Goal: Task Accomplishment & Management: Manage account settings

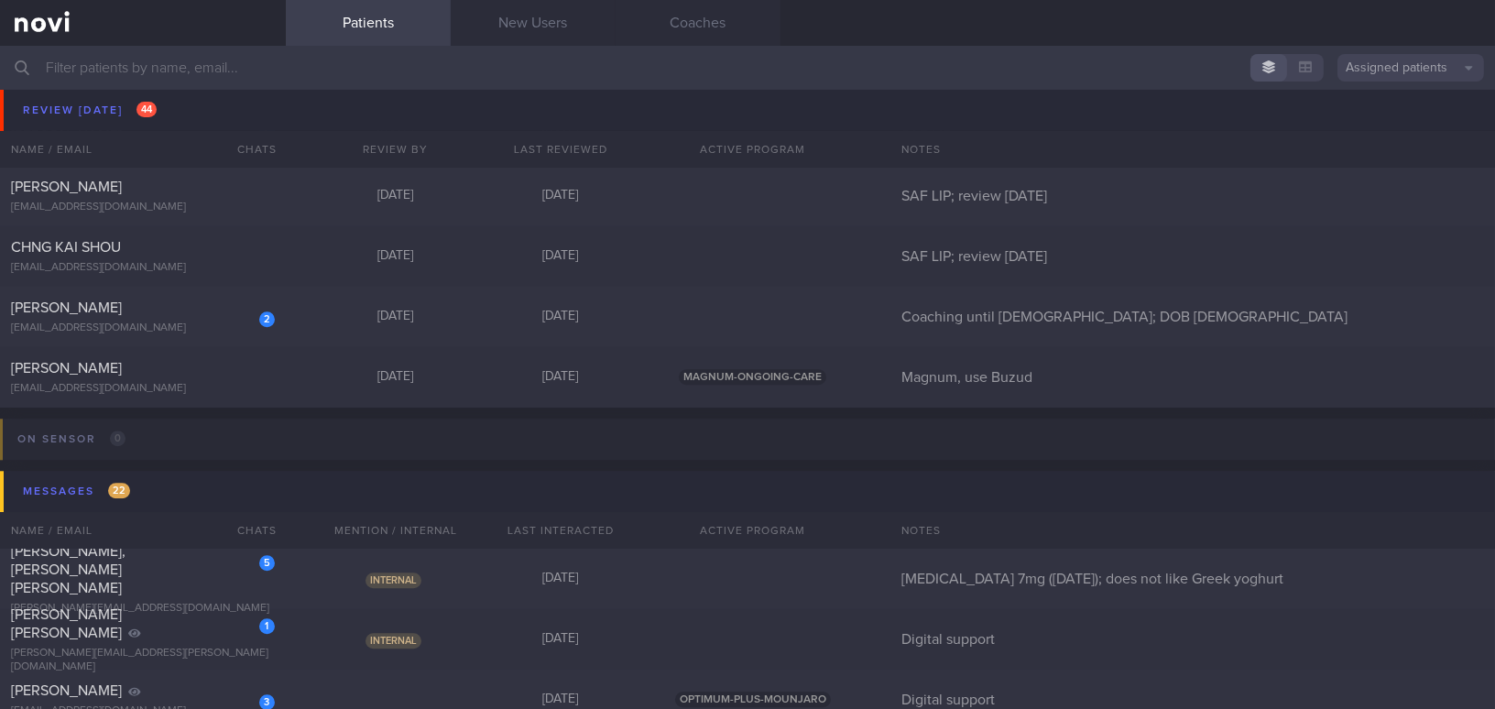
scroll to position [8908, 0]
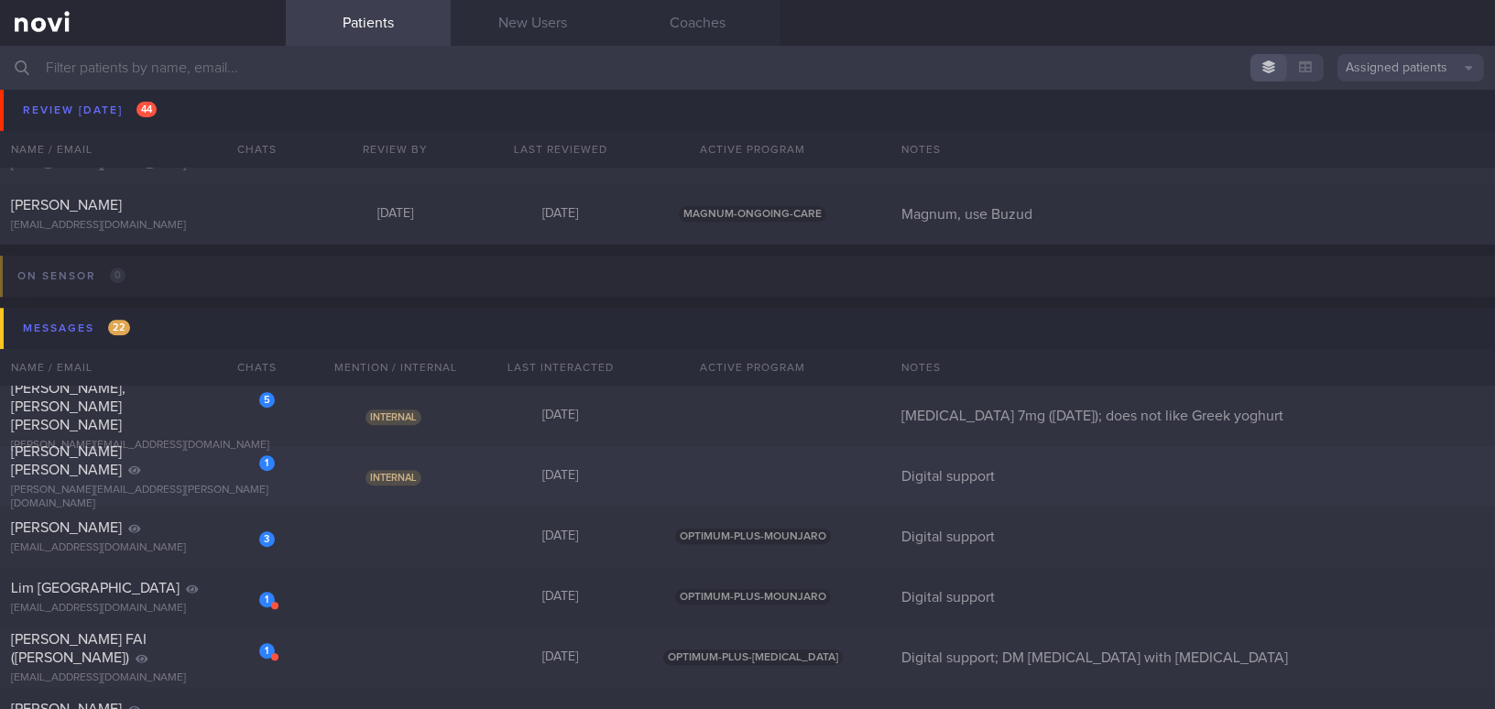
click at [210, 472] on div "Zapanta Kamille Eloisa Guadalupe" at bounding box center [140, 460] width 259 height 37
select select "9"
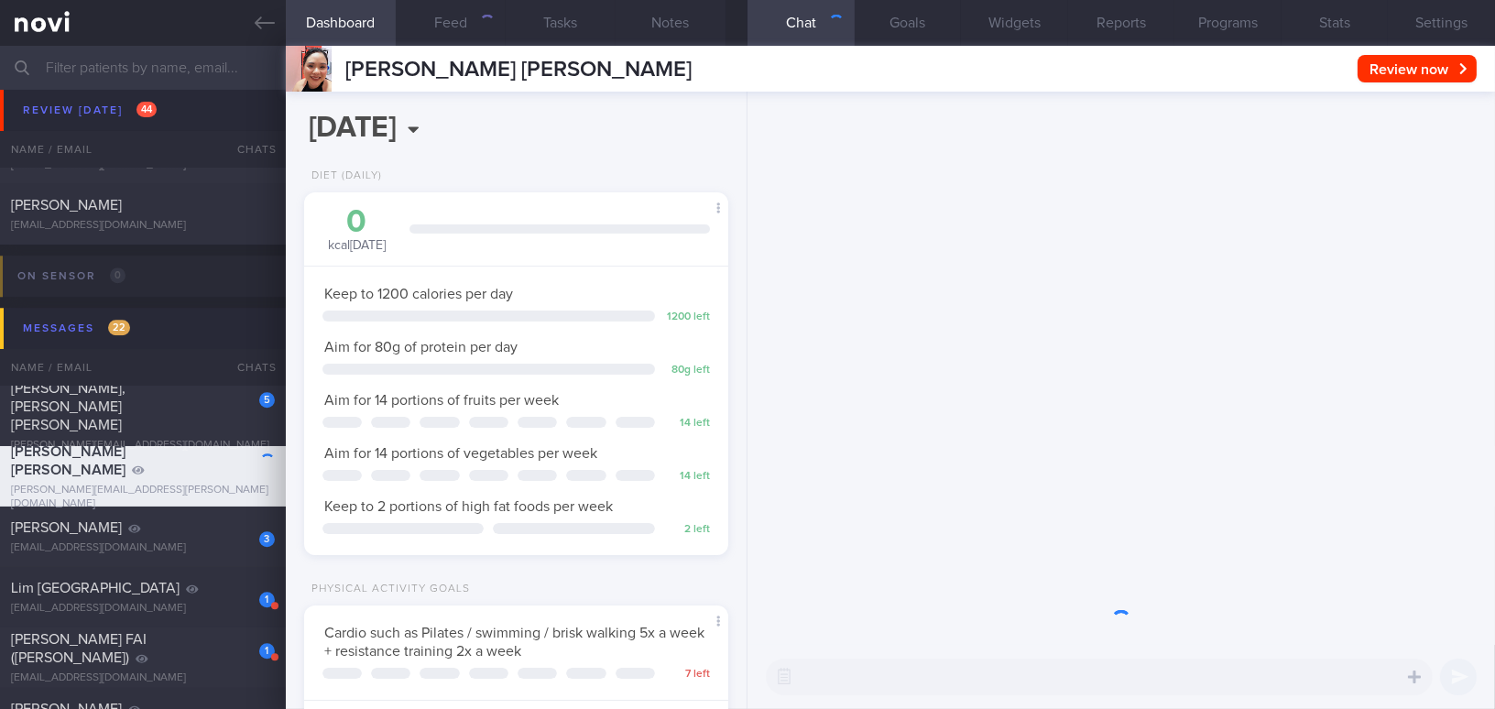
scroll to position [215, 378]
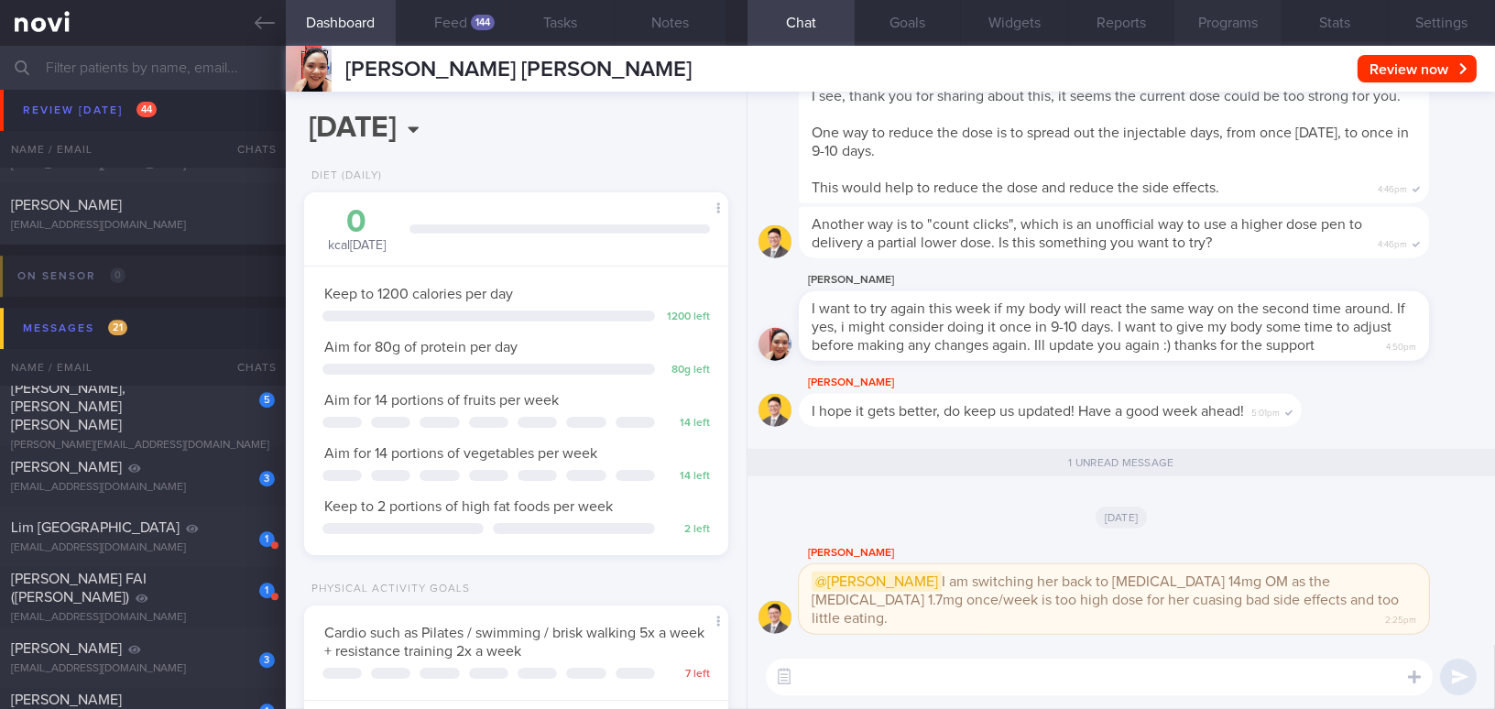
click at [1170, 23] on button "Programs" at bounding box center [1227, 23] width 107 height 46
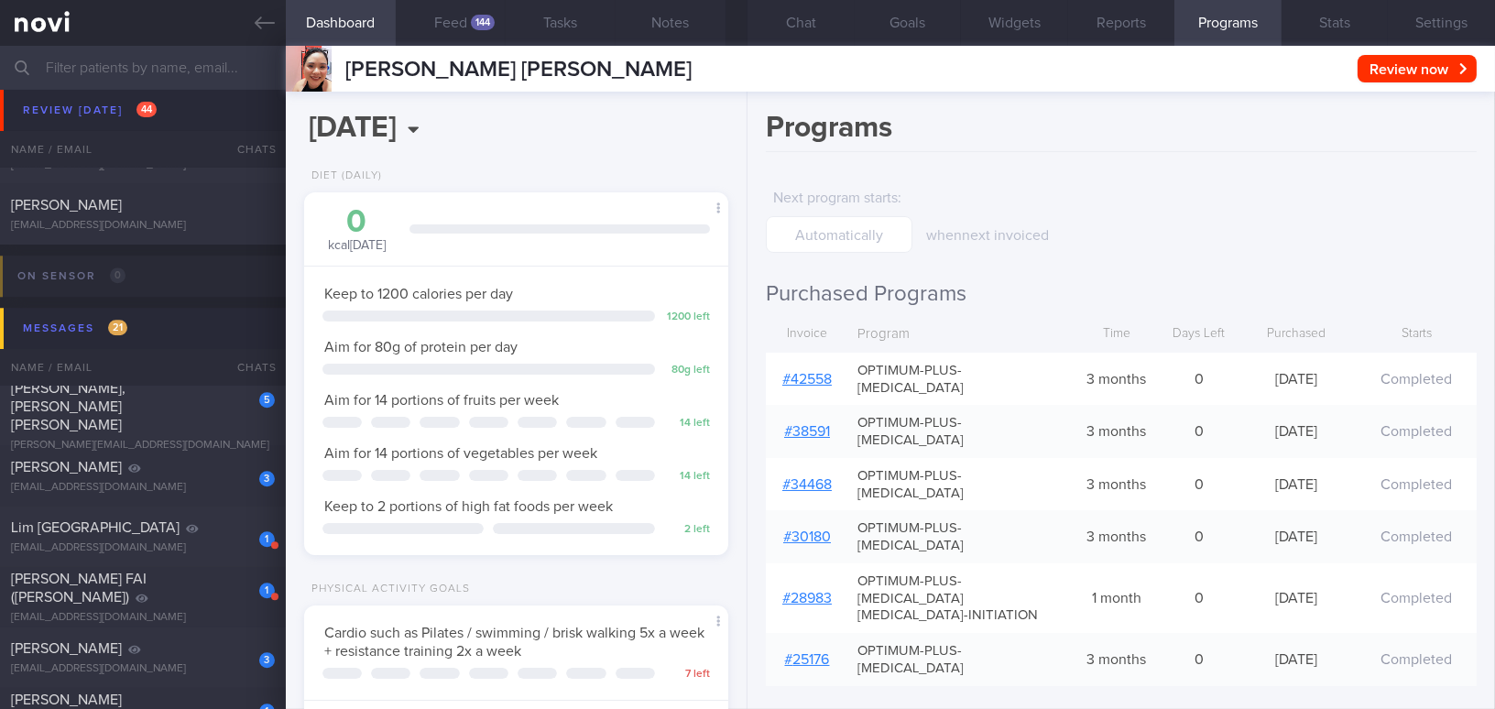
click at [822, 373] on link "# 42558" at bounding box center [806, 379] width 49 height 15
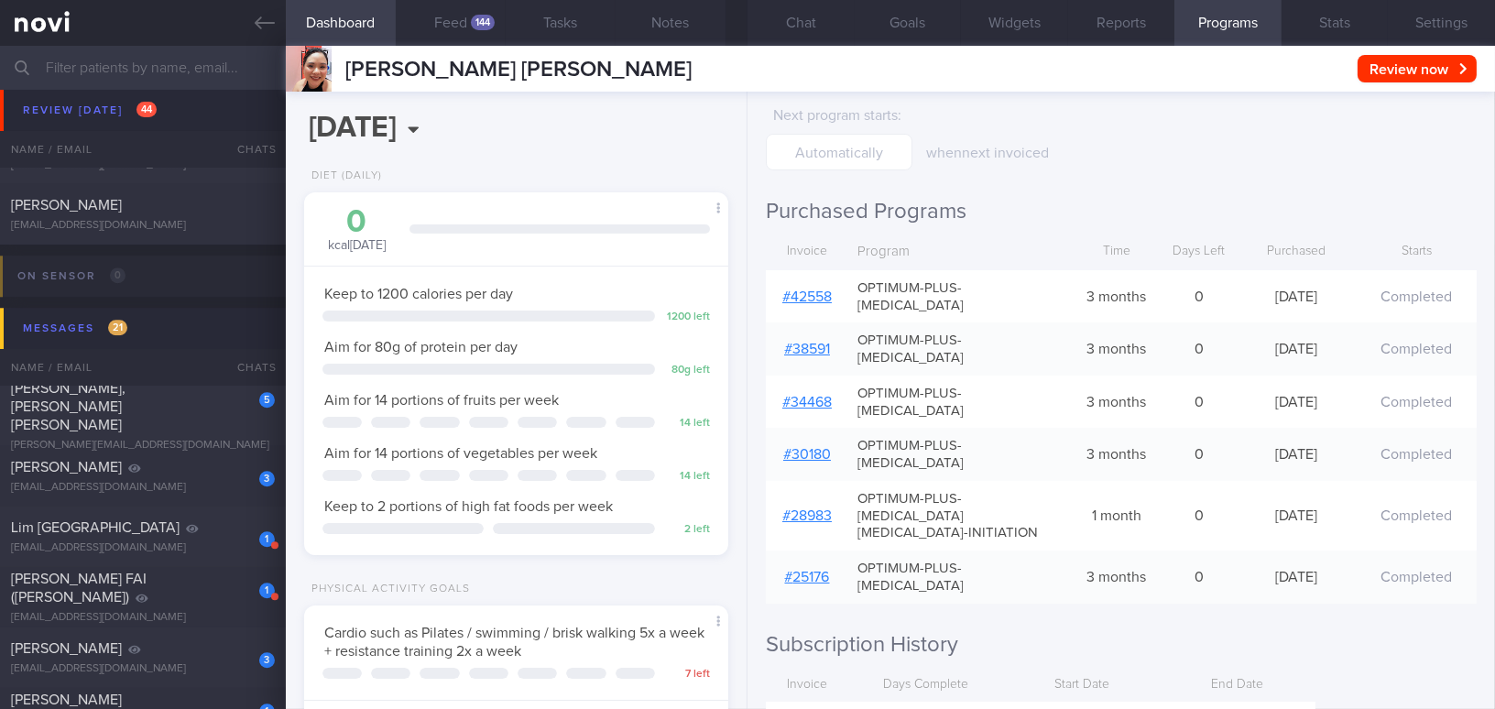
scroll to position [166, 0]
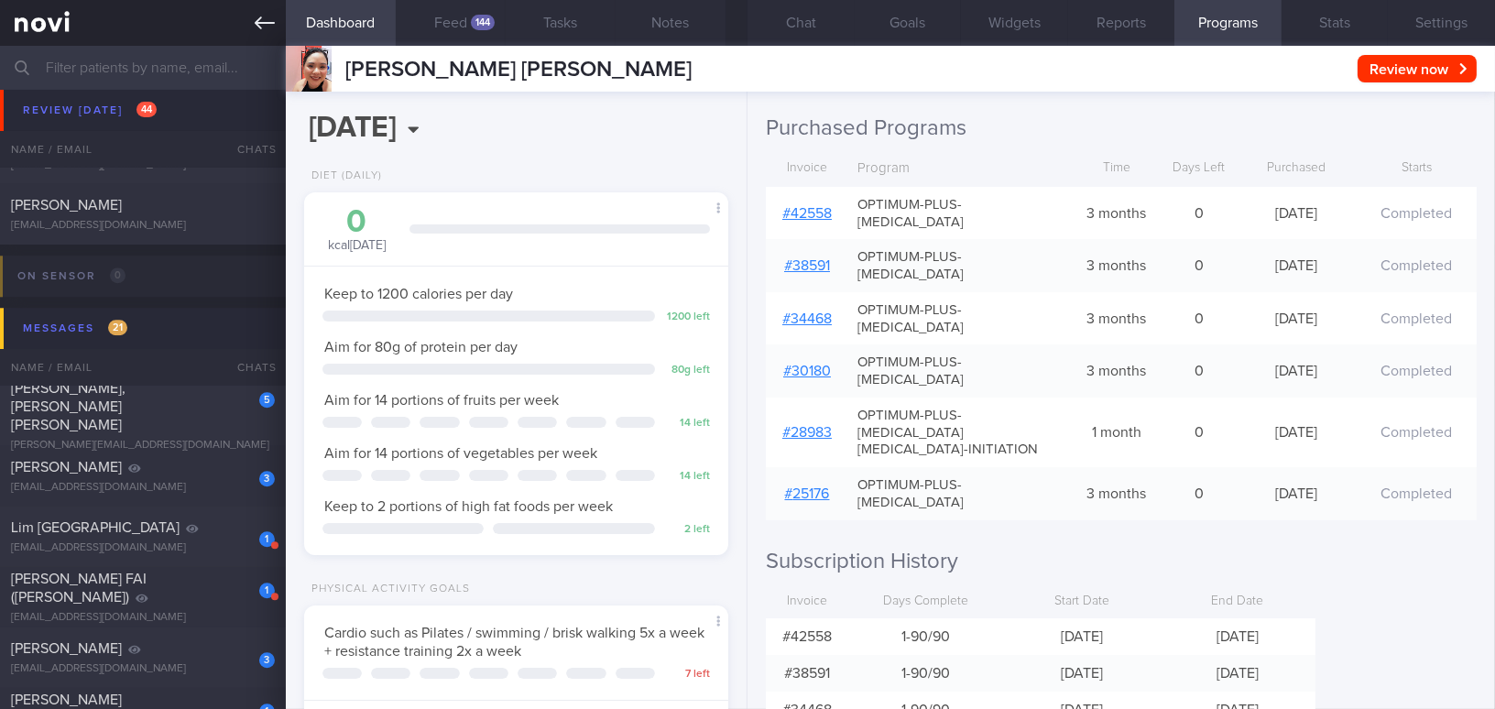
click at [264, 23] on icon at bounding box center [265, 22] width 20 height 13
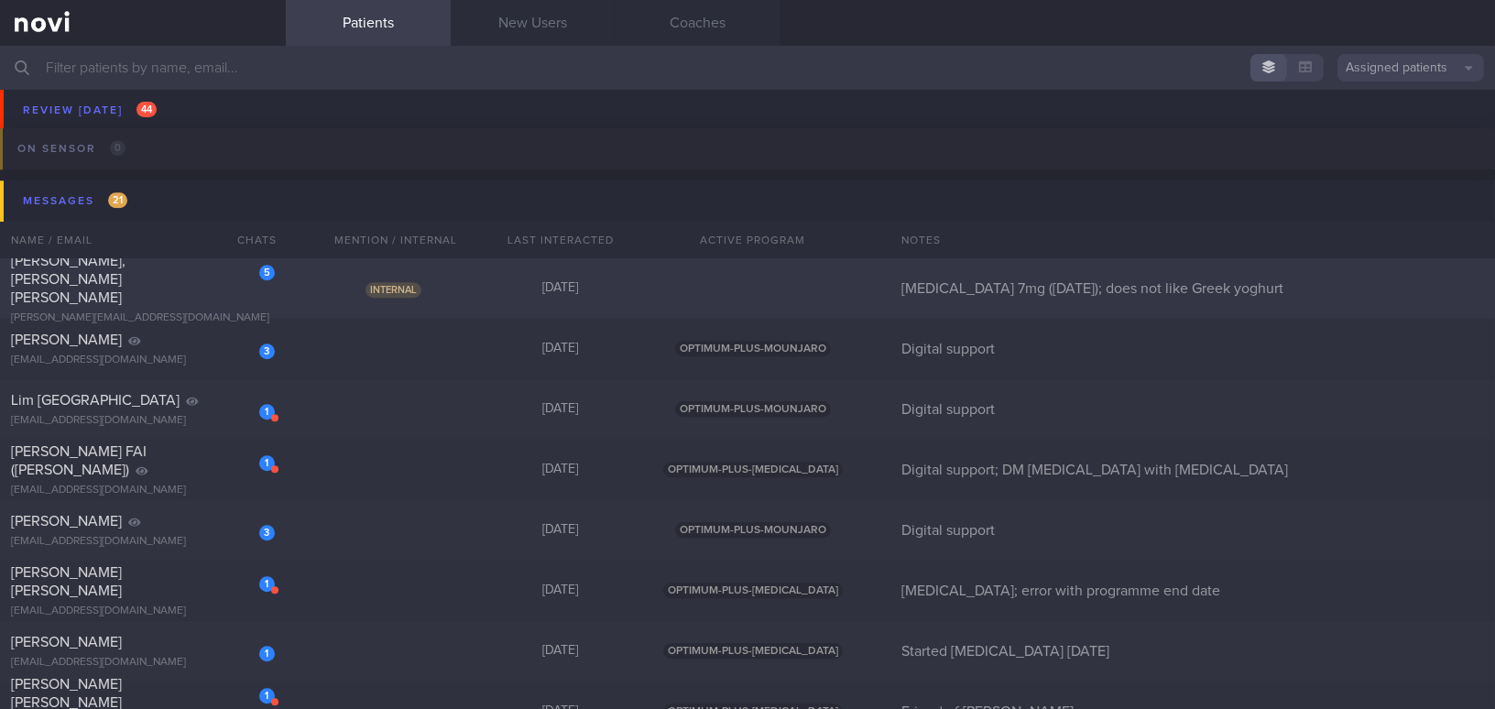
scroll to position [9075, 0]
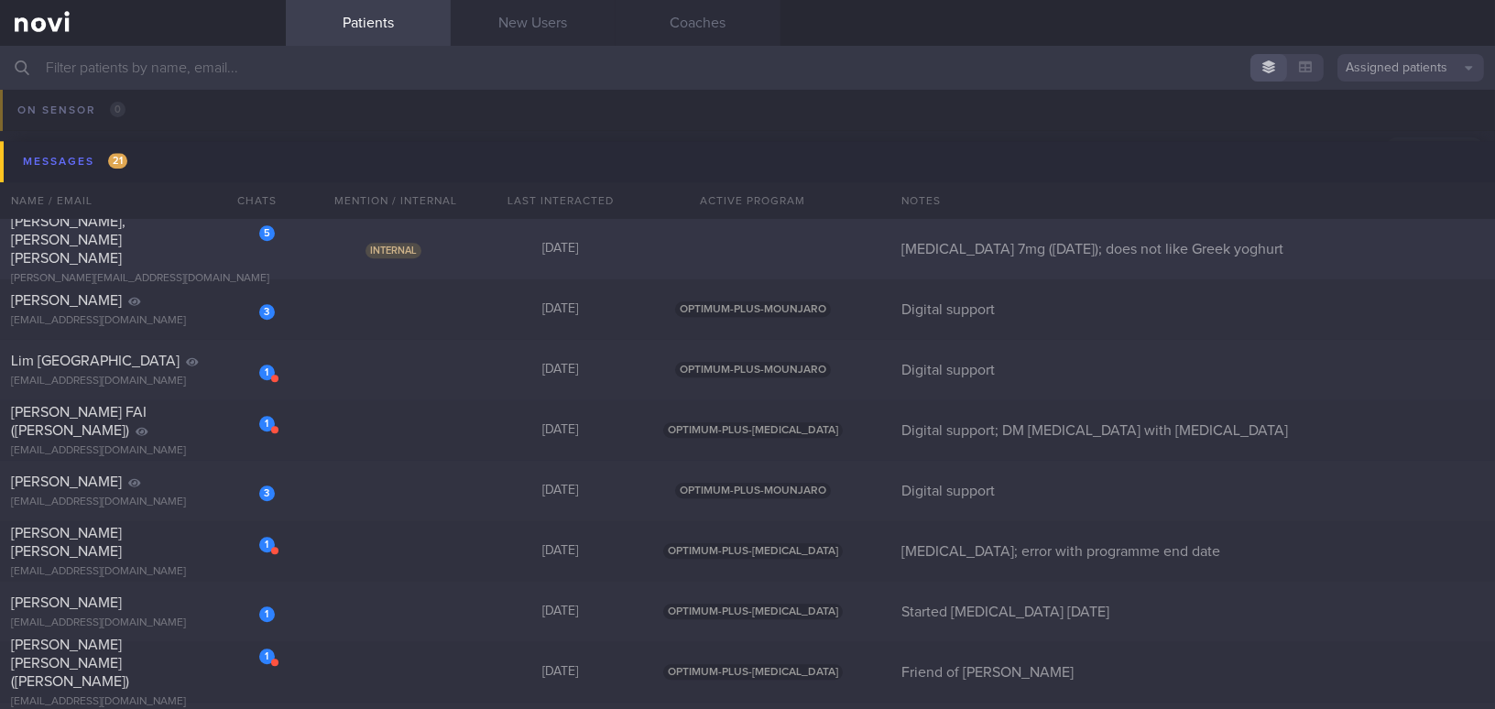
click at [160, 272] on div "[PERSON_NAME][EMAIL_ADDRESS][DOMAIN_NAME]" at bounding box center [143, 279] width 264 height 14
select select "9"
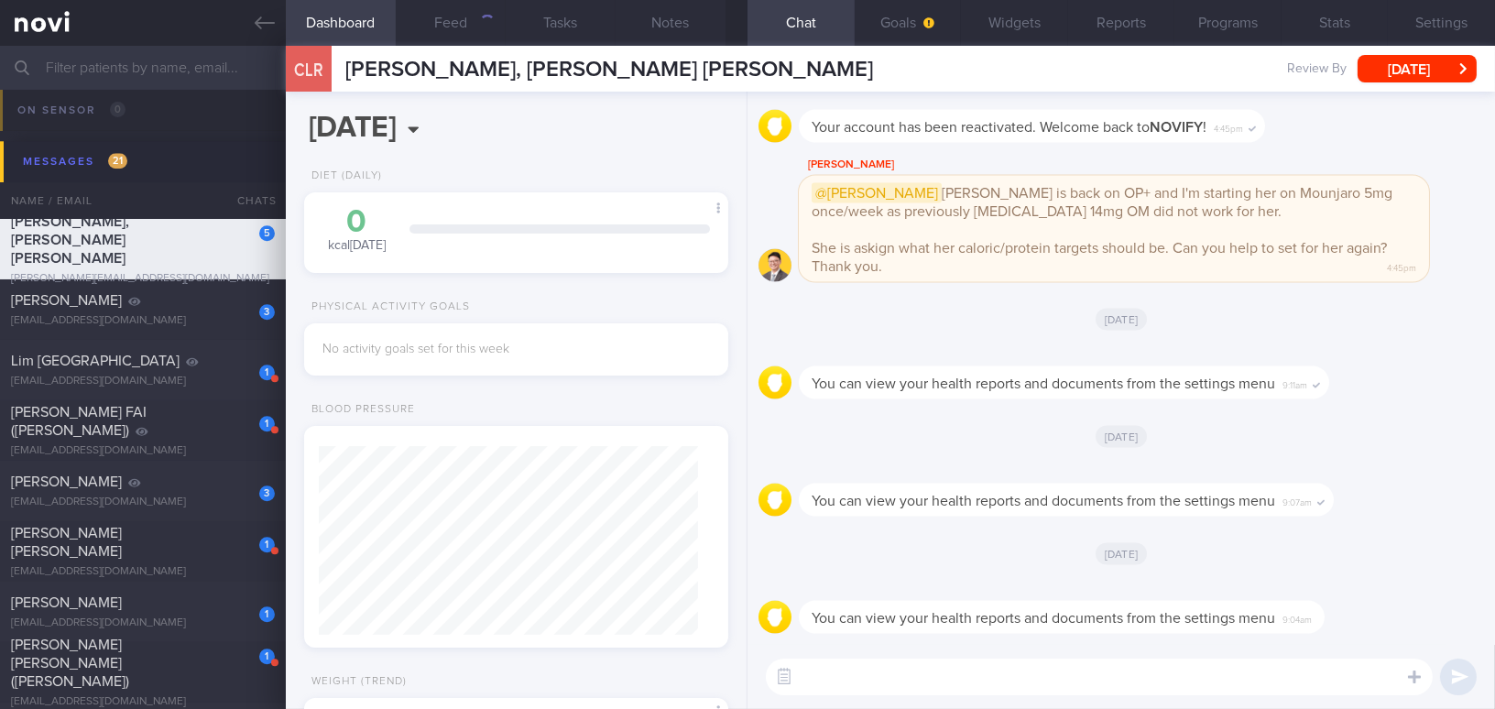
scroll to position [-108, 0]
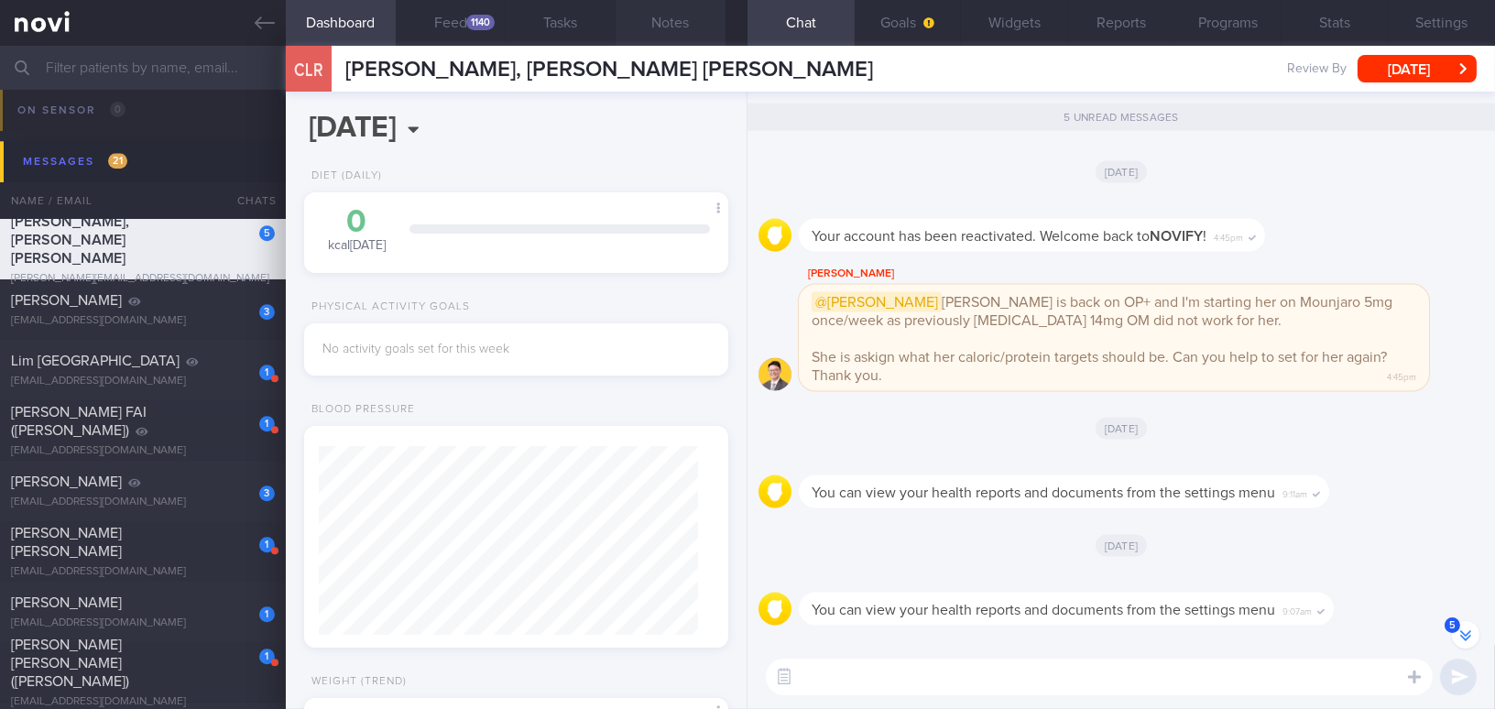
click at [680, 7] on button "Notes" at bounding box center [670, 23] width 110 height 46
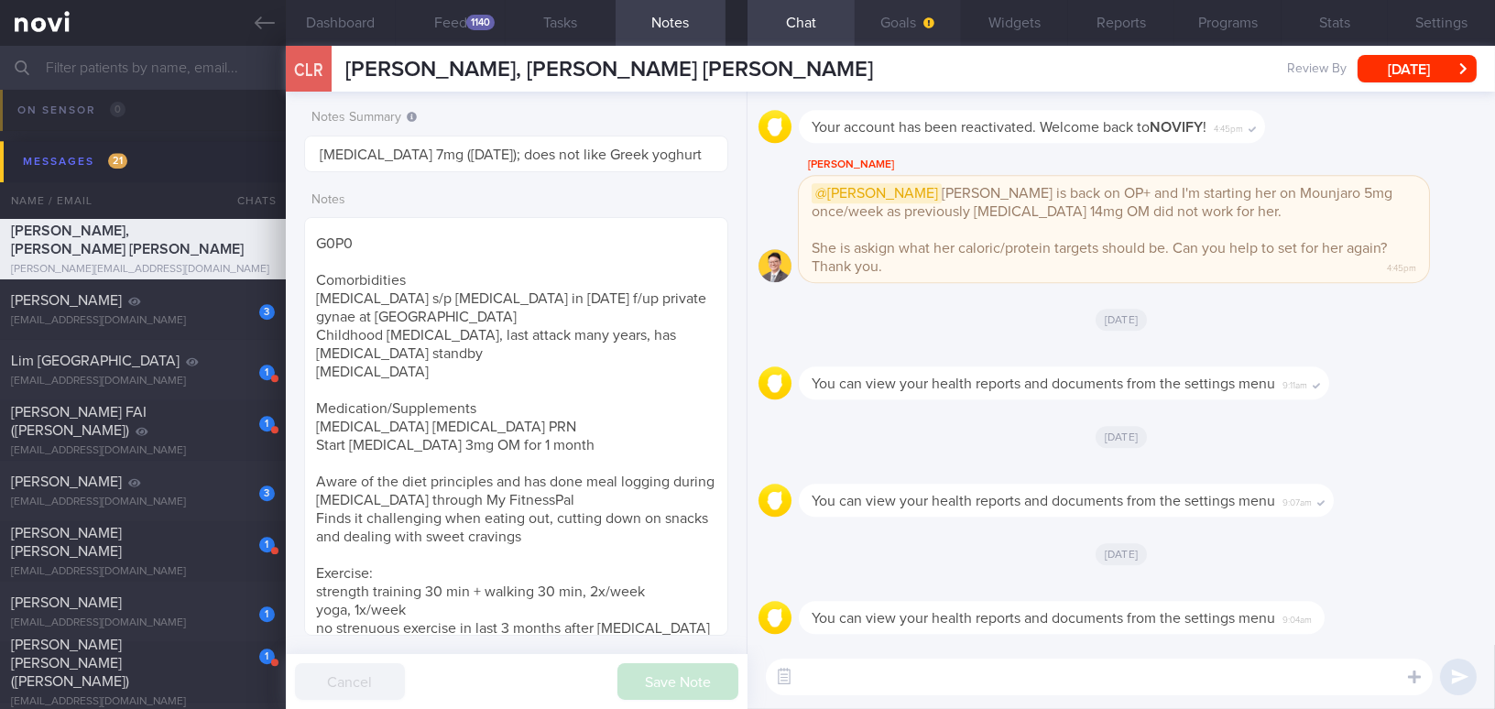
click at [910, 23] on button "Goals" at bounding box center [907, 23] width 107 height 46
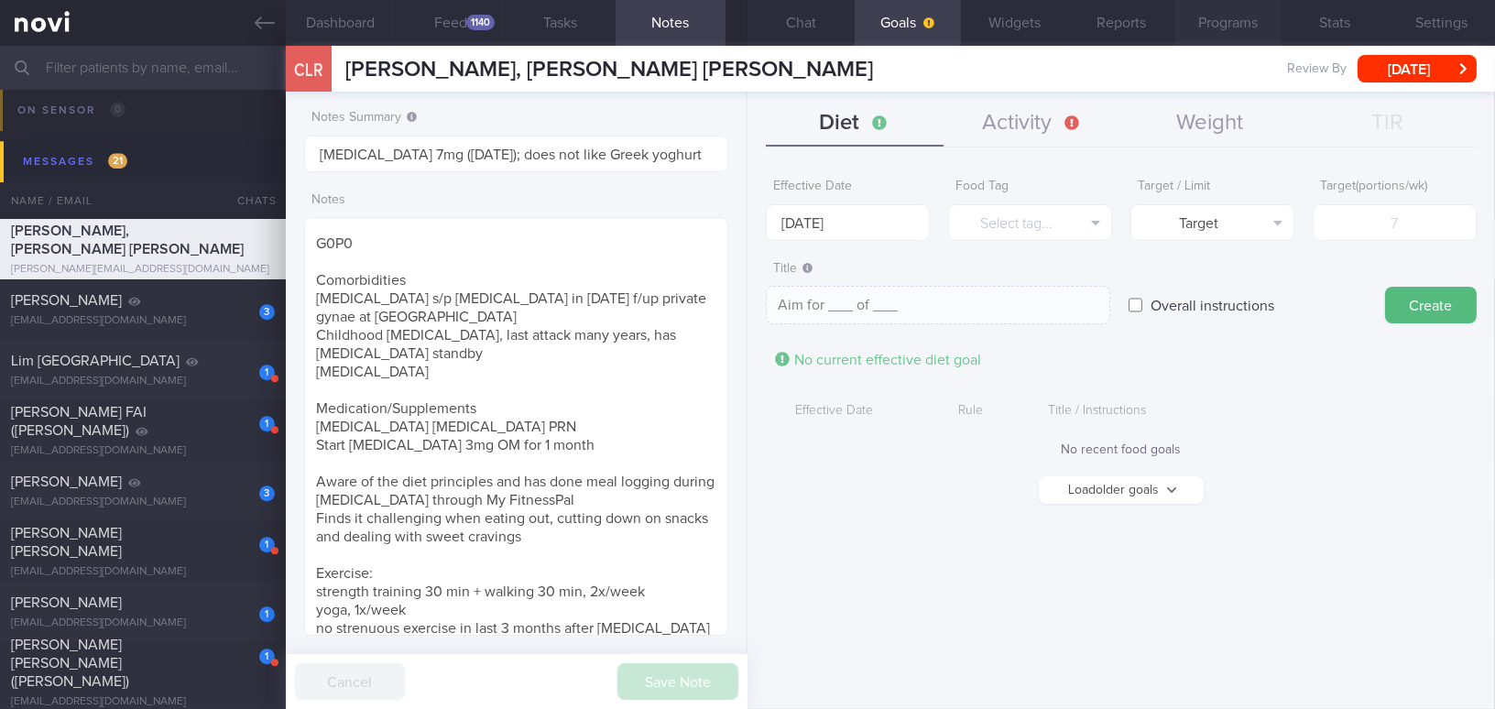
click at [1170, 25] on button "Programs" at bounding box center [1227, 23] width 107 height 46
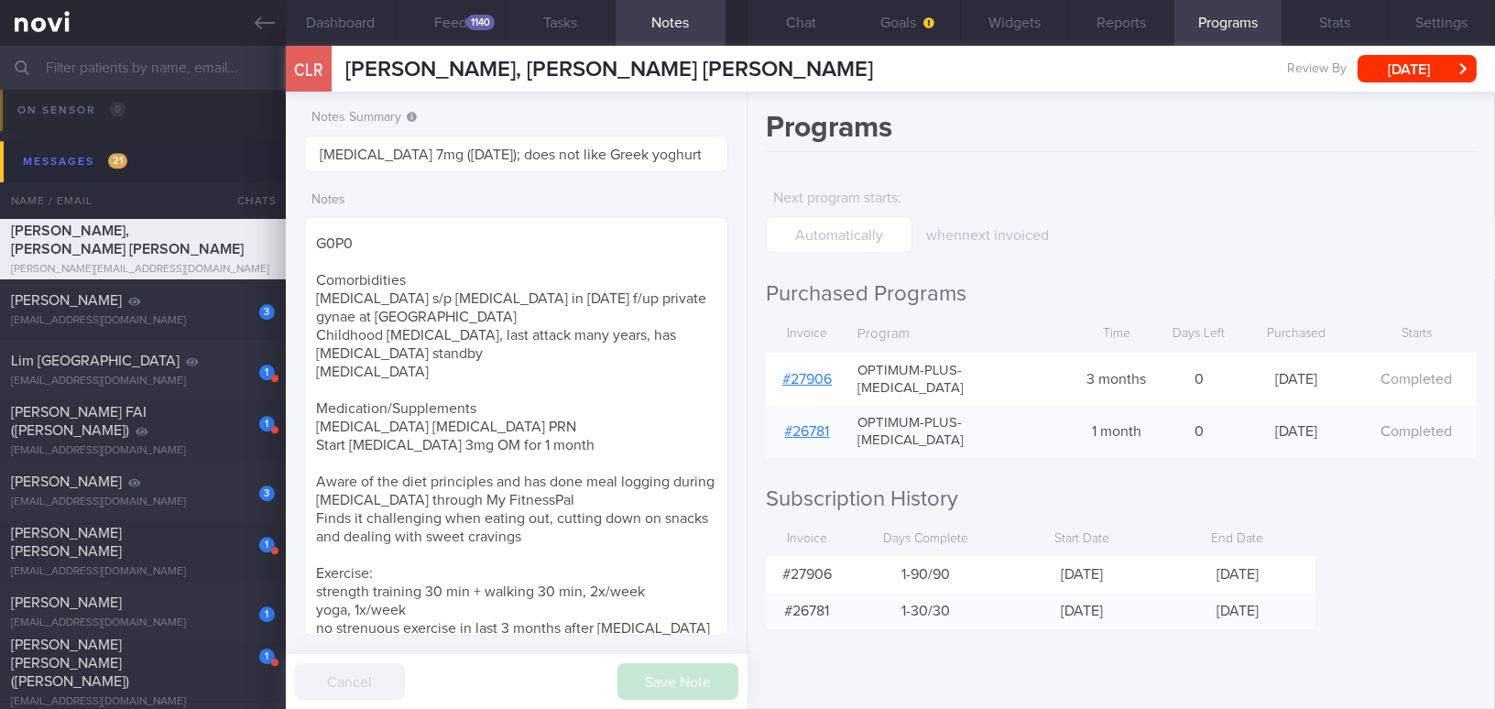
click at [820, 372] on link "# 27906" at bounding box center [806, 379] width 49 height 15
click at [263, 34] on link at bounding box center [143, 23] width 286 height 46
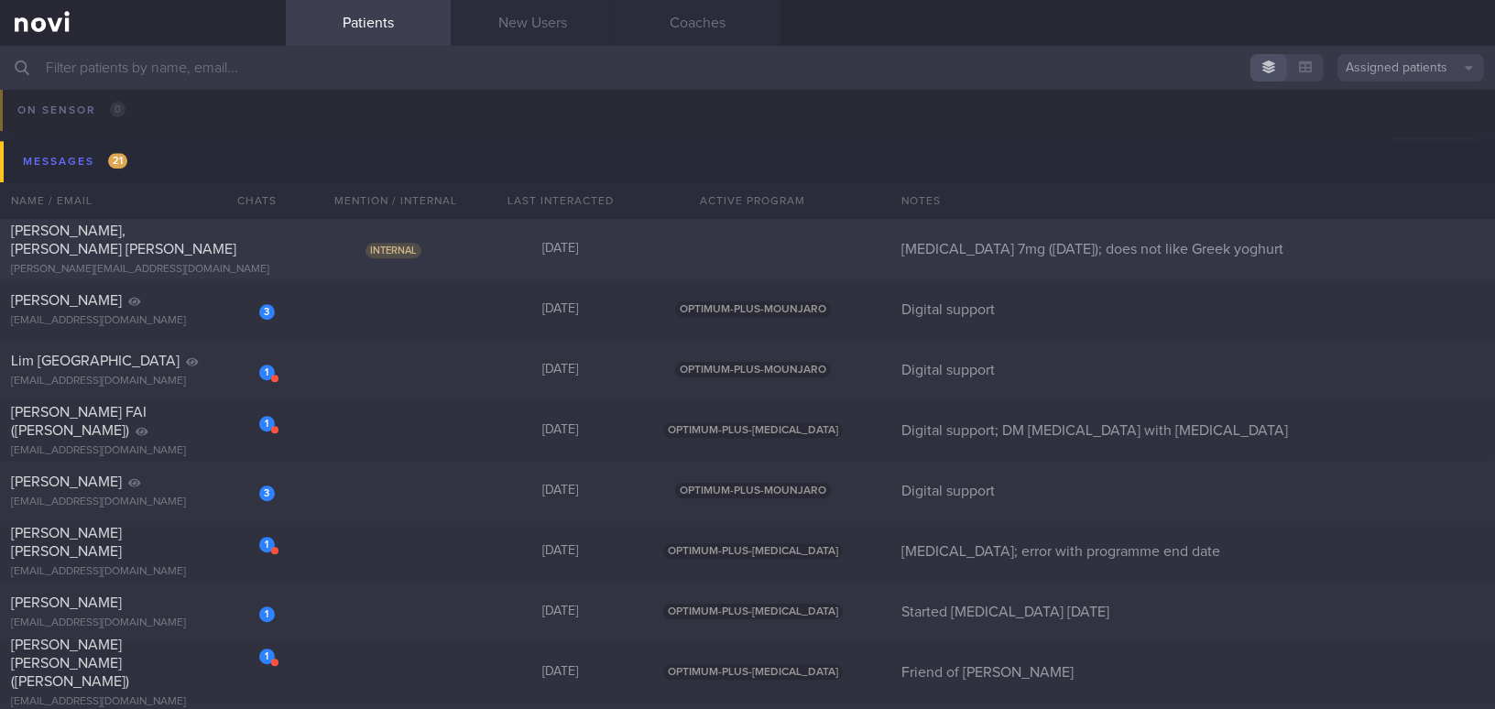
click at [134, 248] on div "[PERSON_NAME], [PERSON_NAME] [PERSON_NAME]" at bounding box center [140, 240] width 259 height 37
select select "9"
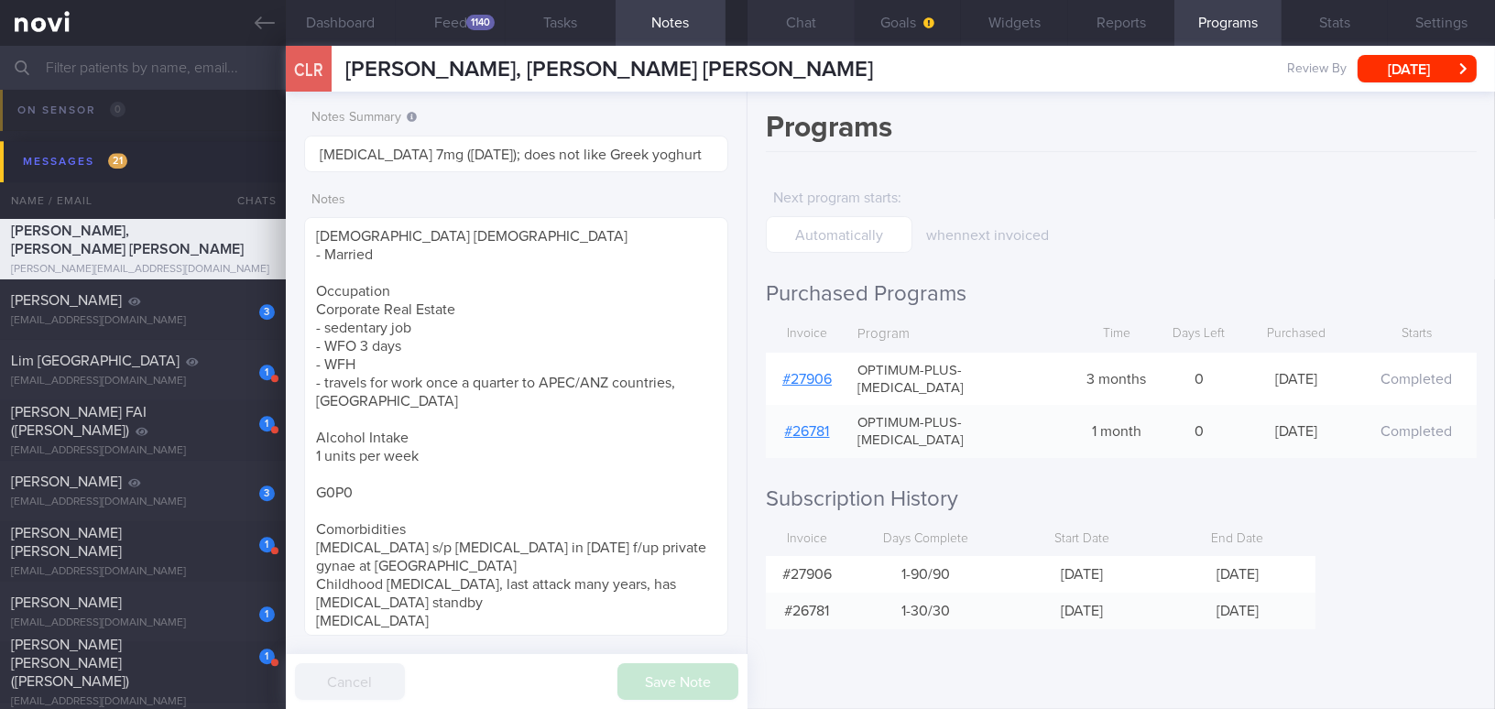
click at [778, 17] on button "Chat" at bounding box center [800, 23] width 107 height 46
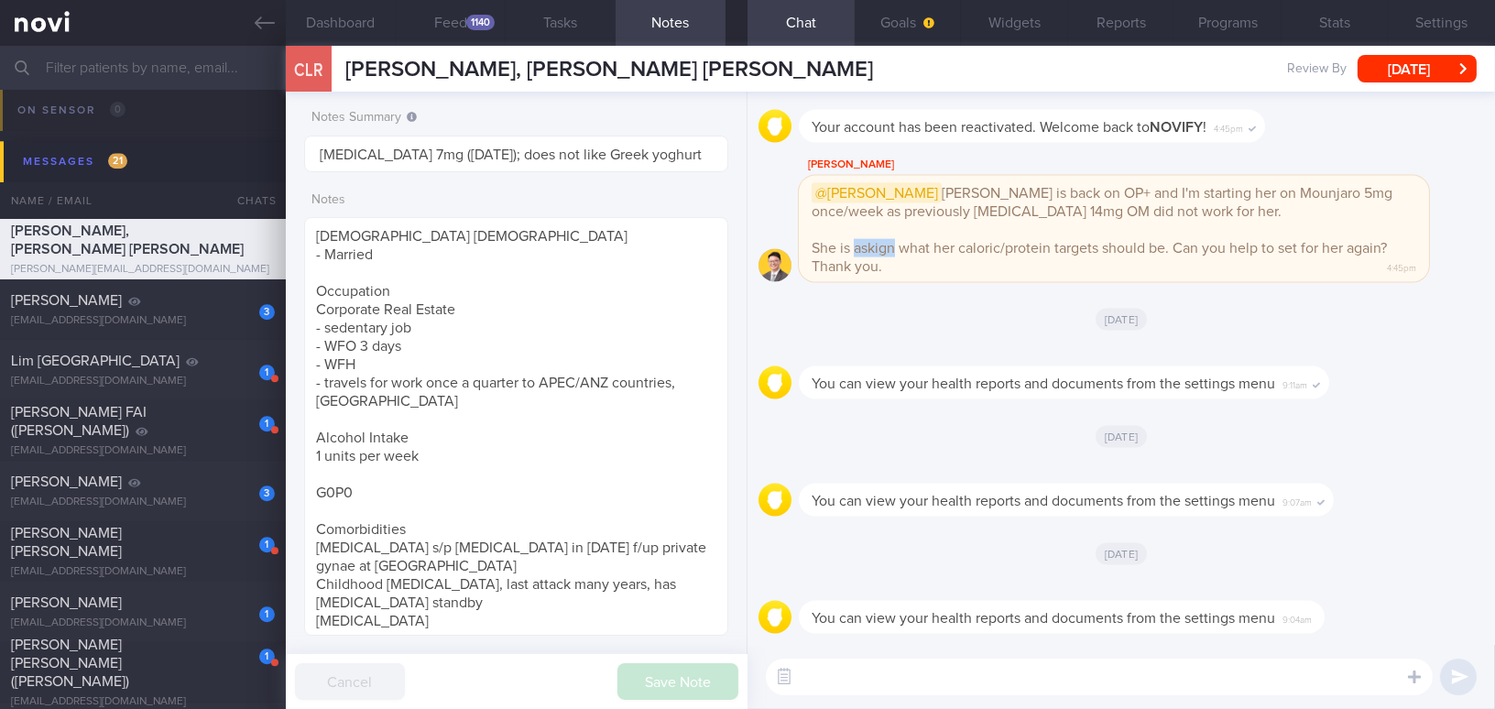
drag, startPoint x: 854, startPoint y: 249, endPoint x: 892, endPoint y: 245, distance: 38.7
click at [892, 245] on span "She is askign what her caloric/protein targets should be. Can you help to set f…" at bounding box center [1098, 257] width 575 height 33
copy span "askign"
click at [918, 23] on button "Goals" at bounding box center [907, 23] width 107 height 46
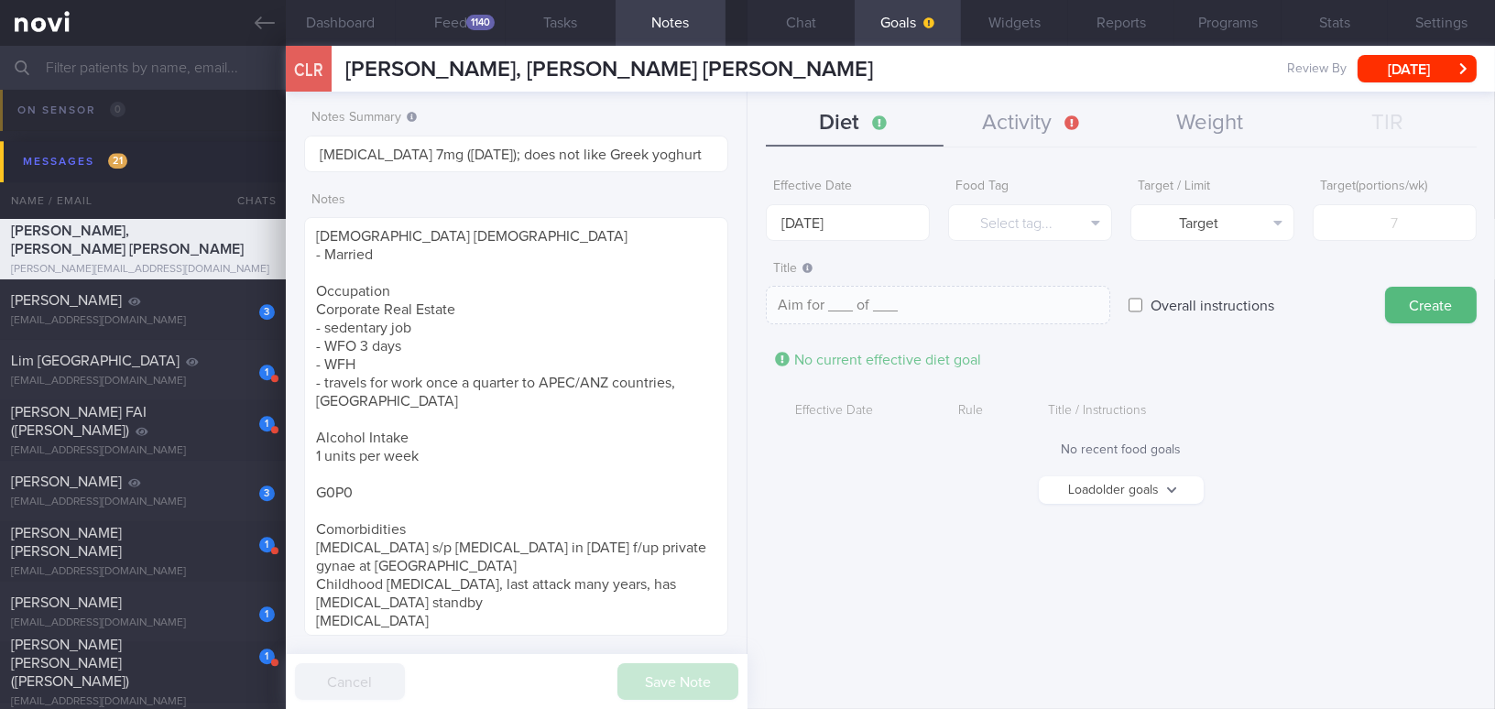
click at [1065, 485] on button "Load older goals" at bounding box center [1121, 489] width 165 height 27
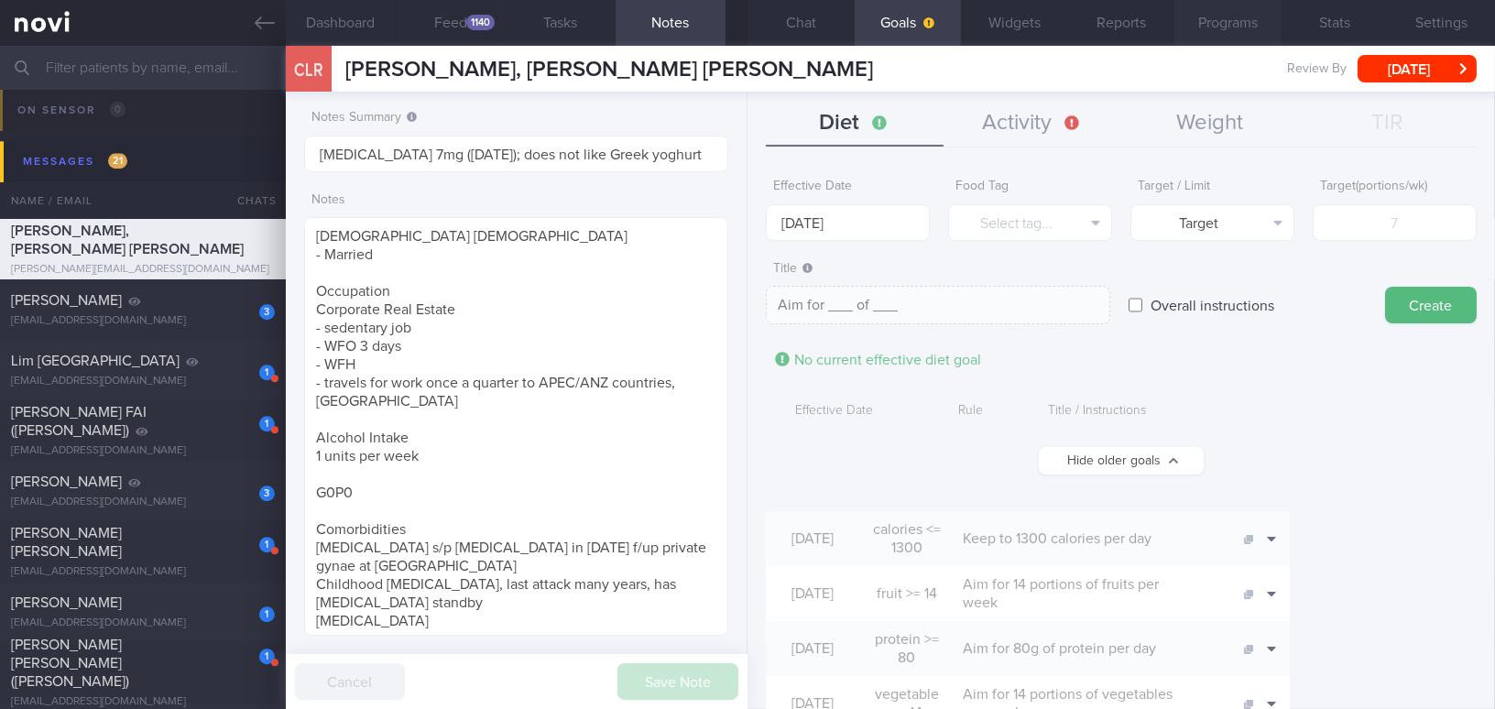
click at [1170, 24] on button "Programs" at bounding box center [1227, 23] width 107 height 46
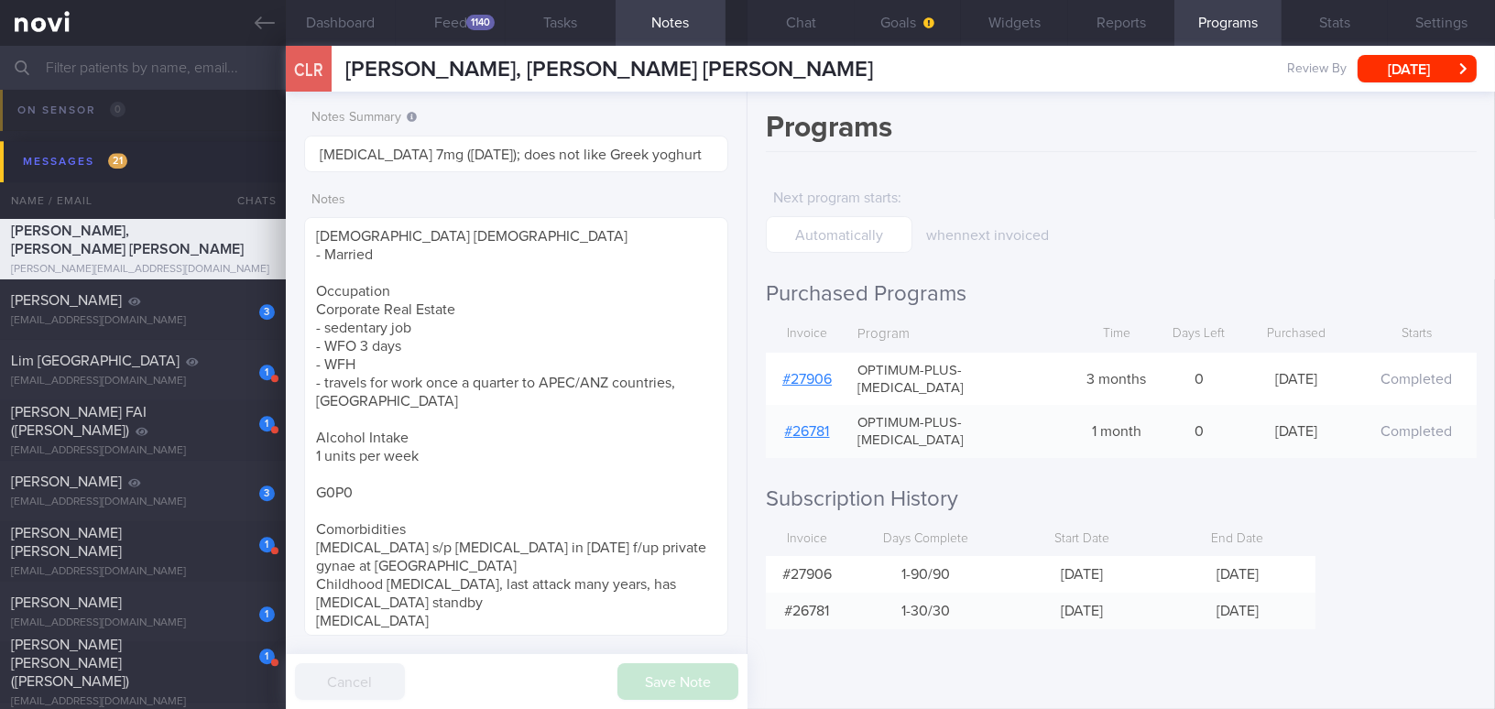
click at [815, 372] on link "# 27906" at bounding box center [806, 379] width 49 height 15
click at [795, 30] on button "Chat" at bounding box center [800, 23] width 107 height 46
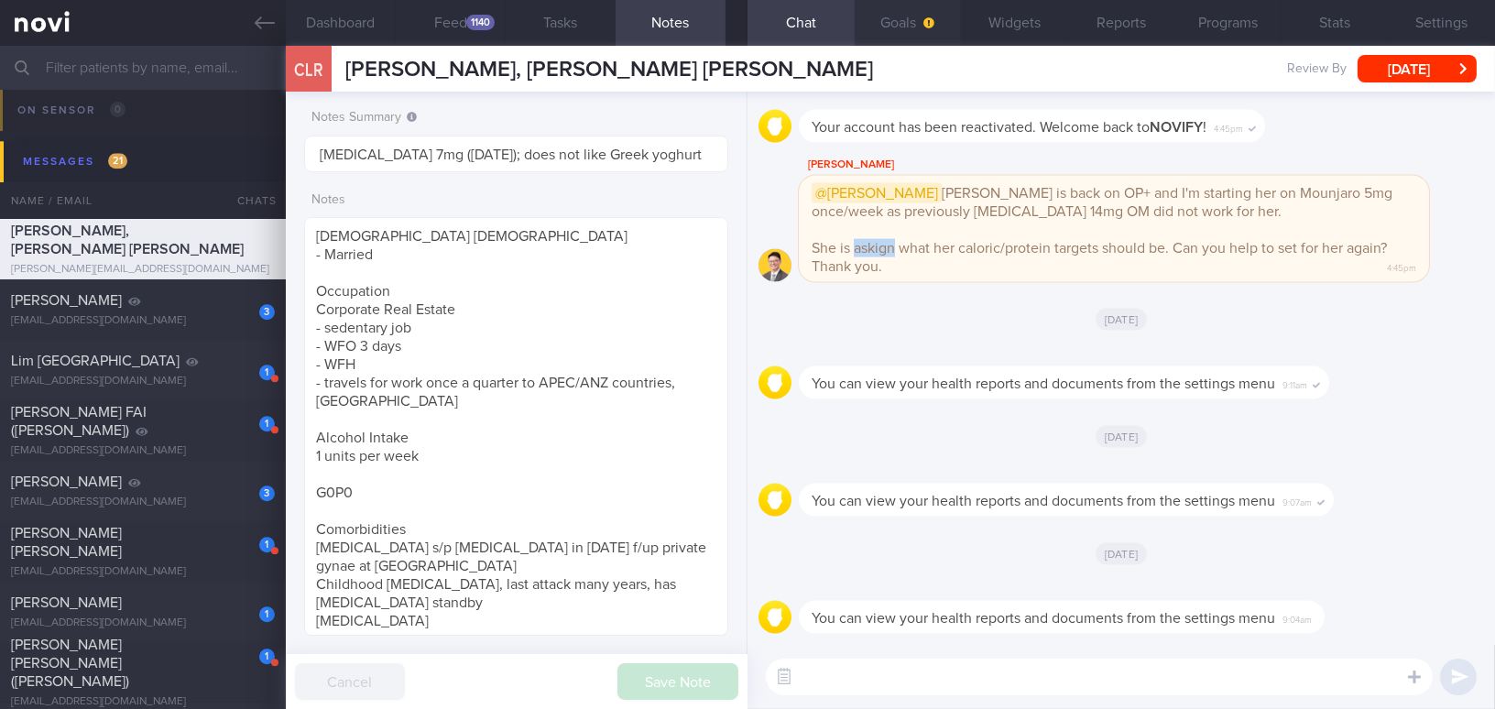
click at [876, 22] on button "Goals" at bounding box center [907, 23] width 107 height 46
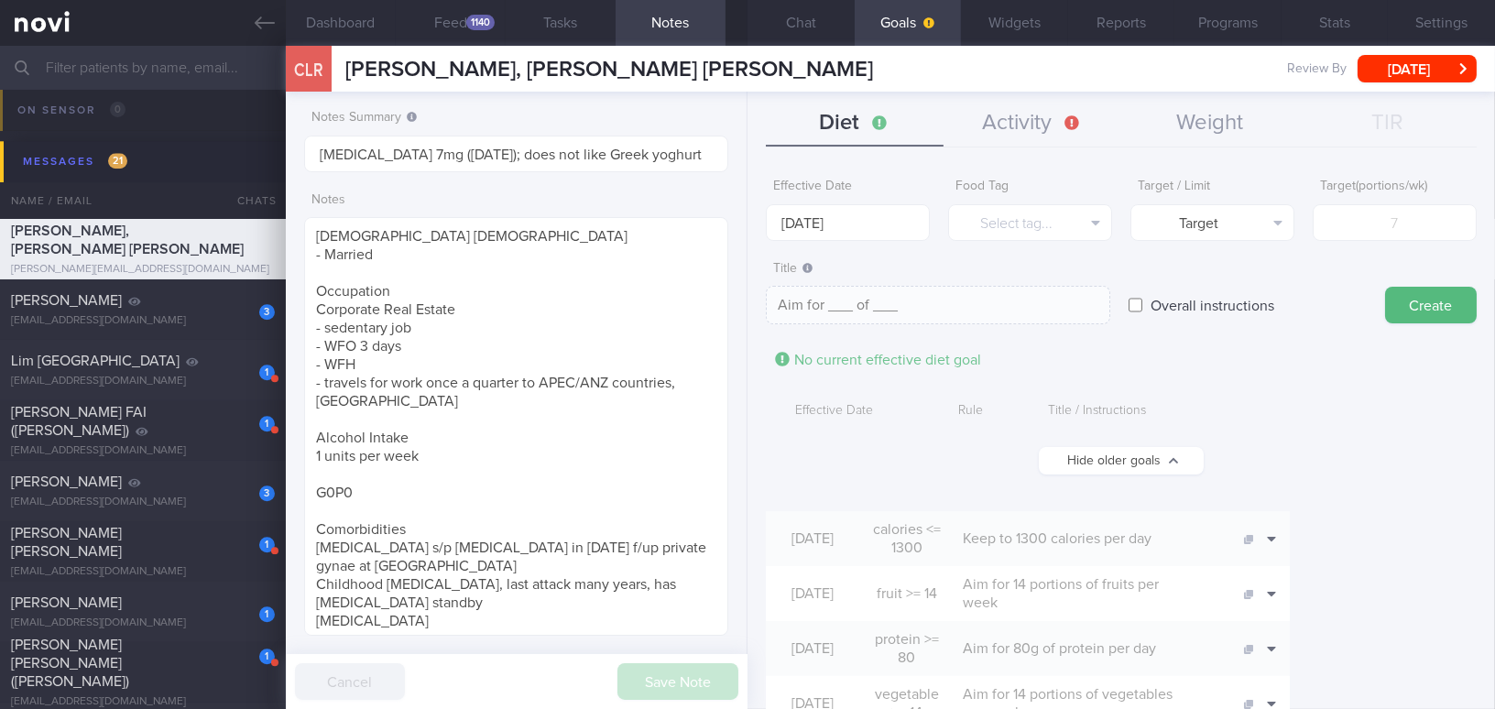
scroll to position [82, 0]
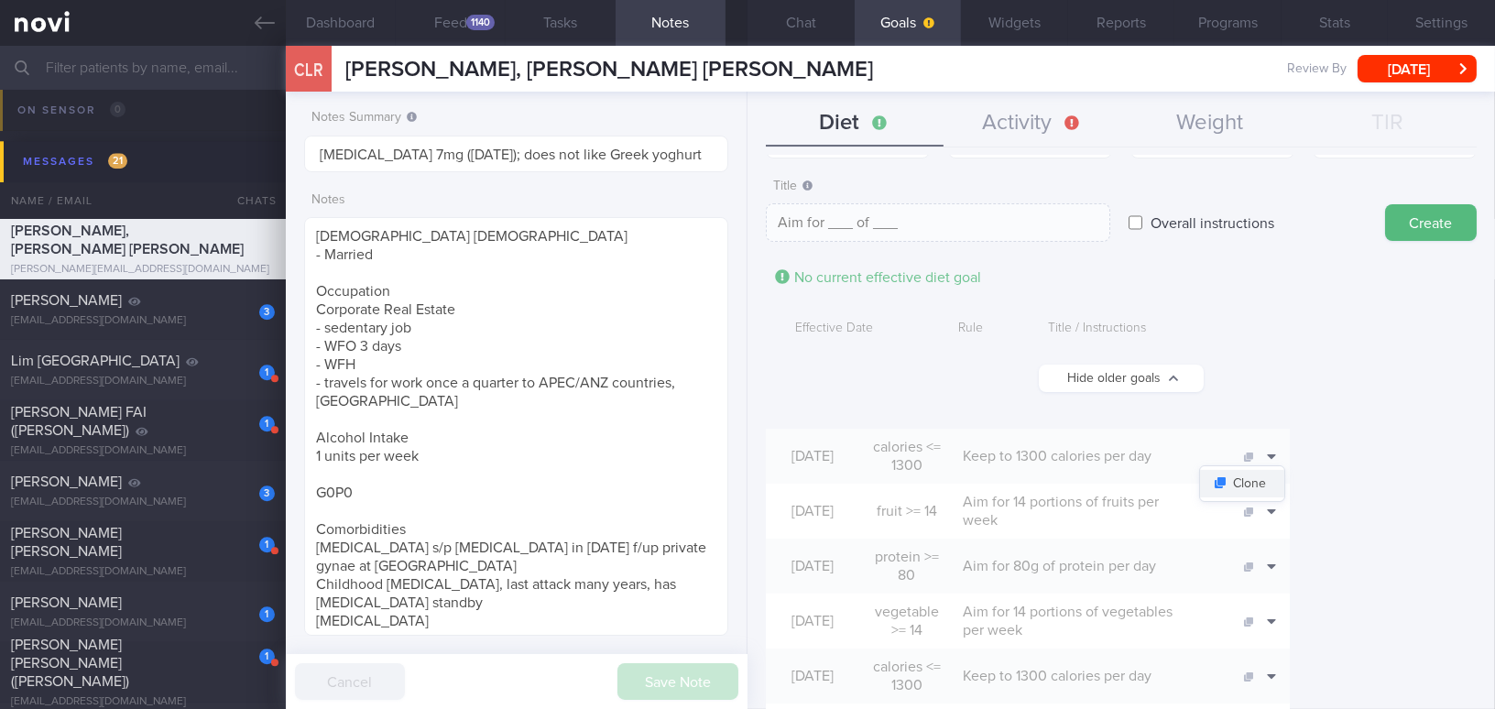
click at [1170, 477] on button "Clone" at bounding box center [1242, 483] width 84 height 27
type input "1300"
type textarea "Keep to 1300 calories per day"
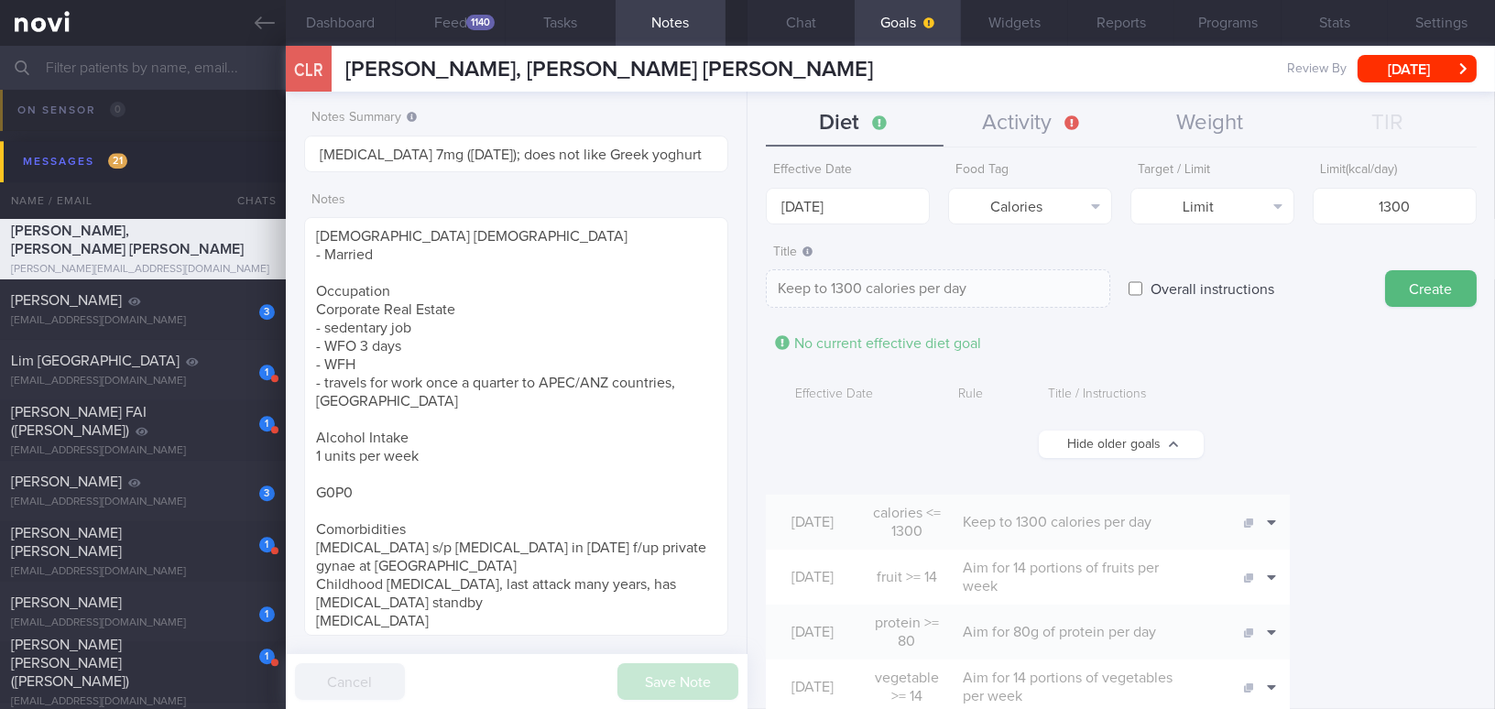
scroll to position [0, 0]
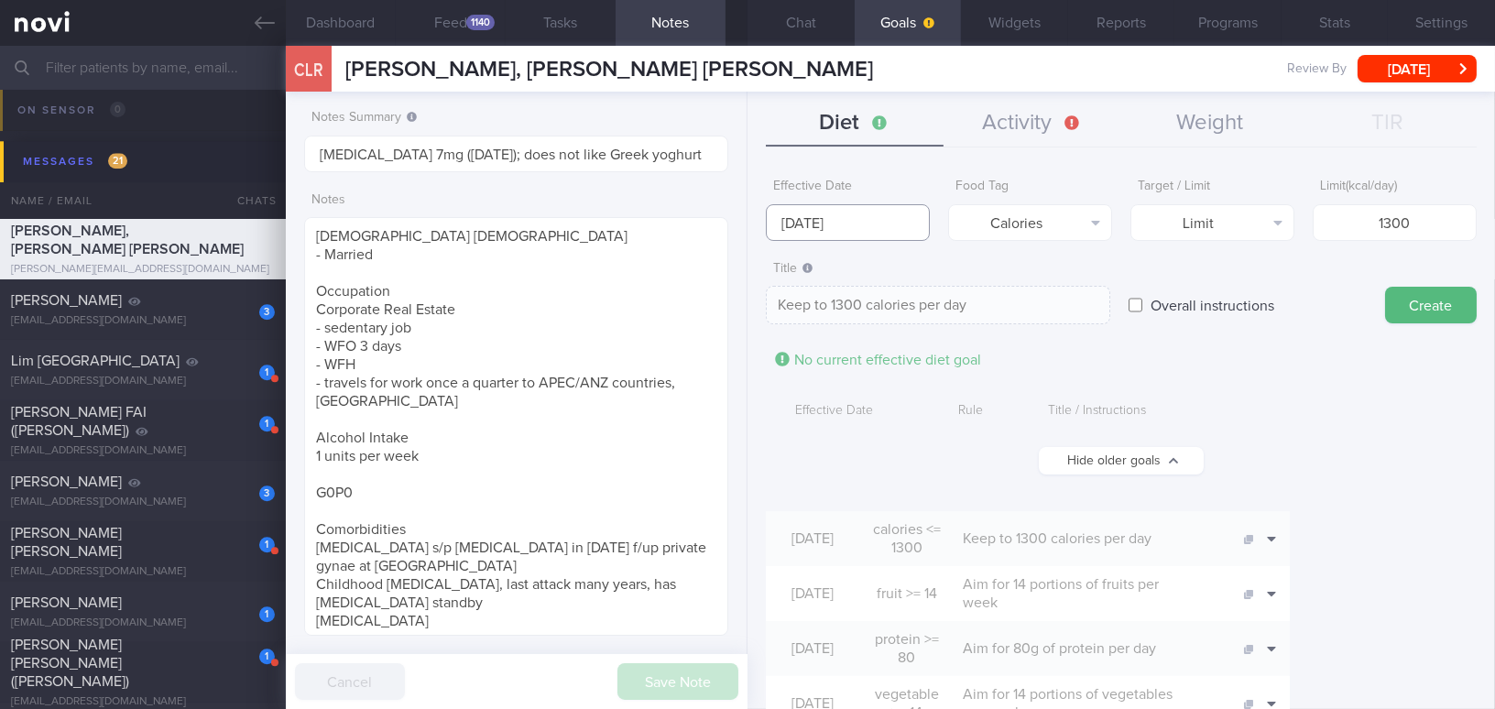
click at [800, 224] on input "[DATE]" at bounding box center [848, 222] width 164 height 37
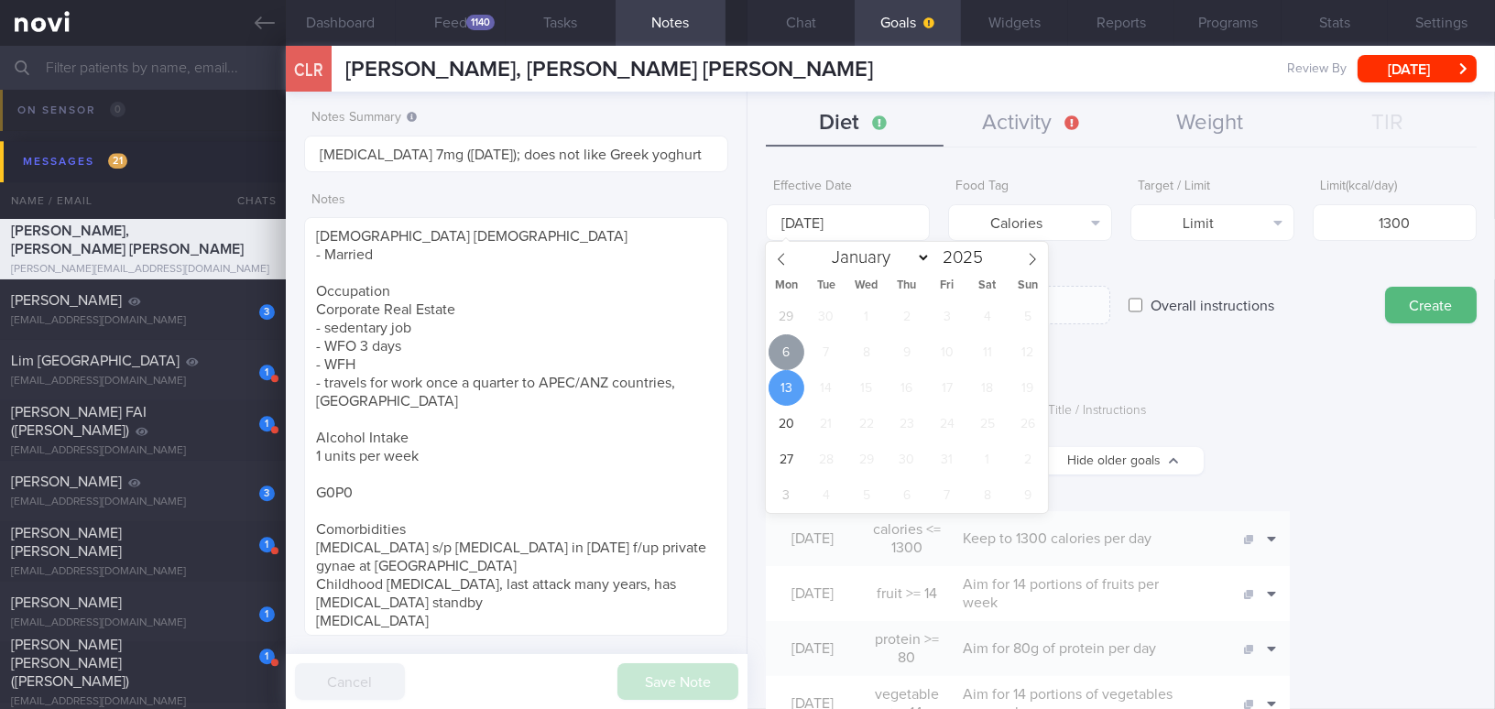
click at [786, 345] on span "6" at bounding box center [786, 352] width 36 height 36
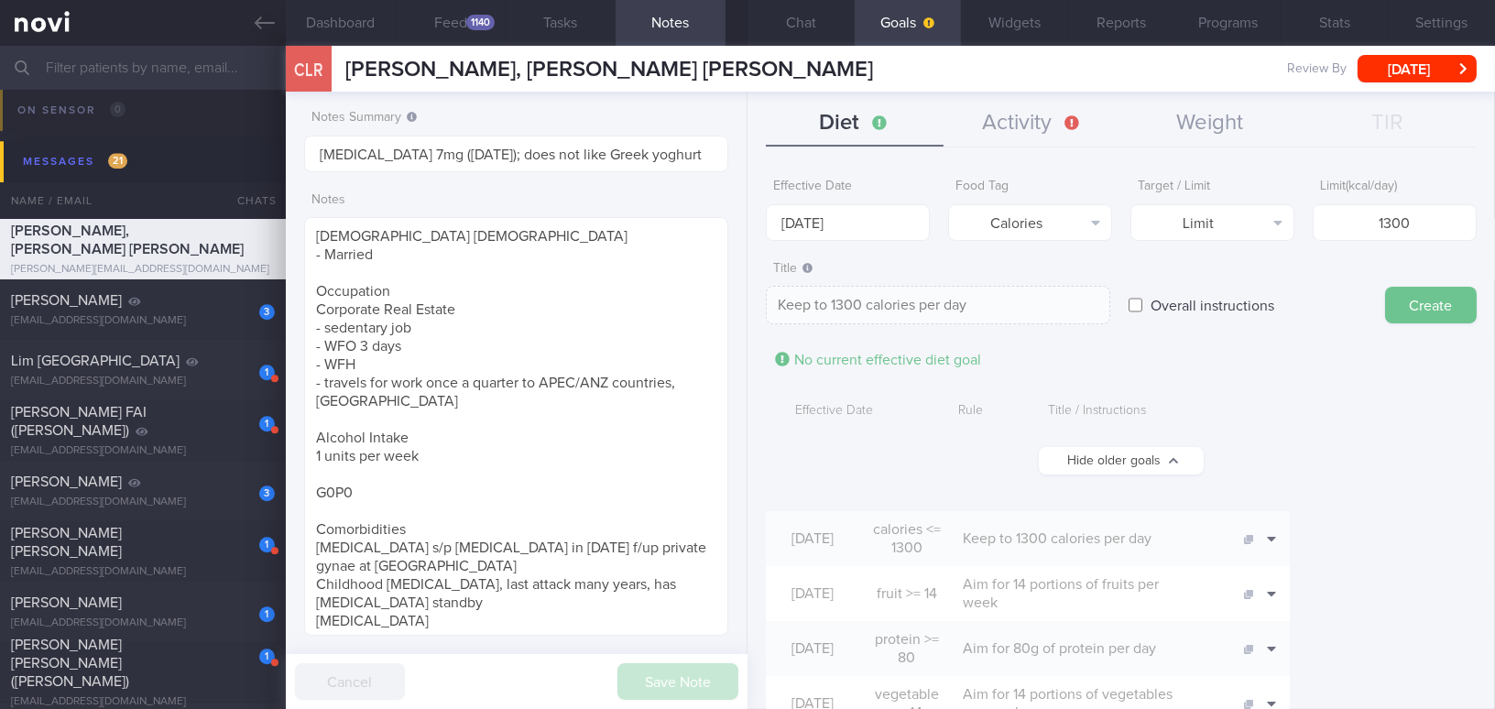
click at [1170, 300] on button "Create" at bounding box center [1431, 305] width 92 height 37
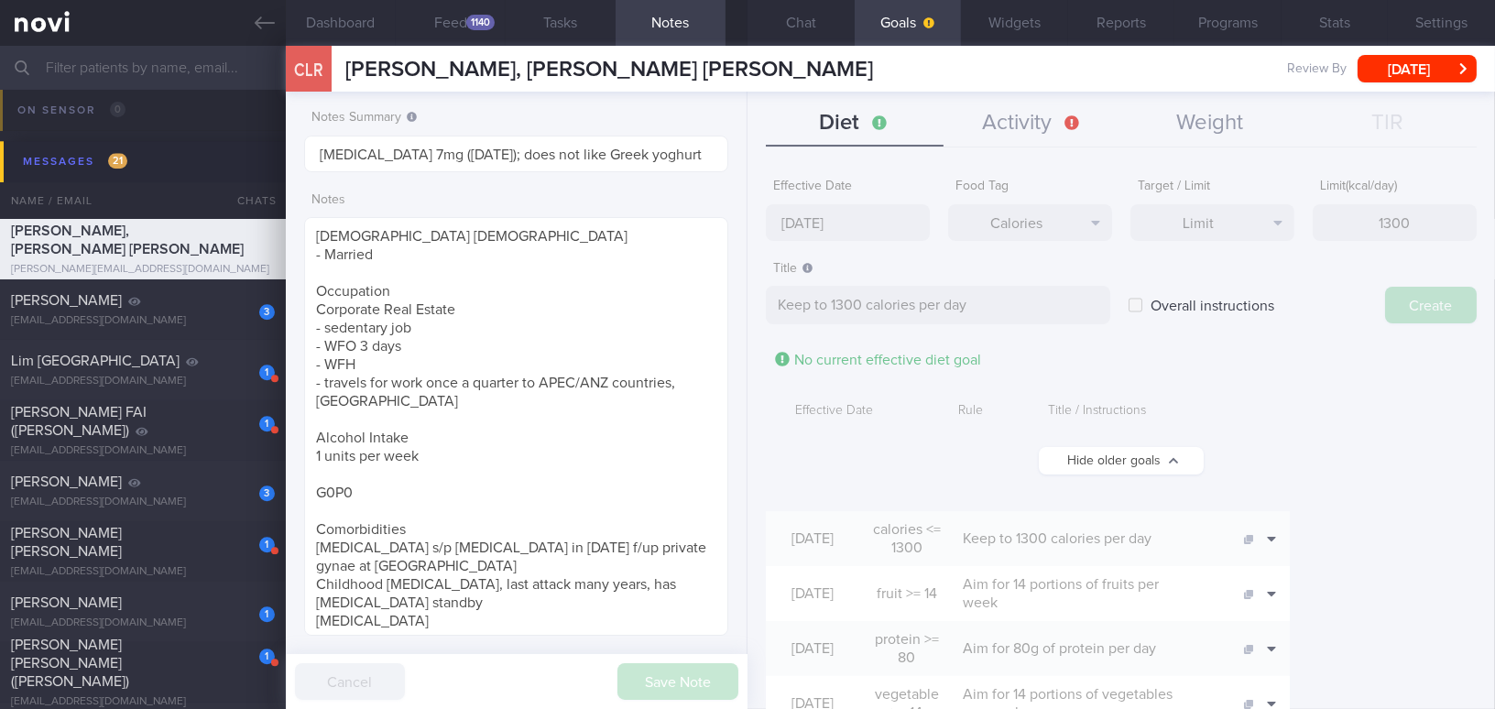
type input "[DATE]"
type textarea "Aim for ___ of ___"
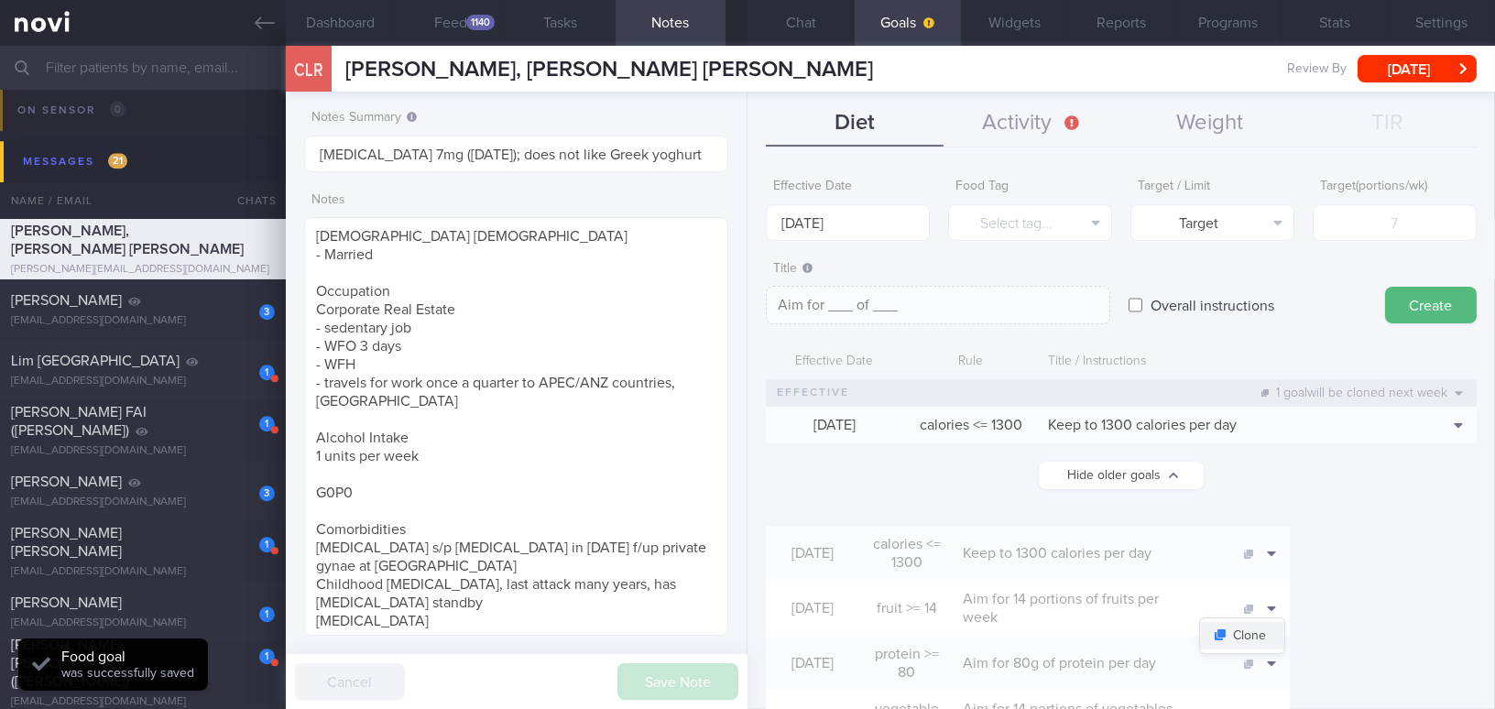
click at [1170, 626] on button "Clone" at bounding box center [1242, 635] width 84 height 27
type input "14"
type textarea "Aim for 14 portions of fruits per week"
click at [847, 217] on input "[DATE]" at bounding box center [848, 222] width 164 height 37
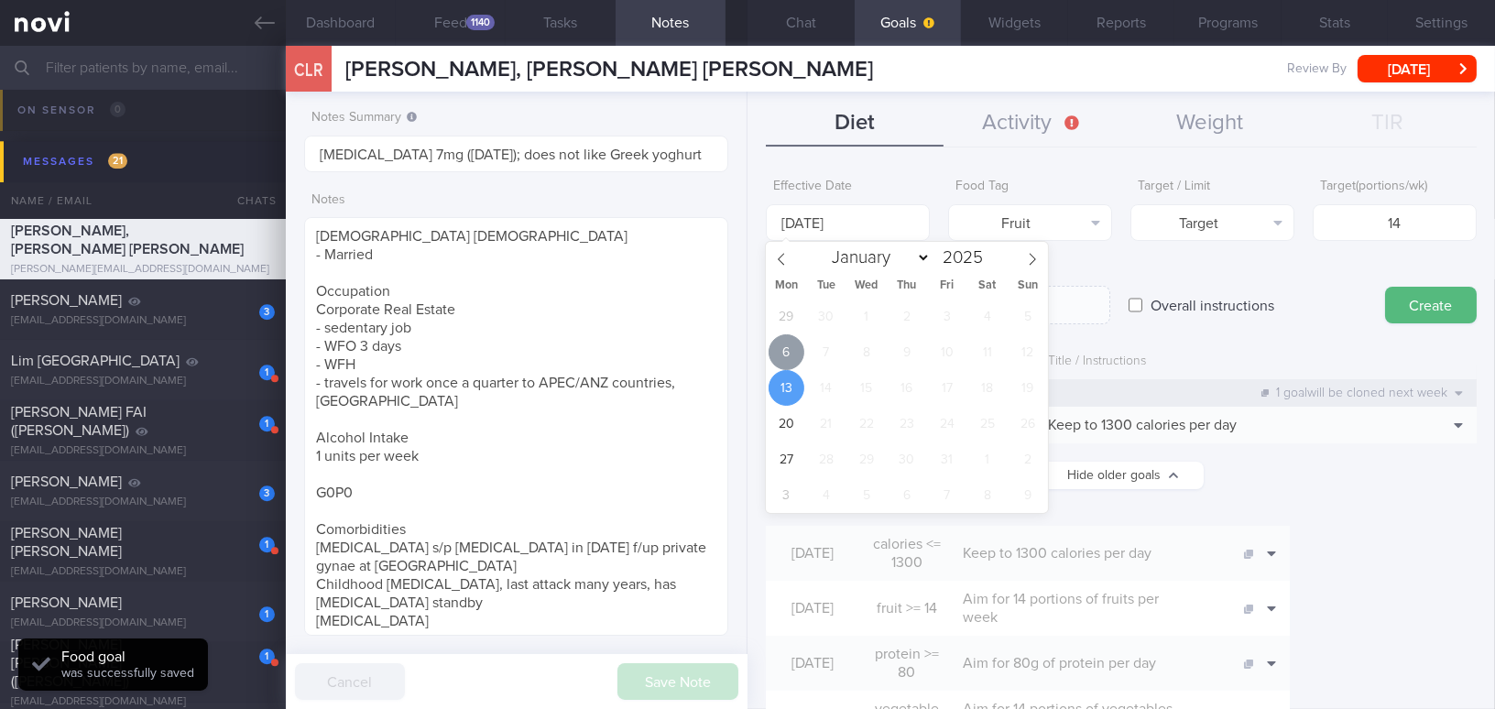
click at [783, 346] on span "6" at bounding box center [786, 352] width 36 height 36
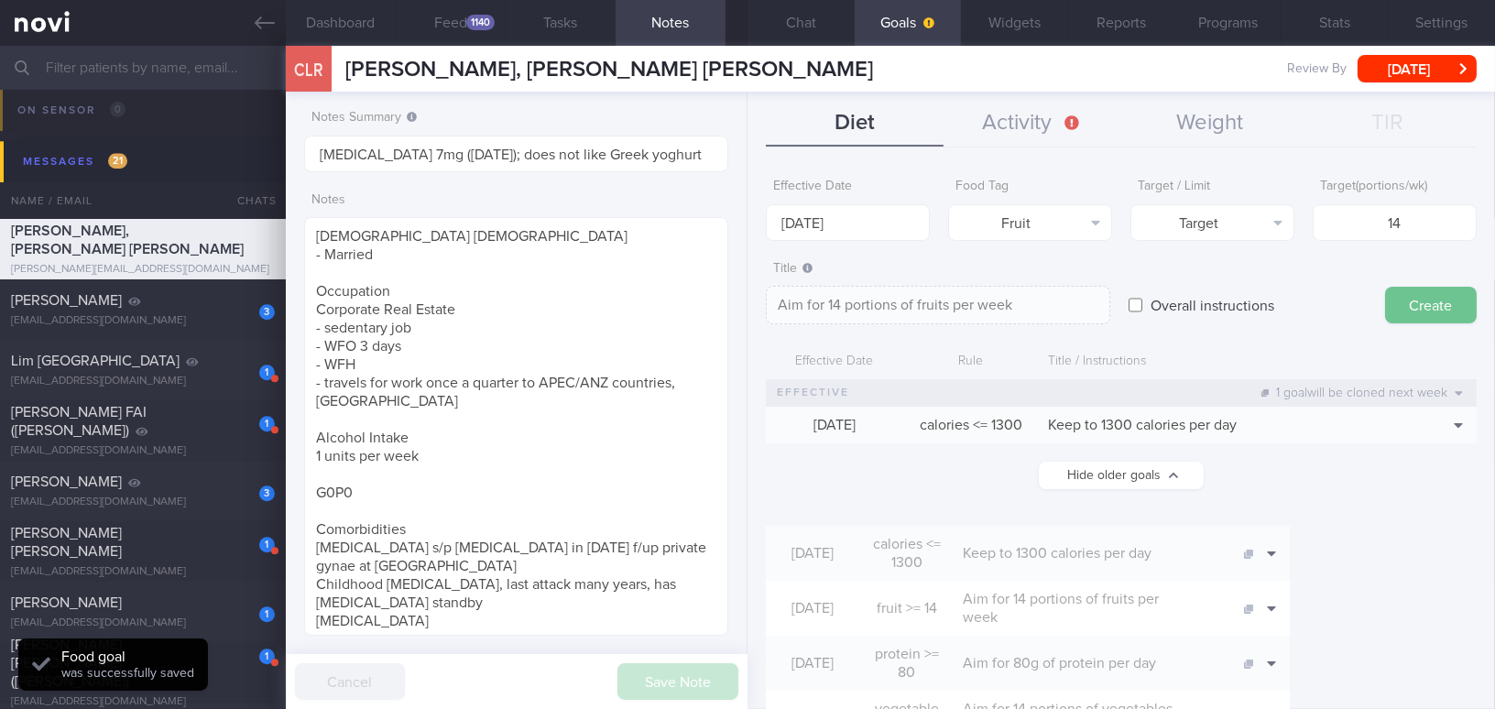
click at [1170, 310] on button "Create" at bounding box center [1431, 305] width 92 height 37
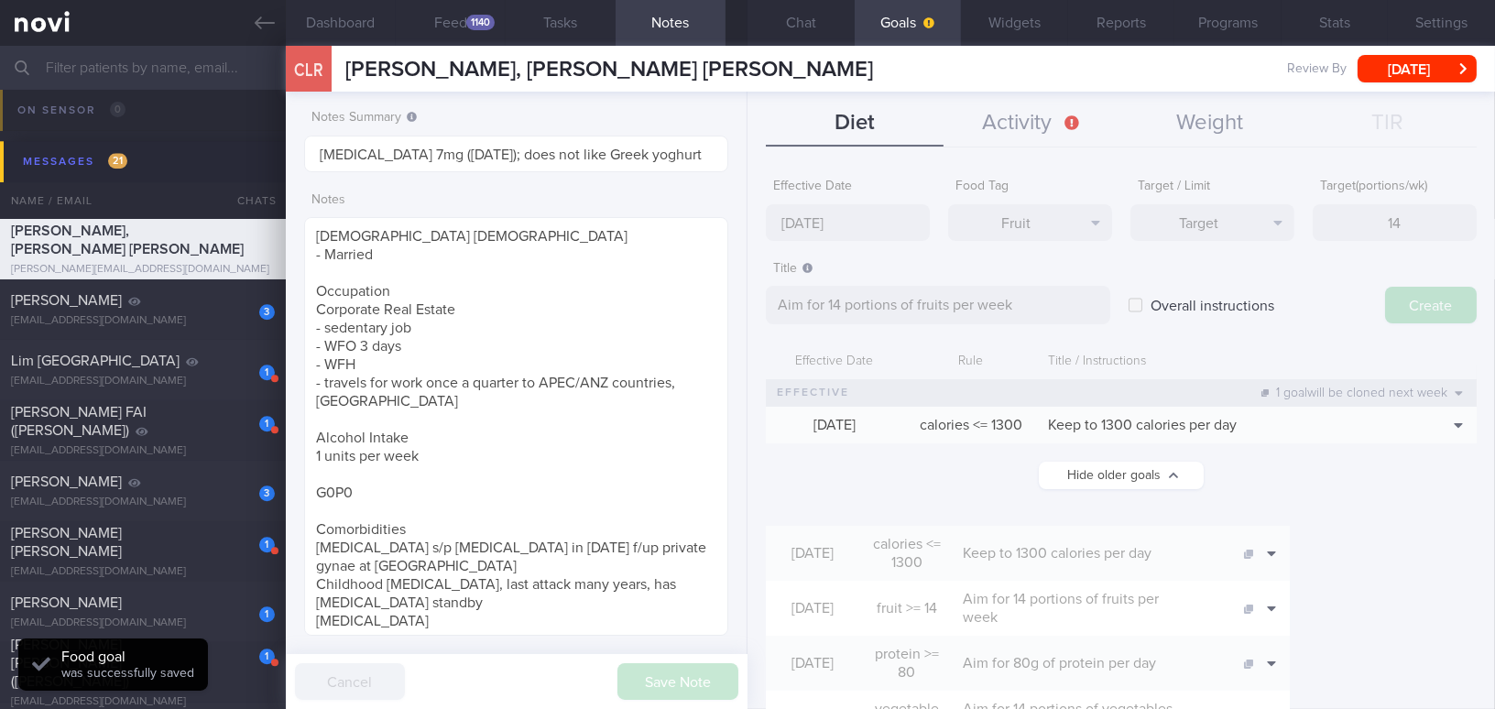
type input "13 Oct 2025"
type textarea "Aim for ___ of ___"
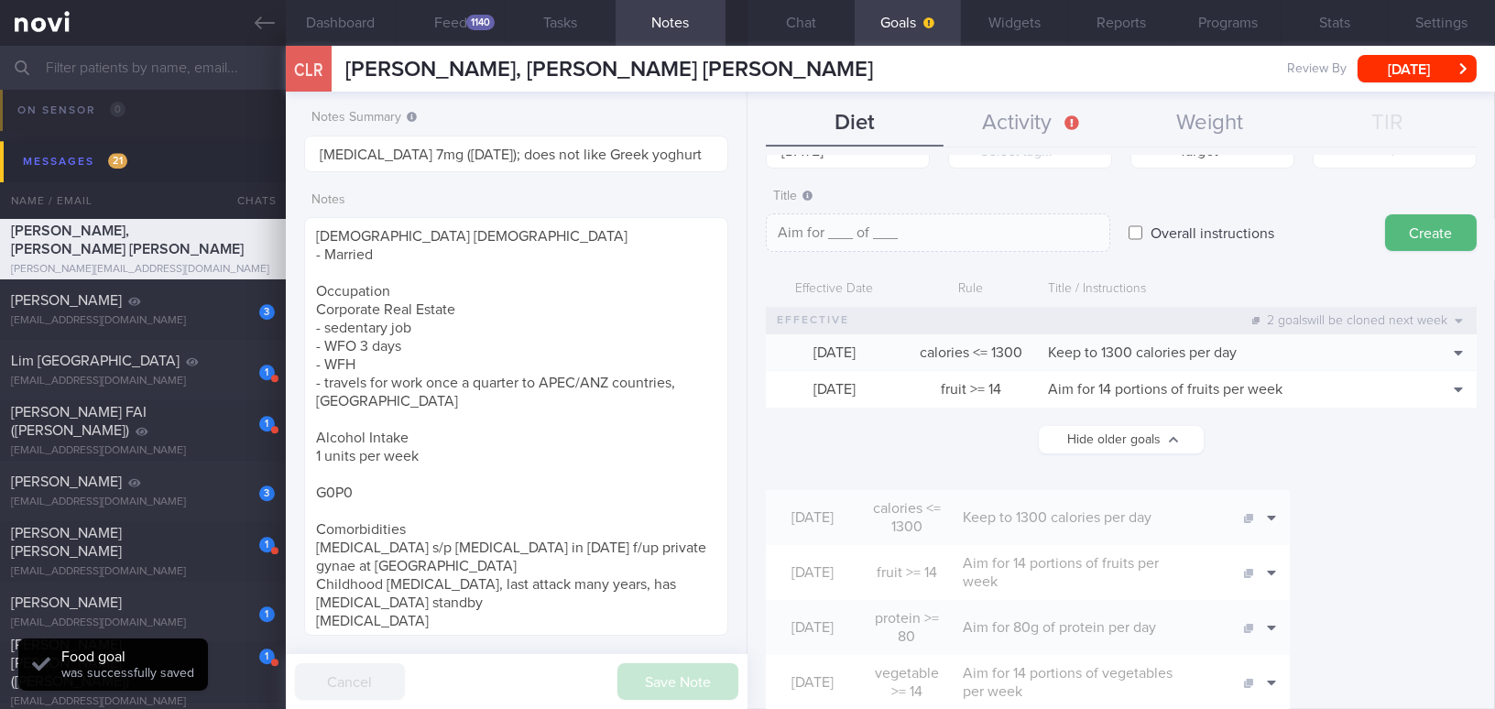
scroll to position [82, 0]
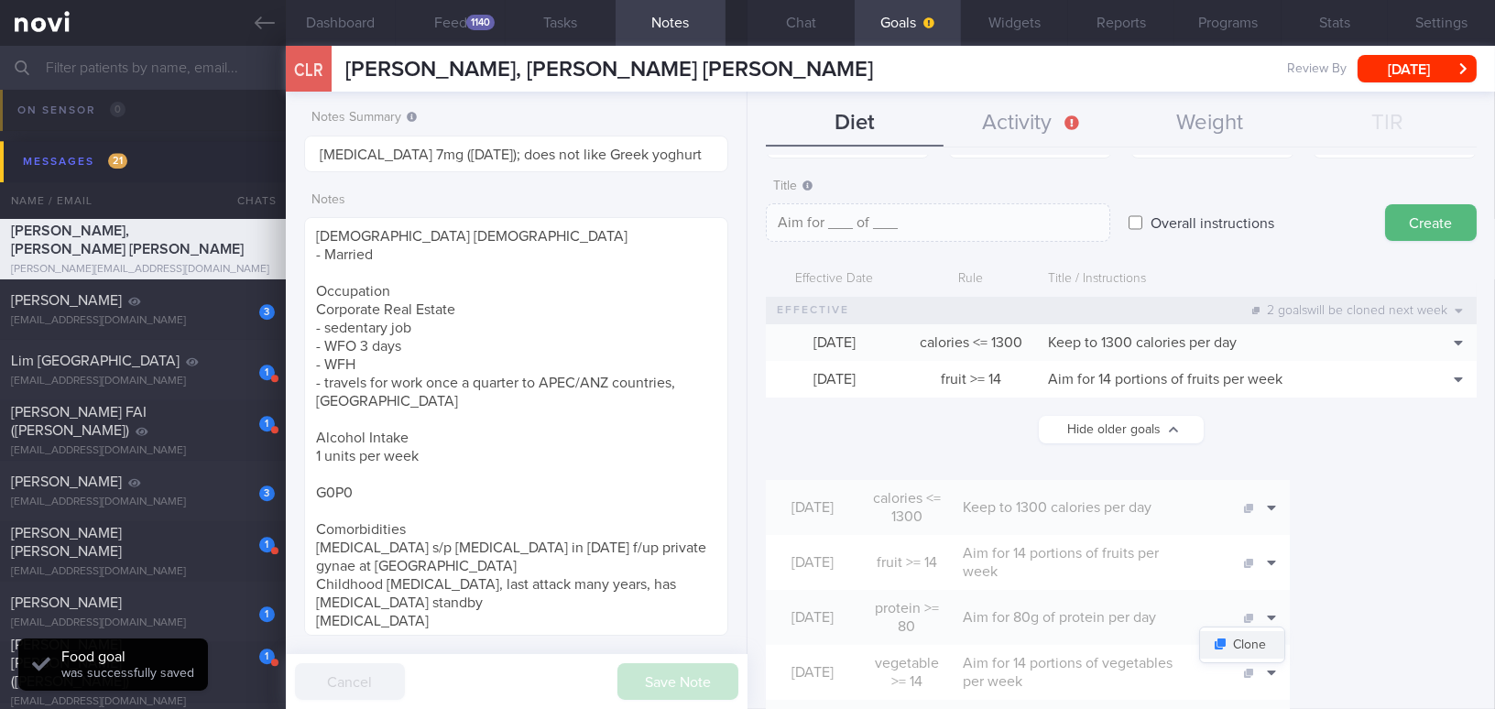
click at [1170, 631] on button "Clone" at bounding box center [1242, 644] width 84 height 27
type input "80"
type textarea "Aim for 80g of protein per day"
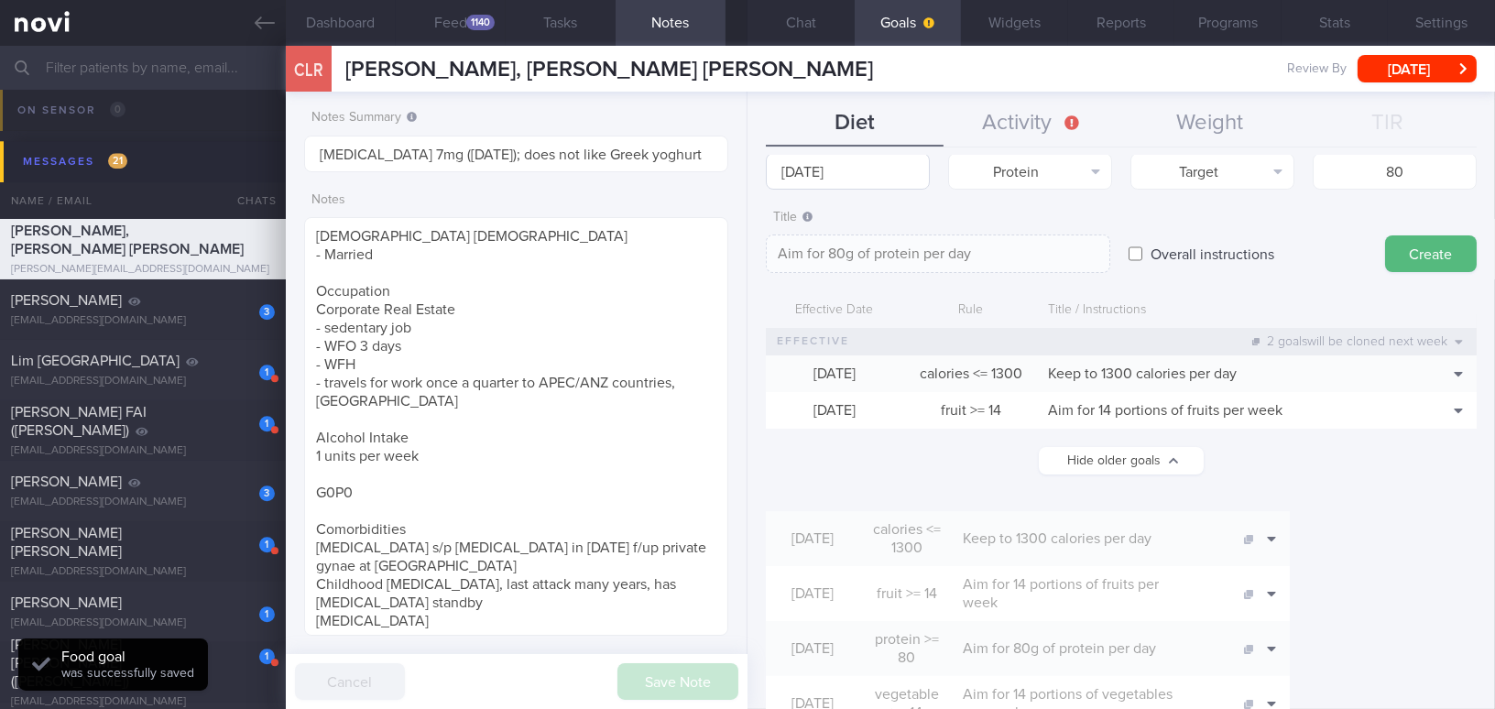
scroll to position [0, 0]
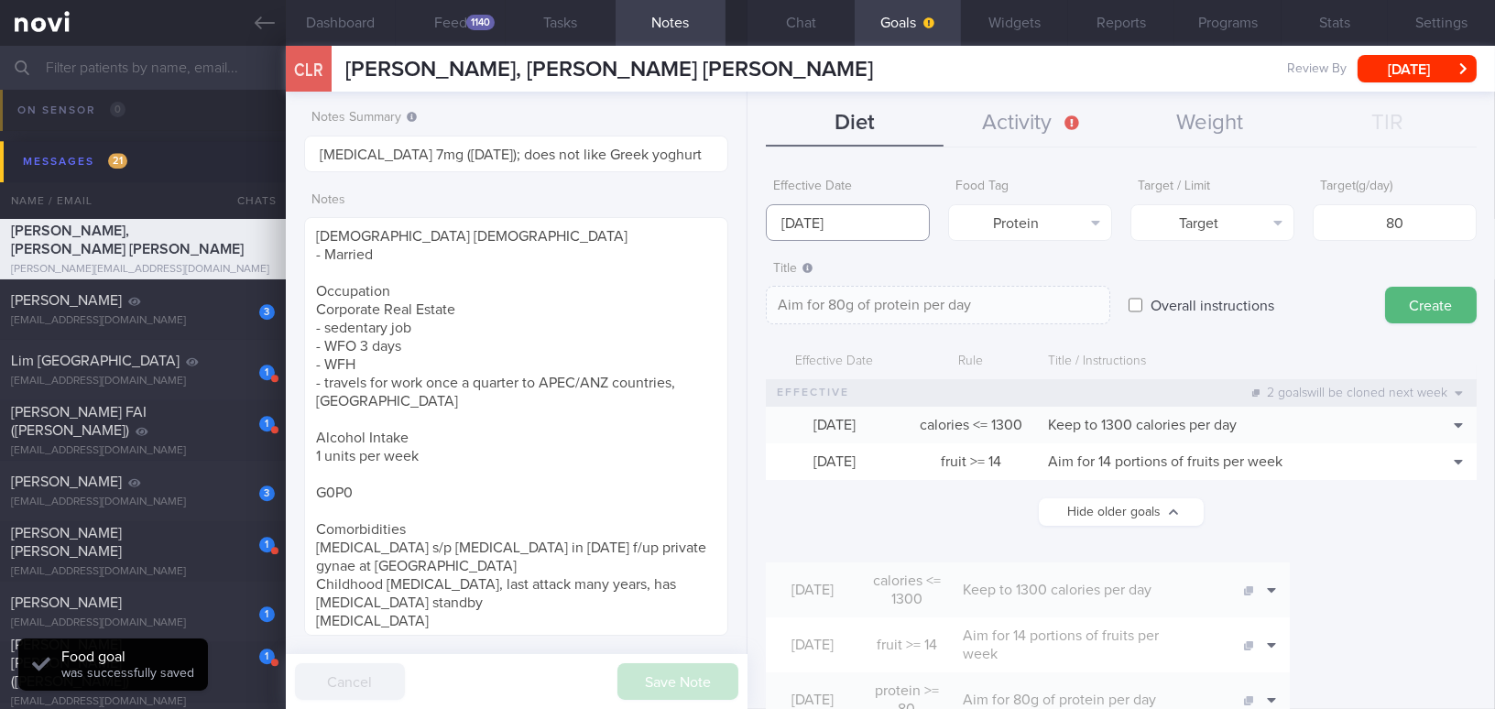
click at [845, 225] on body "You are offline! Some functionality will be unavailable Patients New Users Coac…" at bounding box center [747, 354] width 1495 height 709
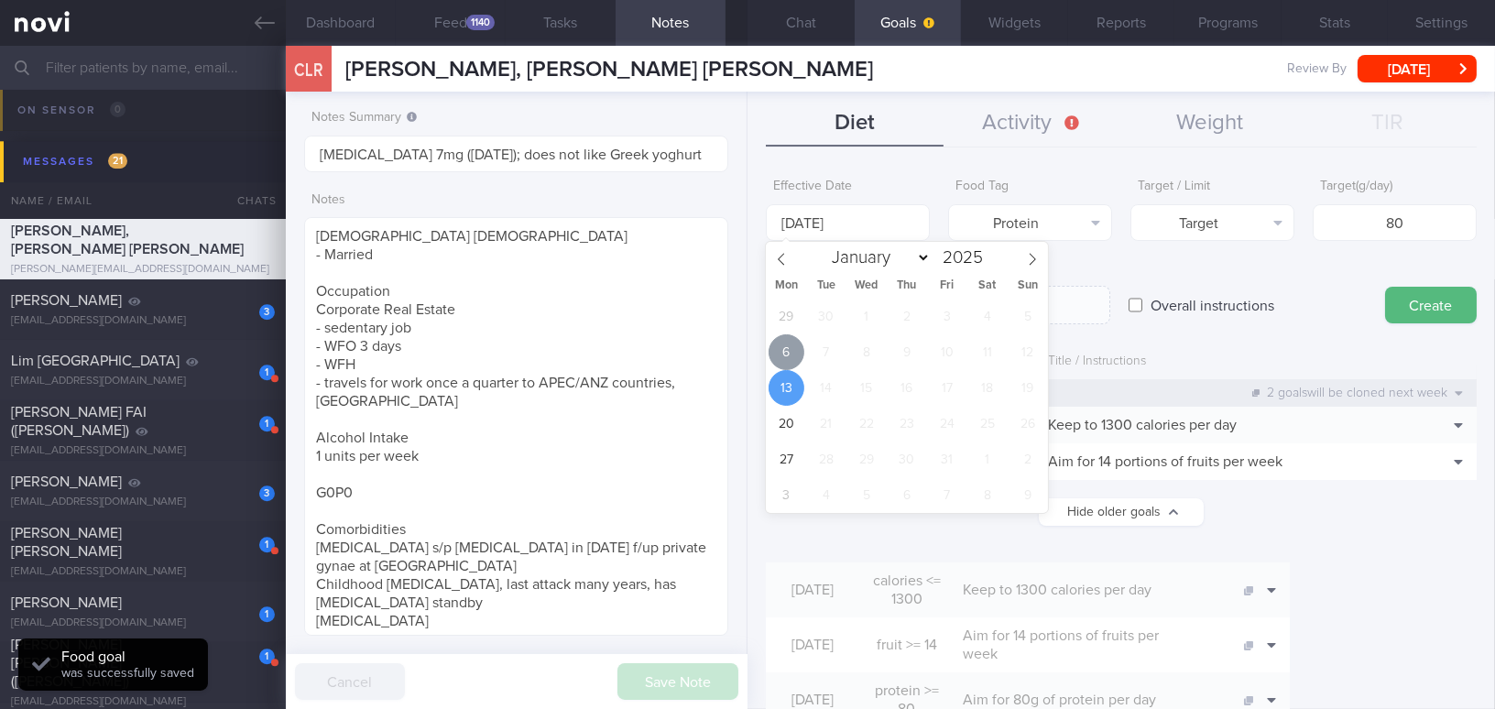
click at [781, 353] on span "6" at bounding box center [786, 352] width 36 height 36
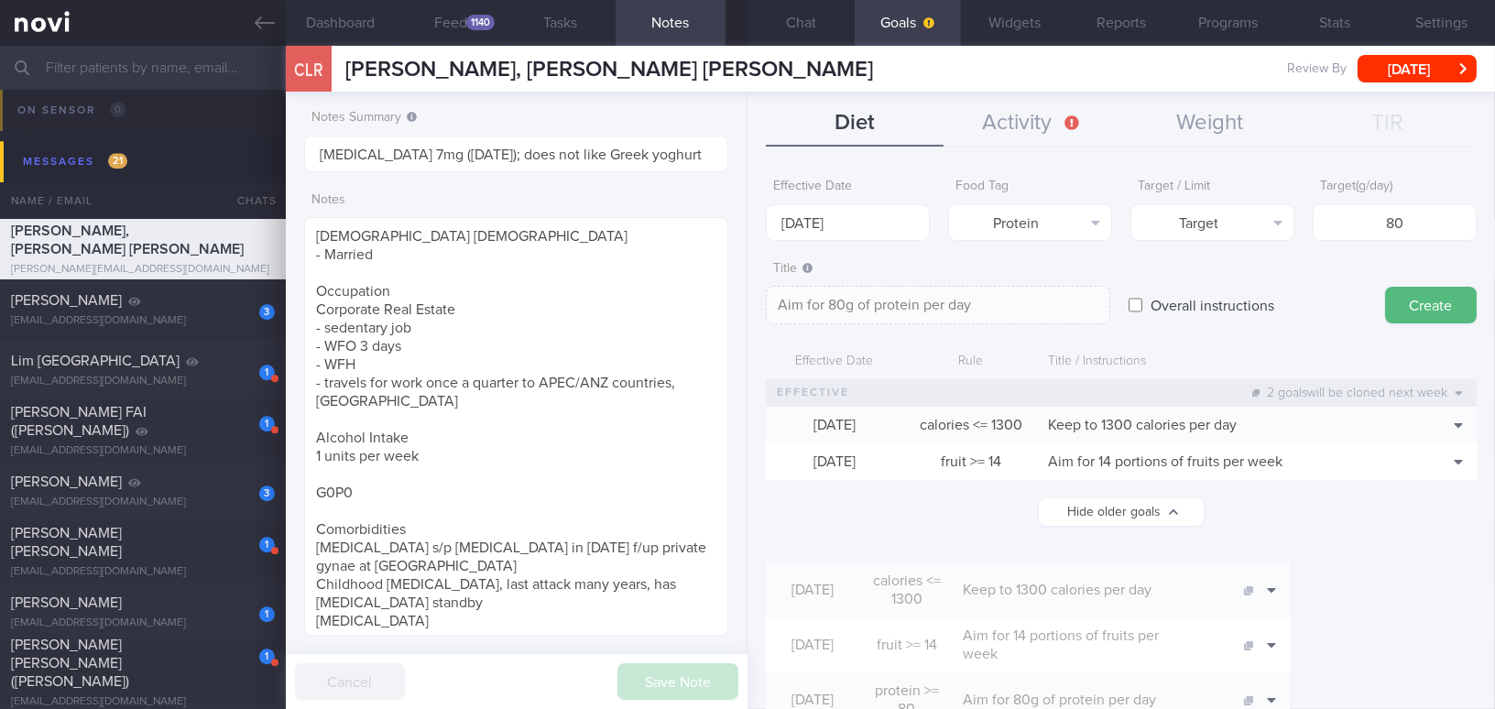
click at [1170, 298] on button "Create" at bounding box center [1431, 305] width 92 height 37
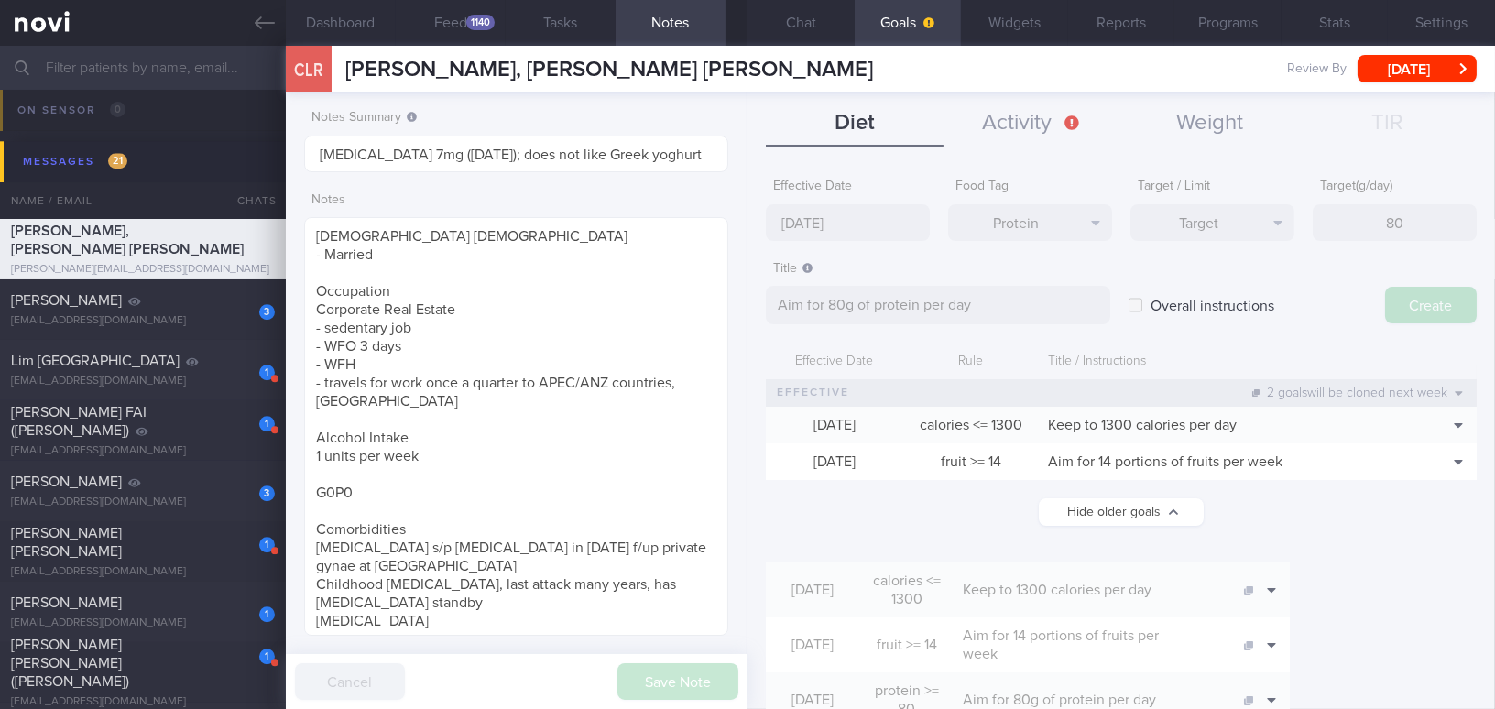
type input "13 Oct 2025"
type textarea "Aim for ___ of ___"
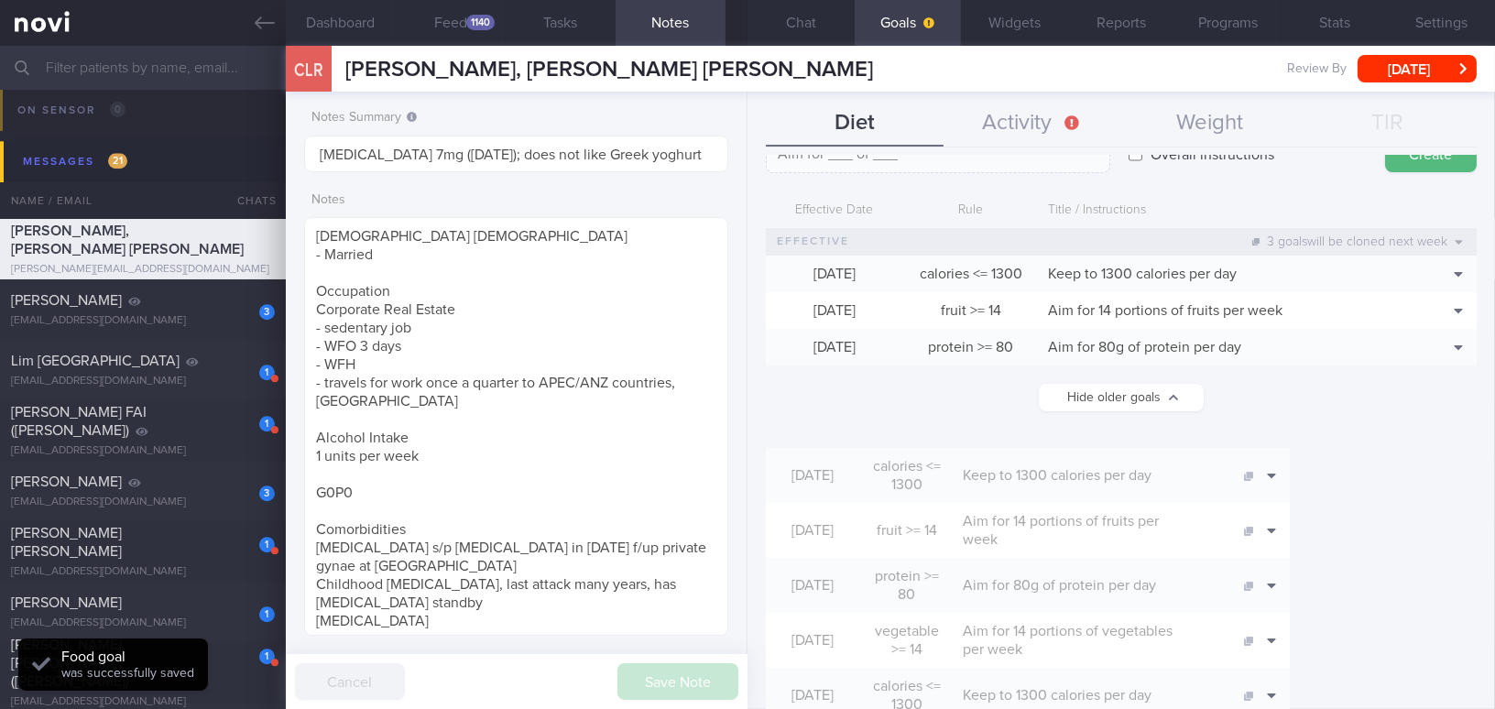
scroll to position [249, 0]
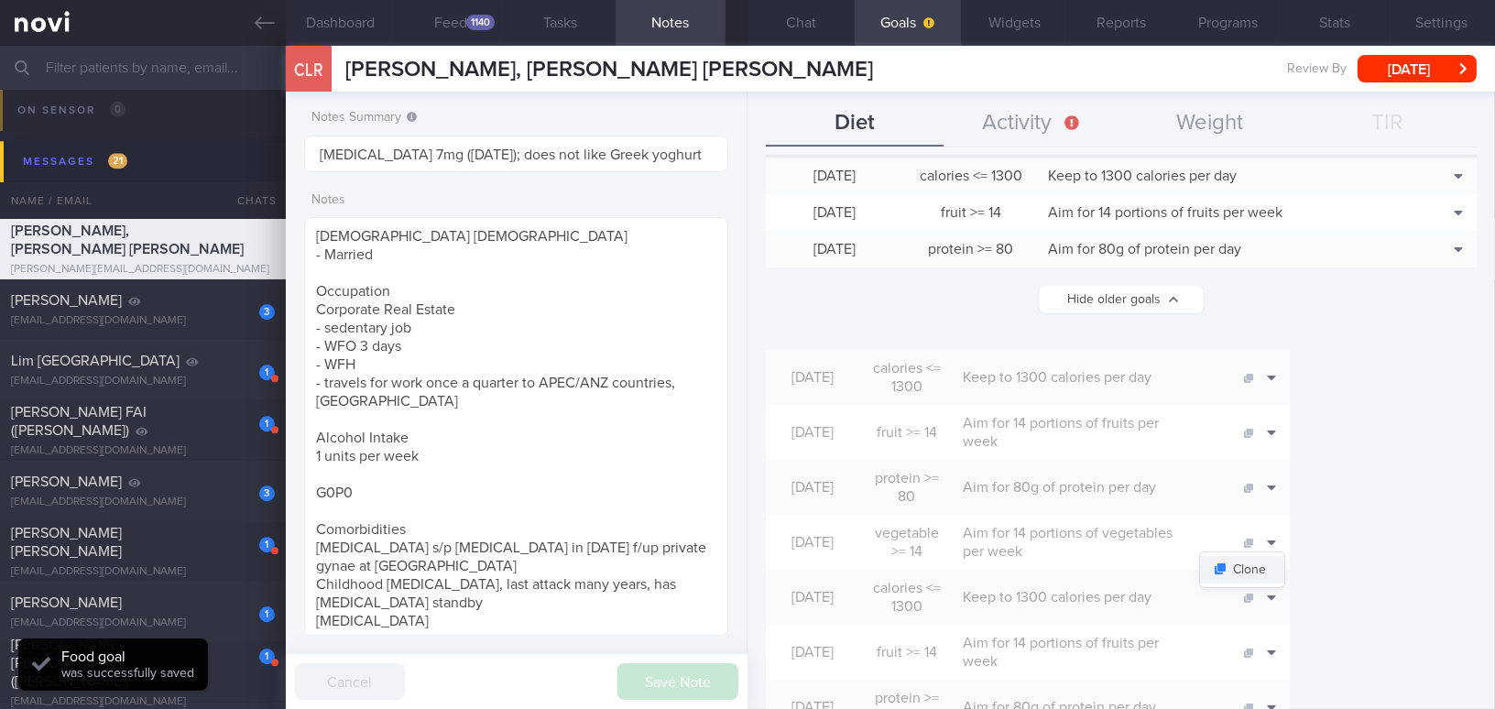
click at [1170, 556] on button "Clone" at bounding box center [1242, 569] width 84 height 27
type input "14"
type textarea "Aim for 14 portions of vegetables per week"
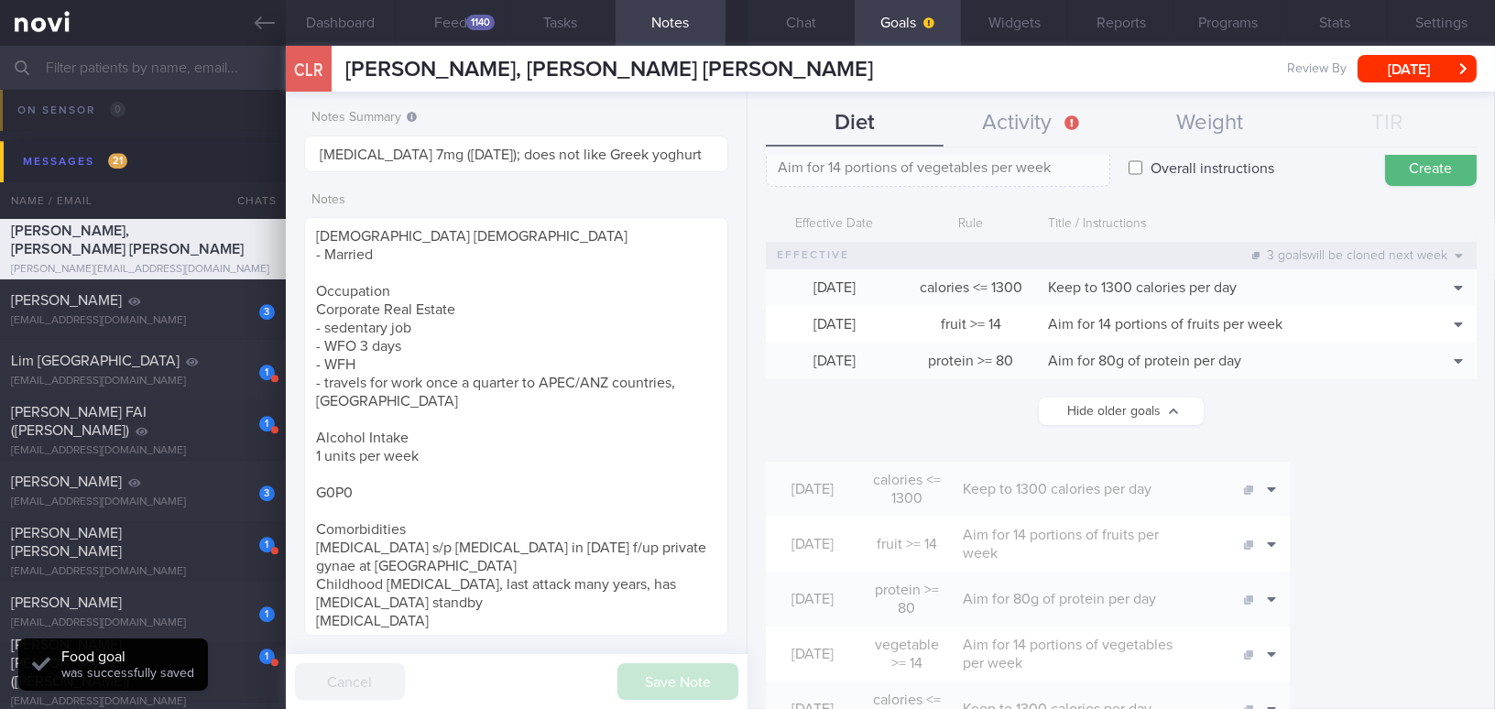
scroll to position [0, 0]
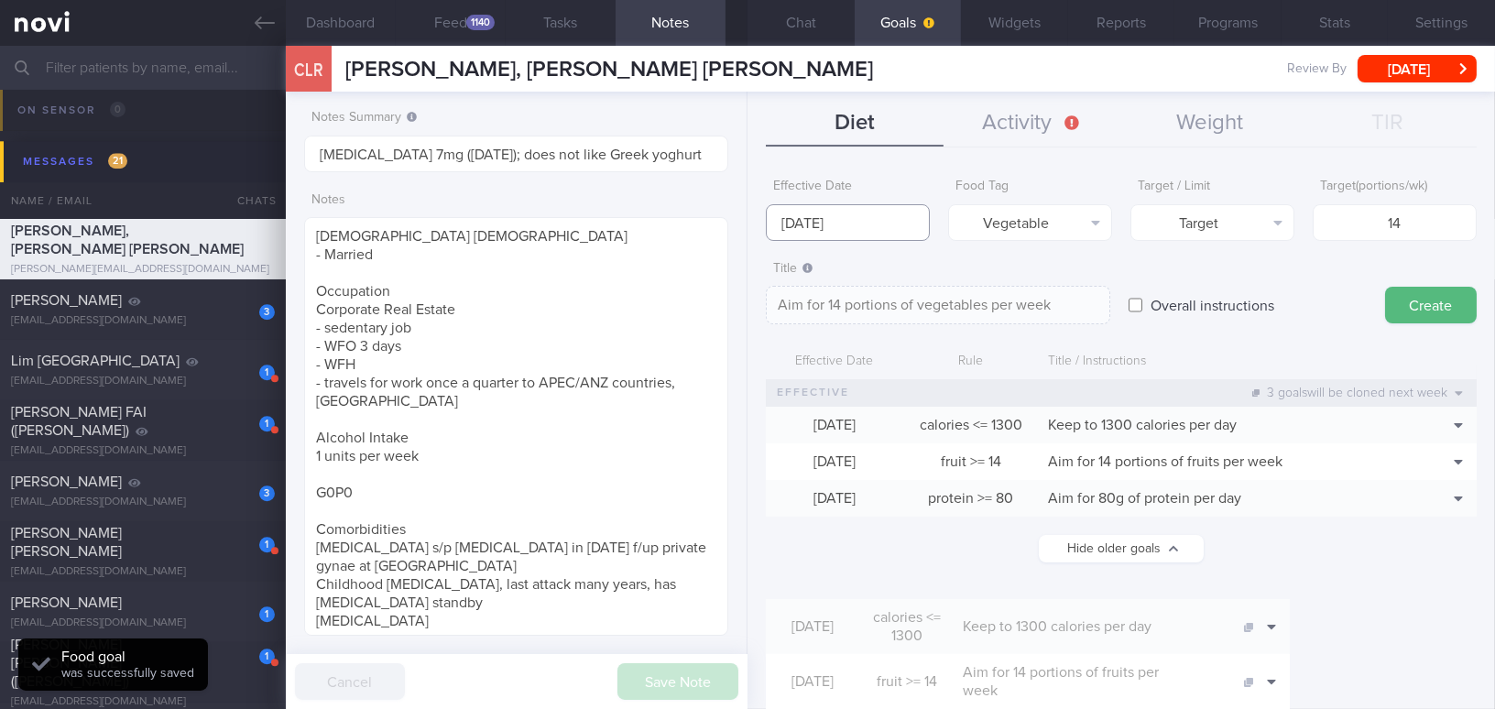
click at [855, 223] on input "13 Oct 2025" at bounding box center [848, 222] width 164 height 37
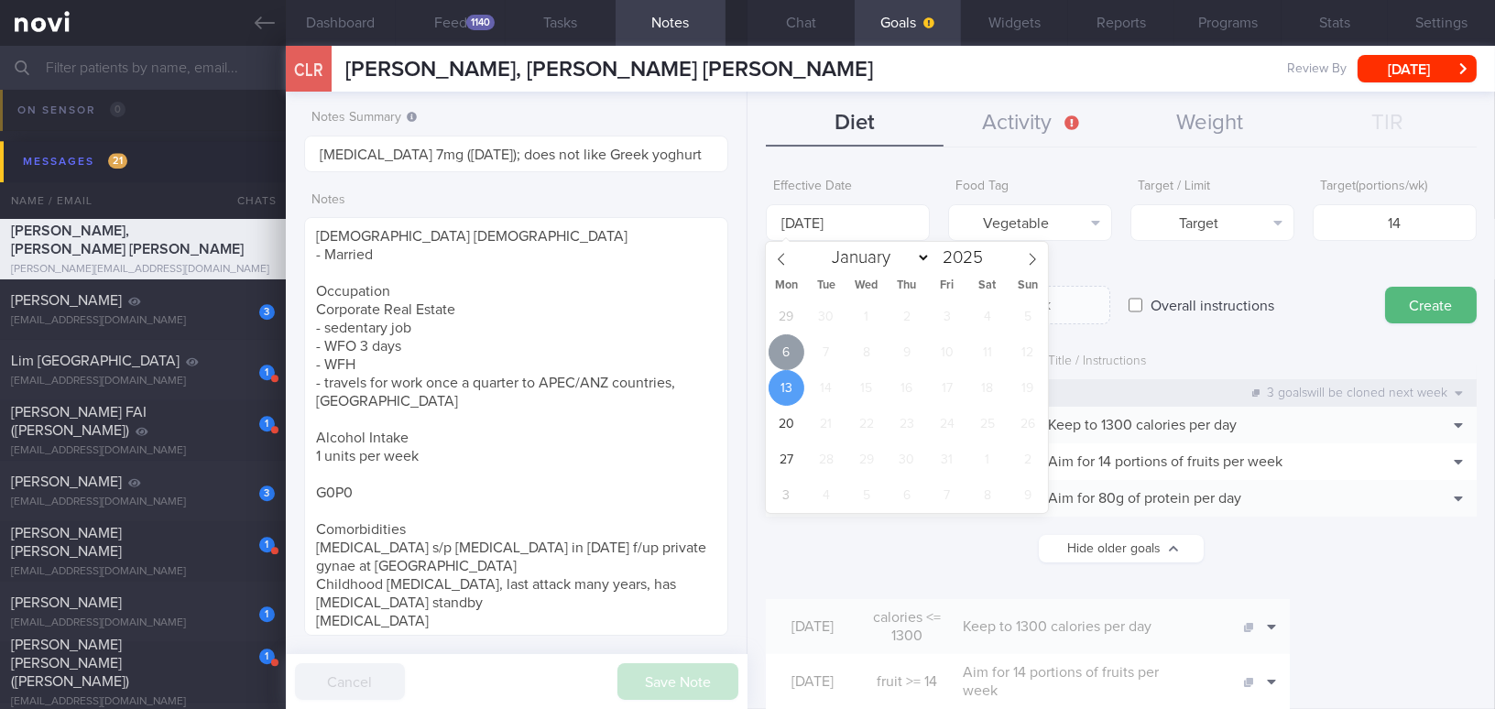
click at [790, 343] on span "6" at bounding box center [786, 352] width 36 height 36
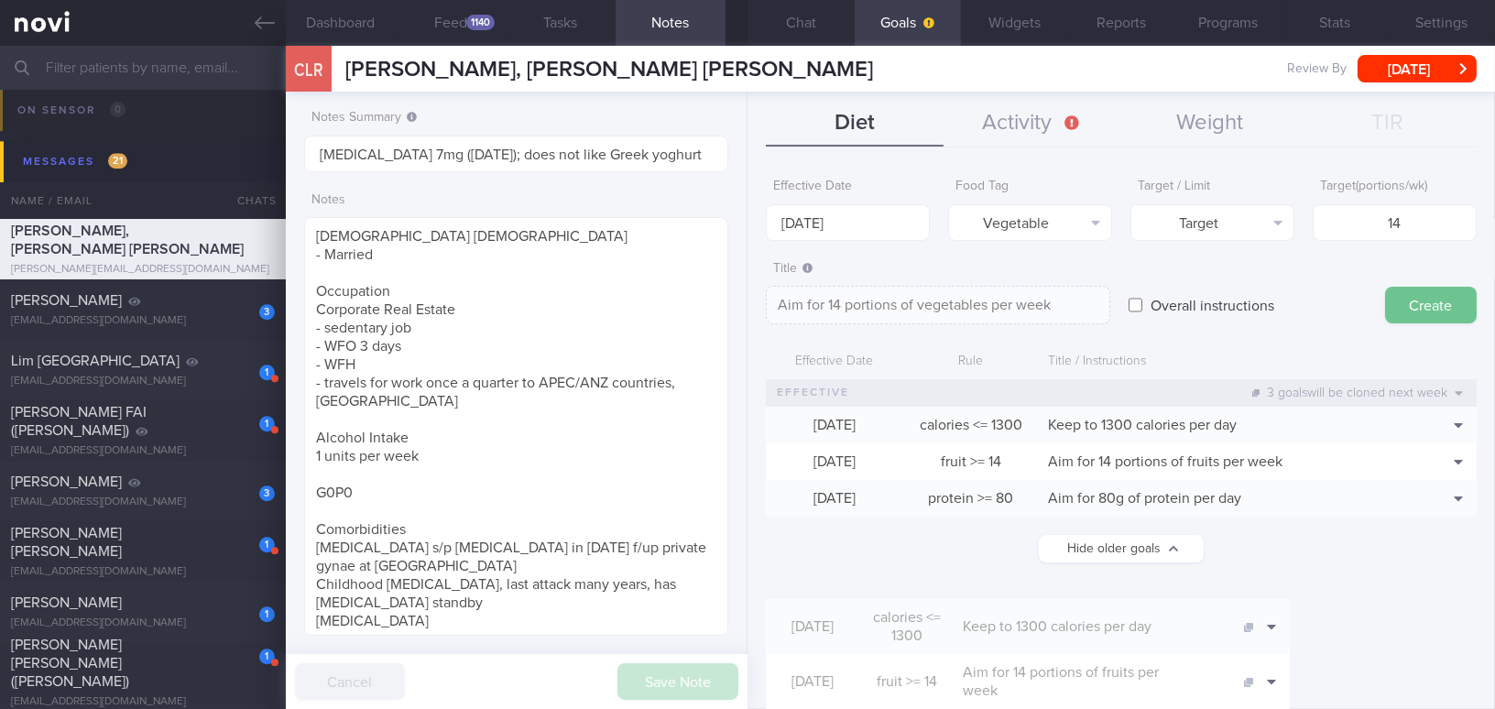
click at [1170, 308] on button "Create" at bounding box center [1431, 305] width 92 height 37
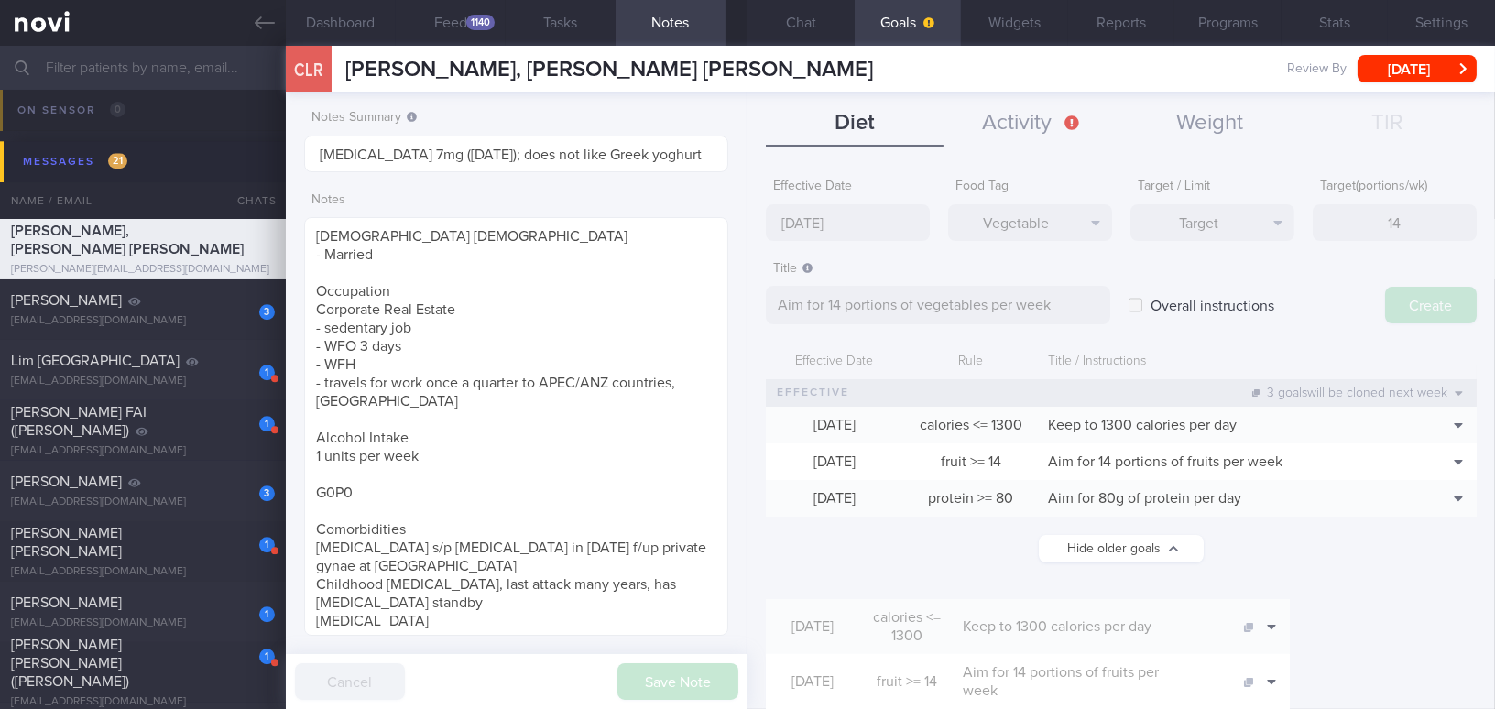
type input "13 Oct 2025"
type textarea "Aim for ___ of ___"
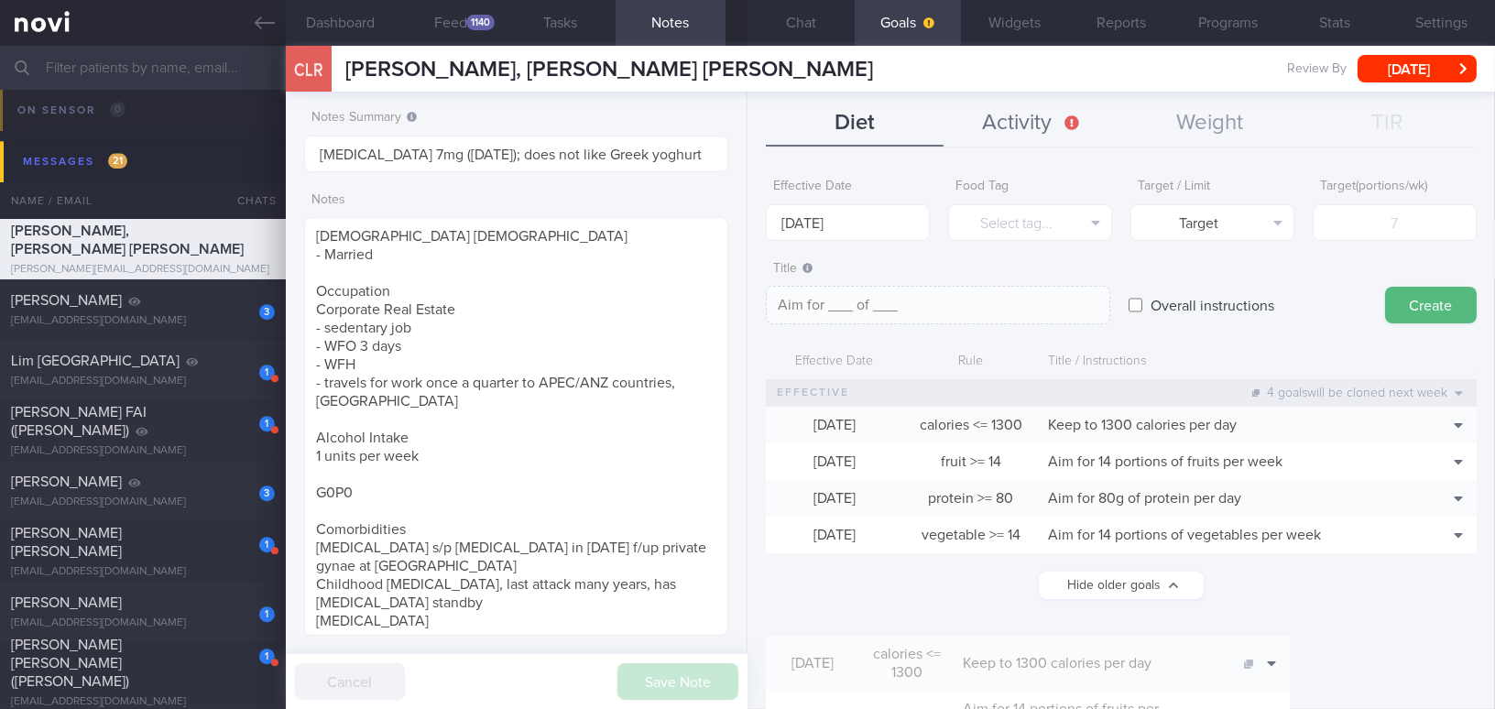
click at [1028, 122] on button "Activity" at bounding box center [1032, 124] width 178 height 46
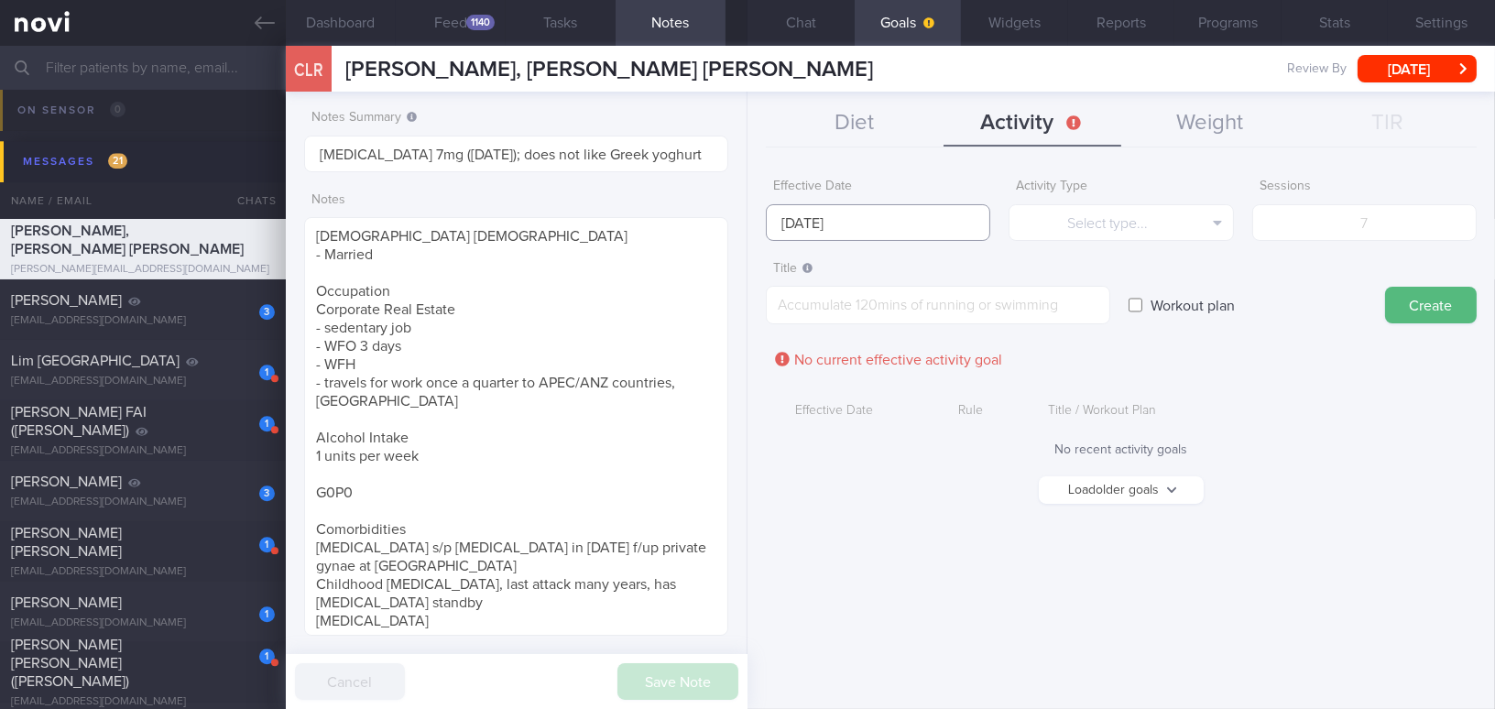
click at [819, 224] on body "You are offline! Some functionality will be unavailable Patients New Users Coac…" at bounding box center [747, 354] width 1495 height 709
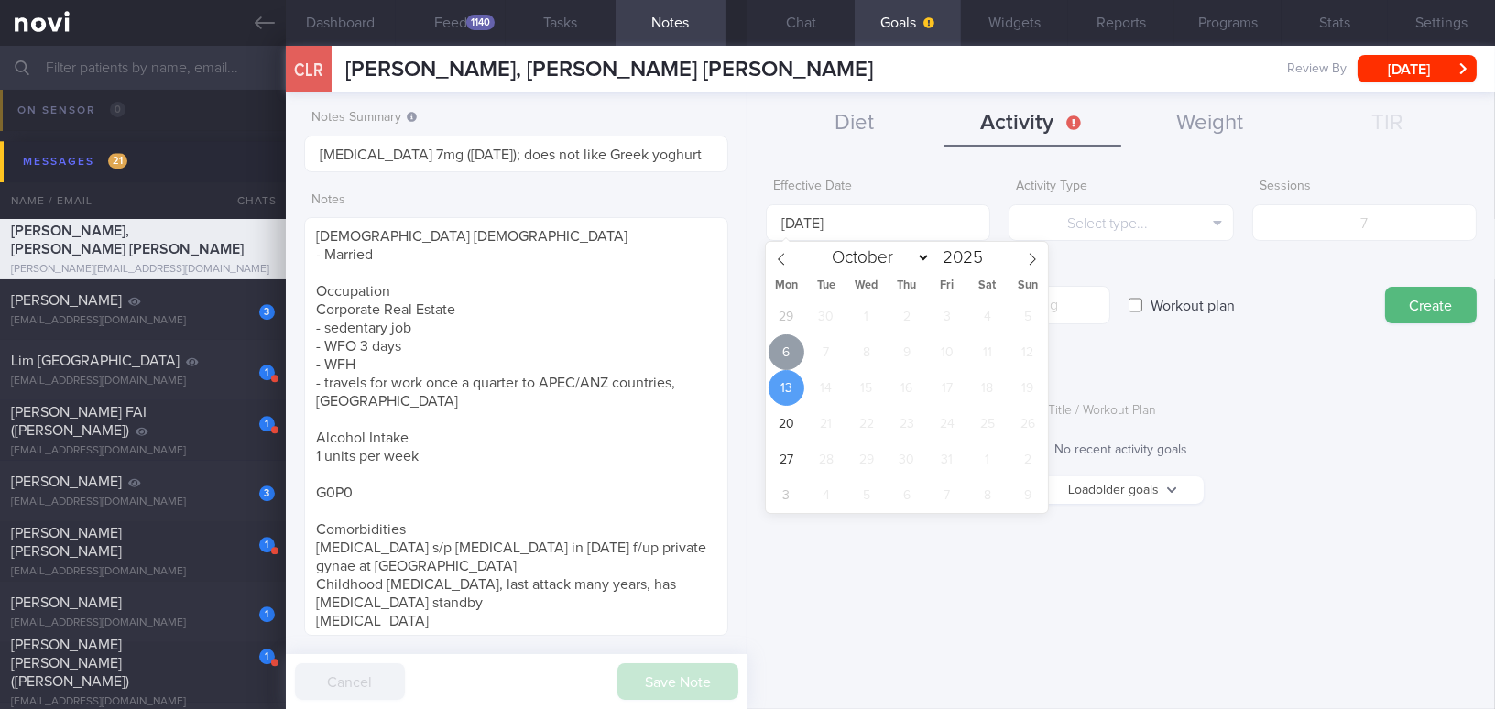
click at [791, 355] on span "6" at bounding box center [786, 352] width 36 height 36
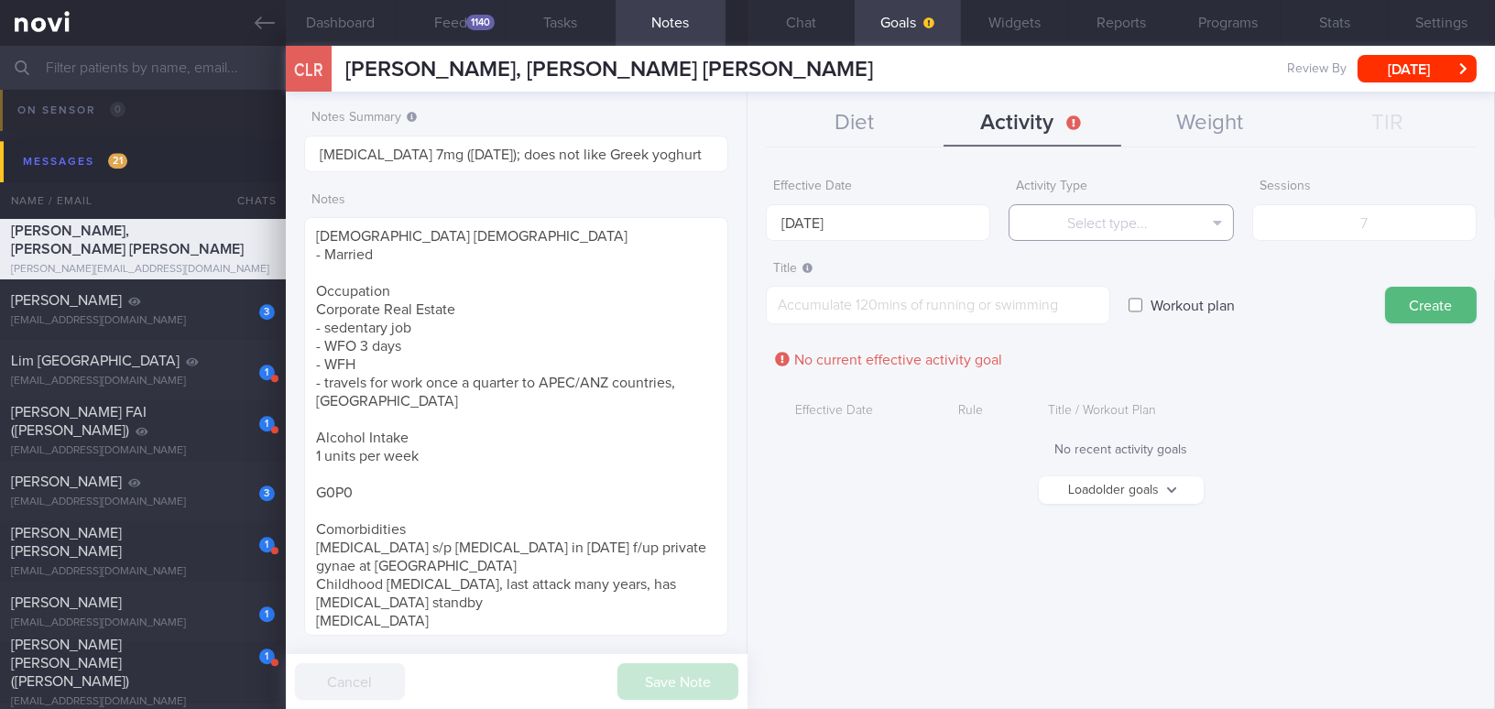
click at [1115, 223] on button "Select type..." at bounding box center [1120, 222] width 224 height 37
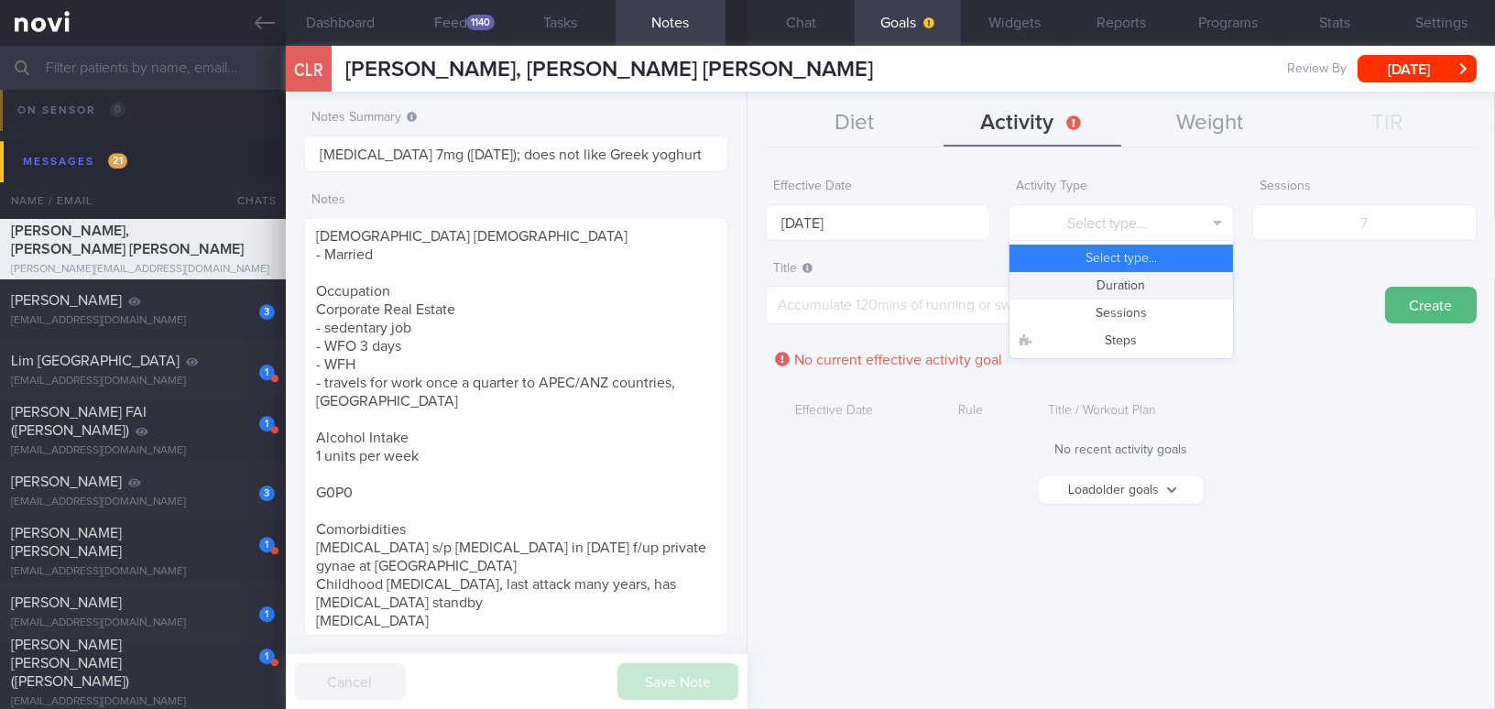
click at [1170, 452] on div "No recent activity goals" at bounding box center [1121, 450] width 711 height 16
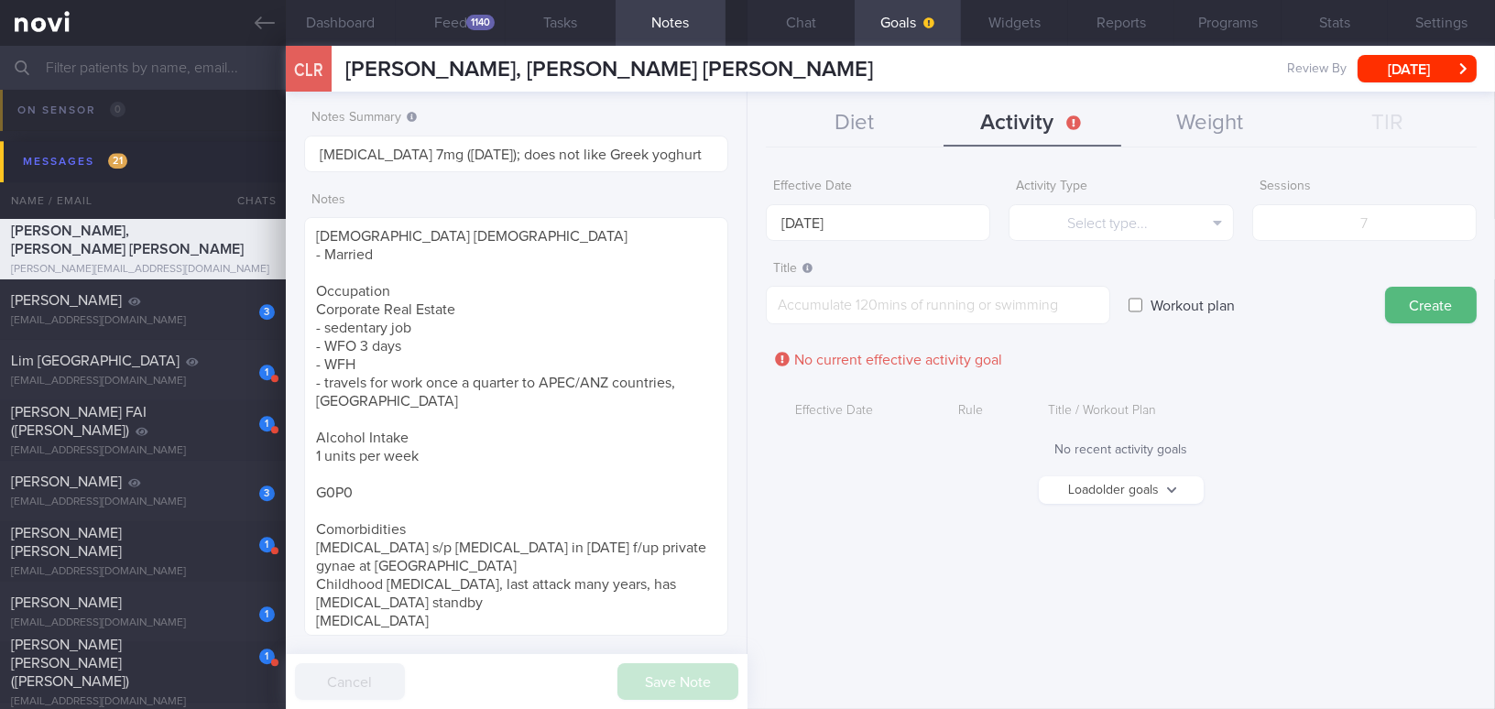
click at [1170, 493] on button "Load older goals" at bounding box center [1121, 489] width 165 height 27
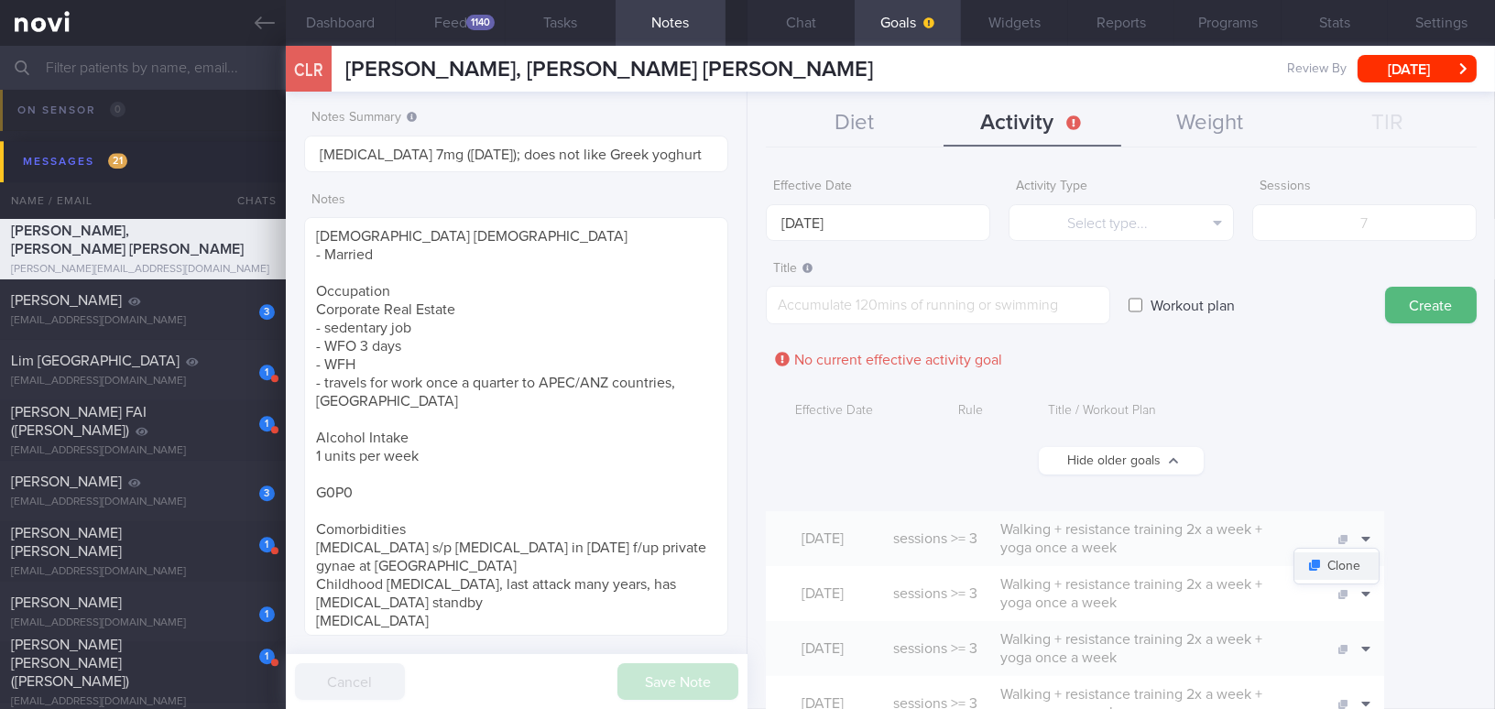
click at [1170, 570] on button "Clone" at bounding box center [1336, 565] width 84 height 27
type input "13 Oct 2025"
type input "3"
type textarea "Walking + resistance training 2x a week + yoga once a week"
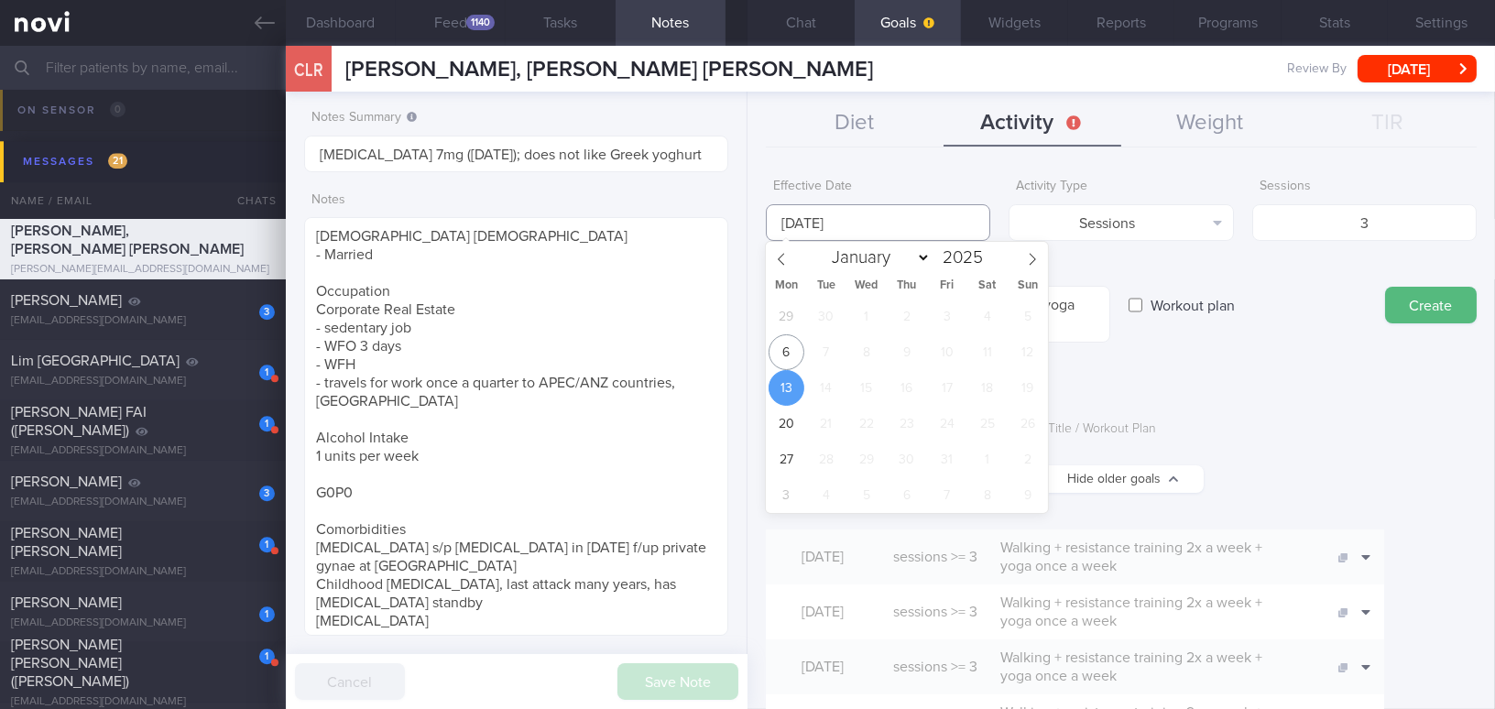
click at [844, 220] on input "13 Oct 2025" at bounding box center [878, 222] width 224 height 37
click at [784, 359] on span "6" at bounding box center [786, 352] width 36 height 36
type input "[DATE]"
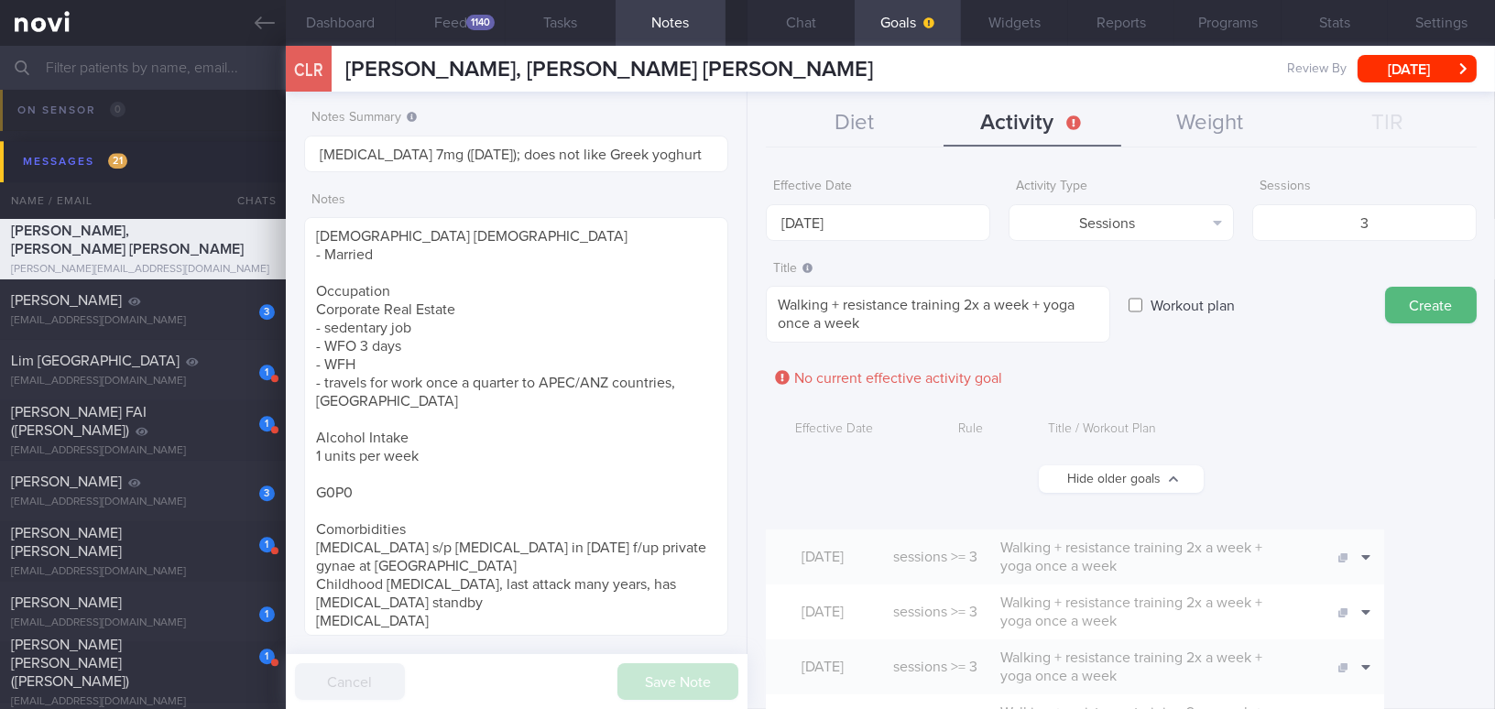
click at [843, 296] on textarea "Walking + resistance training 2x a week + yoga once a week" at bounding box center [938, 314] width 344 height 57
click at [974, 305] on textarea "Walking + resistance training 2x a week + yoga once a week" at bounding box center [938, 314] width 344 height 57
type textarea "Walking + resistance training 3x a week + yoga once a week"
drag, startPoint x: 1363, startPoint y: 218, endPoint x: 1336, endPoint y: 220, distance: 26.6
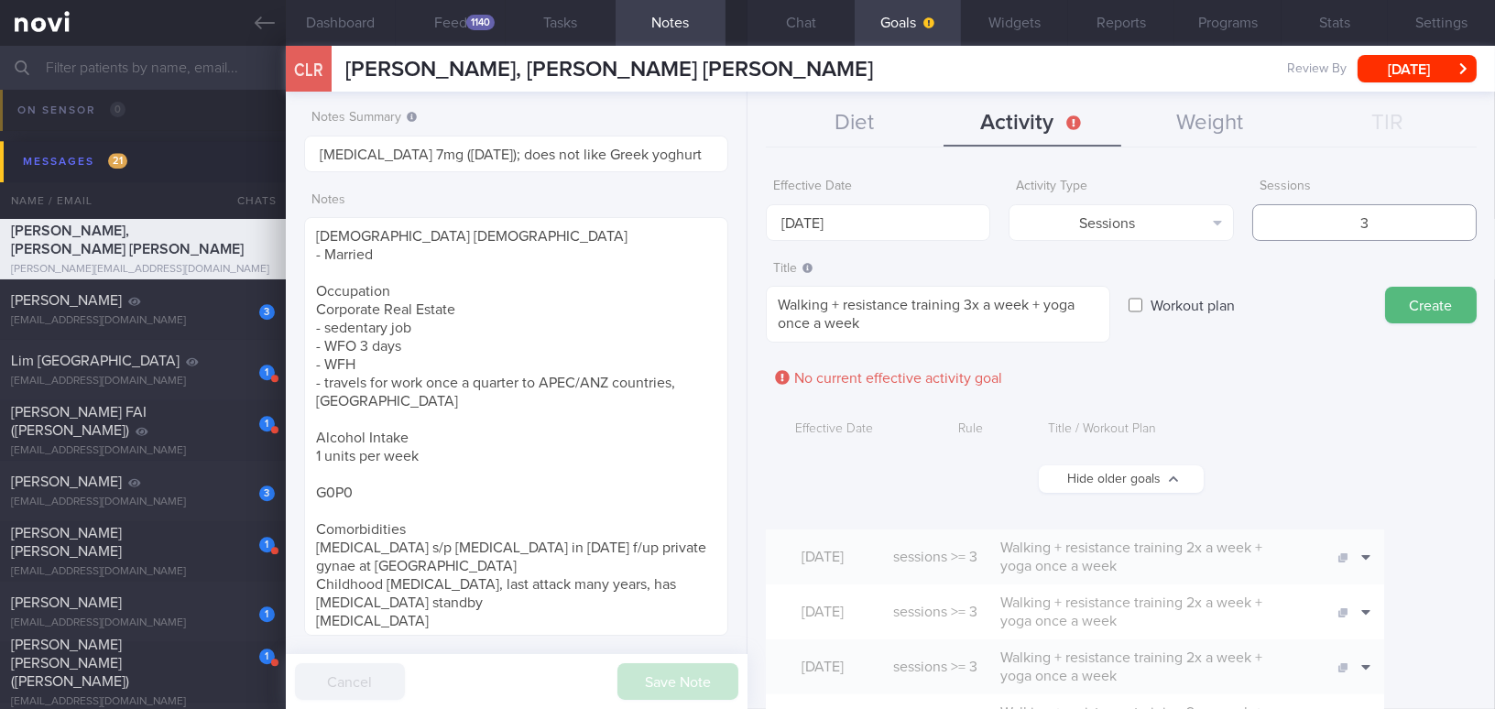
click at [1170, 220] on input "3" at bounding box center [1364, 222] width 224 height 37
type input "4"
click at [1170, 297] on button "Create" at bounding box center [1431, 305] width 92 height 37
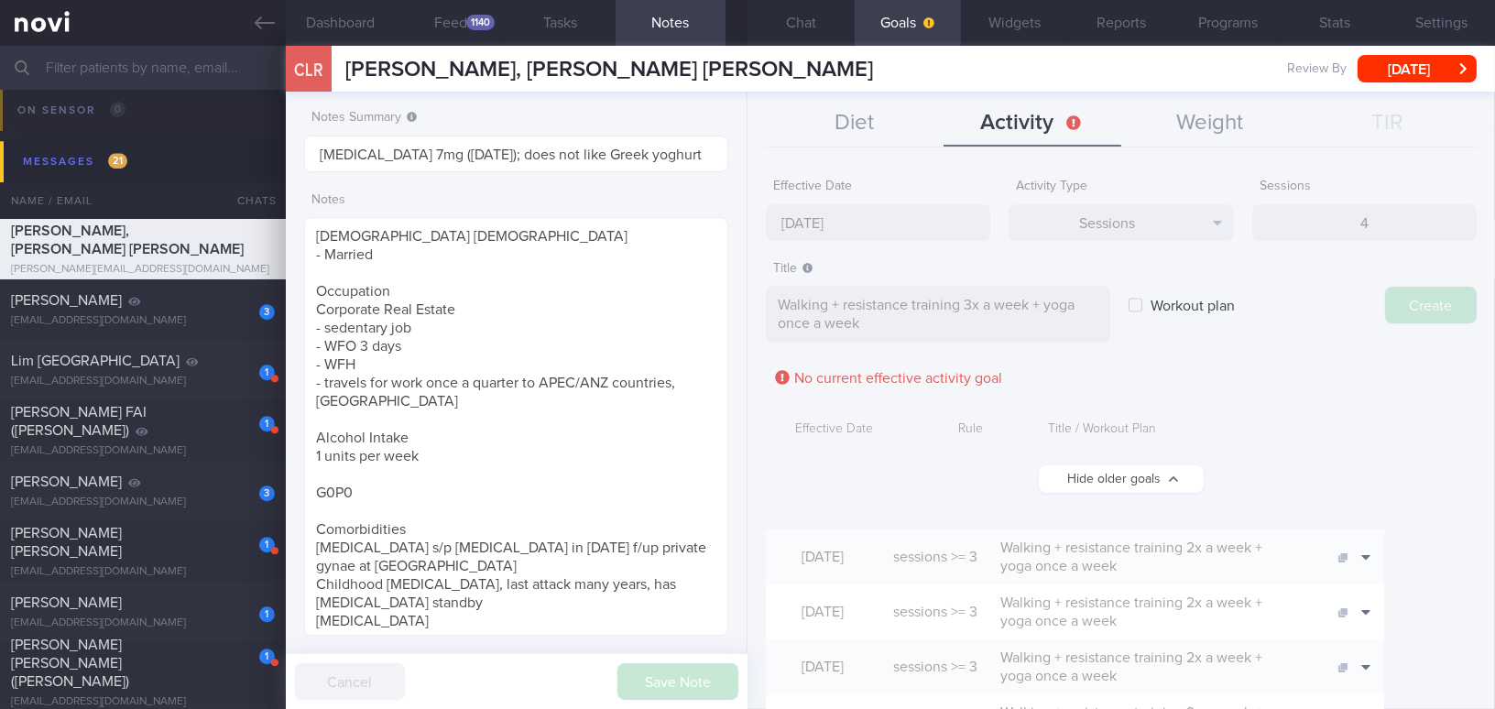
type input "13 Oct 2025"
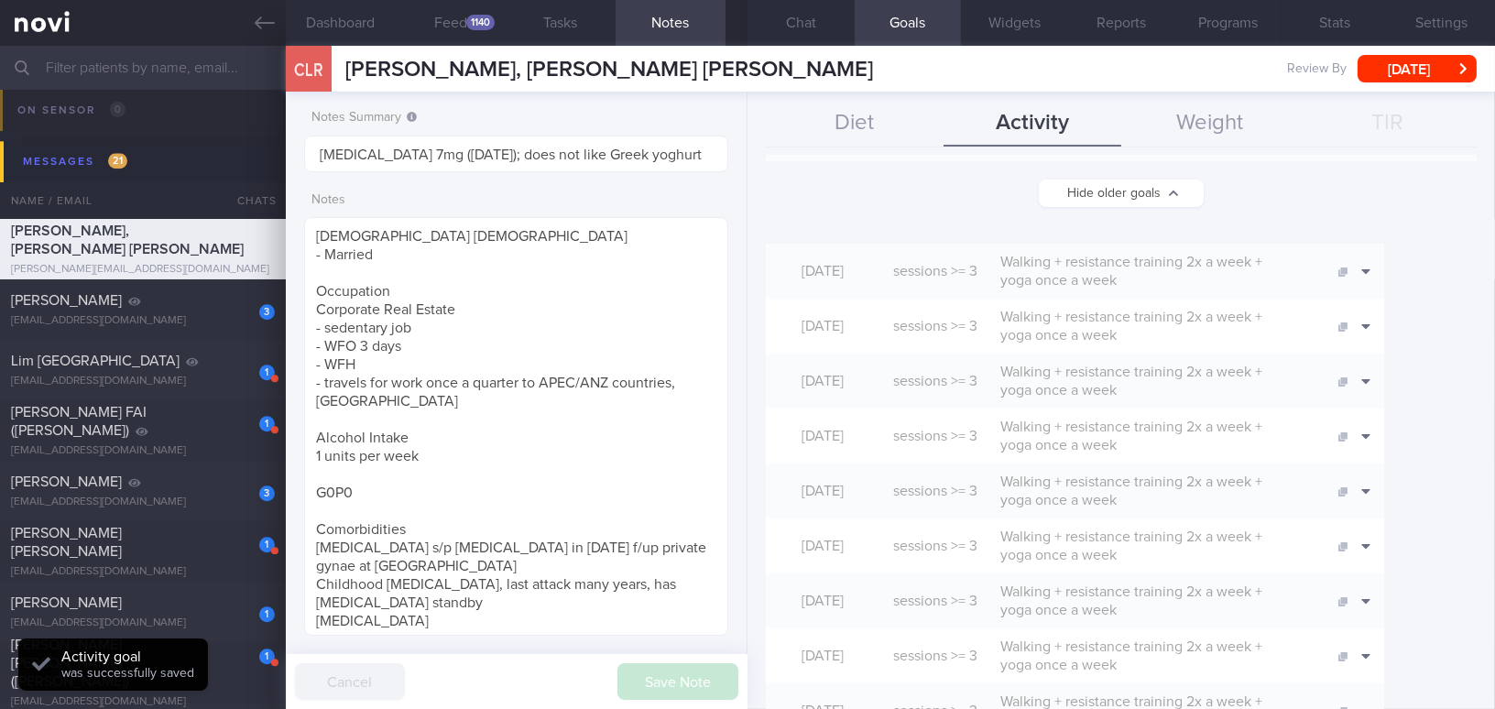
scroll to position [332, 0]
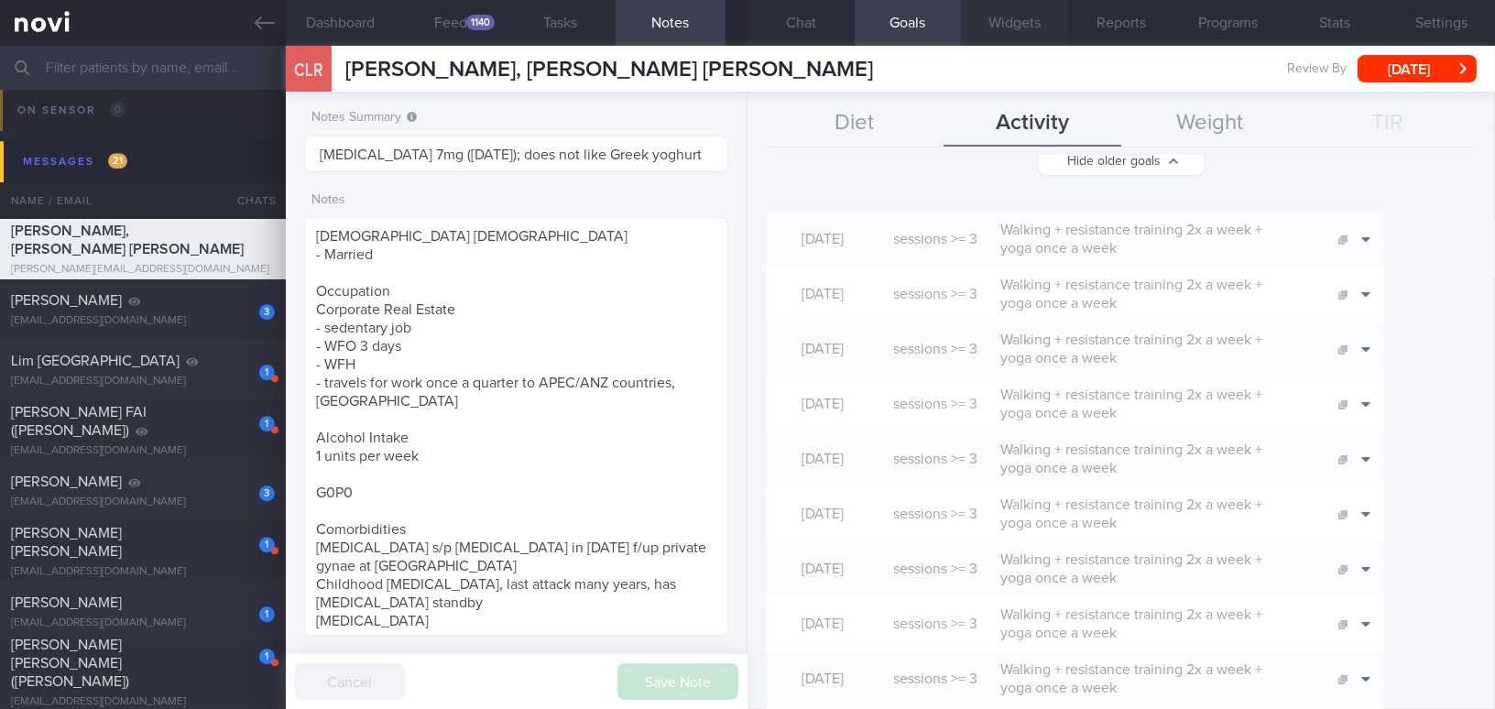
click at [1018, 17] on button "Widgets" at bounding box center [1014, 23] width 107 height 46
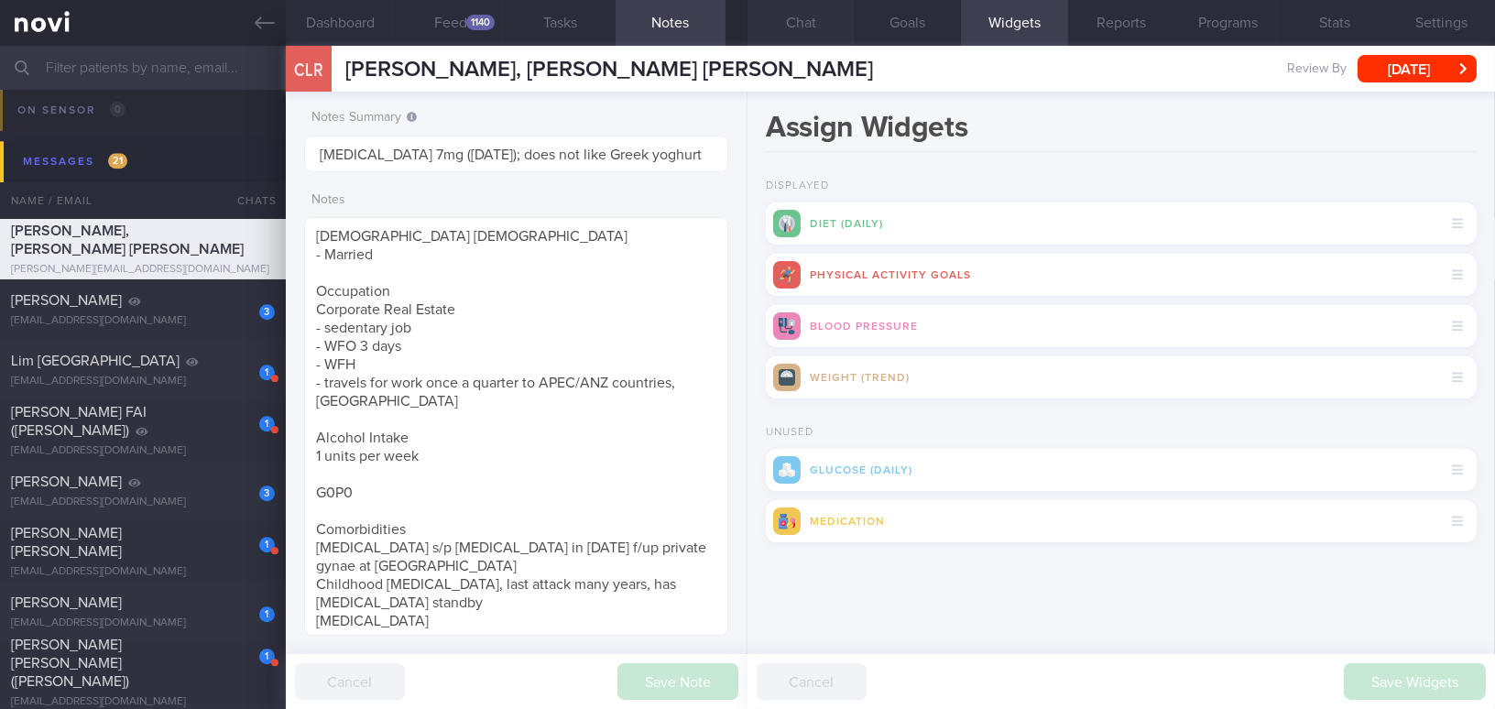
click at [784, 5] on button "Chat" at bounding box center [800, 23] width 107 height 46
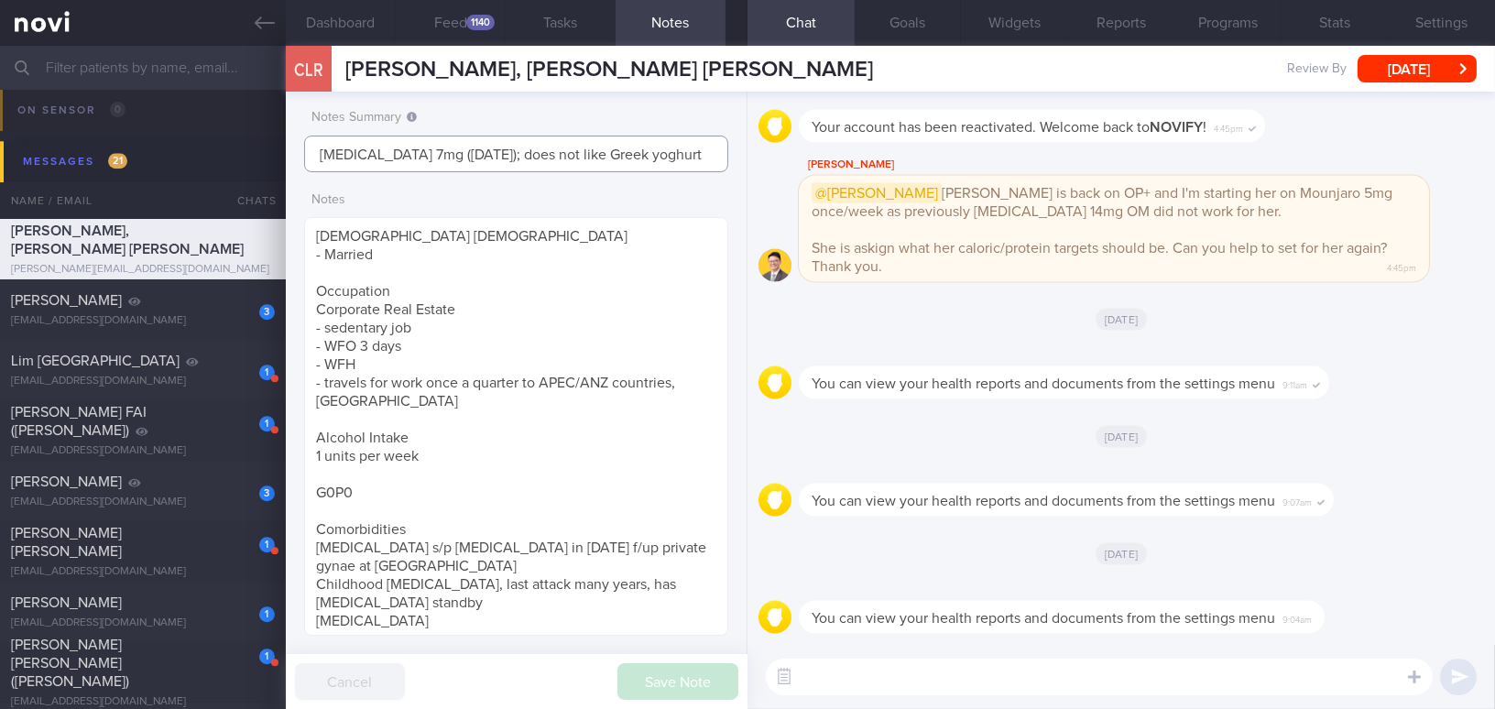
drag, startPoint x: 474, startPoint y: 152, endPoint x: 233, endPoint y: 111, distance: 245.3
click at [260, 147] on div "Patients New Users Coaches Assigned patients Assigned patients All active patie…" at bounding box center [747, 377] width 1495 height 663
type input "Switch to [PERSON_NAME]; does not like Greek yoghurt"
click at [719, 647] on button "Save Note" at bounding box center [677, 681] width 121 height 37
type input "Switch to [PERSON_NAME]; does not like Greek yoghurt"
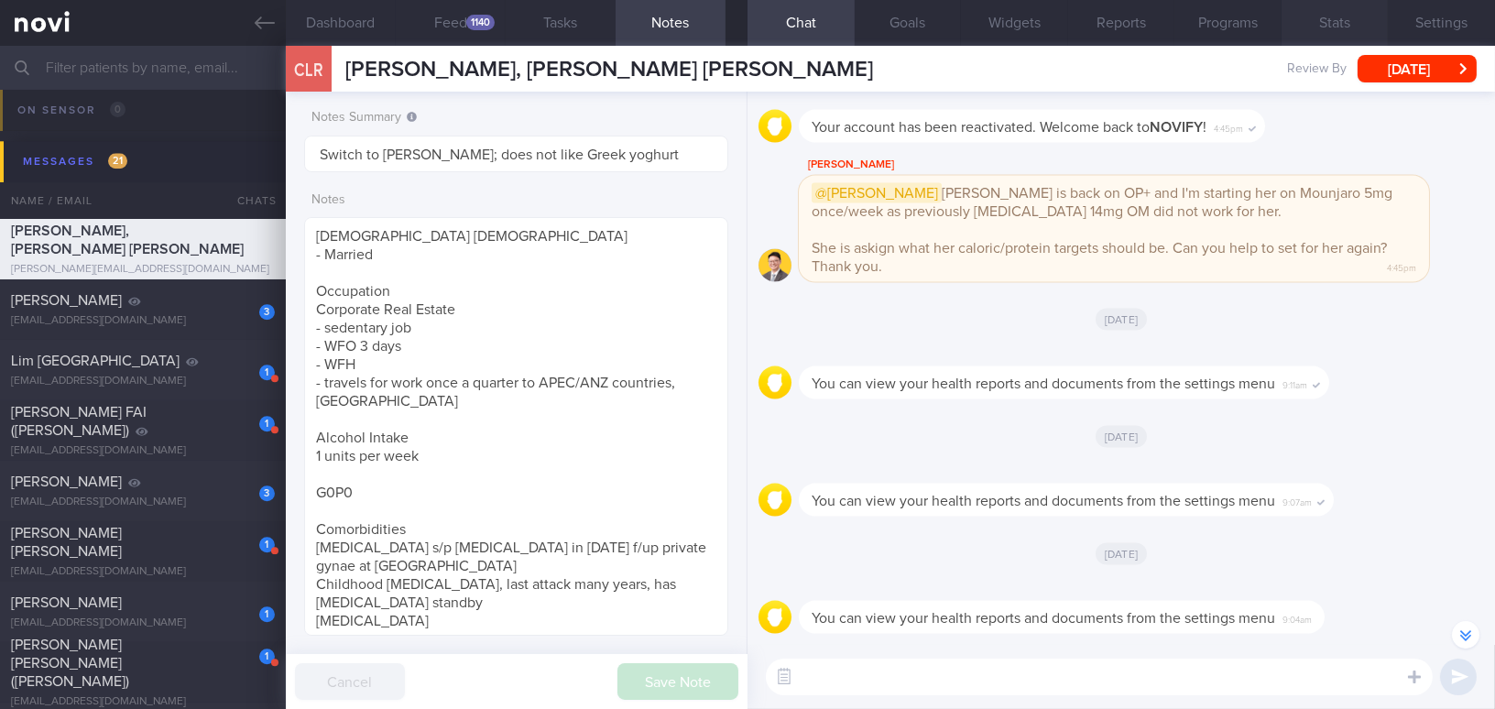
scroll to position [-166, 0]
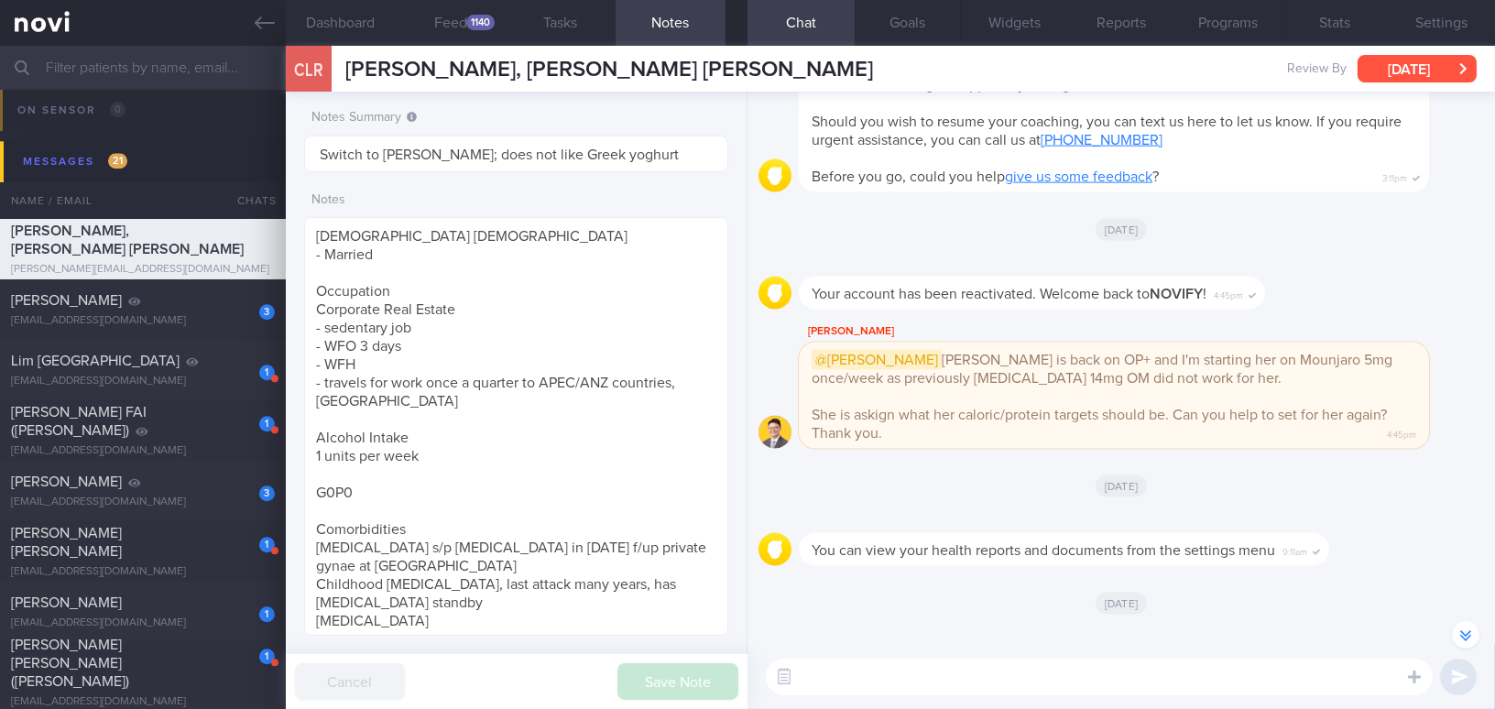
click at [1170, 65] on button "[DATE]" at bounding box center [1416, 68] width 119 height 27
click at [1170, 515] on div at bounding box center [1091, 522] width 585 height 22
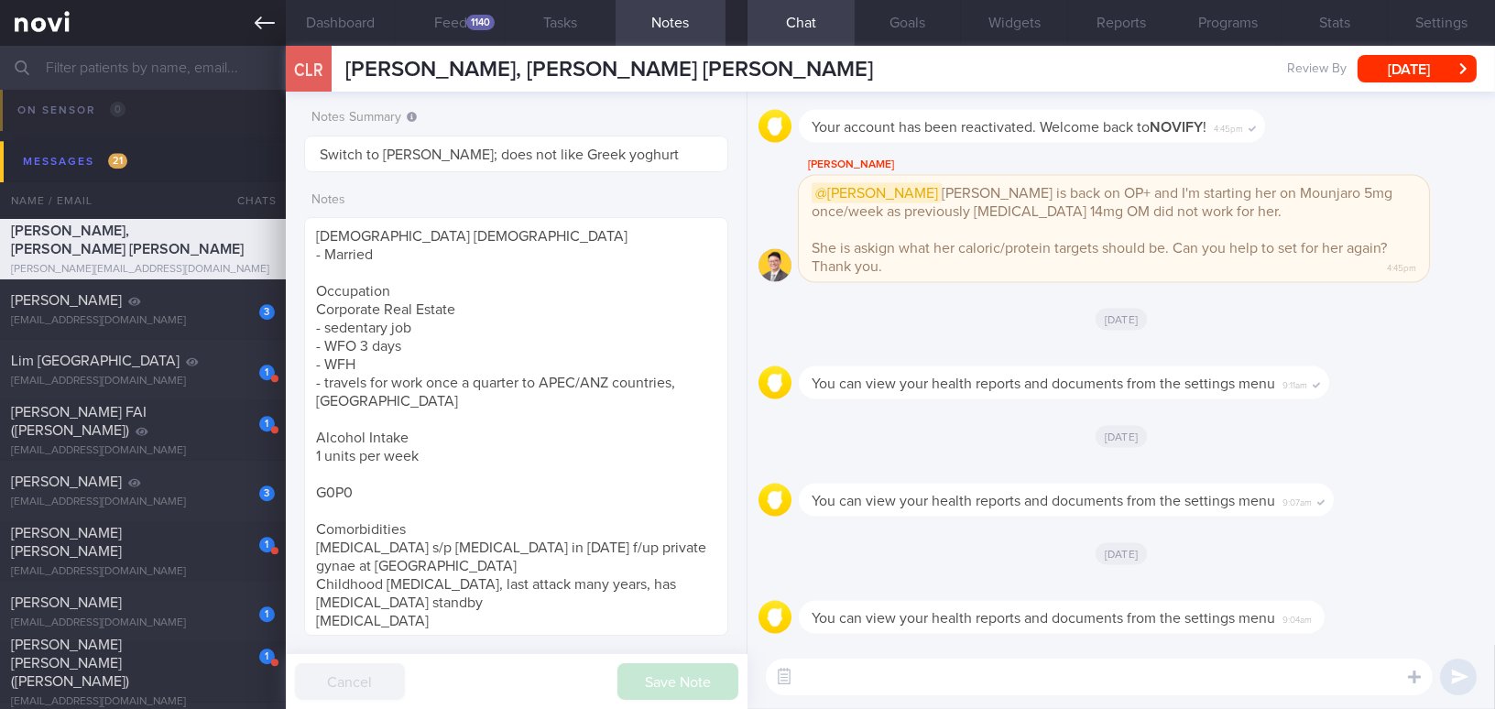
click at [255, 26] on icon at bounding box center [265, 23] width 20 height 20
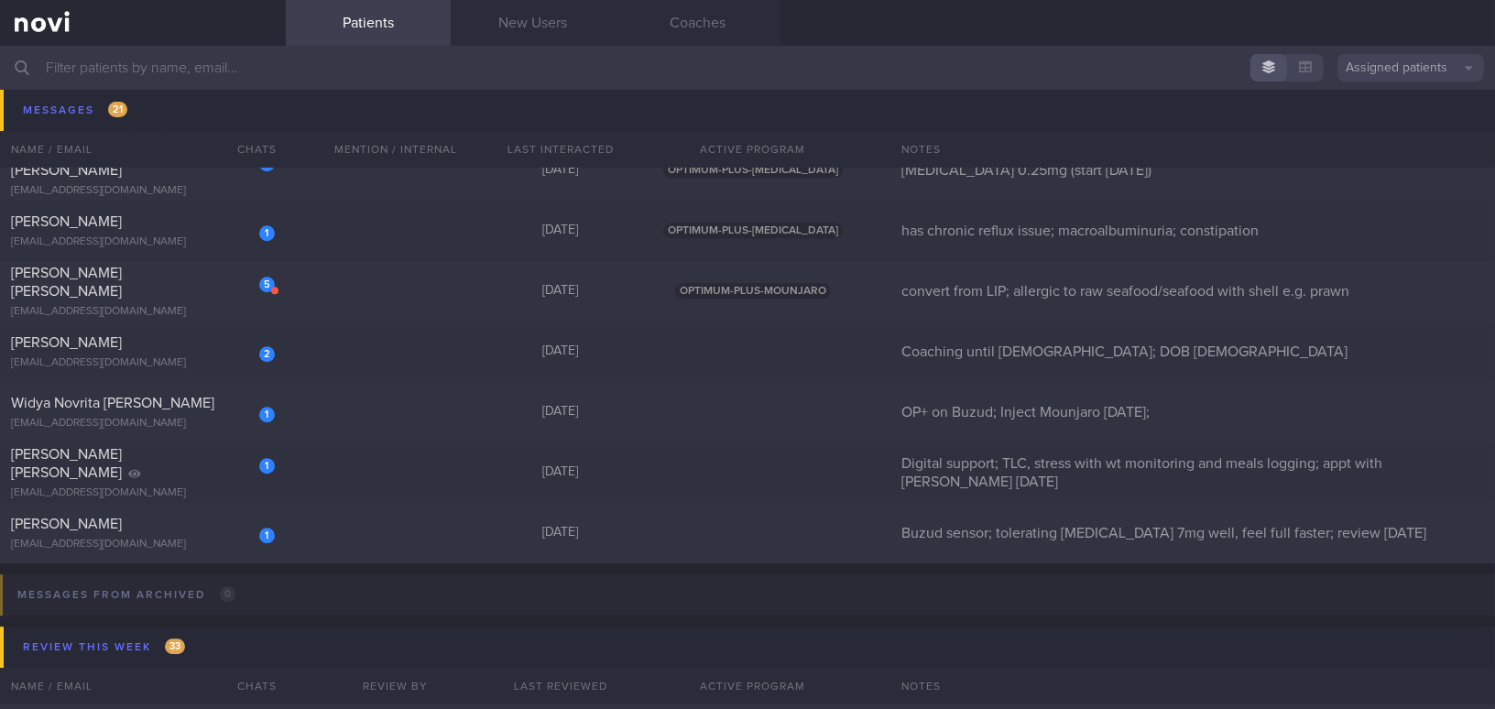
scroll to position [10074, 0]
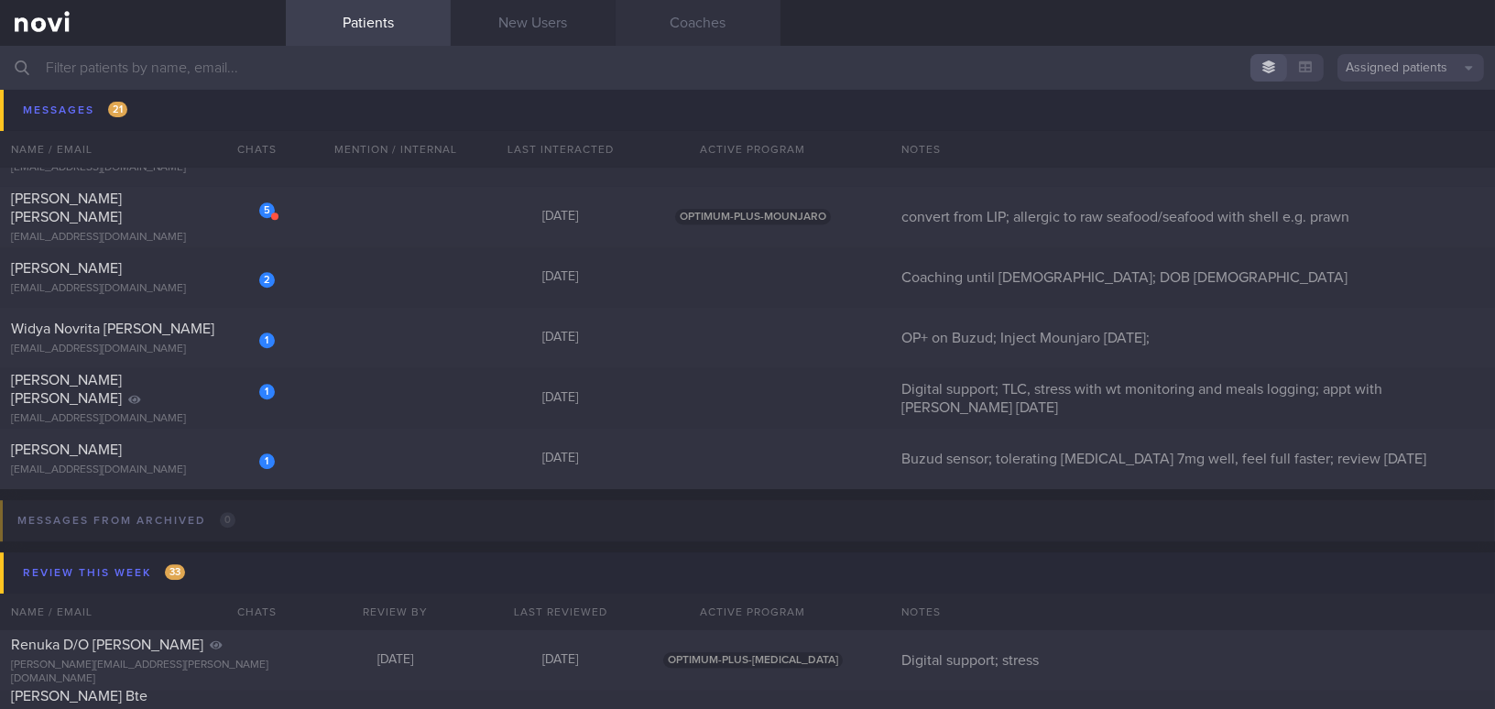
click at [668, 23] on link "Coaches" at bounding box center [697, 23] width 165 height 46
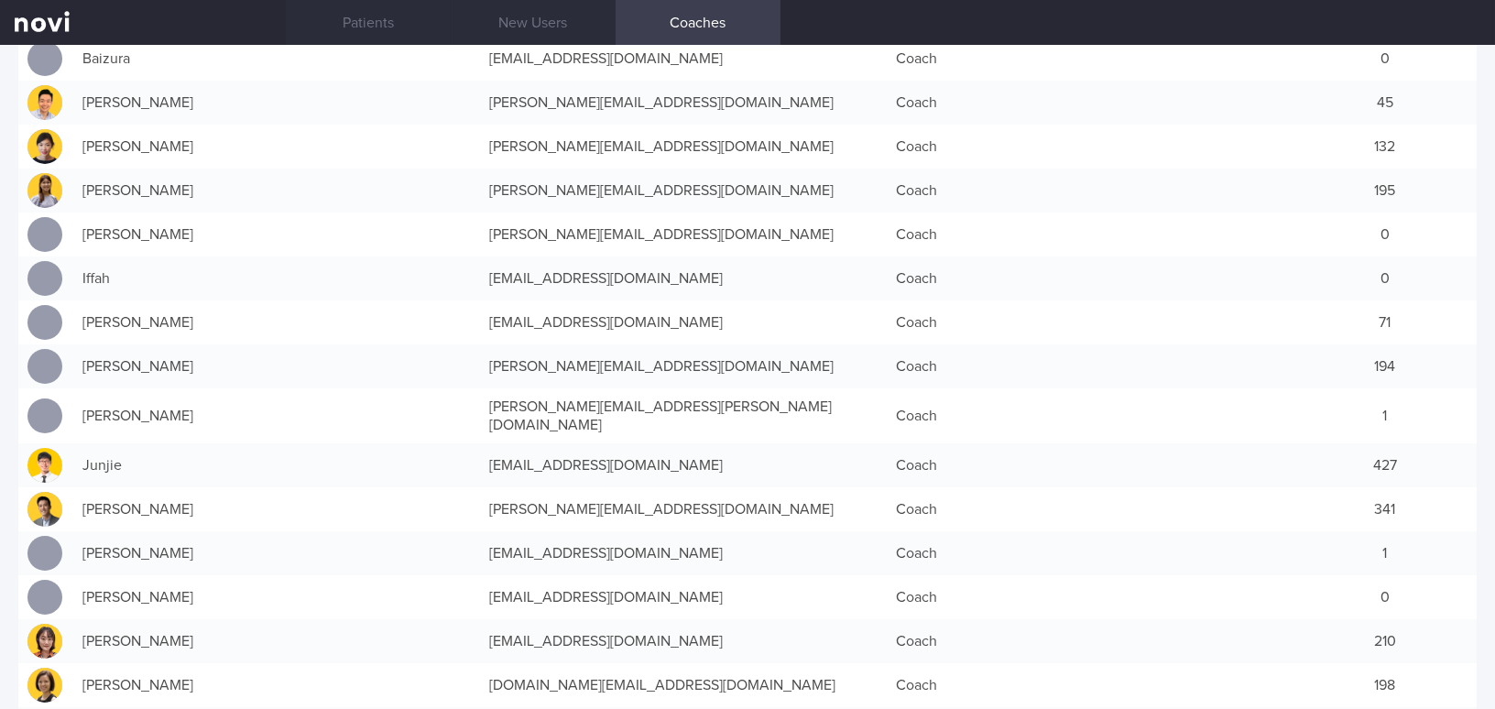
scroll to position [249, 0]
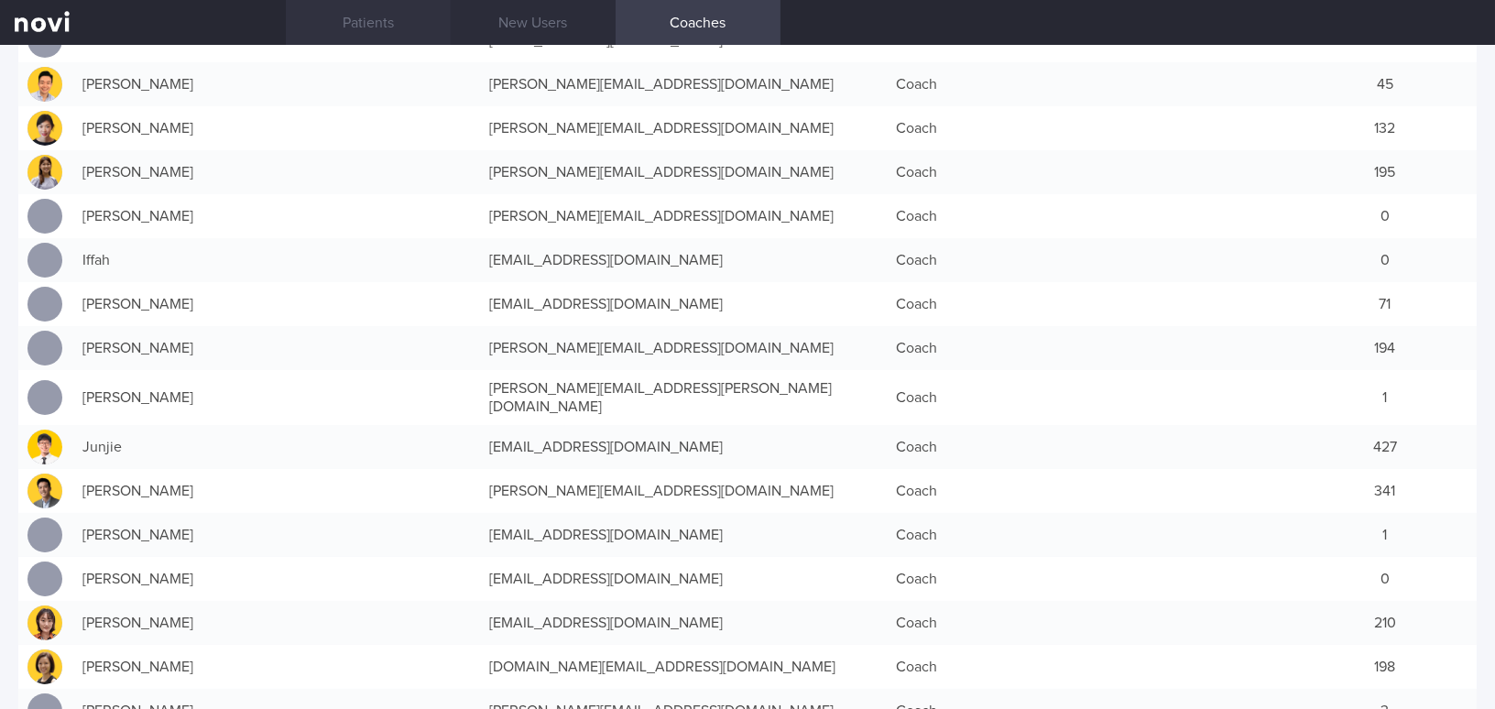
click at [359, 17] on link "Patients" at bounding box center [368, 23] width 165 height 46
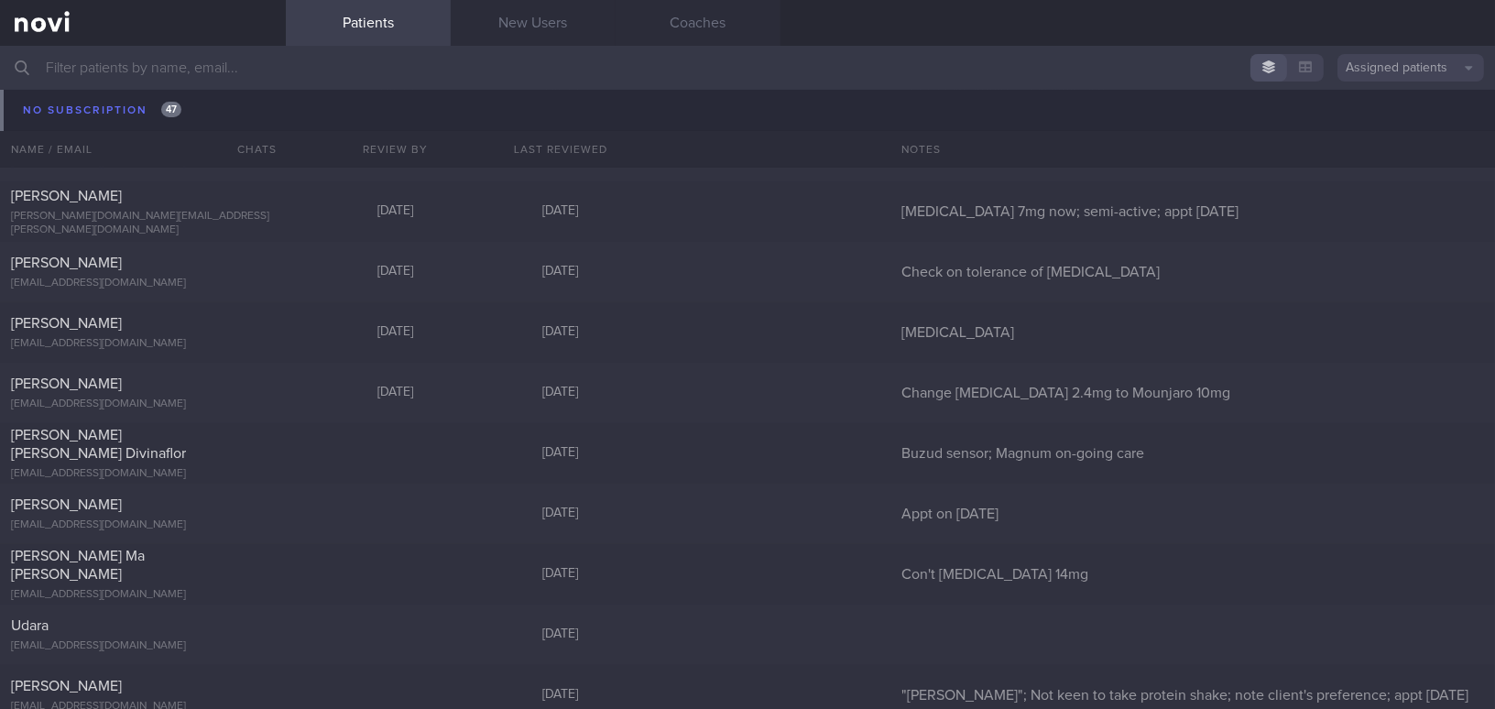
scroll to position [21365, 0]
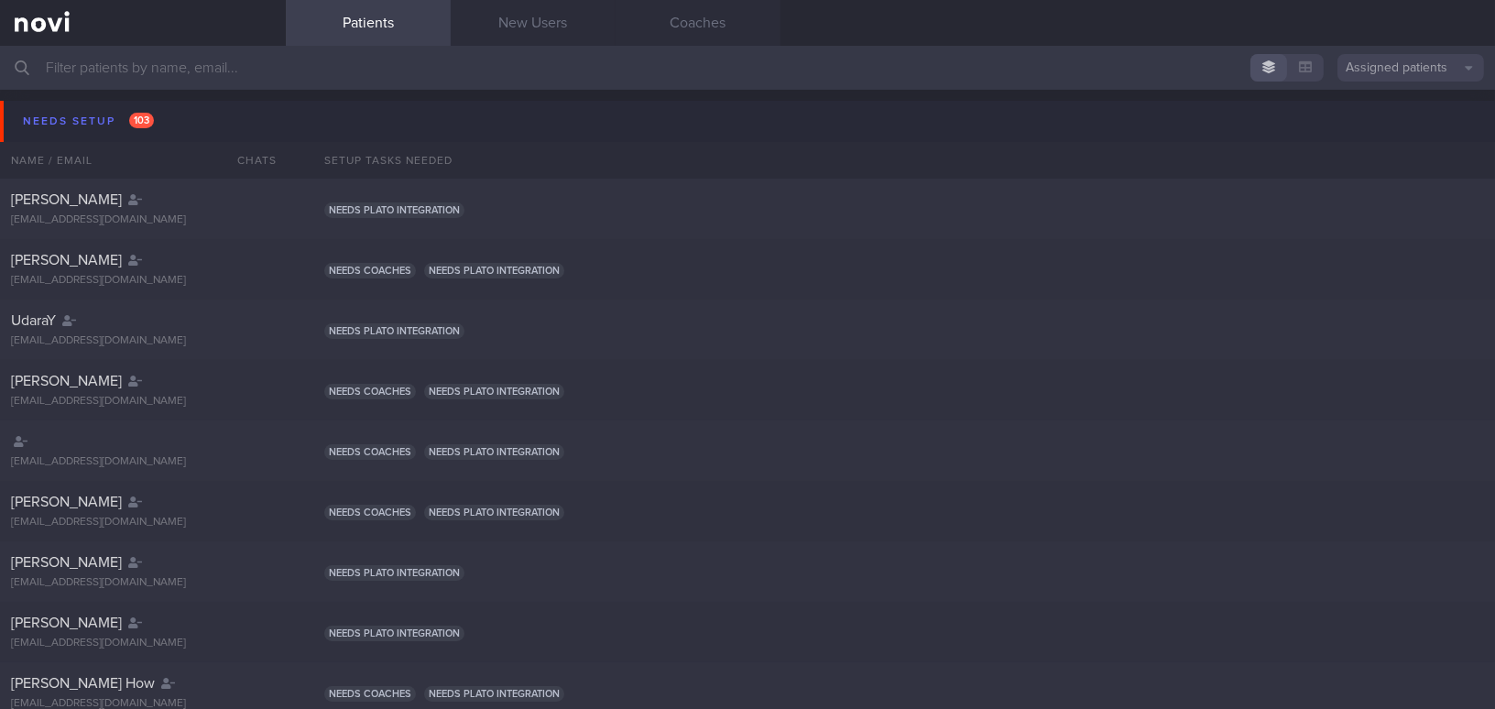
click at [312, 76] on input "text" at bounding box center [747, 68] width 1495 height 44
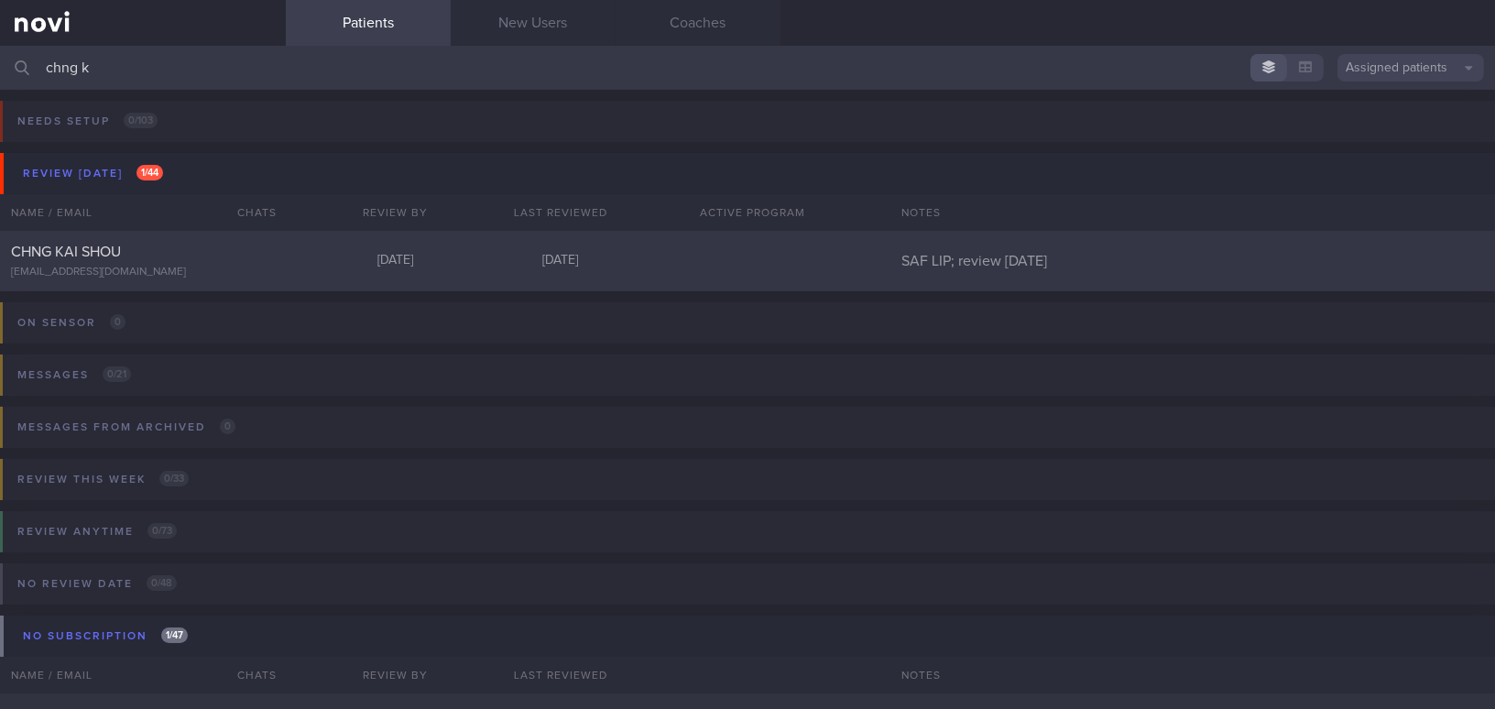
type input "chng k"
click at [157, 271] on div "[EMAIL_ADDRESS][DOMAIN_NAME]" at bounding box center [143, 273] width 264 height 14
select select "9"
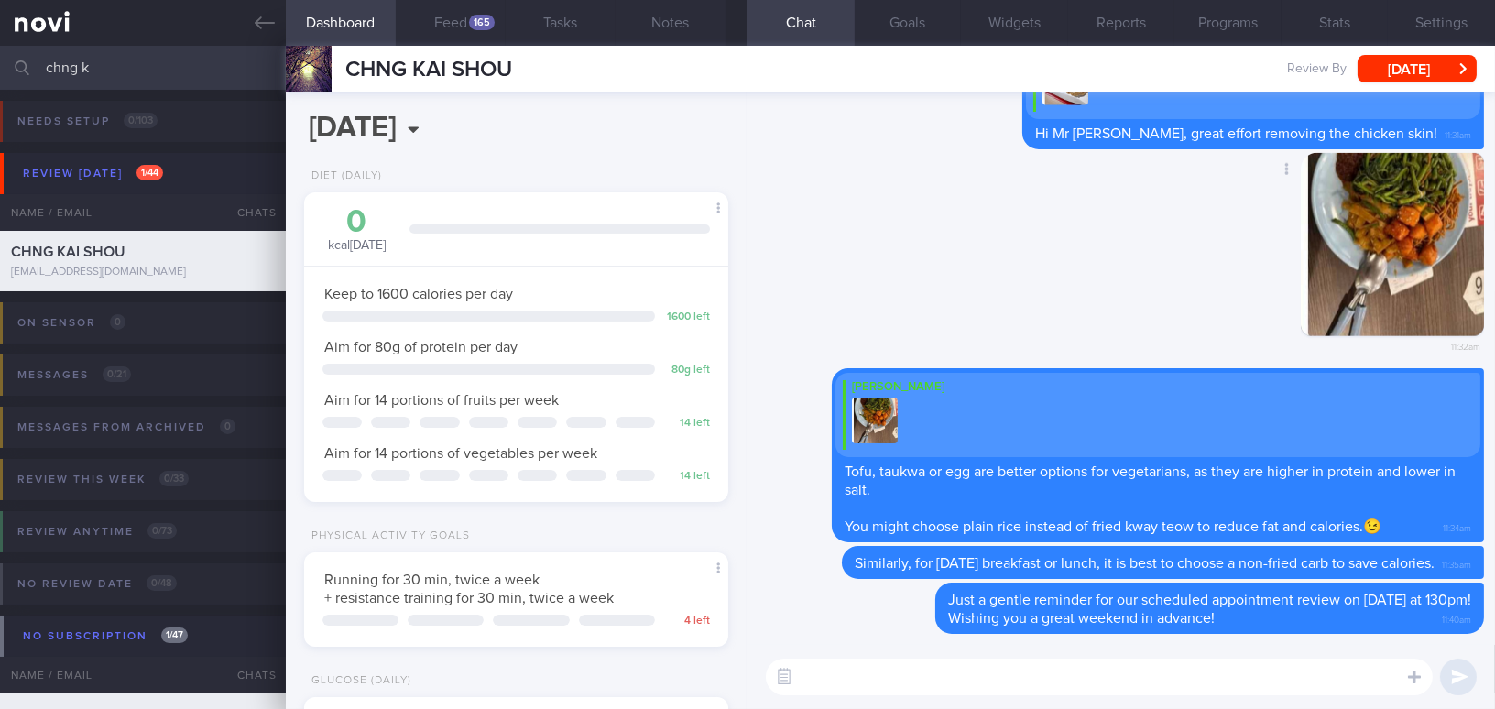
scroll to position [193, 386]
click at [462, 9] on button "Feed 165" at bounding box center [451, 23] width 110 height 46
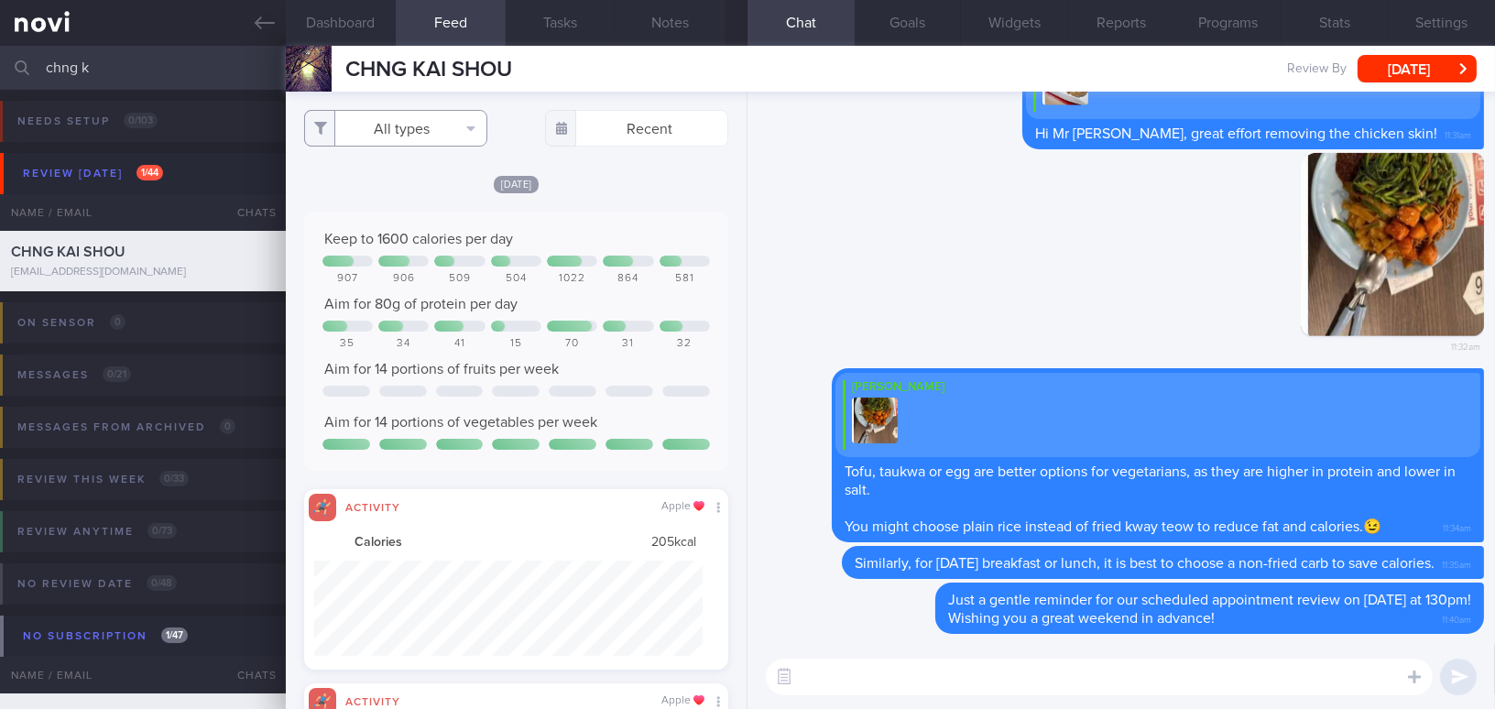
click at [400, 122] on button "All types" at bounding box center [395, 128] width 183 height 37
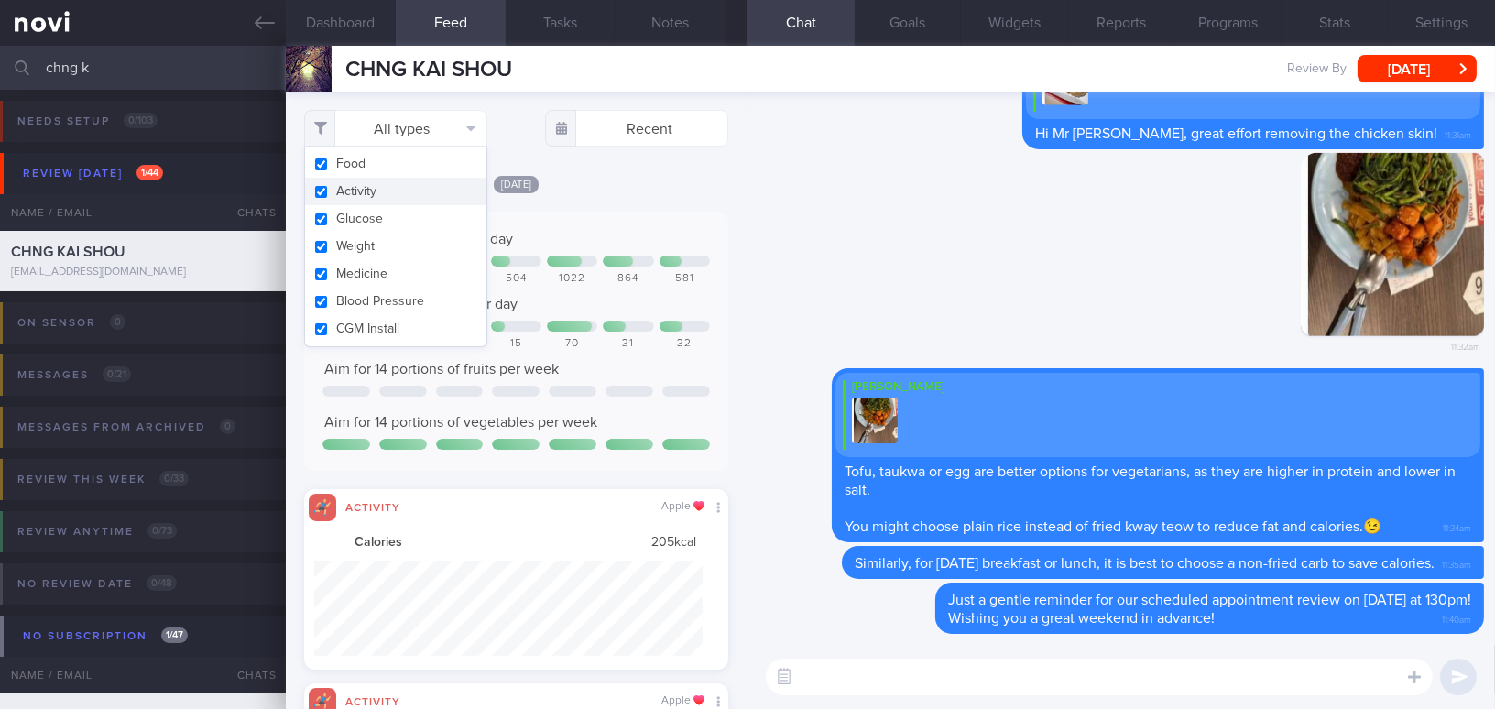
click at [310, 189] on button "Activity" at bounding box center [395, 191] width 181 height 27
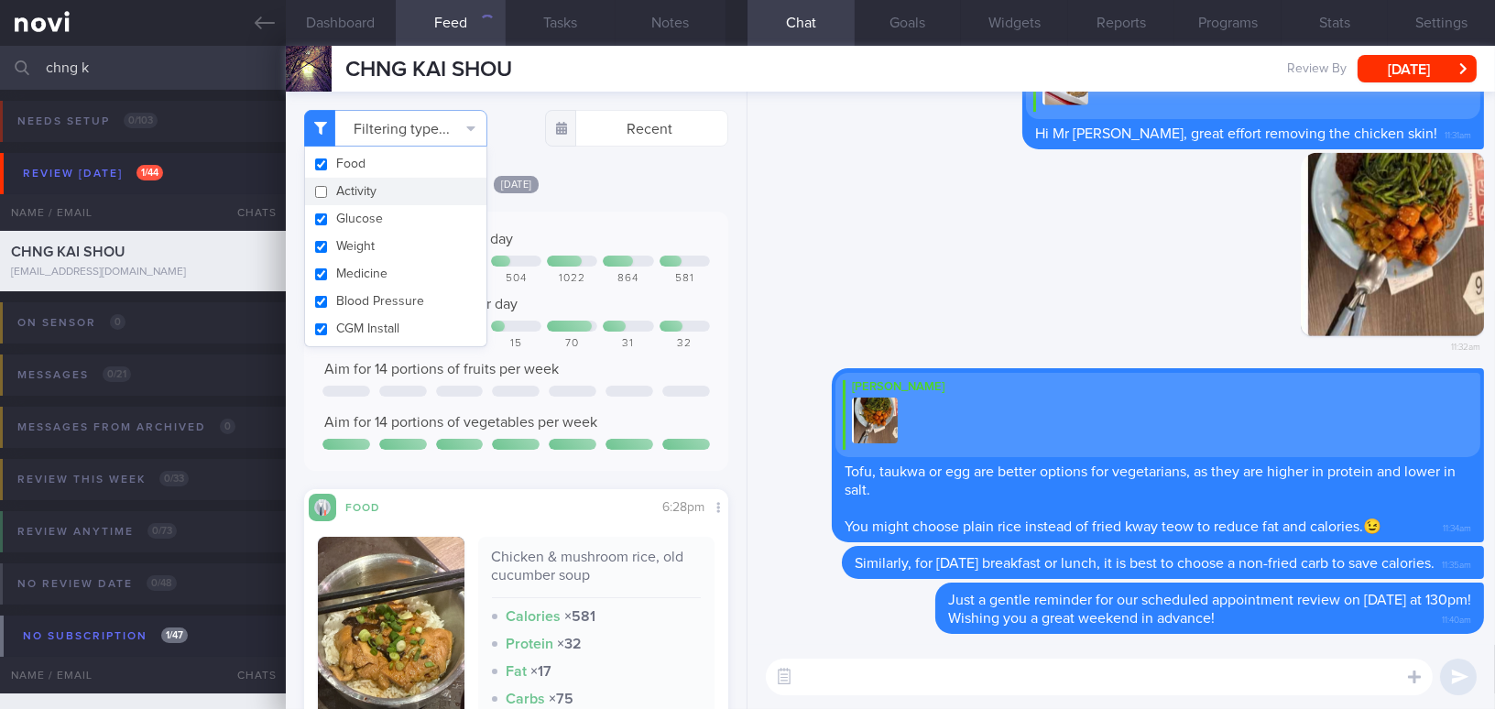
checkbox input "false"
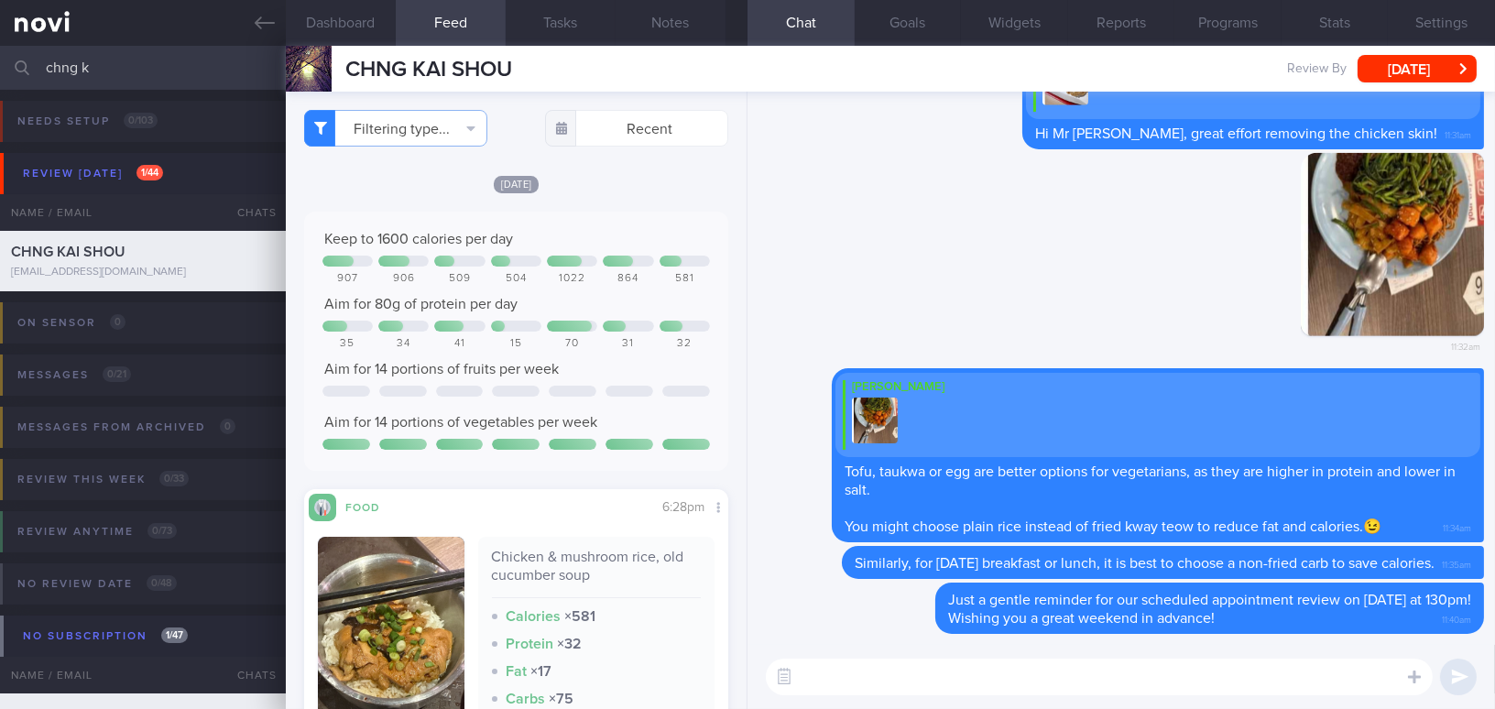
click at [647, 218] on div "Keep to 1600 calories per day 907 906 509 504 1022 864 581 Aim for 80g of prote…" at bounding box center [516, 341] width 424 height 259
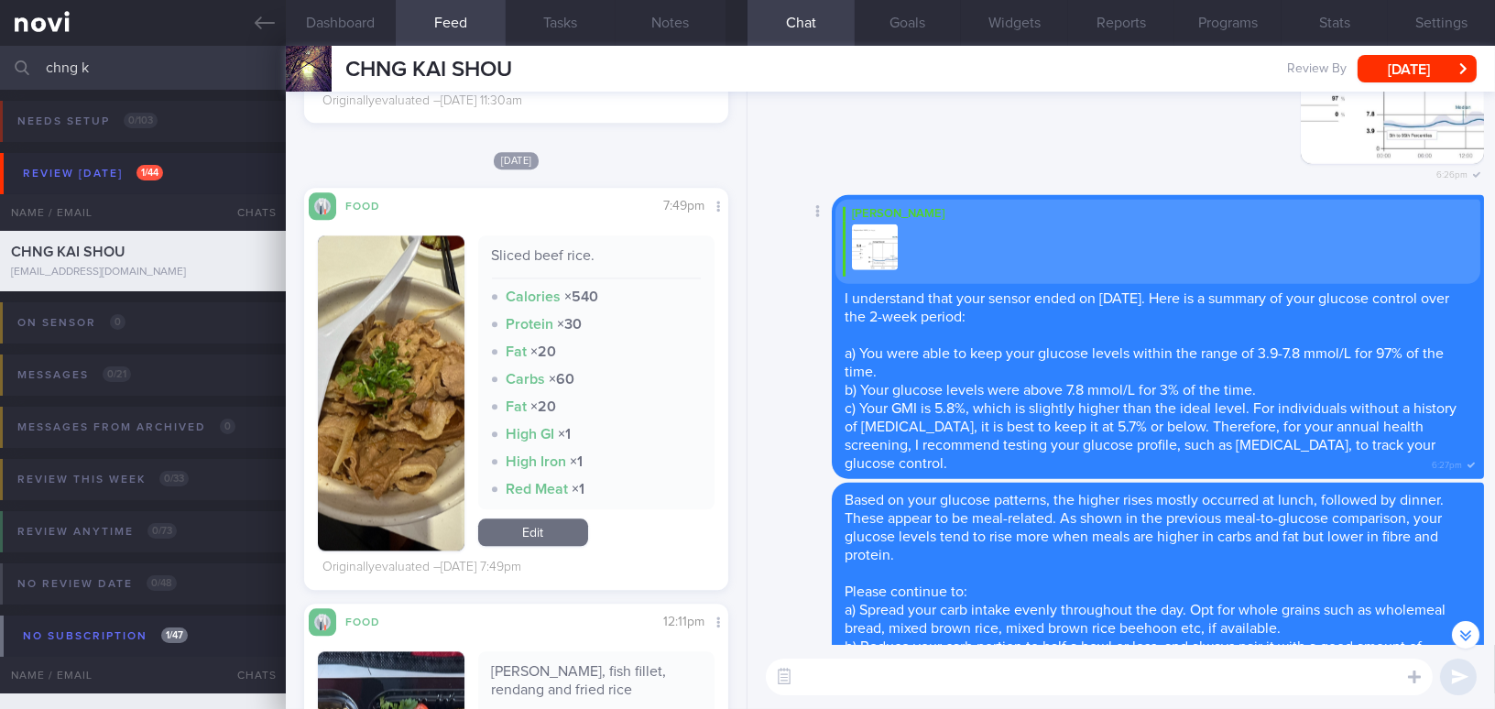
scroll to position [-5237, 0]
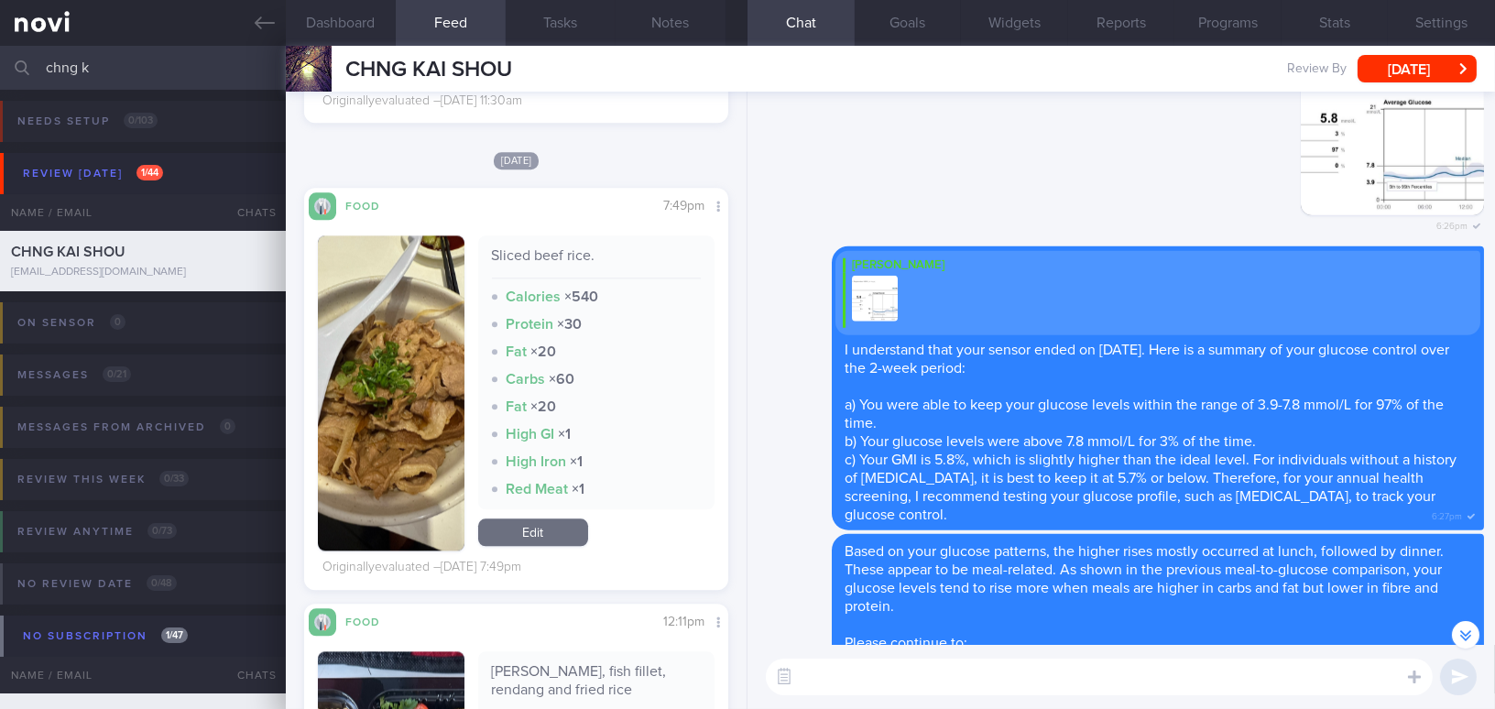
click at [1393, 165] on button "button" at bounding box center [1391, 123] width 183 height 183
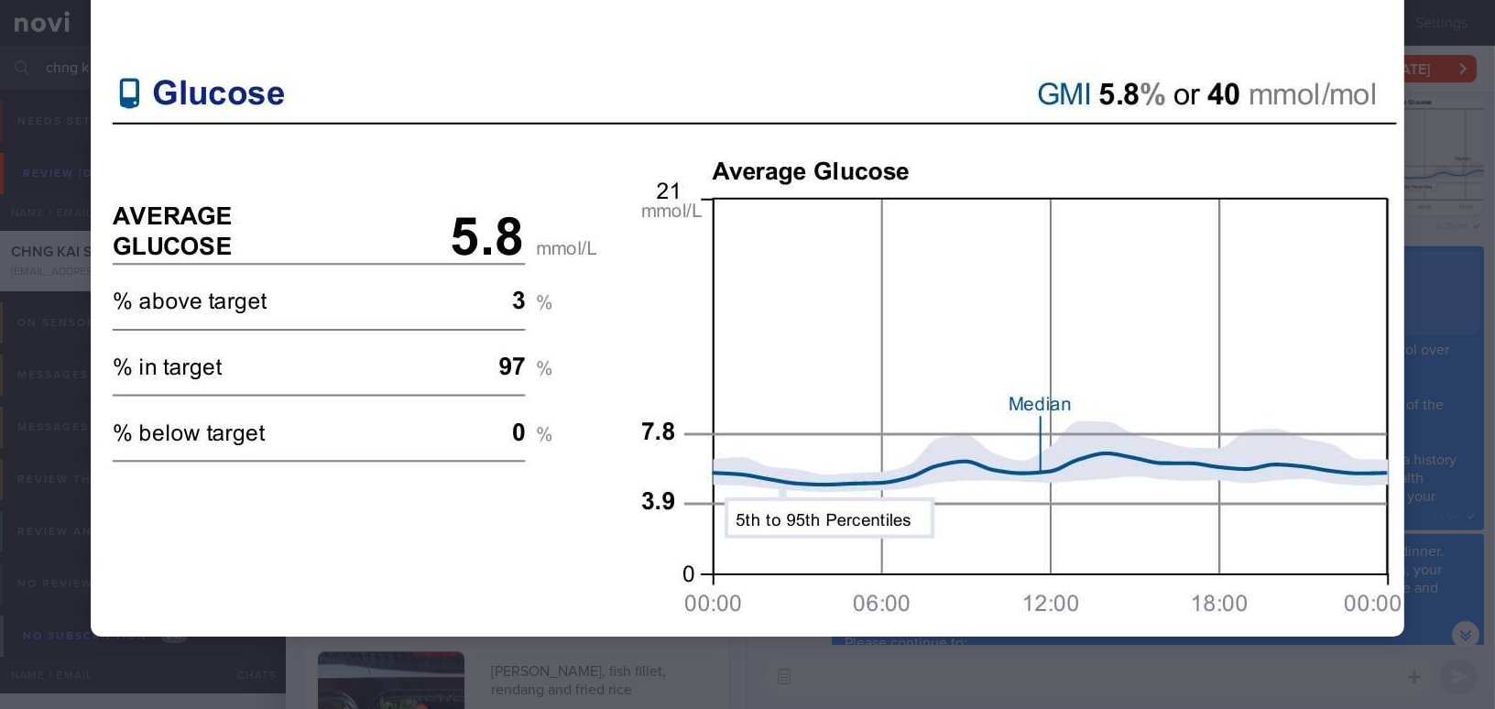
click at [1393, 275] on img at bounding box center [747, 259] width 1313 height 756
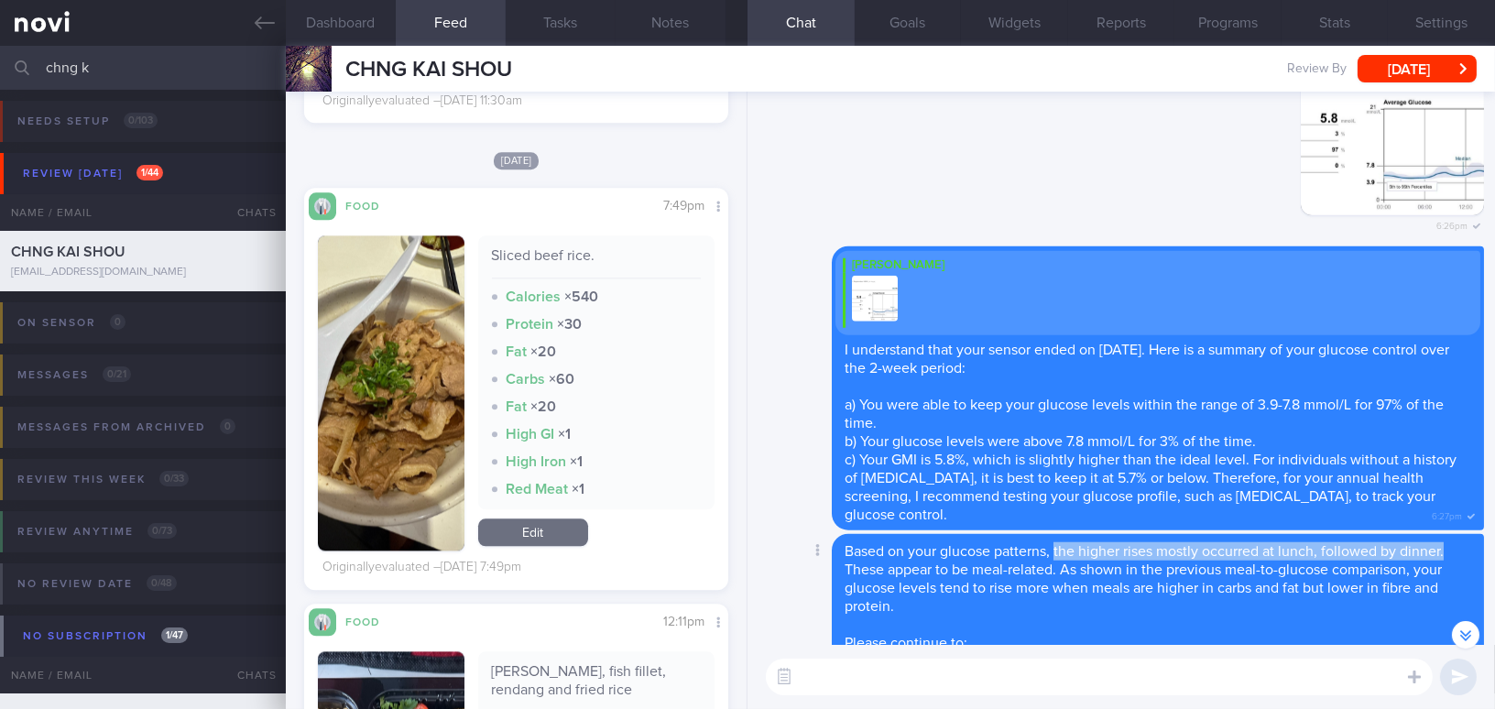
drag, startPoint x: 1055, startPoint y: 553, endPoint x: 1412, endPoint y: 554, distance: 357.2
click at [1452, 554] on div "Based on your glucose patterns, the higher rises mostly occurred at lunch, foll…" at bounding box center [1158, 651] width 652 height 234
copy span "the higher rises mostly occurred at lunch, followed by dinner."
click at [1036, 361] on span "I understand that your sensor ended on 11/9/25. Here is a summary of your gluco…" at bounding box center [1146, 359] width 604 height 33
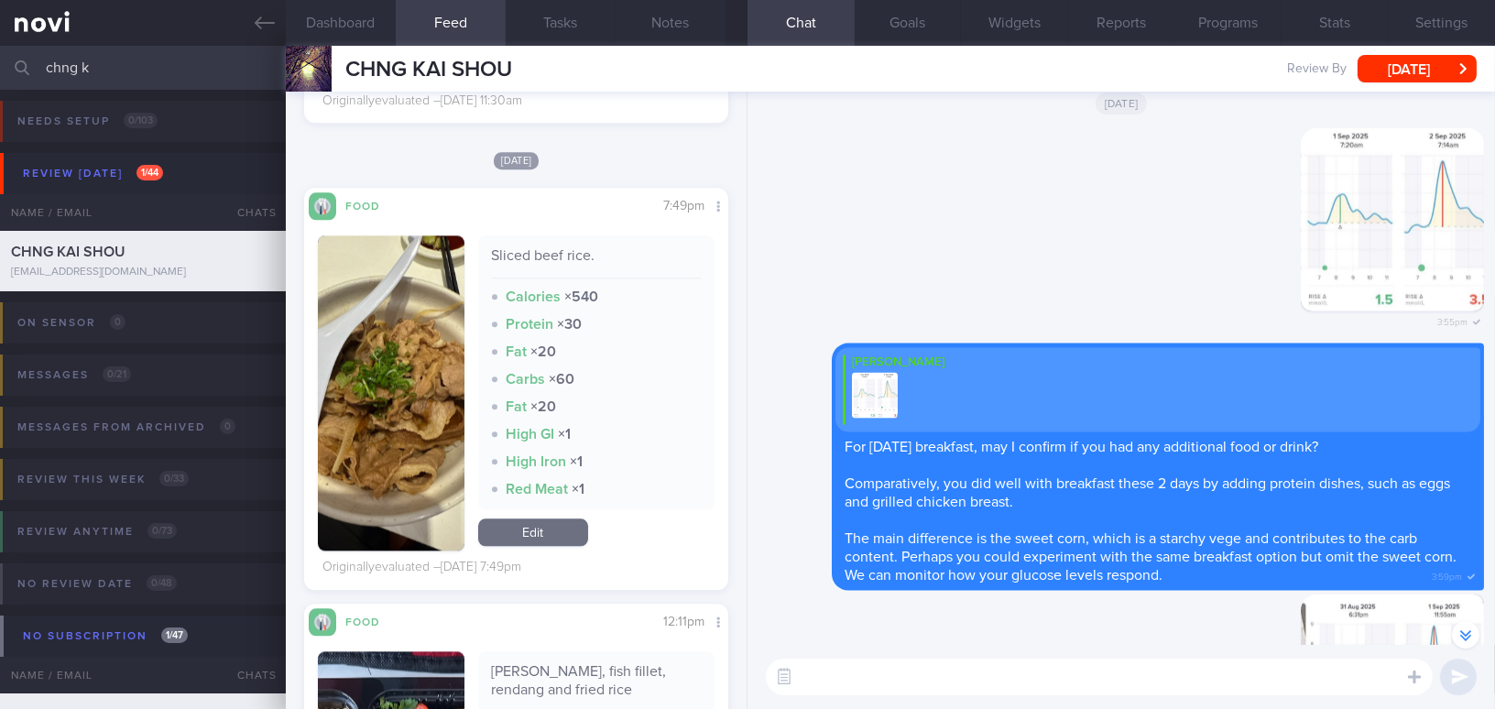
scroll to position [-12353, 0]
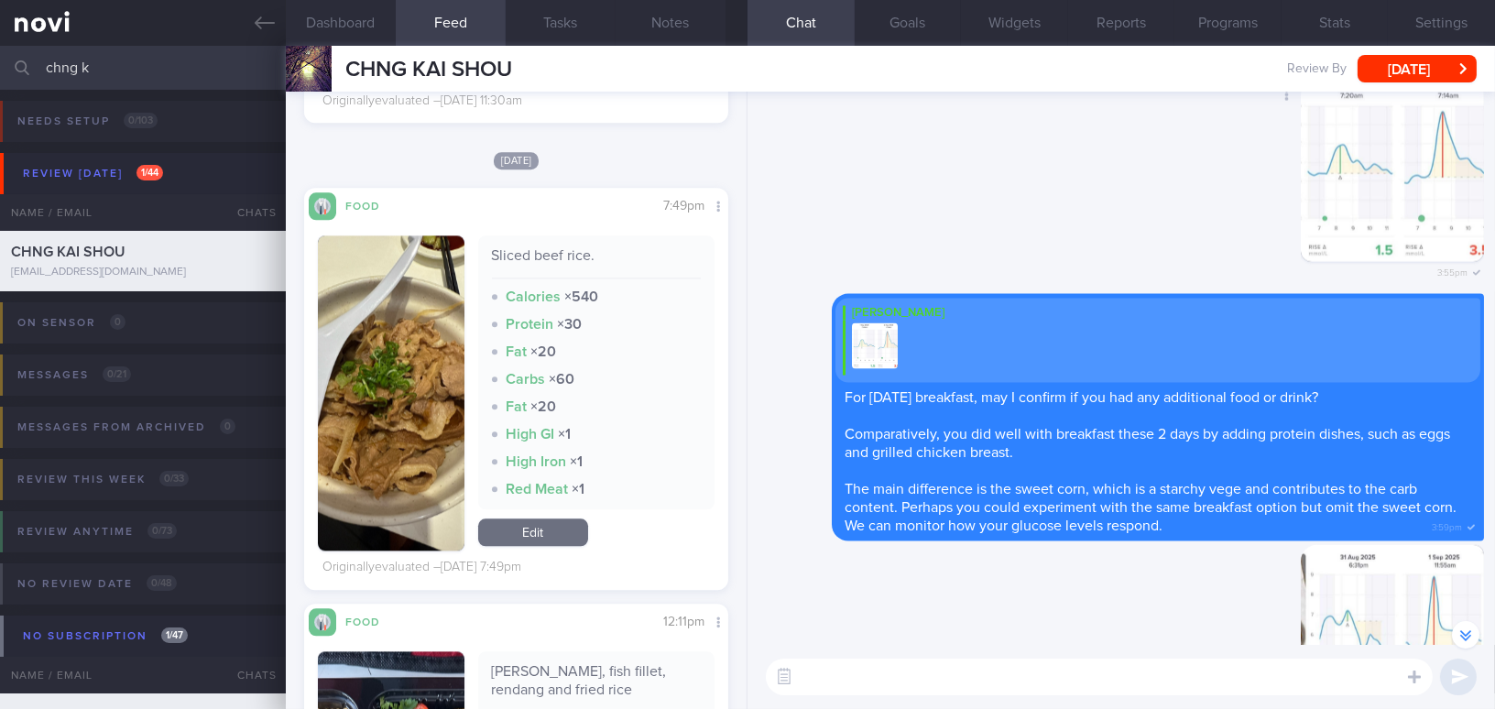
click at [1392, 212] on button "button" at bounding box center [1391, 170] width 183 height 183
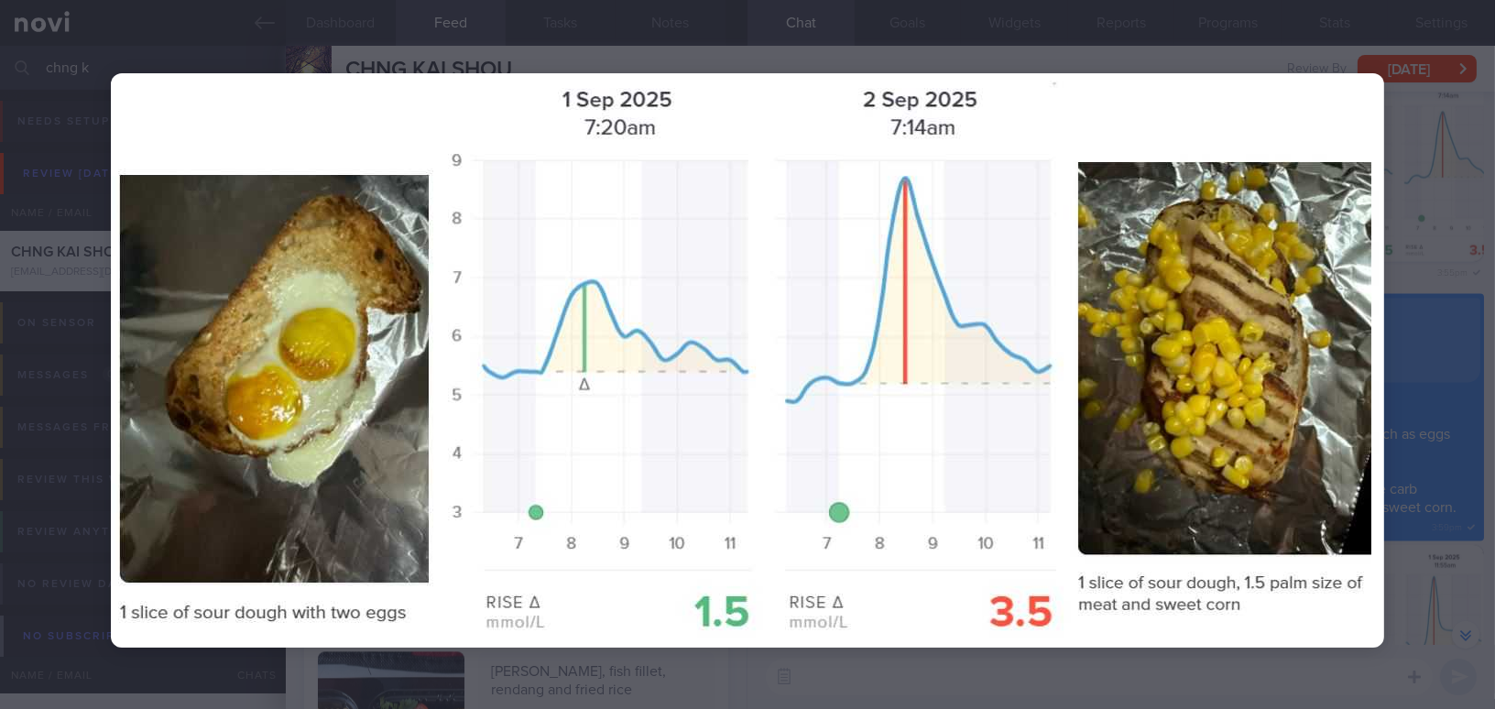
click at [1357, 255] on img at bounding box center [747, 360] width 1273 height 574
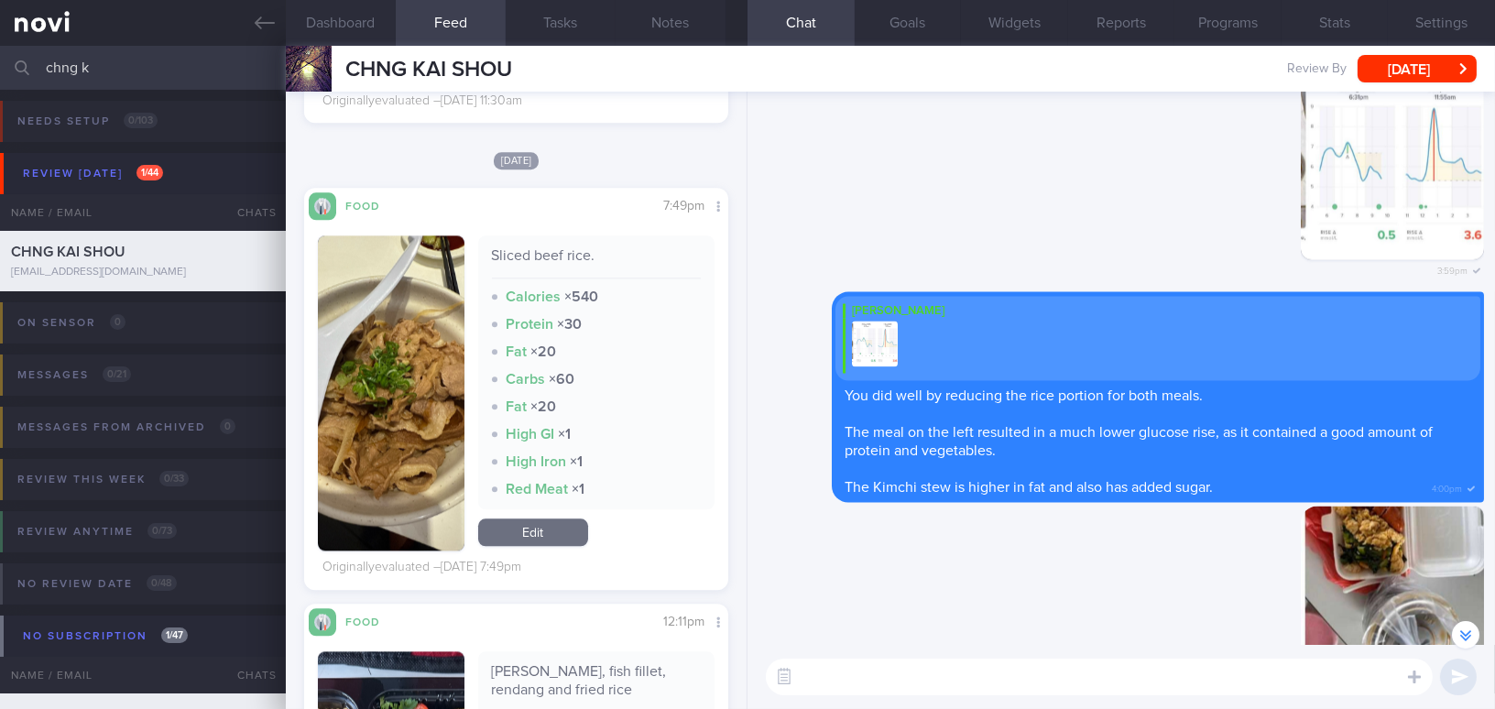
scroll to position [-11853, 0]
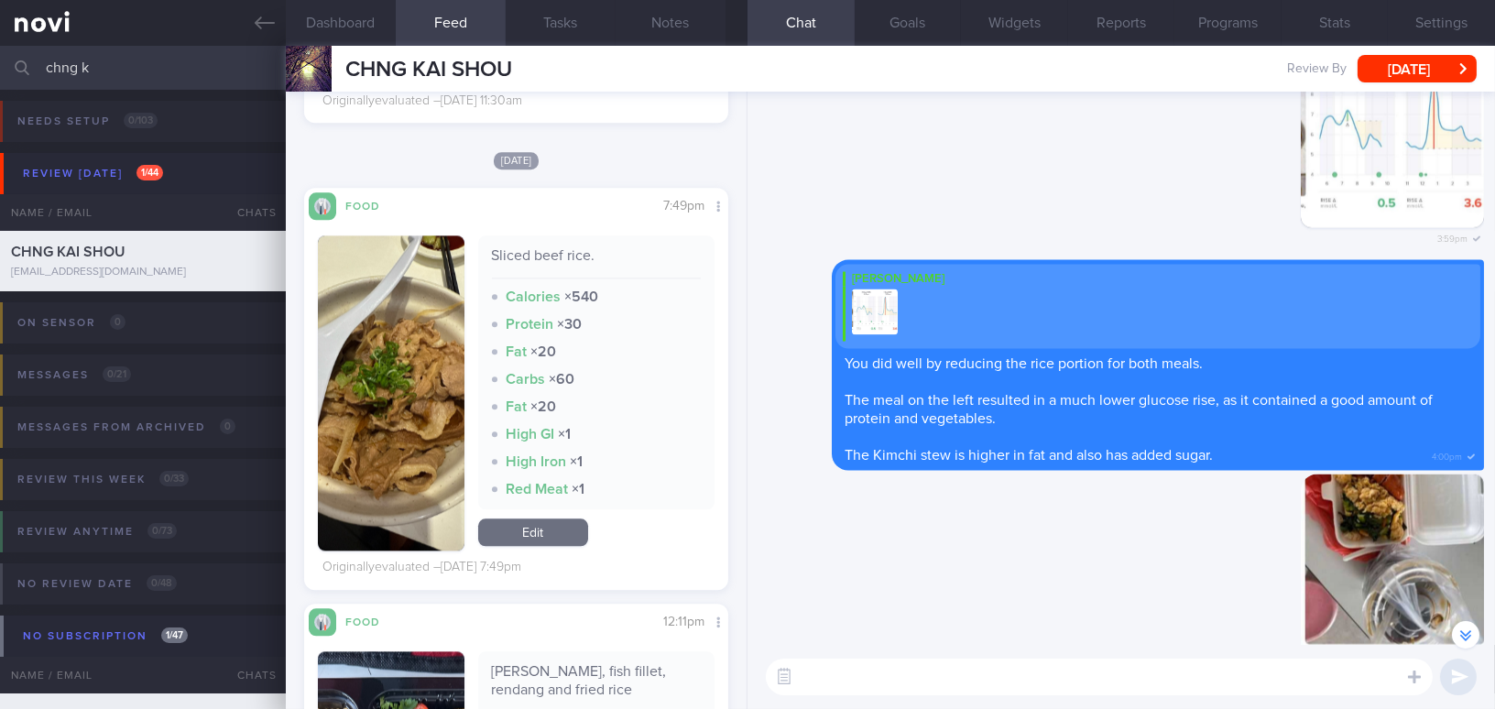
click at [1390, 184] on button "button" at bounding box center [1391, 136] width 183 height 183
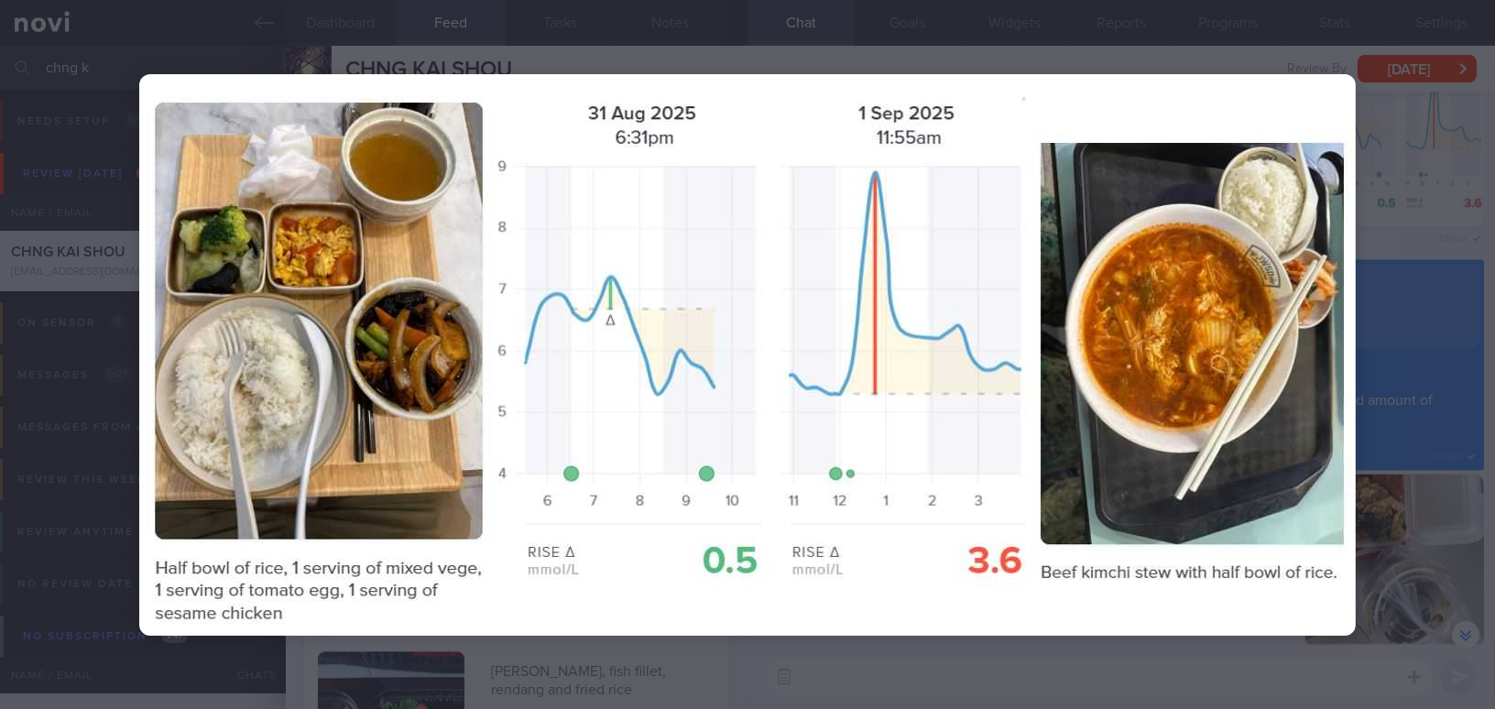
click at [1378, 256] on div at bounding box center [747, 354] width 1363 height 709
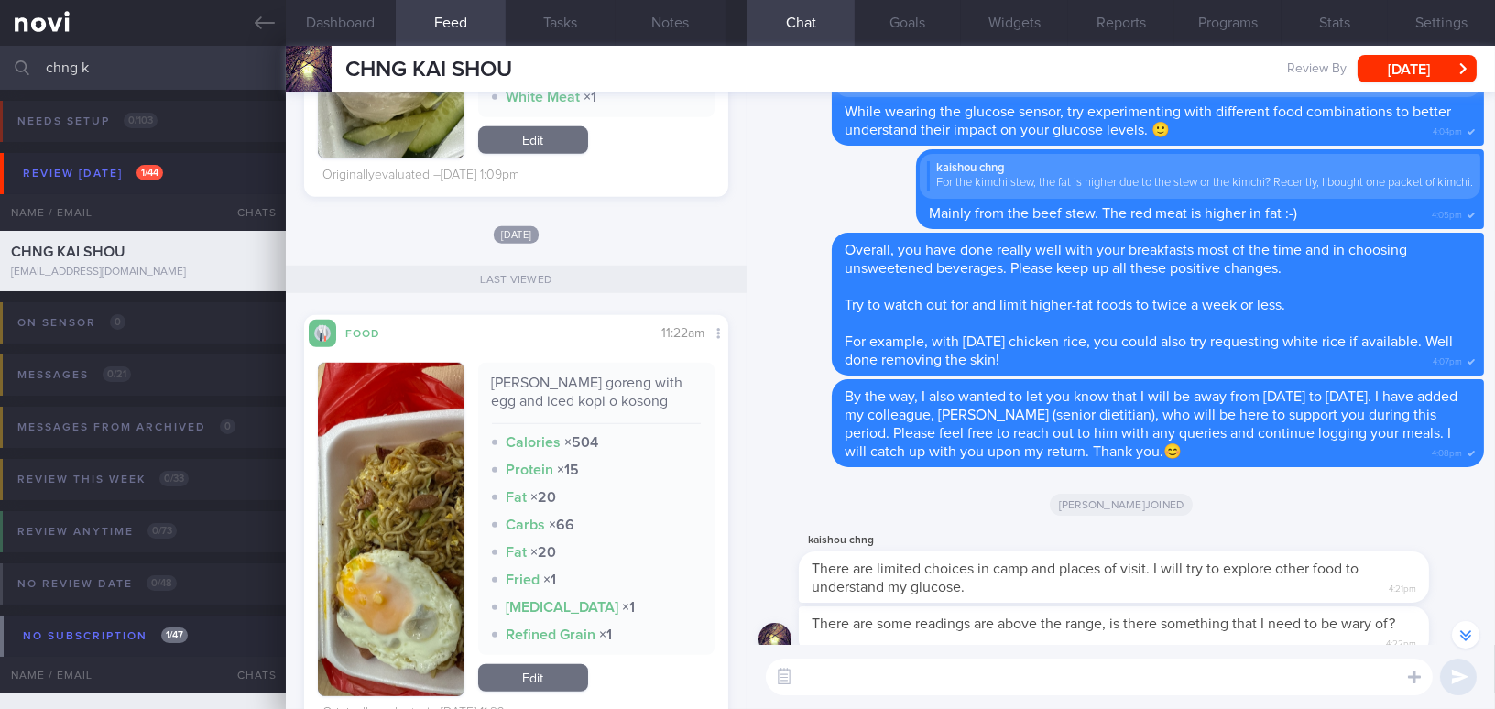
scroll to position [2589, 0]
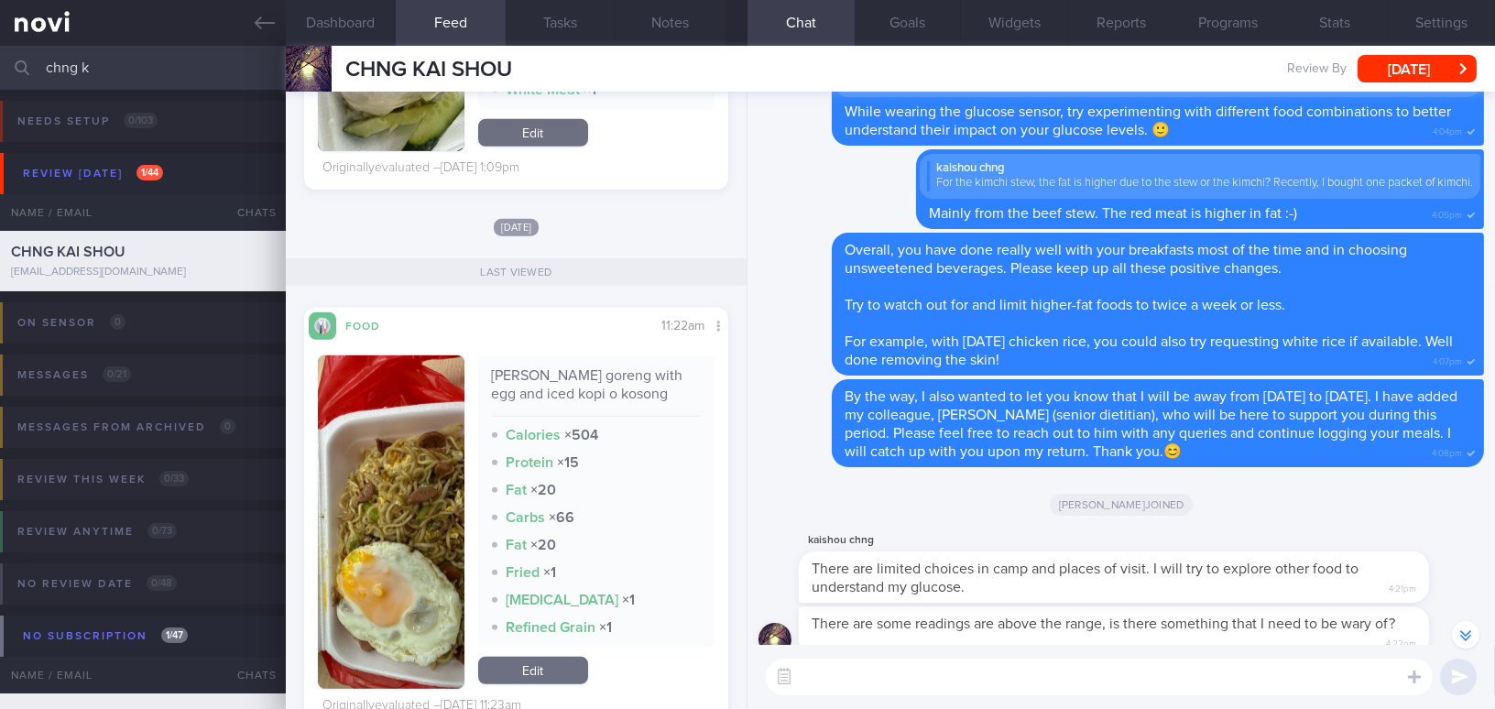
click at [848, 689] on textarea at bounding box center [1099, 676] width 667 height 37
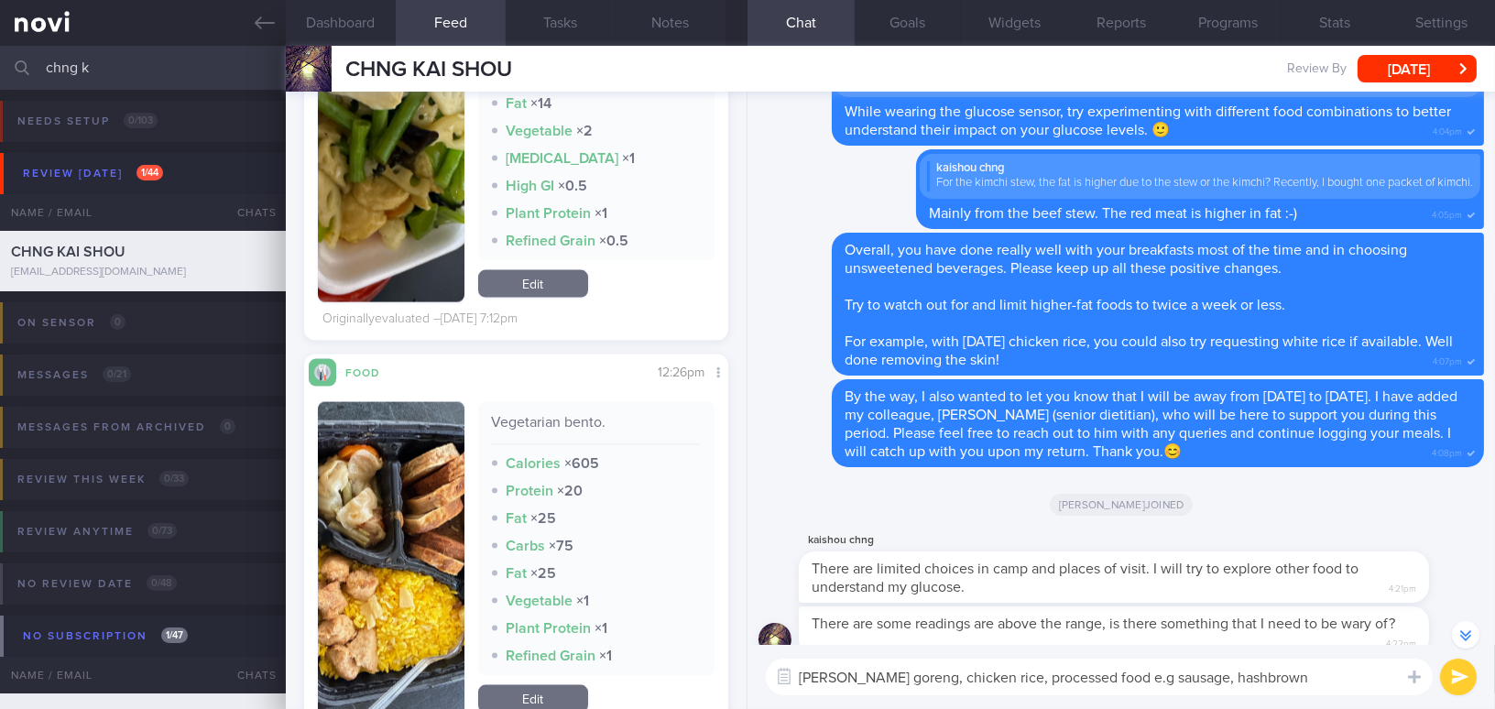
scroll to position [5503, 0]
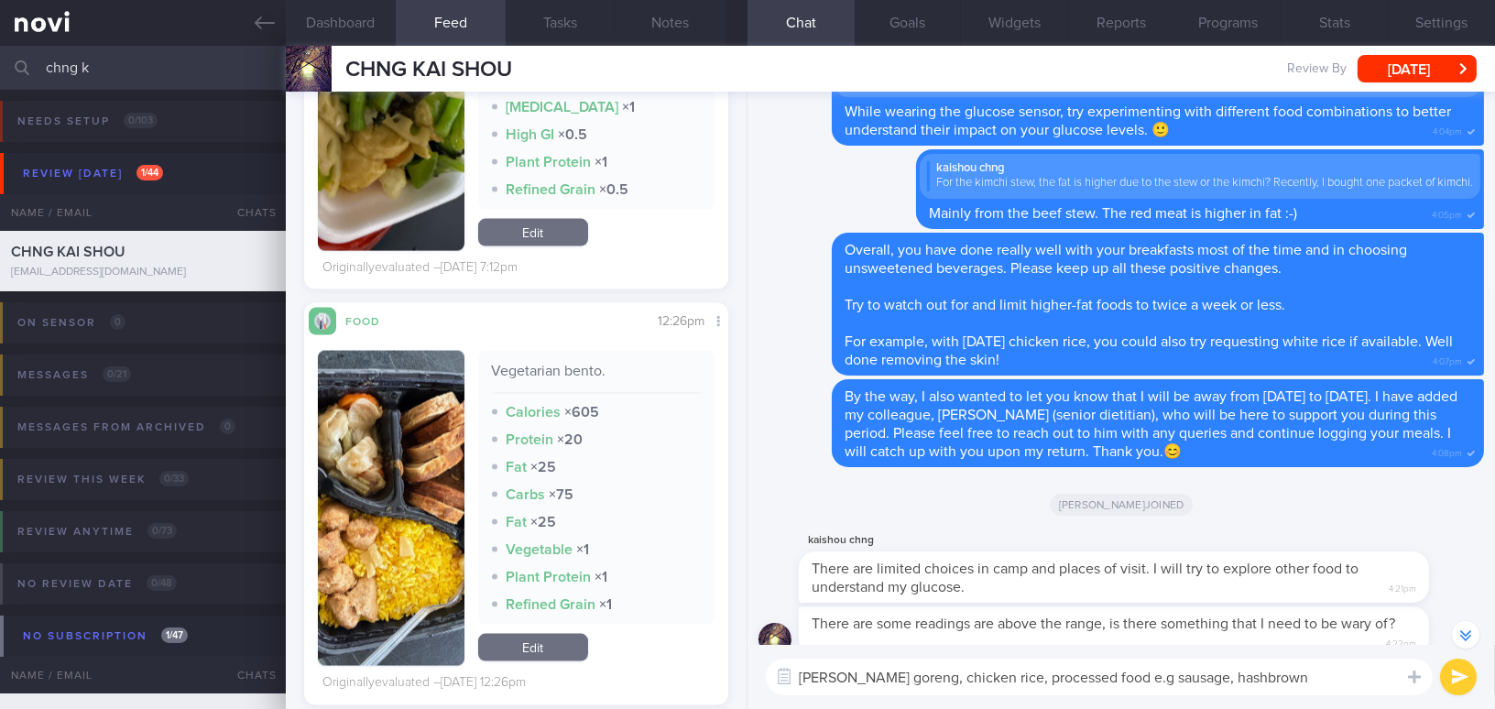
click at [991, 678] on textarea "maggie goreng, chicken rice, processed food e.g sausage, hashbrown" at bounding box center [1099, 676] width 667 height 37
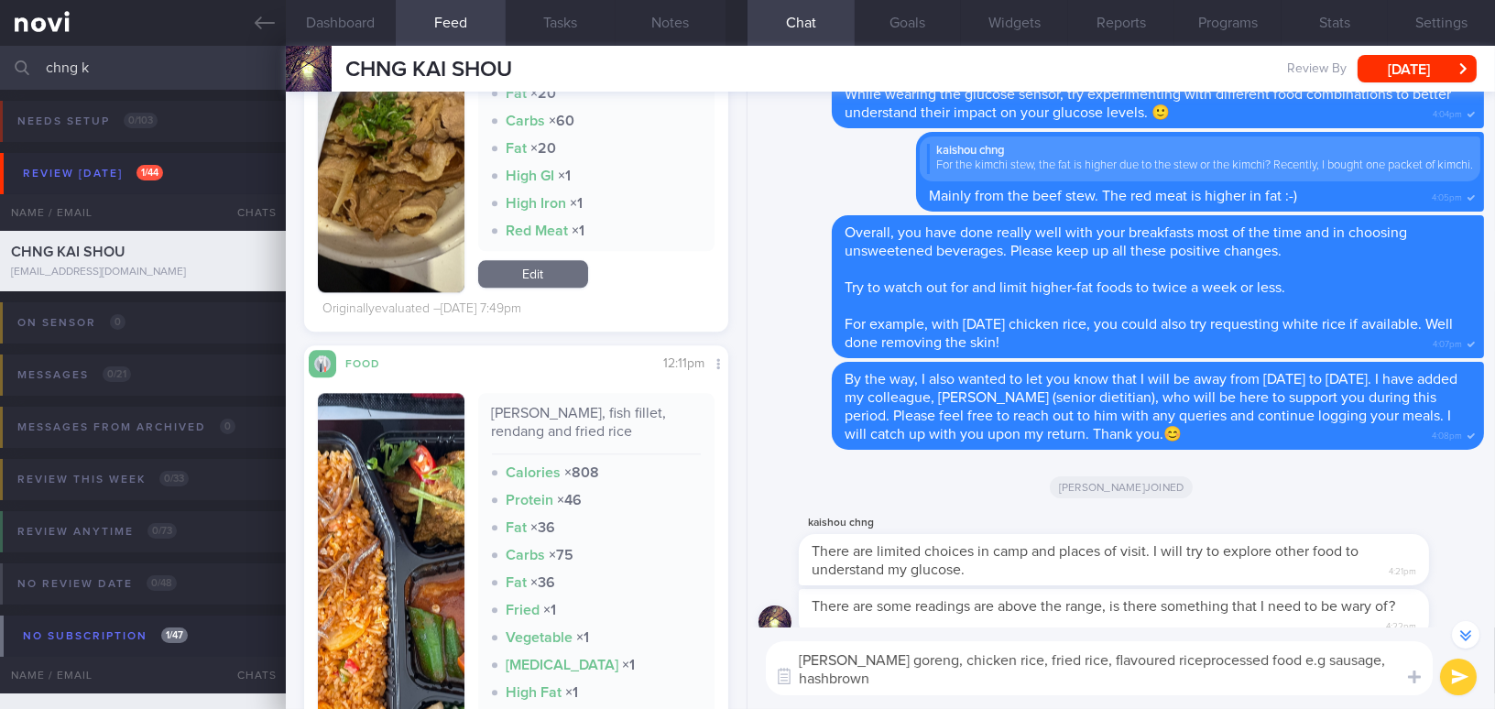
scroll to position [-10871, 0]
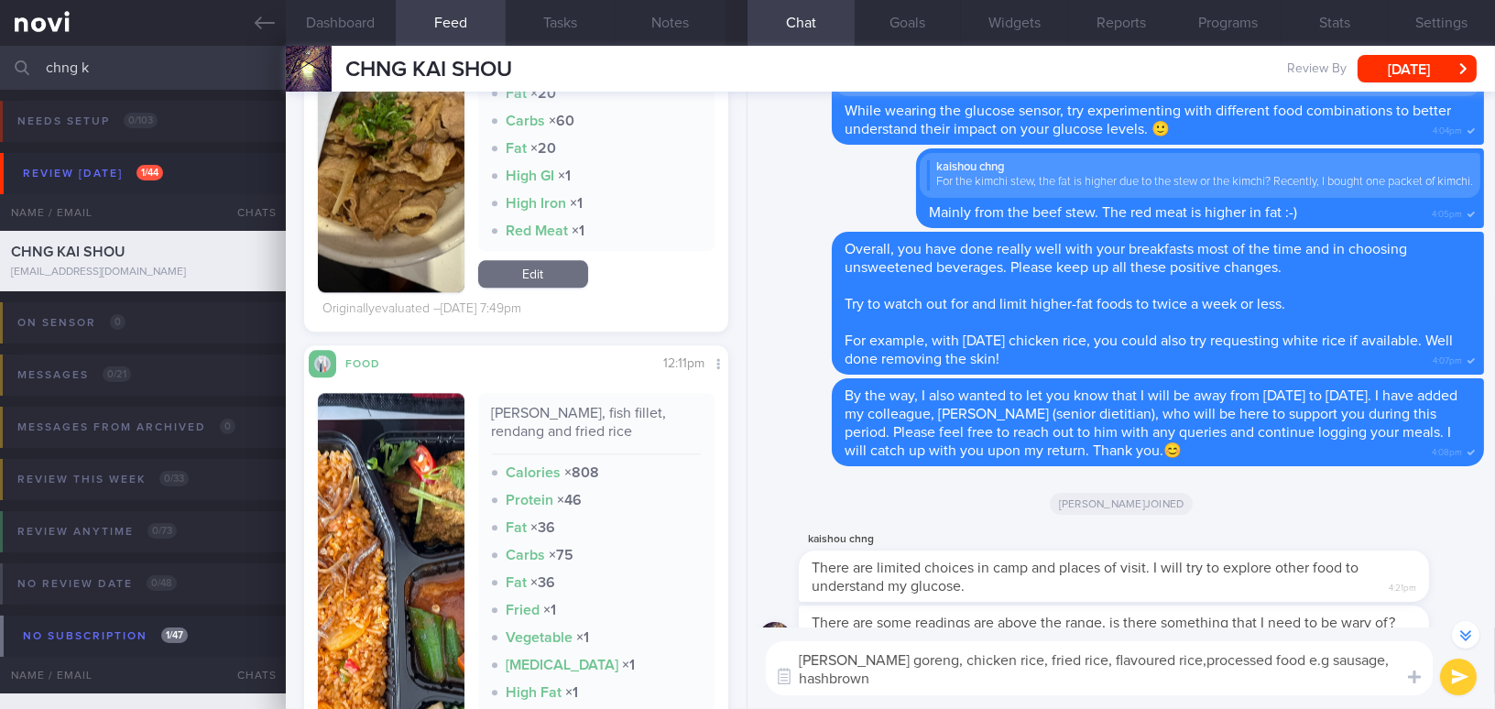
type textarea "maggie goreng, chicken rice, fried rice, flavoured rice, processed food e.g sau…"
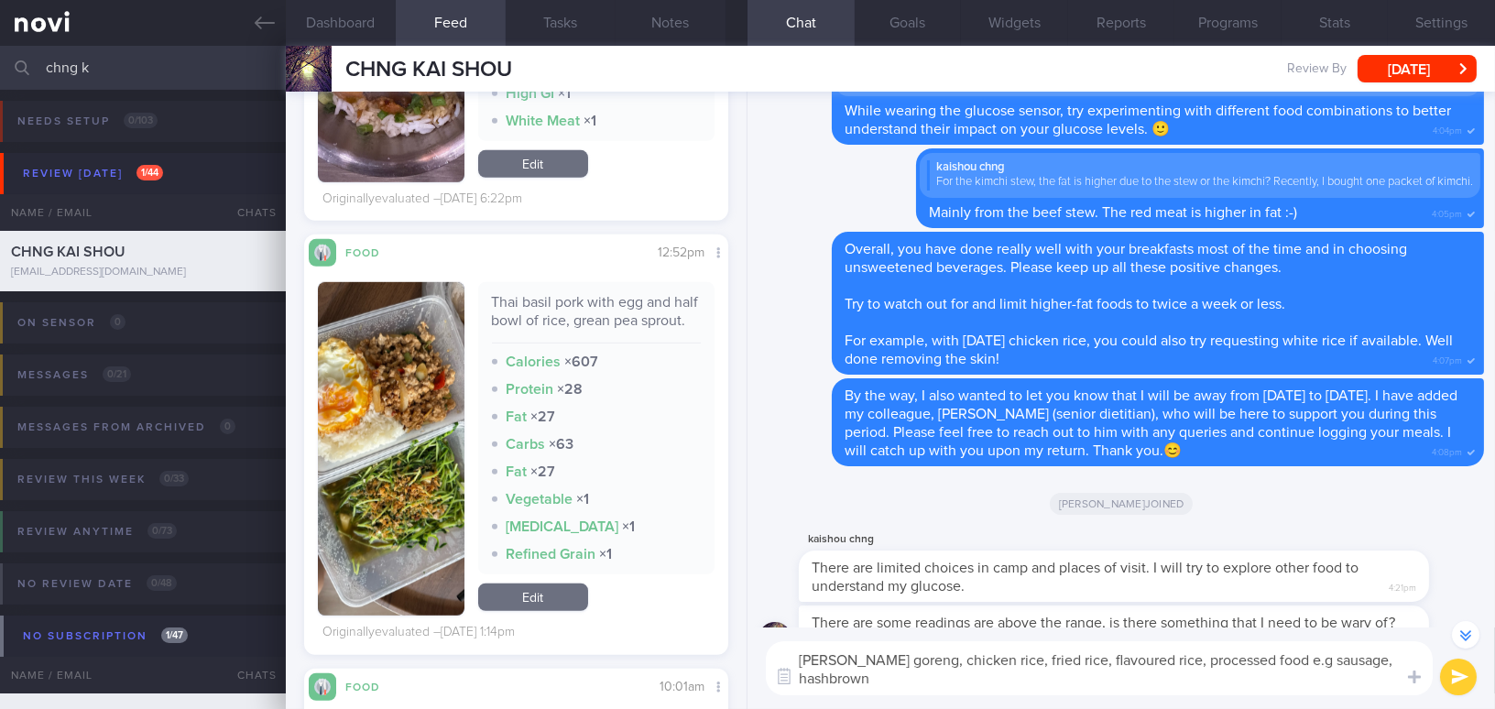
scroll to position [15411, 0]
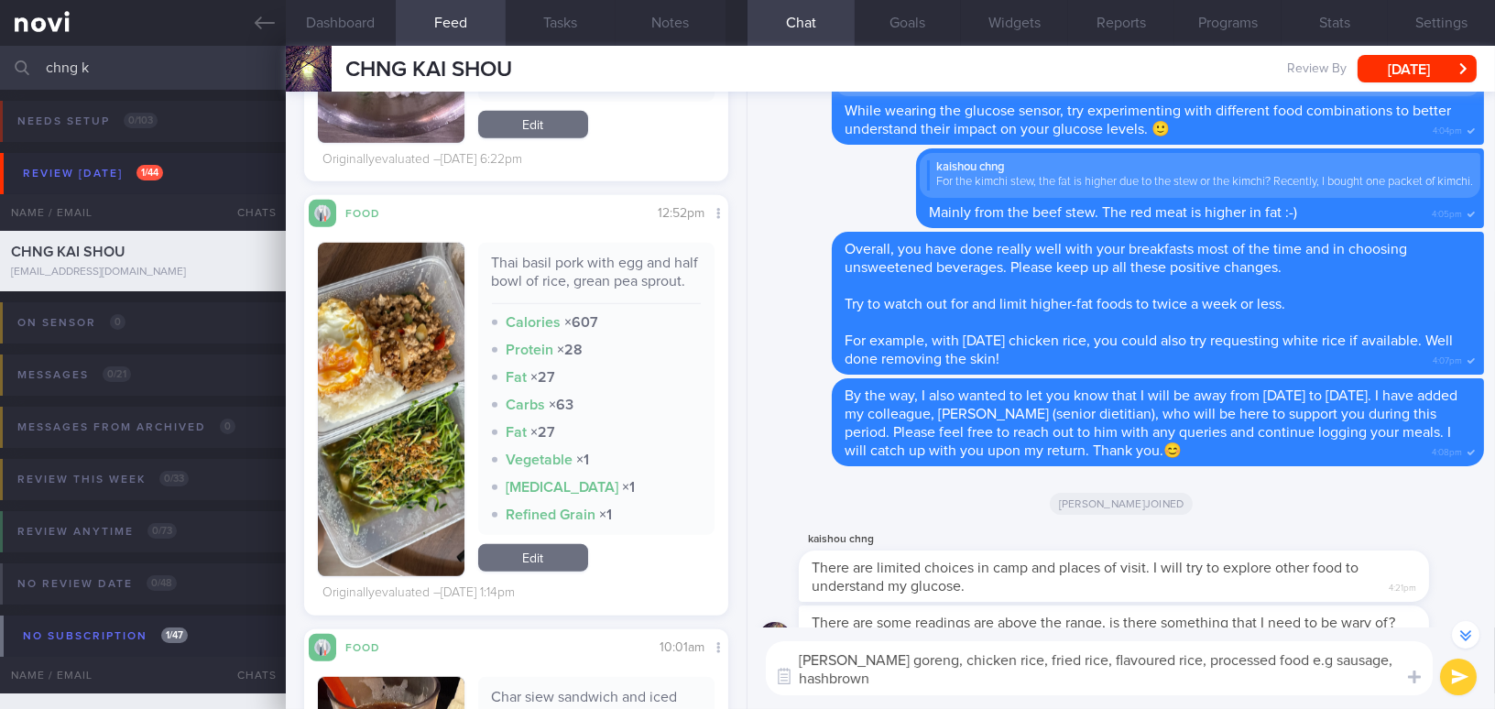
drag, startPoint x: 896, startPoint y: 678, endPoint x: 789, endPoint y: 656, distance: 108.5
click at [789, 656] on textarea "maggie goreng, chicken rice, fried rice, flavoured rice, processed food e.g sau…" at bounding box center [1099, 668] width 667 height 54
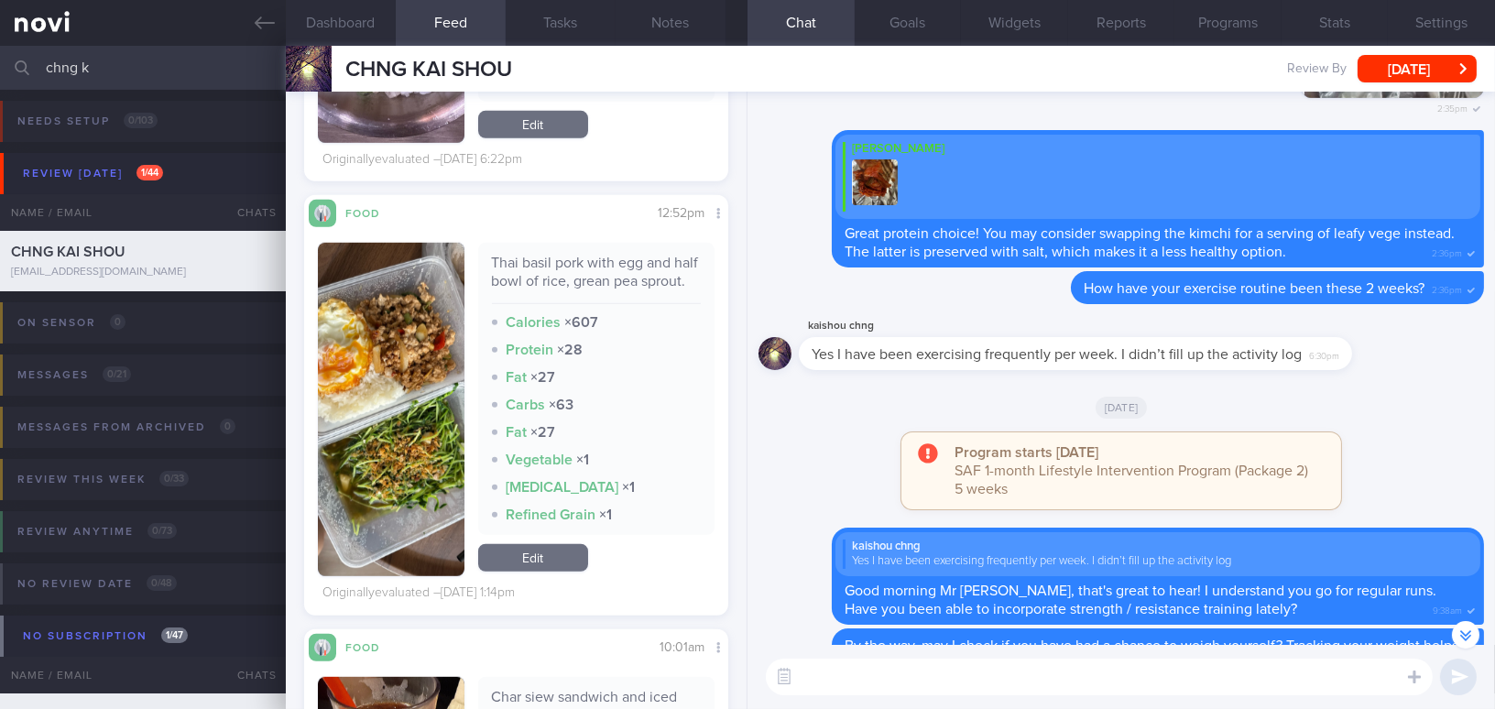
scroll to position [-2287, 0]
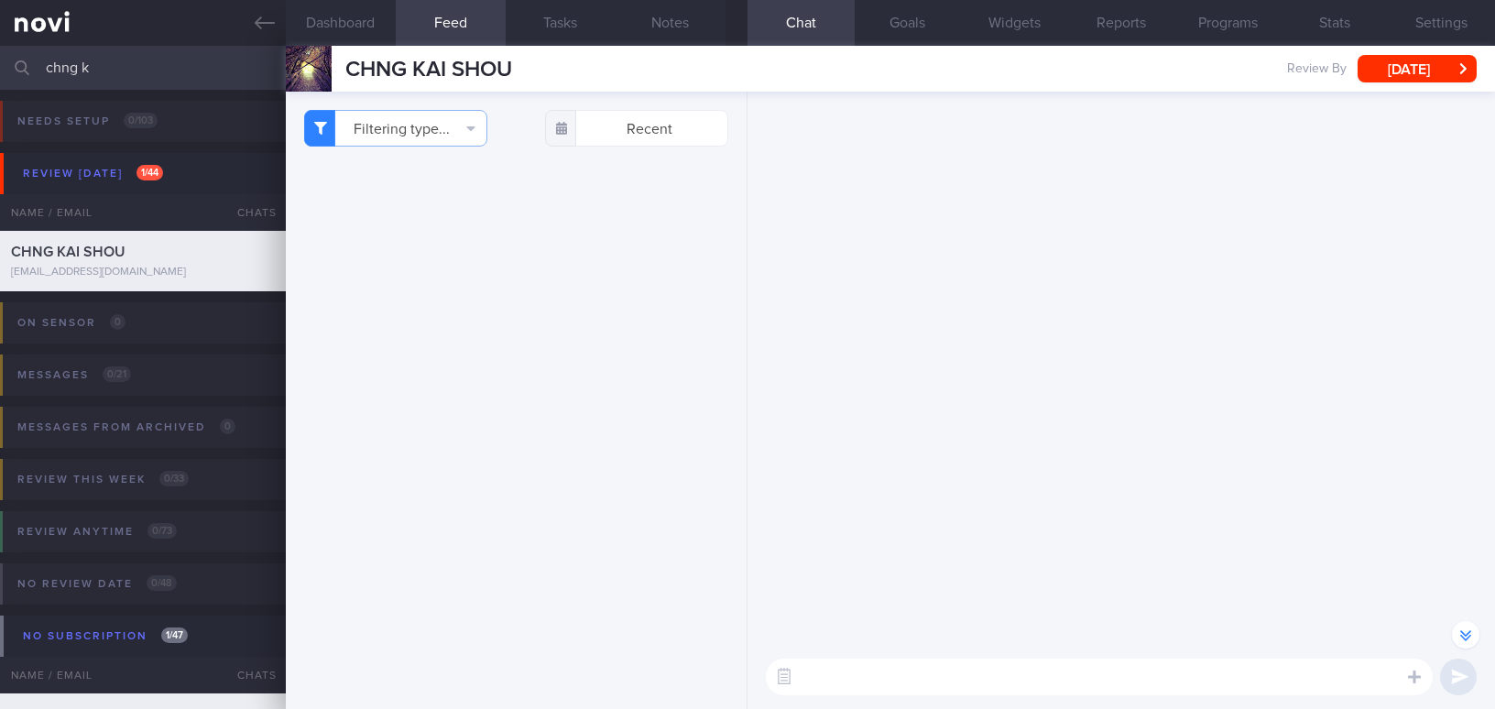
select select "9"
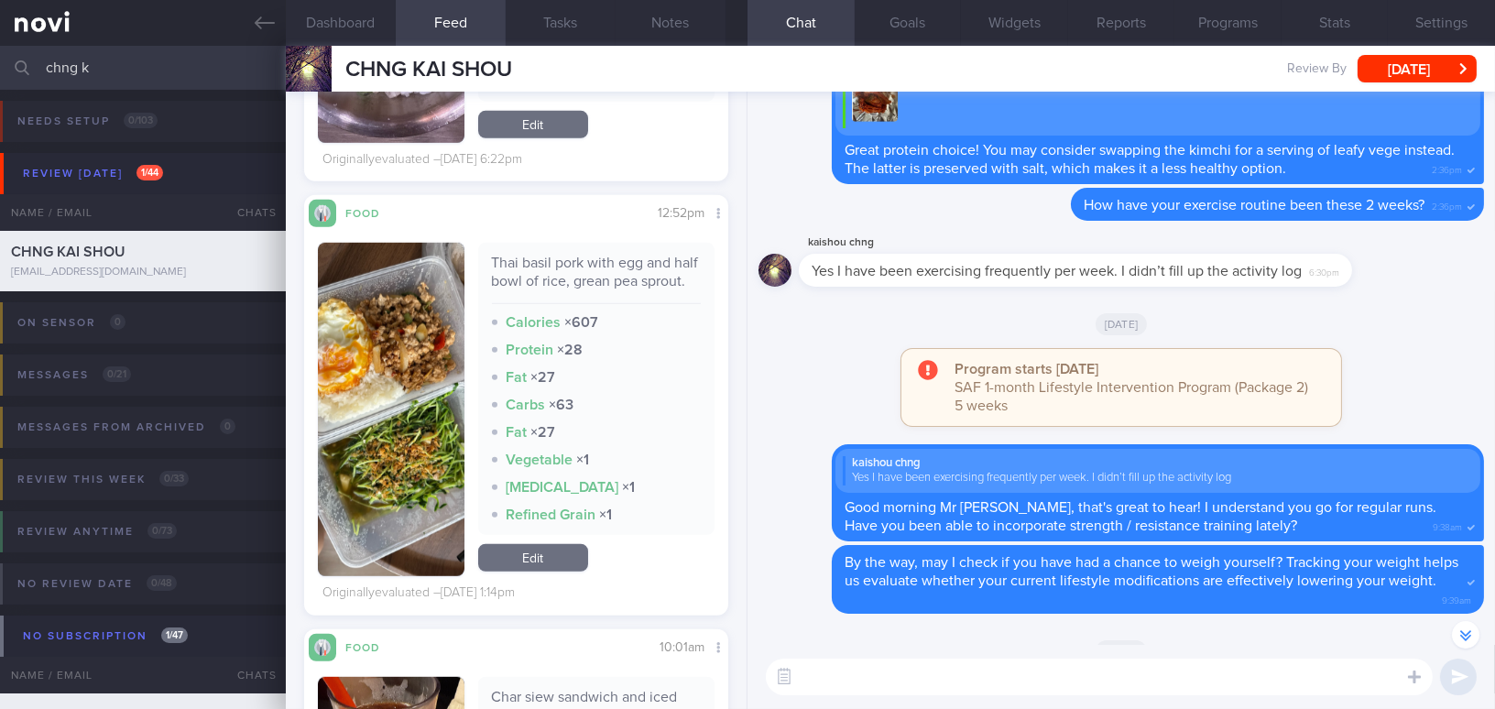
drag, startPoint x: 118, startPoint y: 71, endPoint x: -63, endPoint y: 60, distance: 181.7
click at [0, 60] on html "You are offline! Some functionality will be unavailable Patients New Users Coac…" at bounding box center [747, 354] width 1495 height 709
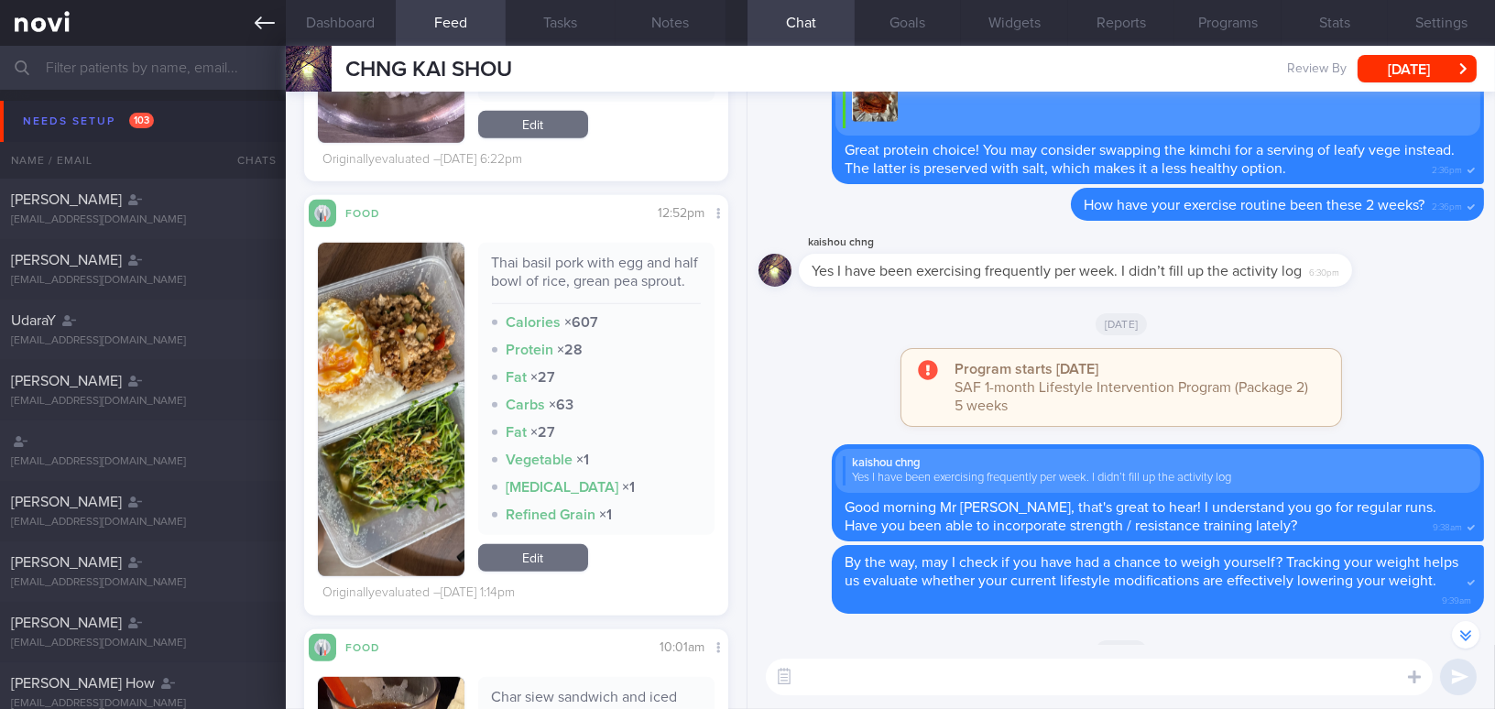
click at [246, 22] on link at bounding box center [143, 23] width 286 height 46
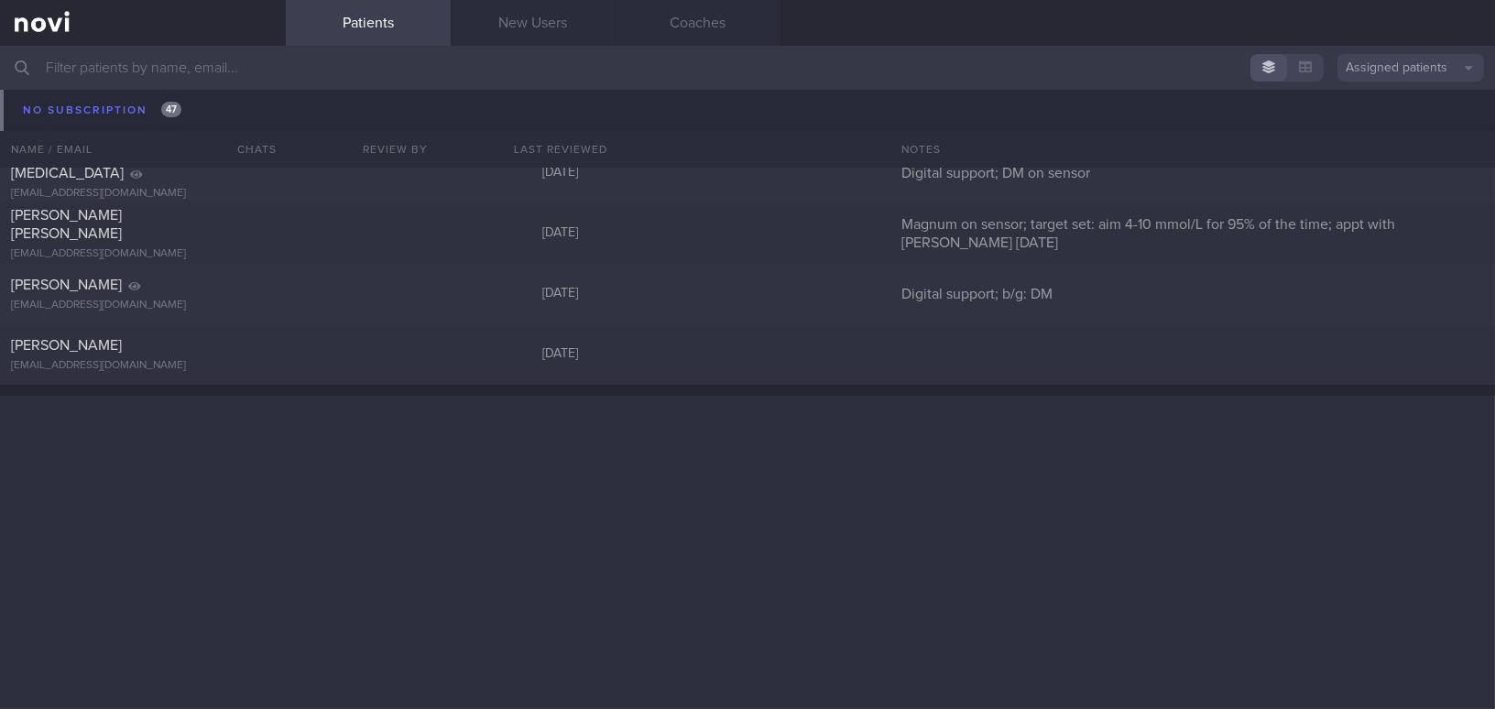
scroll to position [22470, 0]
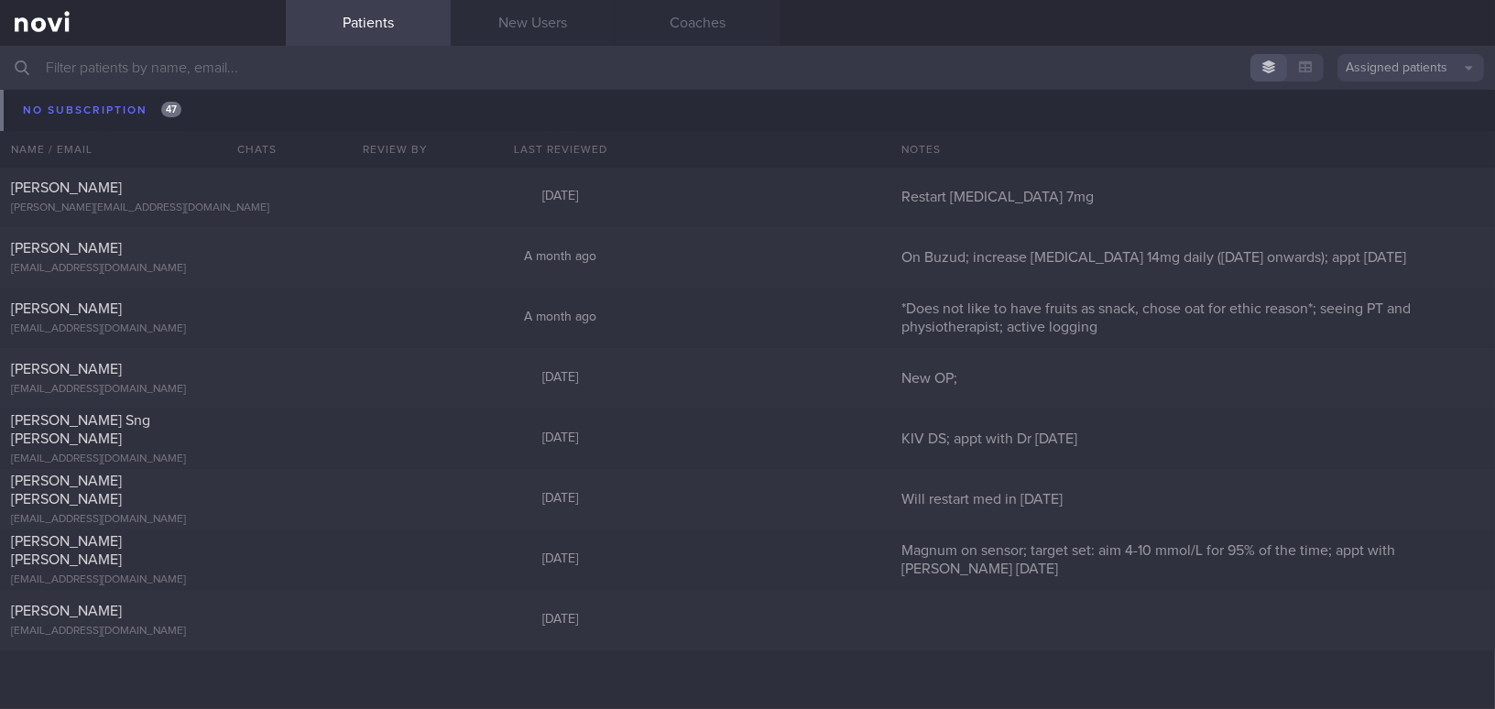
click at [137, 70] on input "text" at bounding box center [747, 68] width 1495 height 44
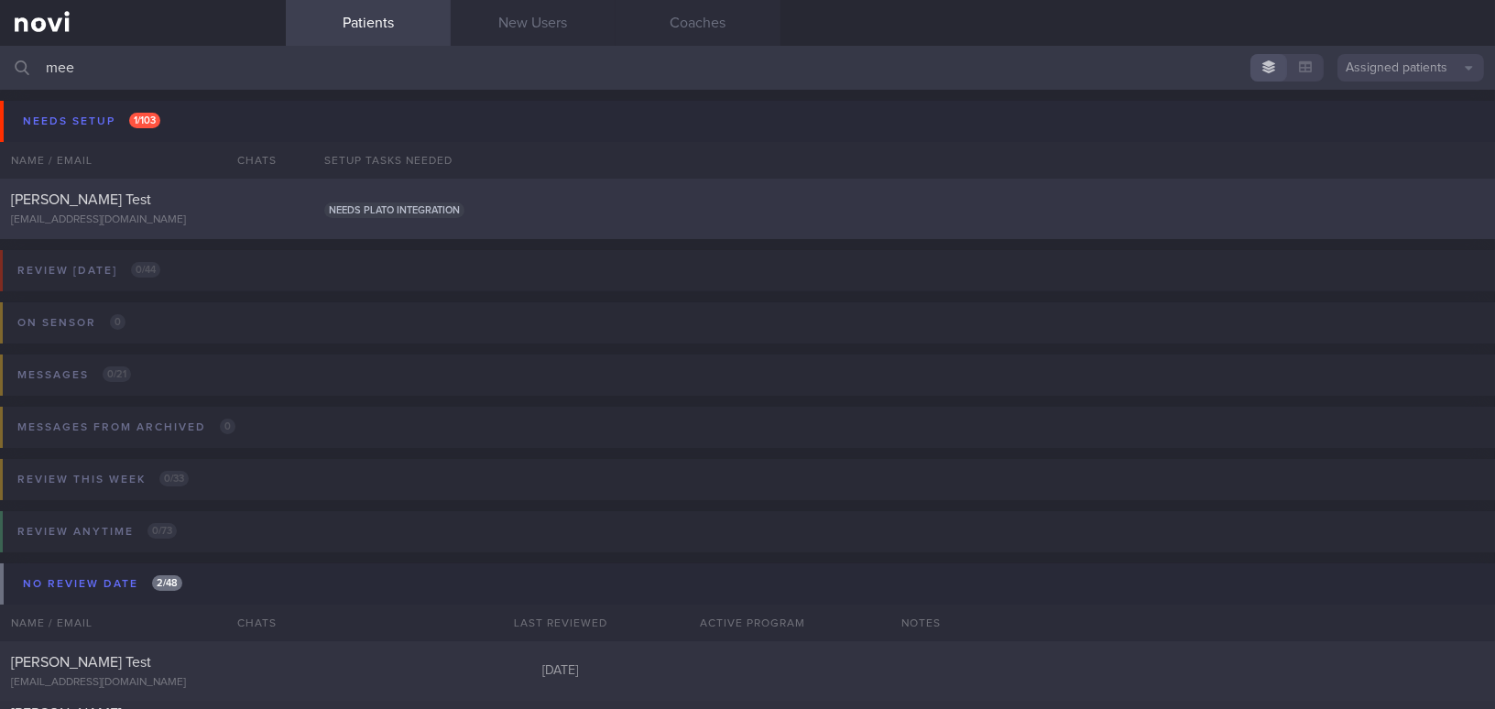
type input "mee"
click at [202, 220] on div "[EMAIL_ADDRESS][DOMAIN_NAME]" at bounding box center [143, 220] width 264 height 14
select select "9"
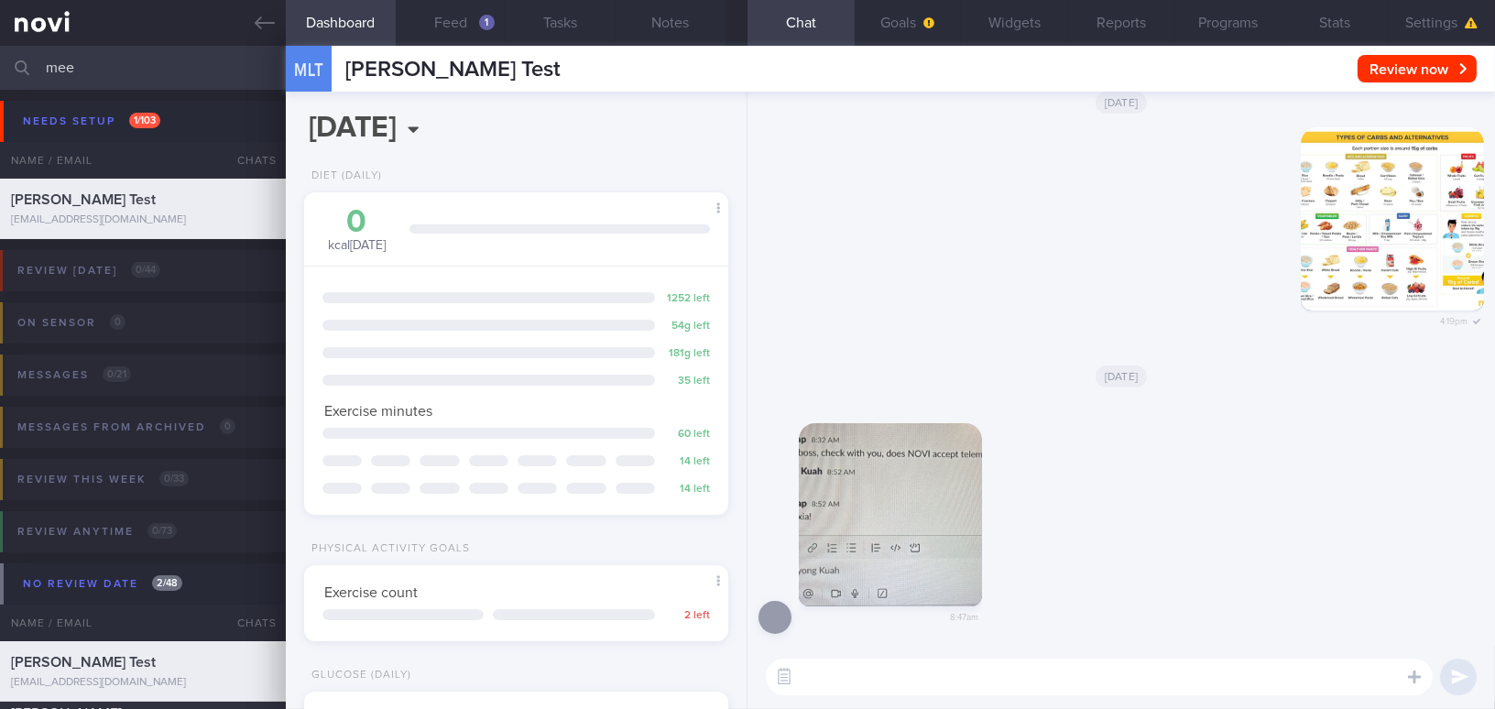
scroll to position [189, 378]
click at [1340, 623] on button "button" at bounding box center [1343, 622] width 37 height 37
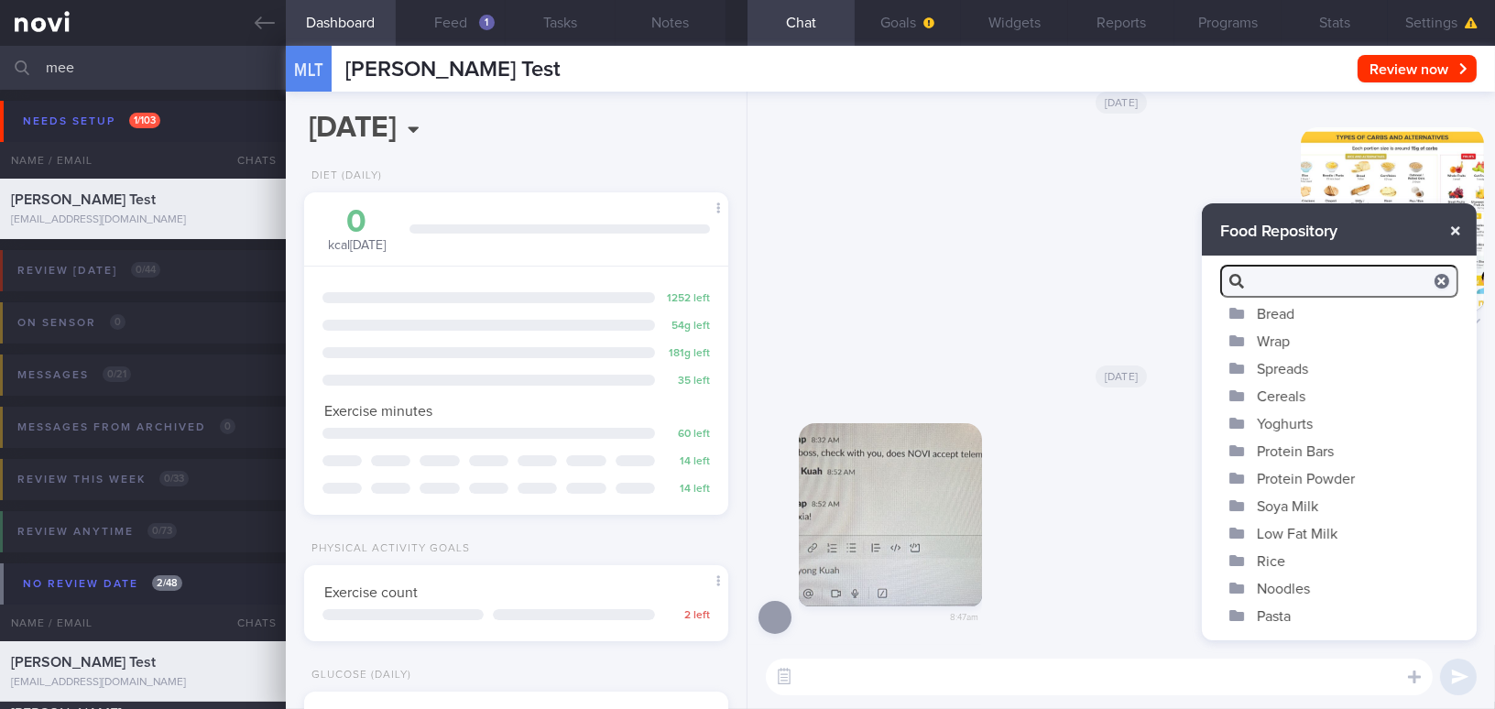
click at [1461, 227] on button "button" at bounding box center [1455, 230] width 33 height 33
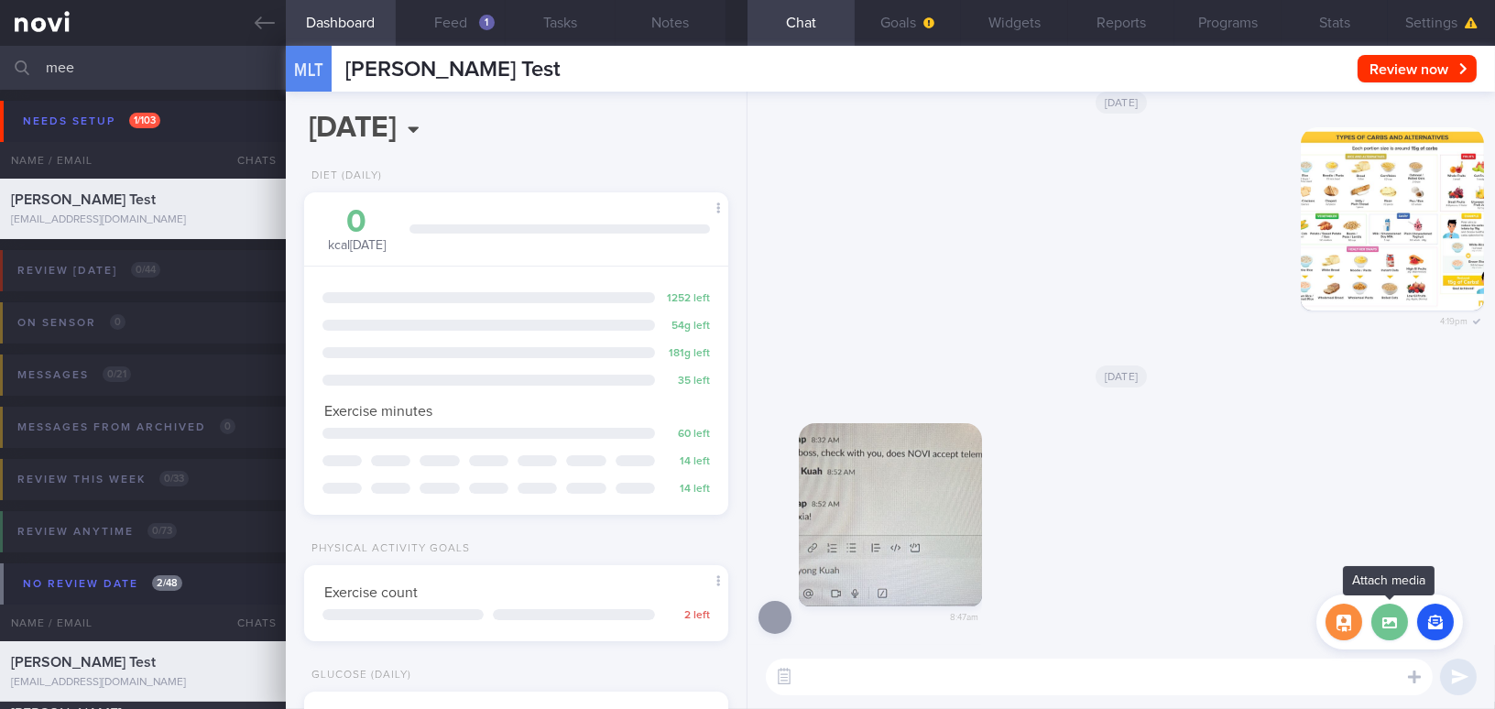
click at [1397, 618] on label at bounding box center [1389, 622] width 37 height 37
click at [0, 0] on input "file" at bounding box center [0, 0] width 0 height 0
click at [1443, 615] on button "button" at bounding box center [1435, 622] width 37 height 37
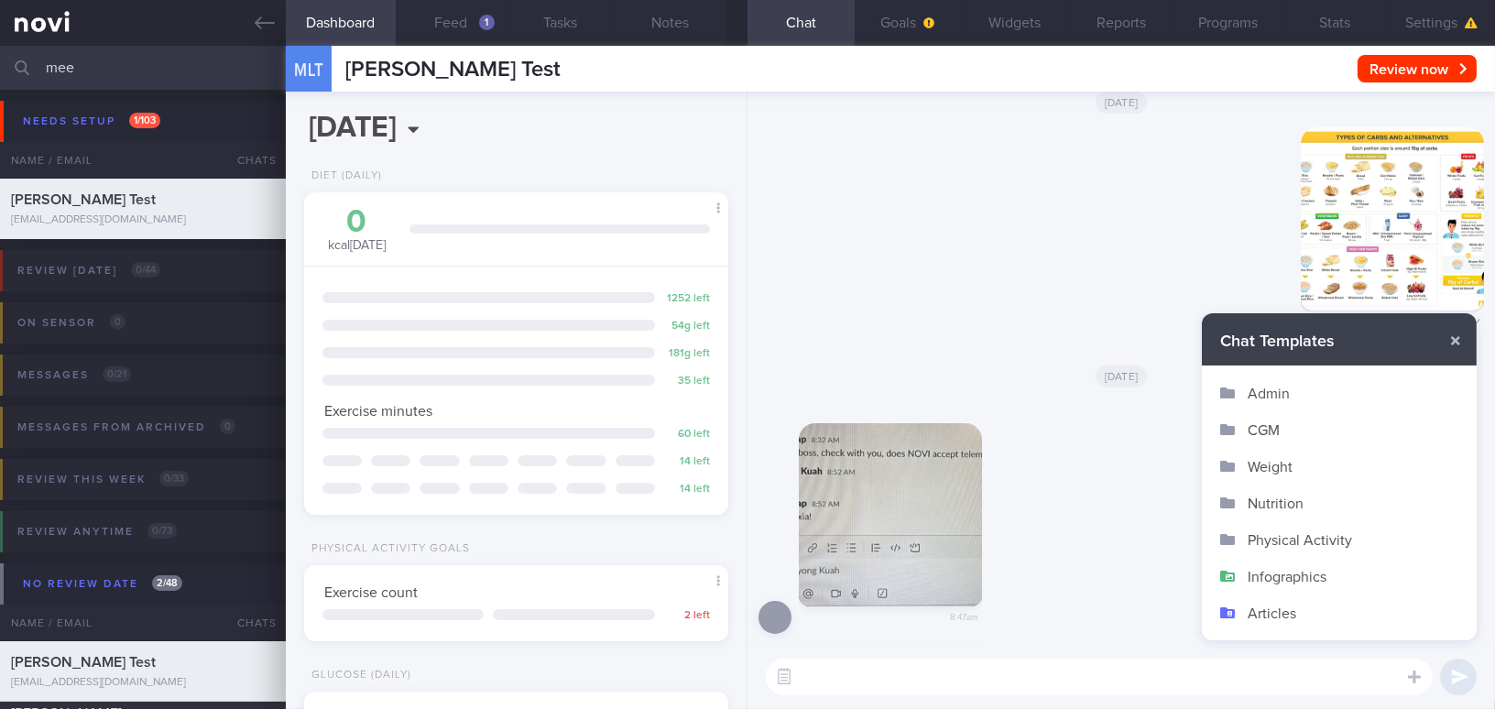
click at [1309, 573] on button "Infographics" at bounding box center [1339, 576] width 275 height 37
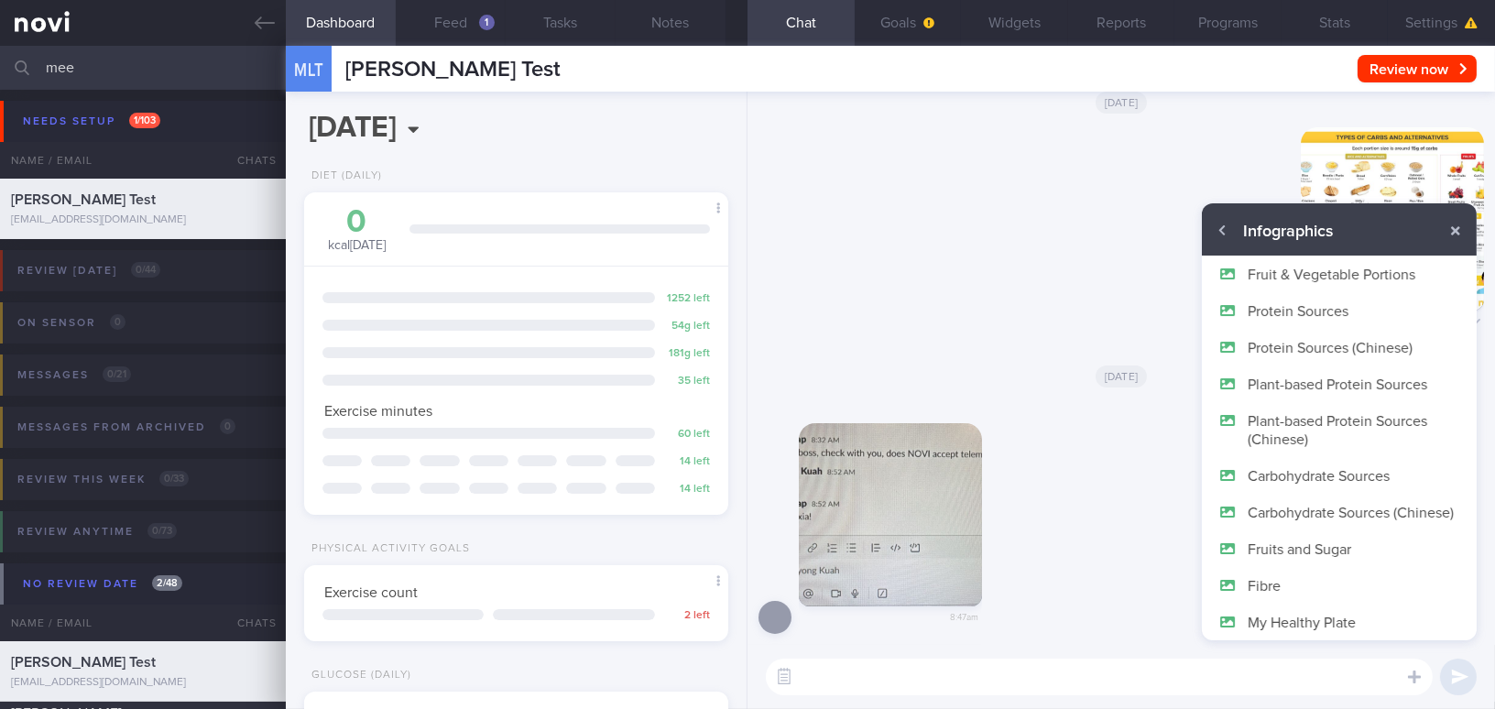
scroll to position [109, 0]
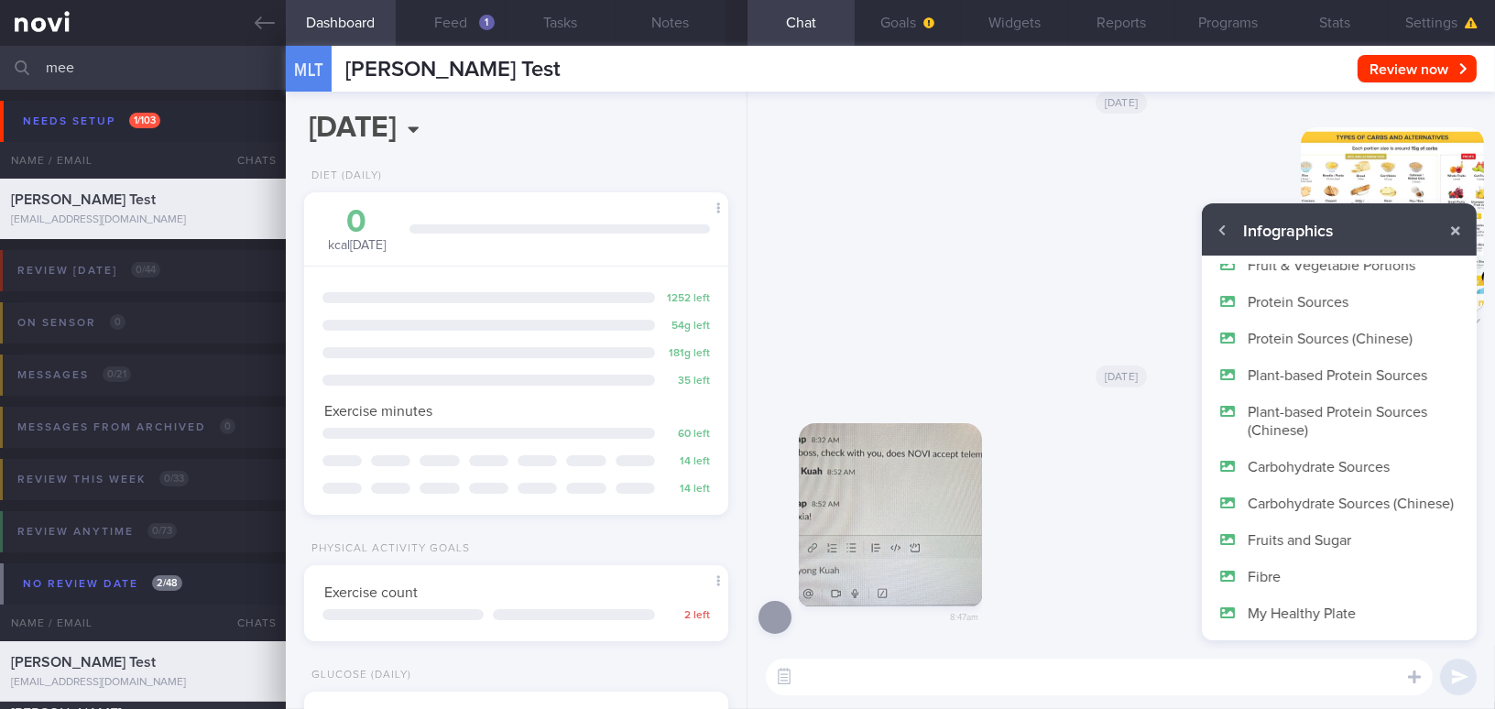
click at [1148, 548] on div "8:47am" at bounding box center [1120, 523] width 725 height 245
click at [1457, 231] on button "button" at bounding box center [1455, 230] width 33 height 33
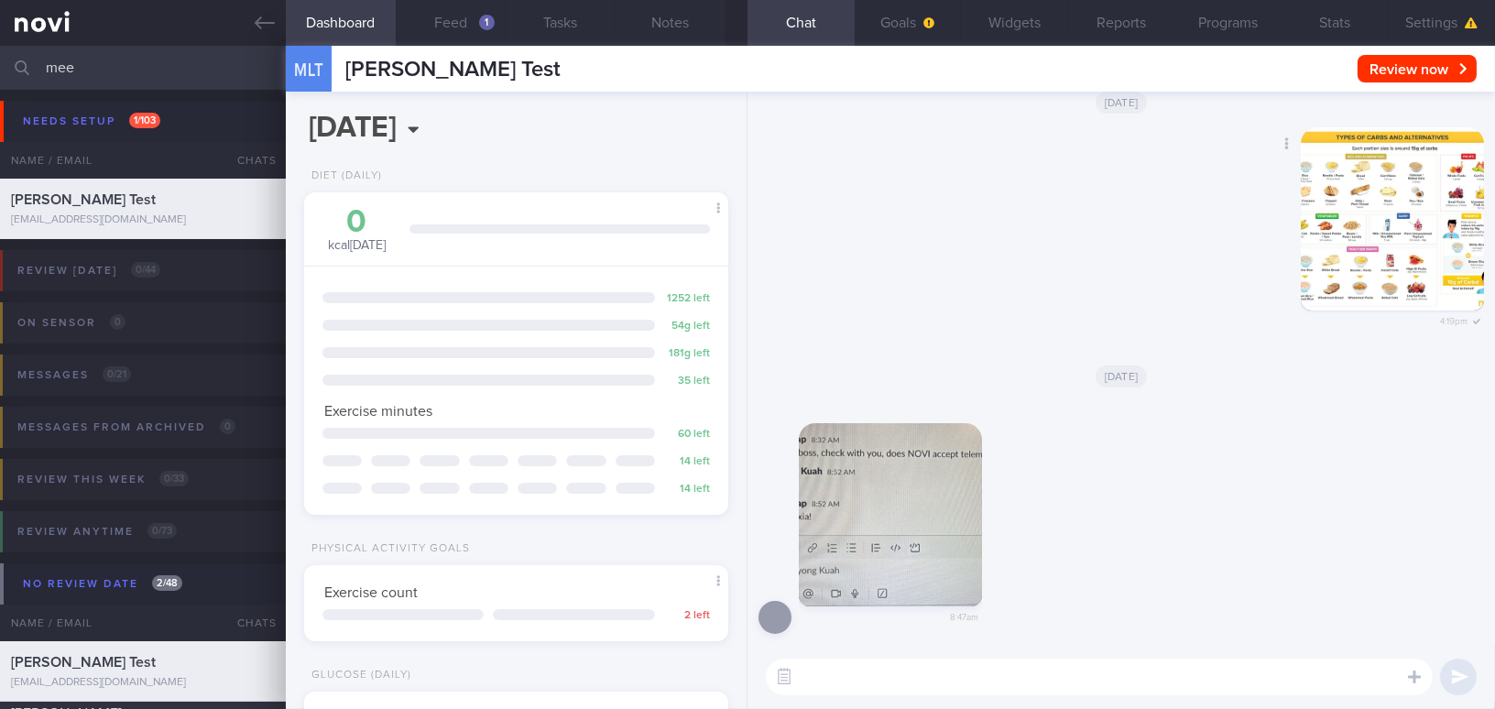
scroll to position [0, 0]
click at [1416, 218] on button "button" at bounding box center [1391, 218] width 183 height 183
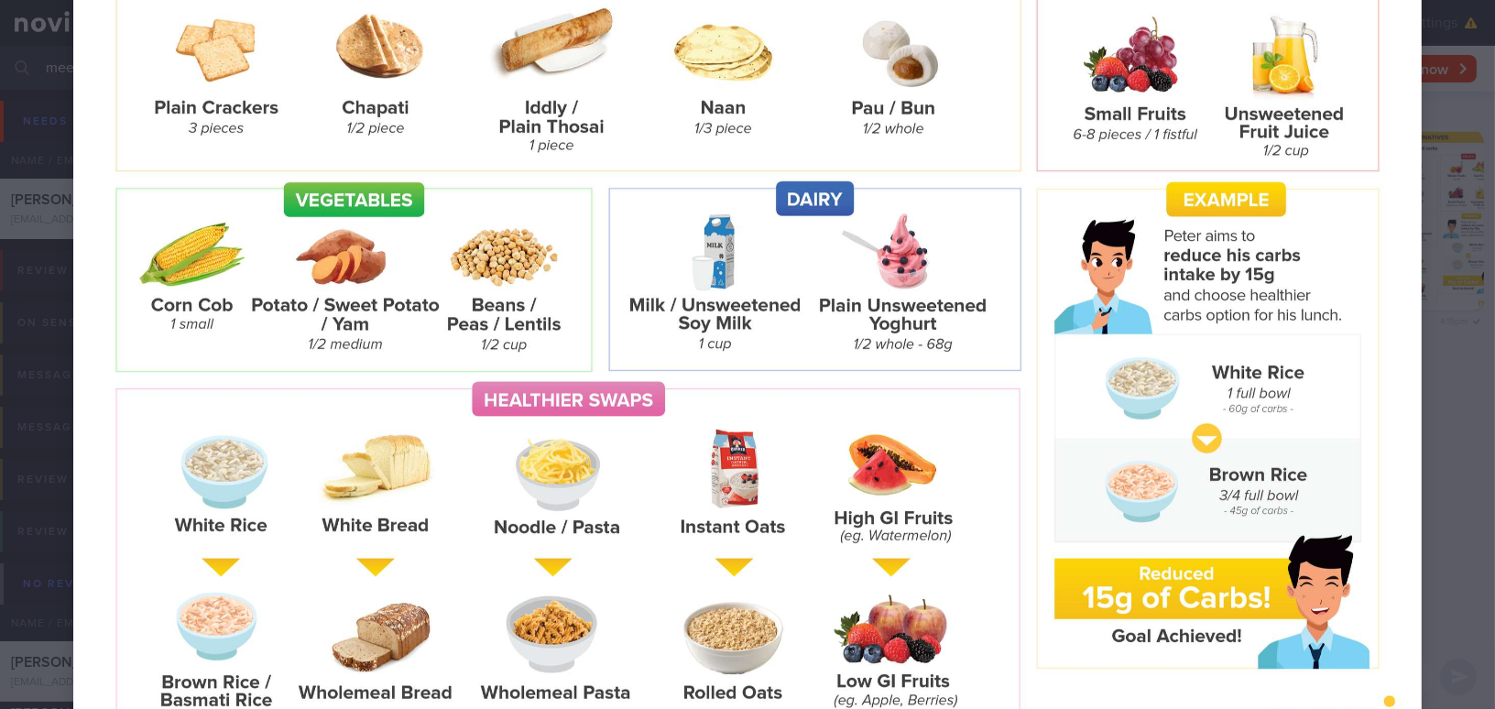
scroll to position [367, 0]
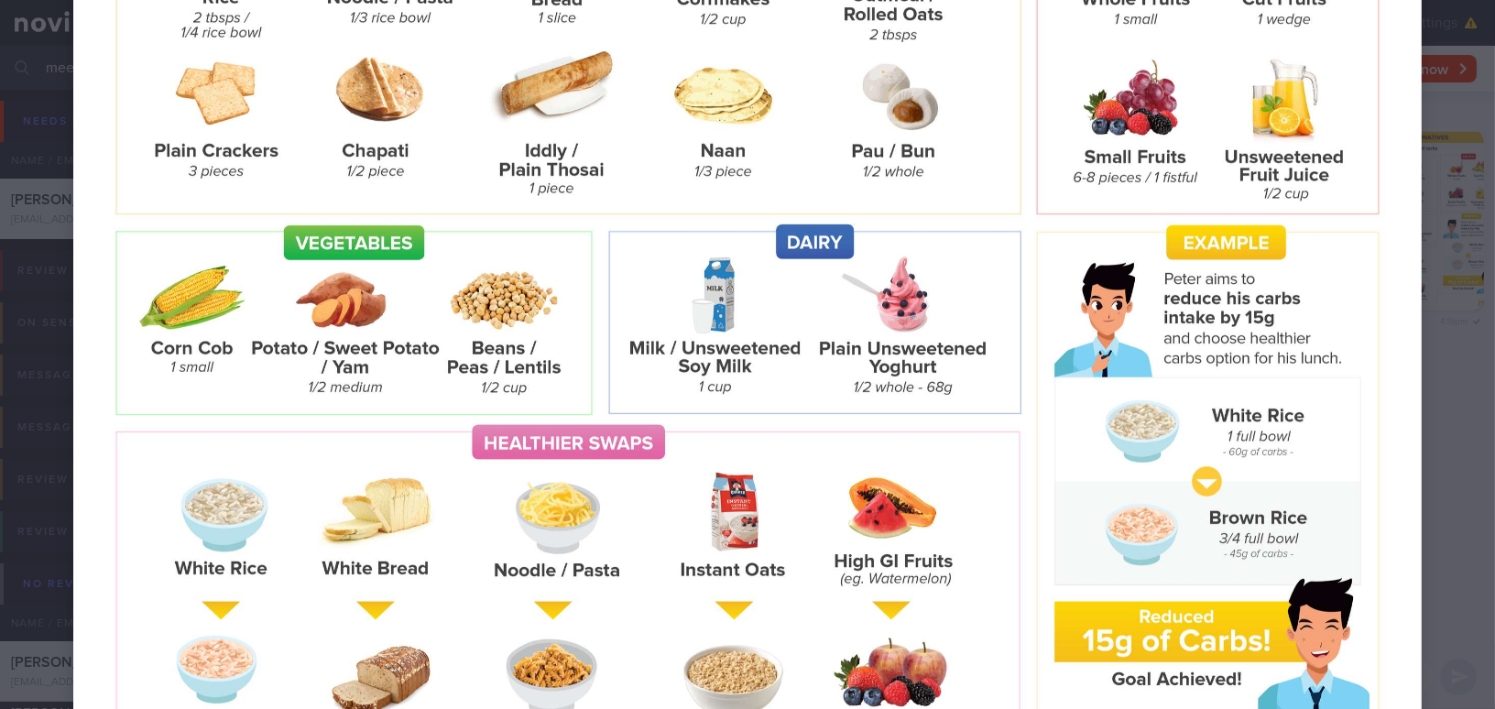
click at [1432, 373] on div at bounding box center [747, 260] width 1495 height 1254
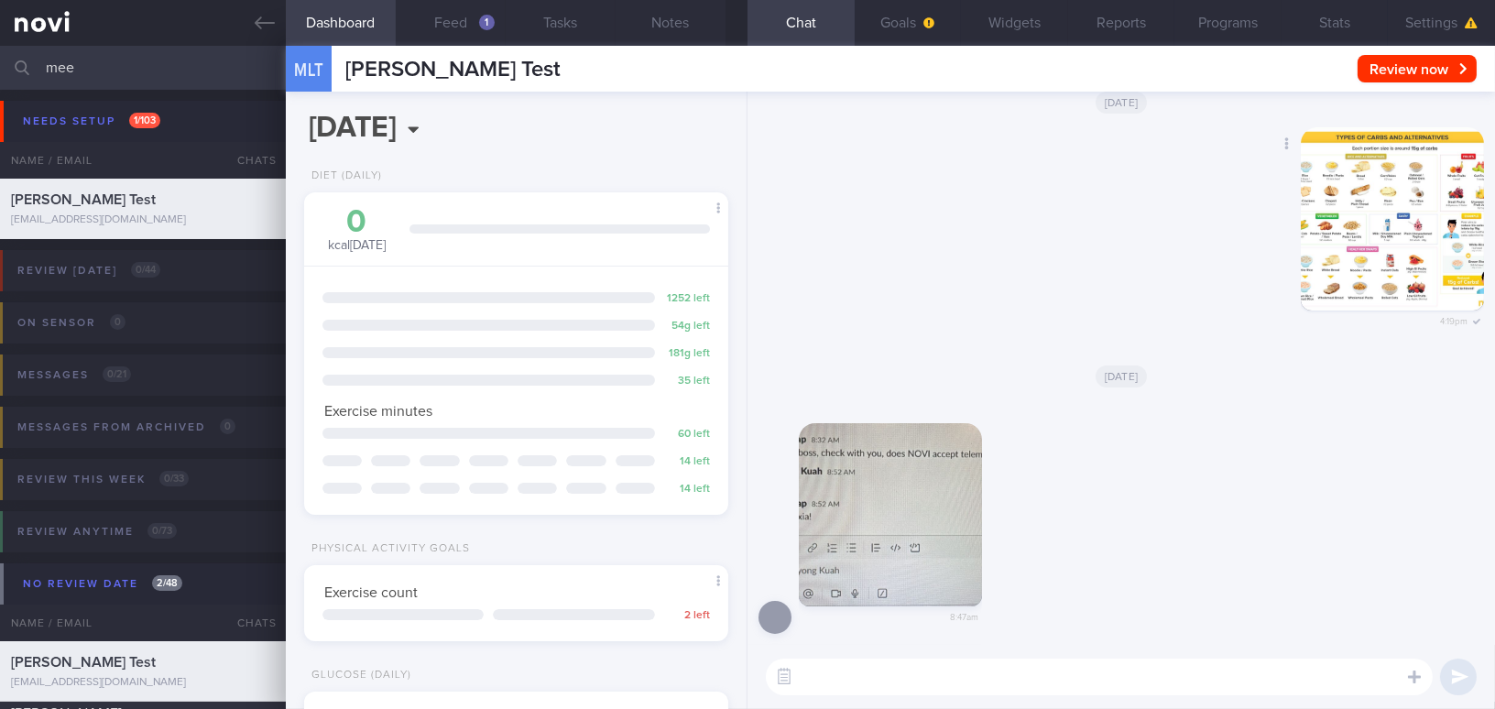
click at [1354, 277] on button "button" at bounding box center [1391, 218] width 183 height 183
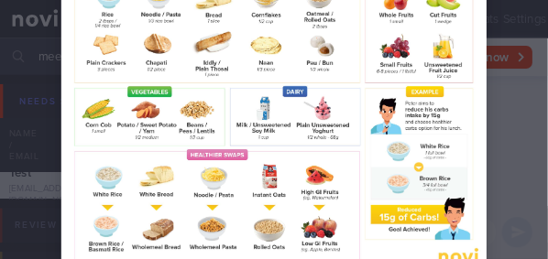
scroll to position [46, 93]
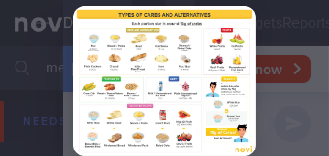
click at [276, 103] on div at bounding box center [164, 81] width 329 height 296
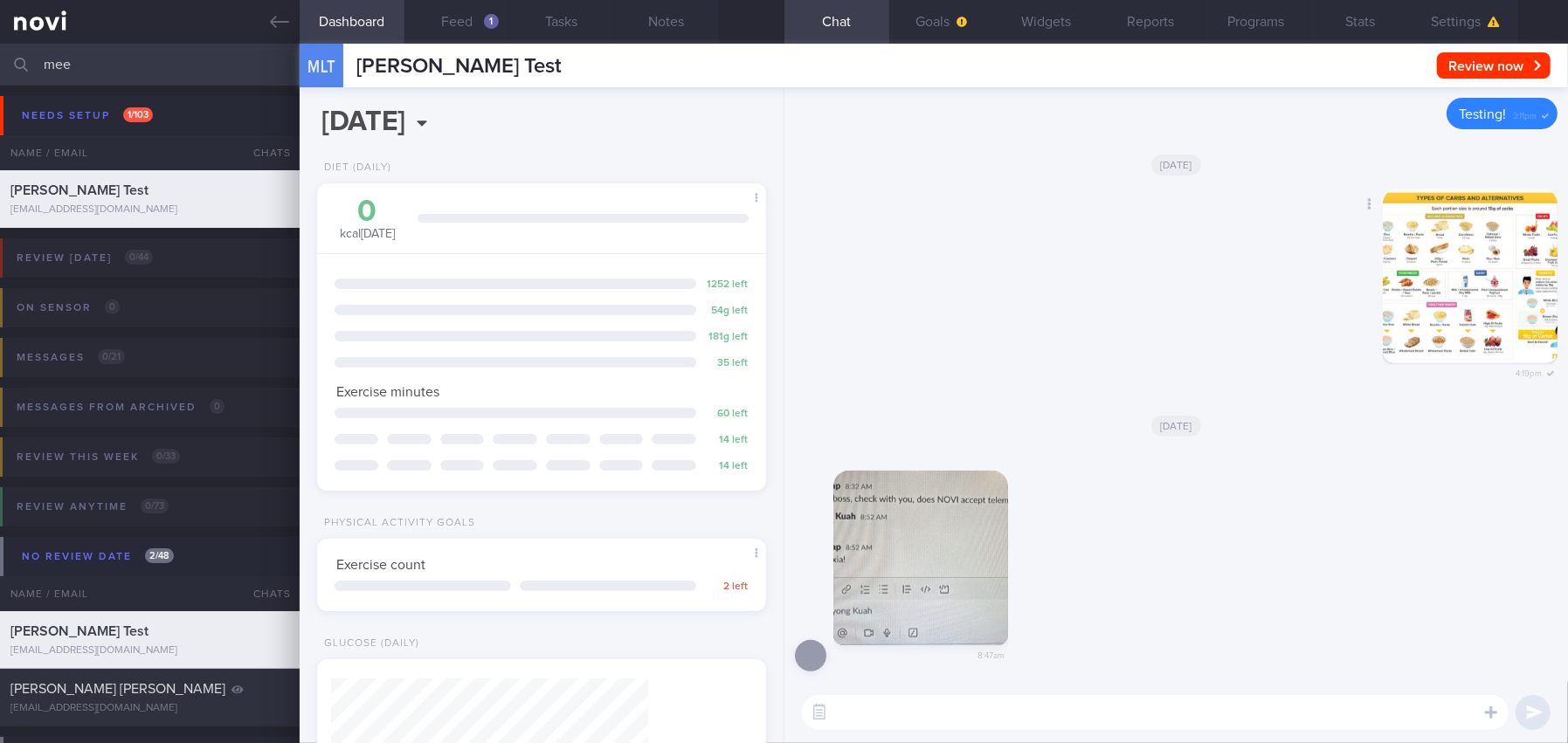
scroll to position [201, 404]
drag, startPoint x: 78, startPoint y: 52, endPoint x: -9, endPoint y: 53, distance: 87.0
click at [0, 53] on html "You are offline! Some functionality will be unavailable Patients New Users Coac…" at bounding box center [784, 371] width 1568 height 743
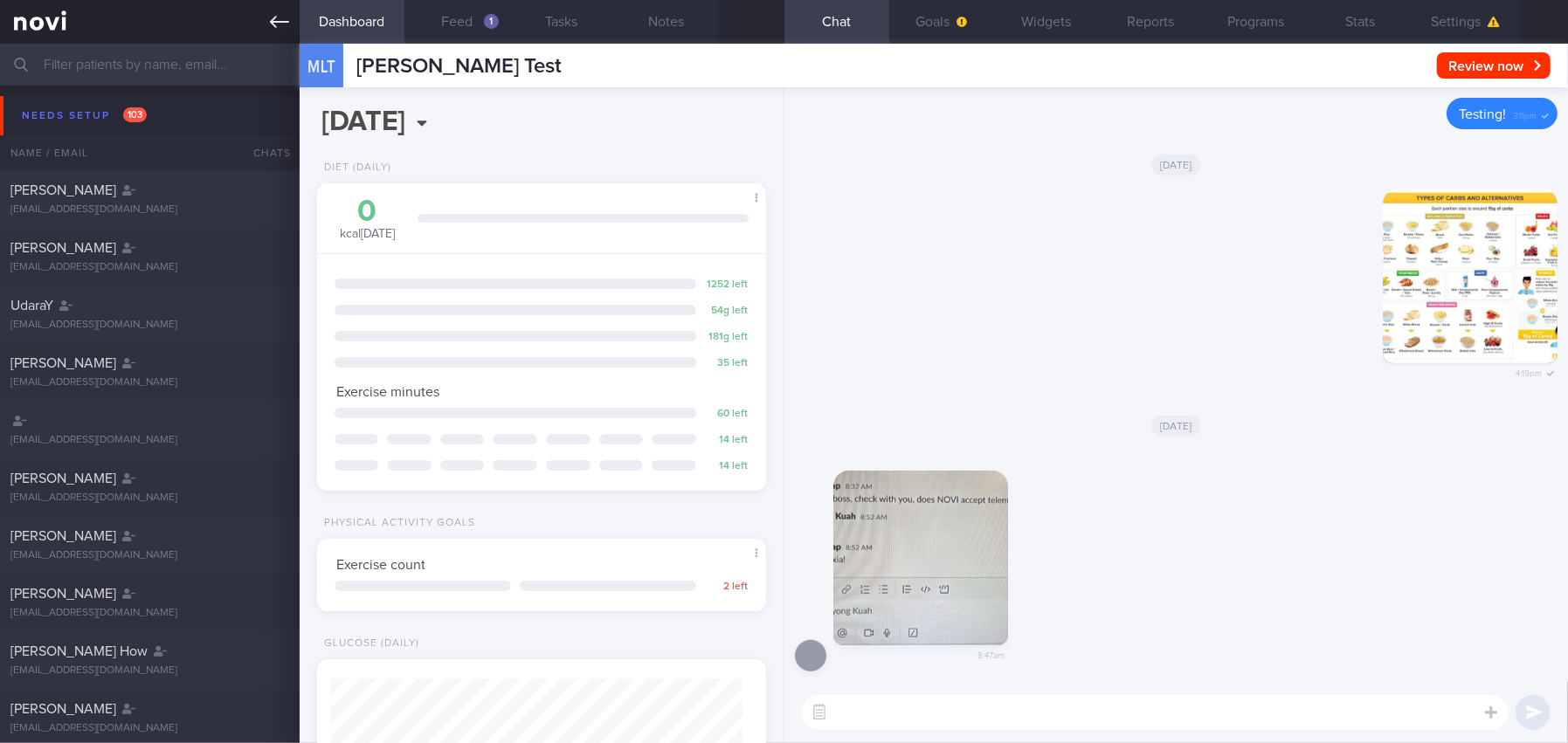
click at [266, 22] on link at bounding box center [150, 22] width 299 height 44
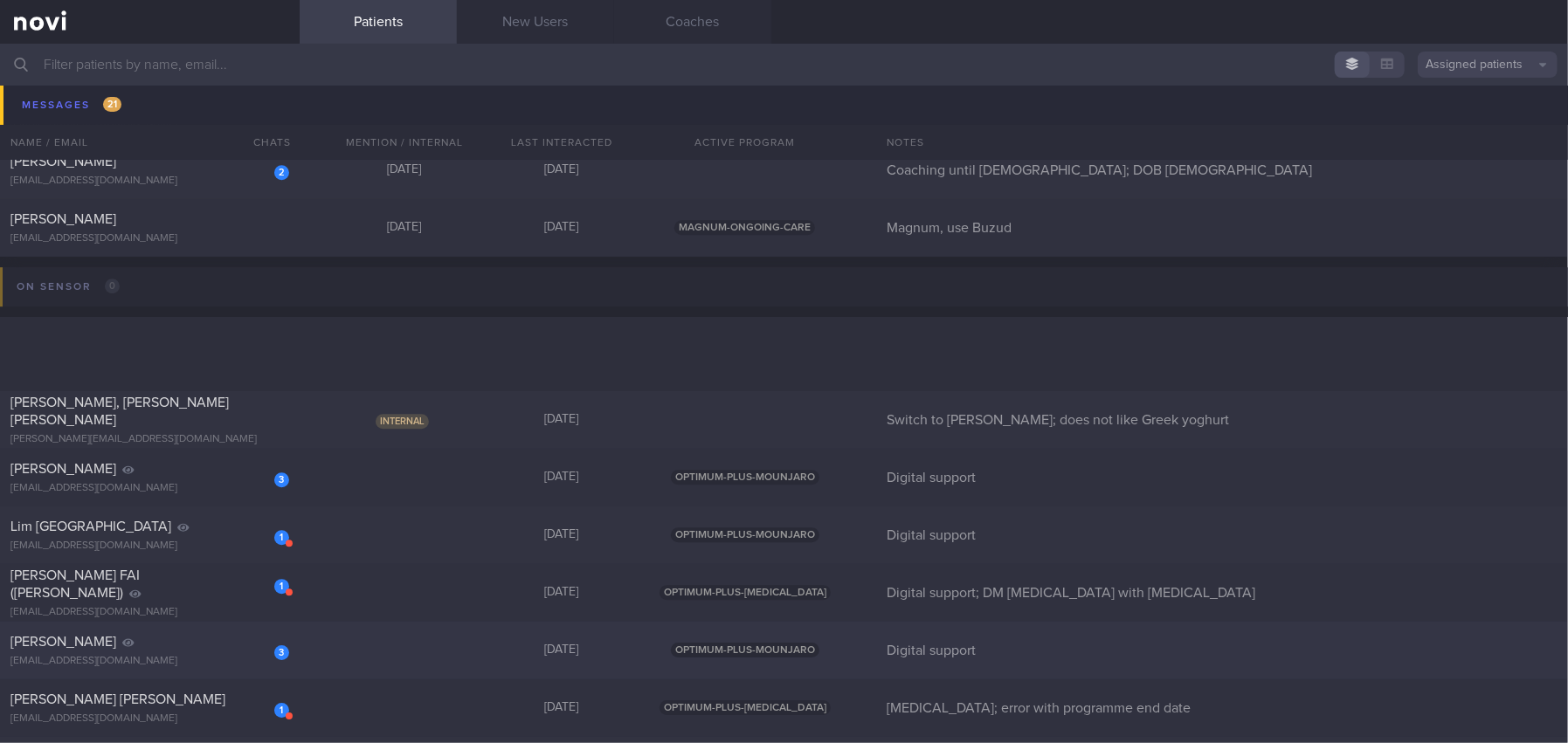
scroll to position [8909, 0]
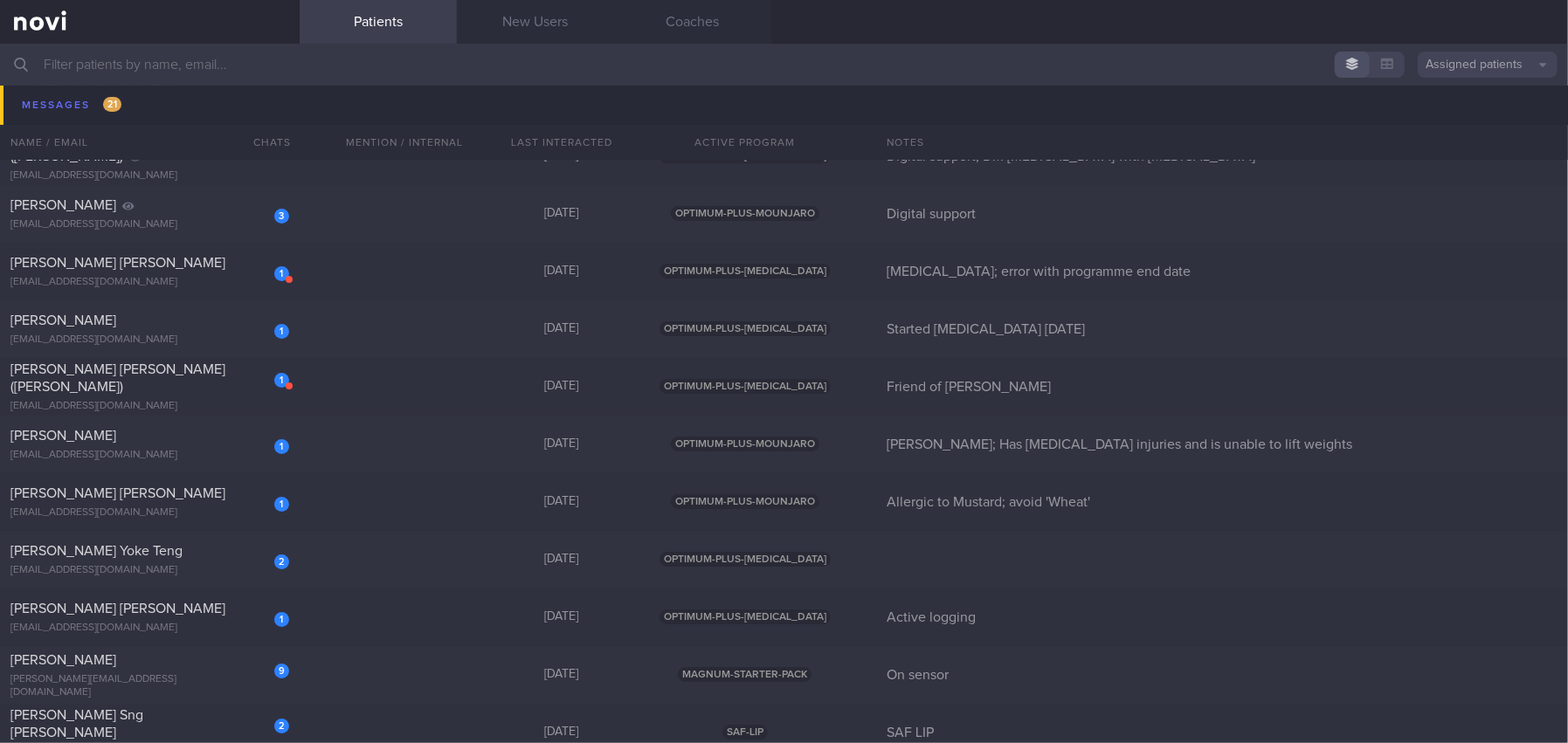
click at [1425, 60] on button "Assigned patients" at bounding box center [1487, 64] width 140 height 26
drag, startPoint x: 1465, startPoint y: 125, endPoint x: 1466, endPoint y: 144, distance: 19.0
click at [1425, 144] on div "Assigned patients All active patients Archived patients" at bounding box center [1487, 121] width 140 height 86
click at [1425, 144] on button "Archived patients" at bounding box center [1487, 146] width 140 height 26
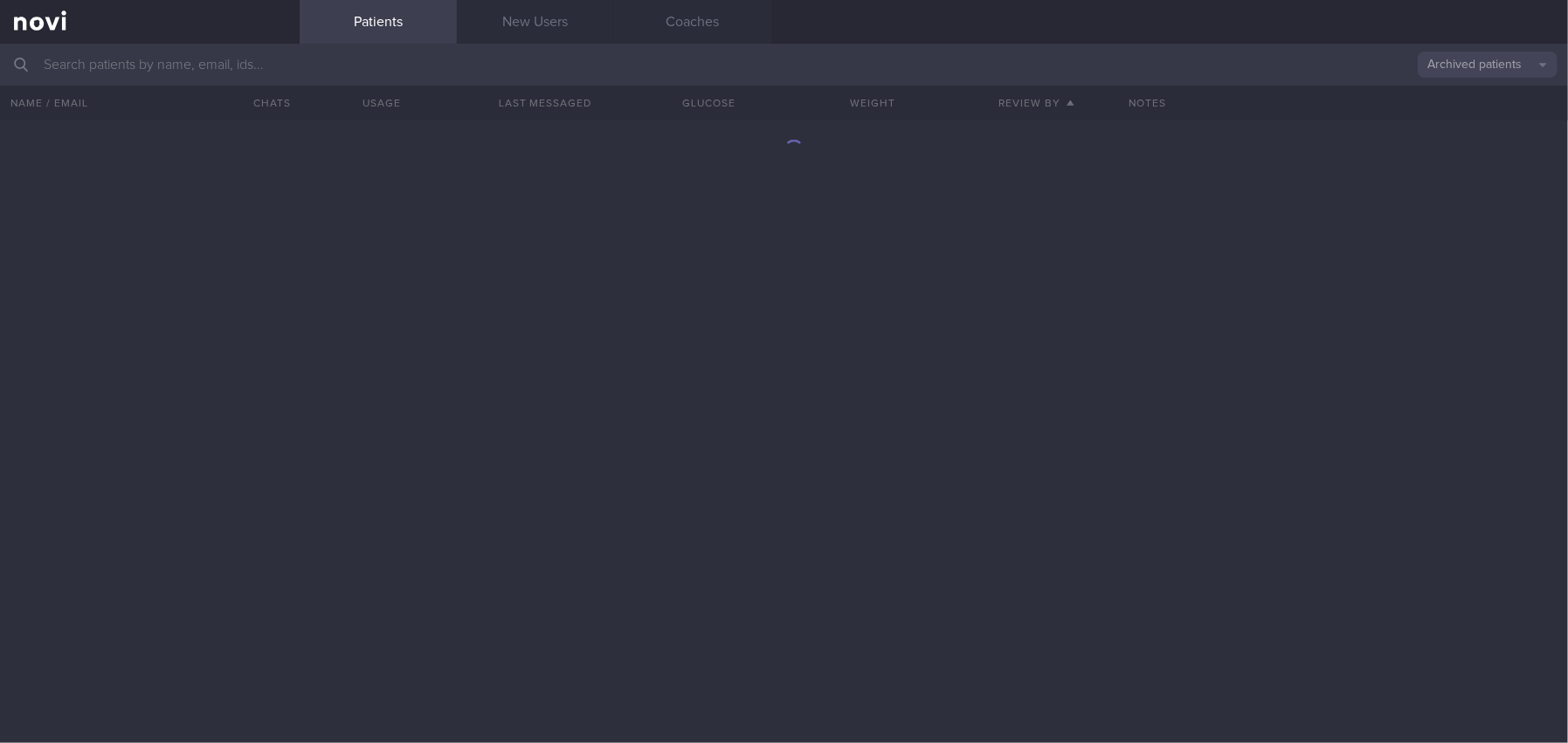
click at [294, 68] on input "text" at bounding box center [784, 65] width 1568 height 42
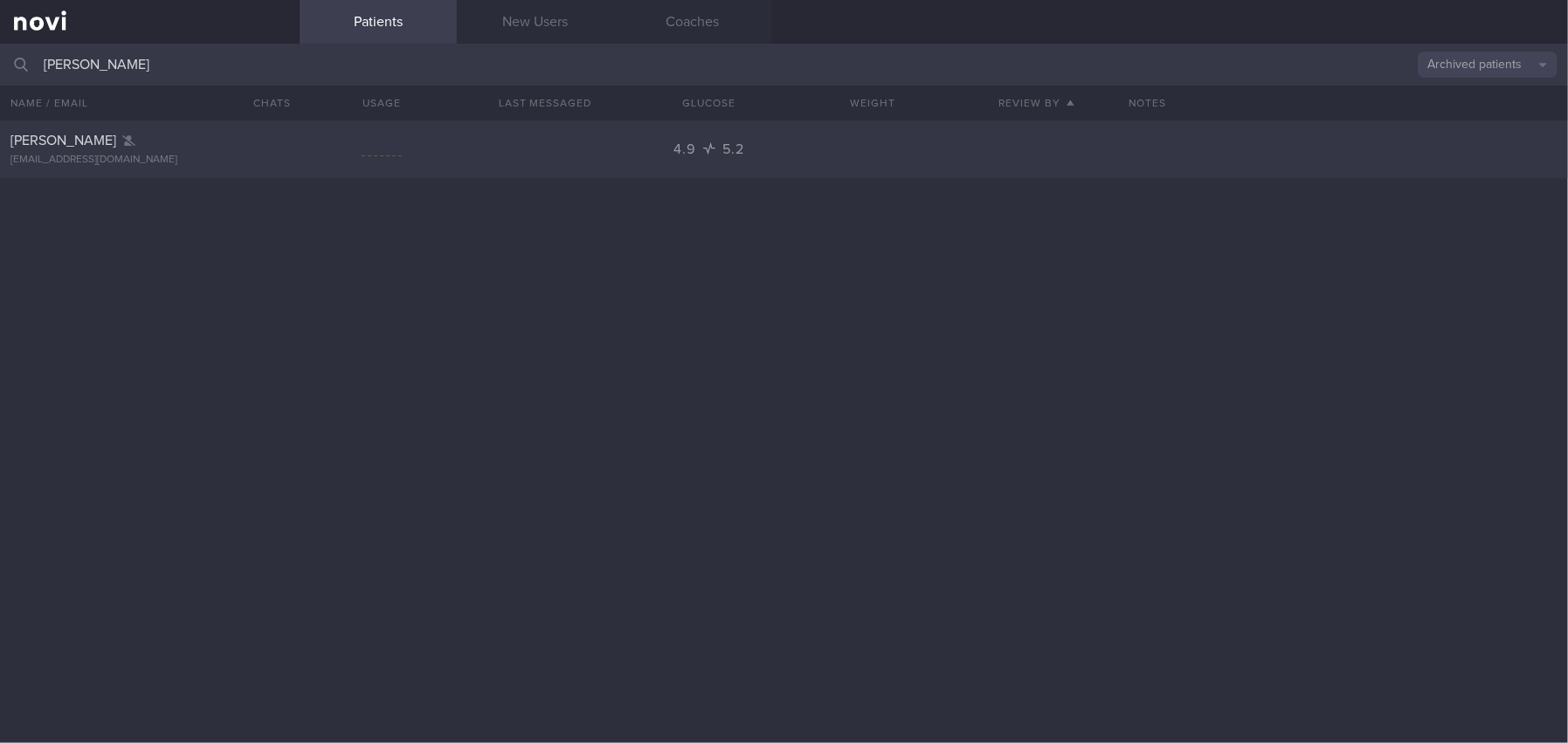
type input "[PERSON_NAME]"
click at [55, 144] on span "[PERSON_NAME]" at bounding box center [63, 140] width 106 height 14
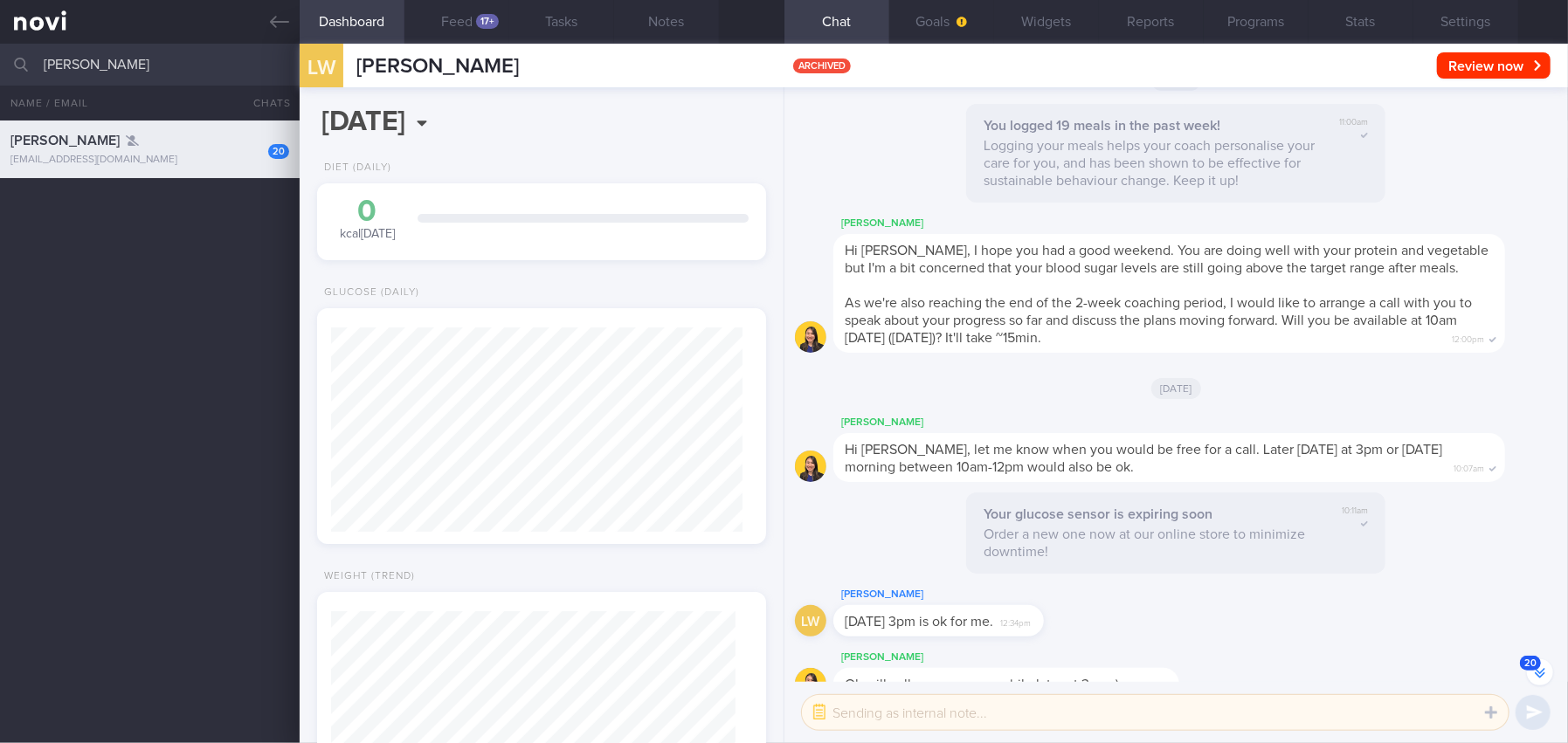
scroll to position [-661, 0]
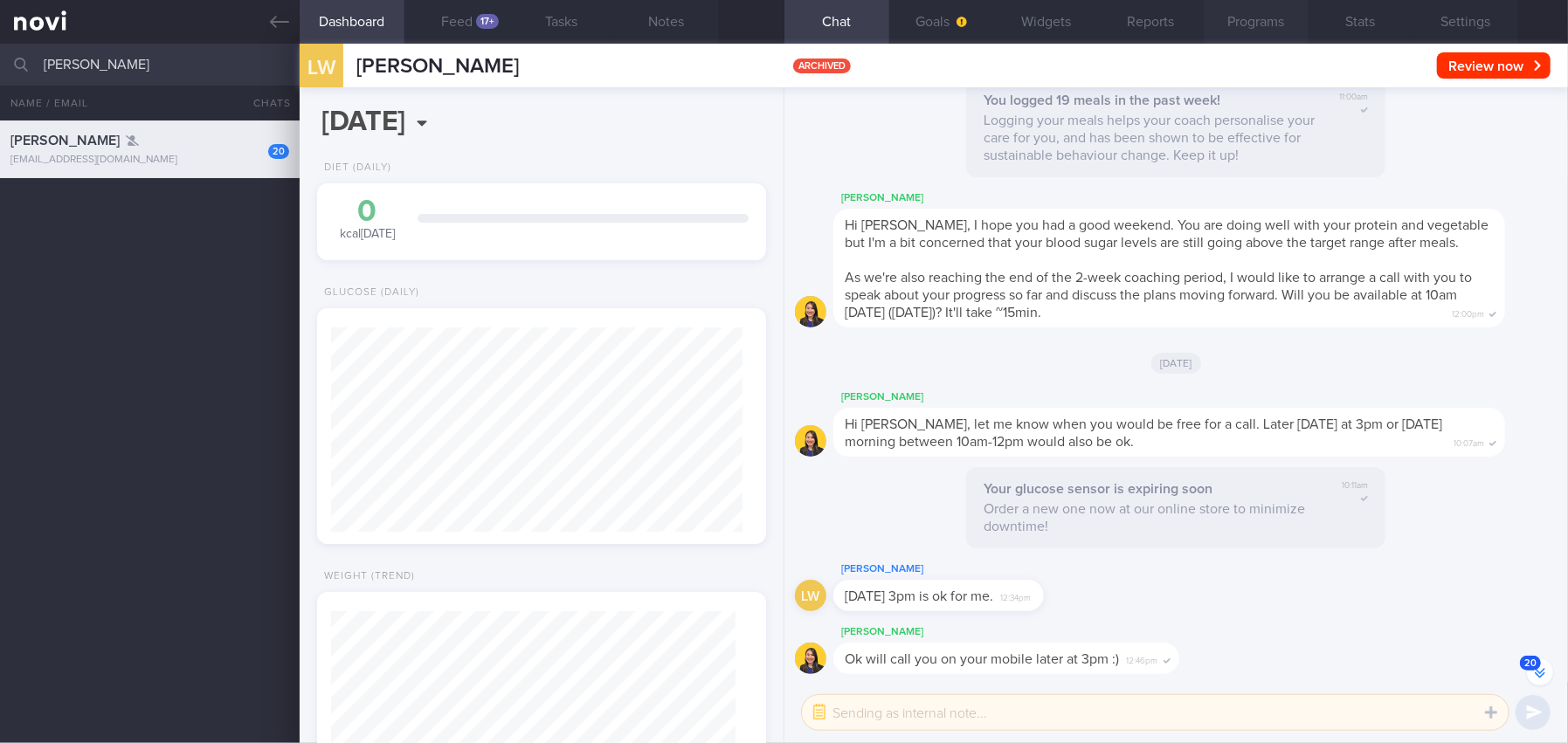
click at [1273, 24] on button "Programs" at bounding box center [1256, 22] width 105 height 44
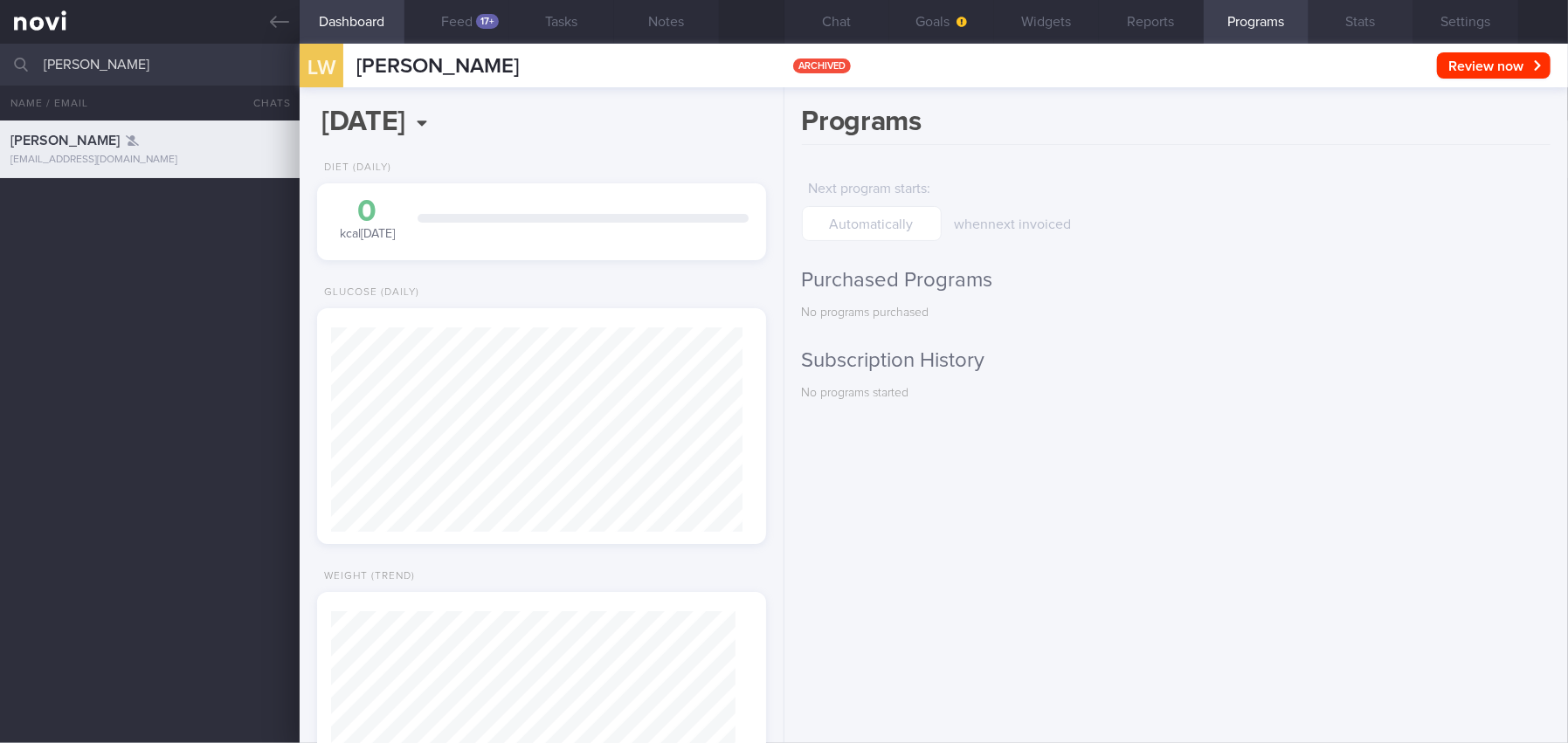
click at [1351, 16] on button "Stats" at bounding box center [1361, 22] width 105 height 44
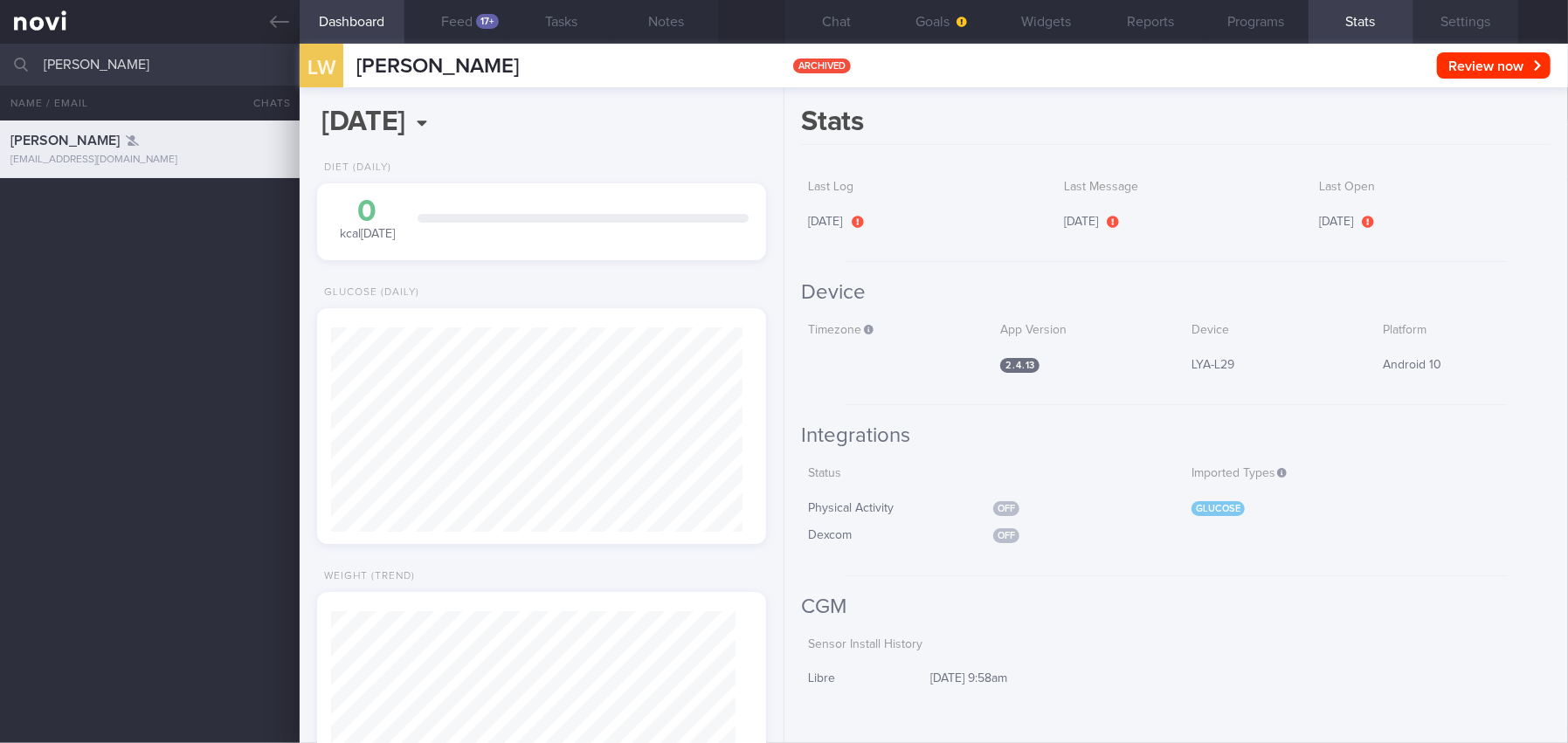
click at [1425, 20] on button "Settings" at bounding box center [1466, 22] width 105 height 44
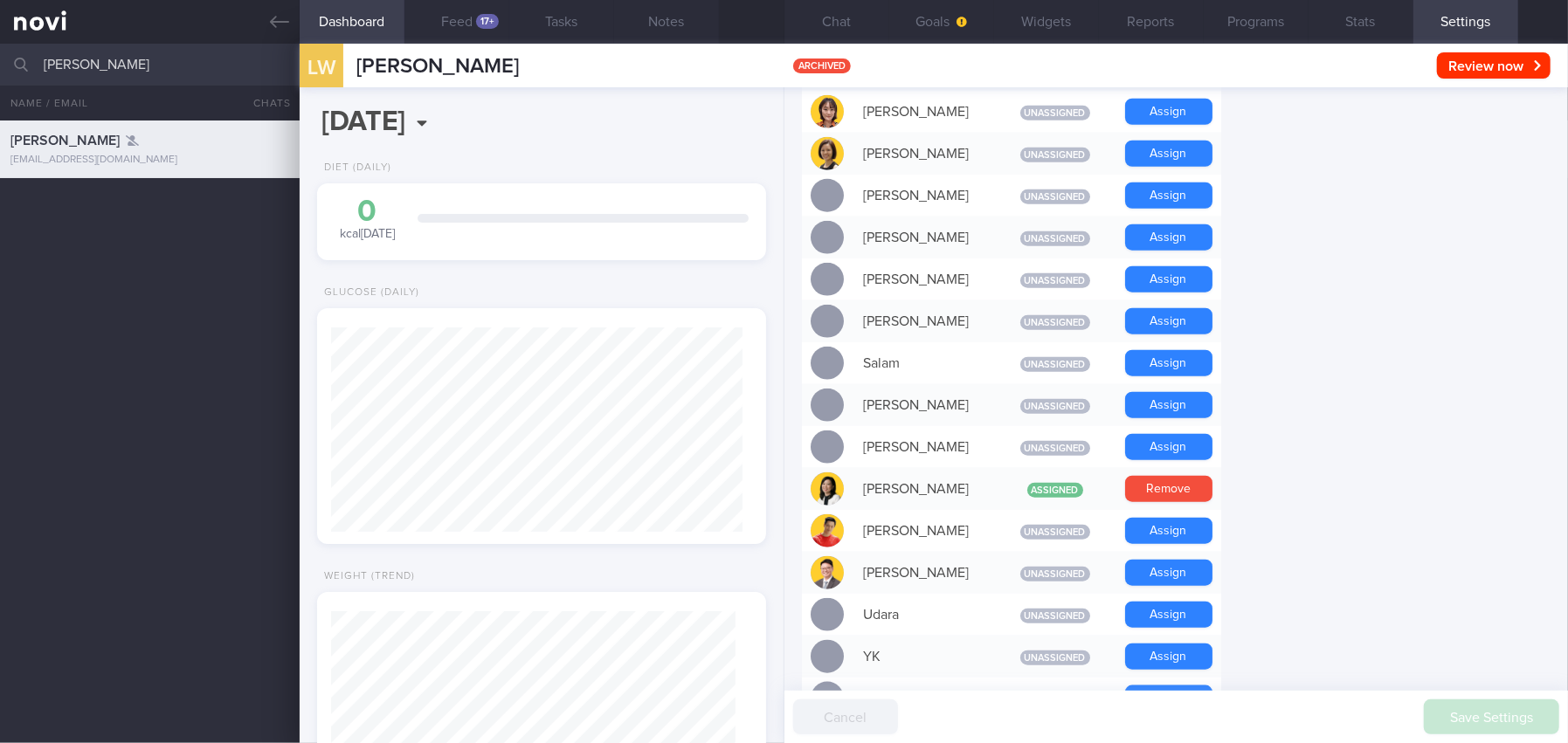
scroll to position [1310, 0]
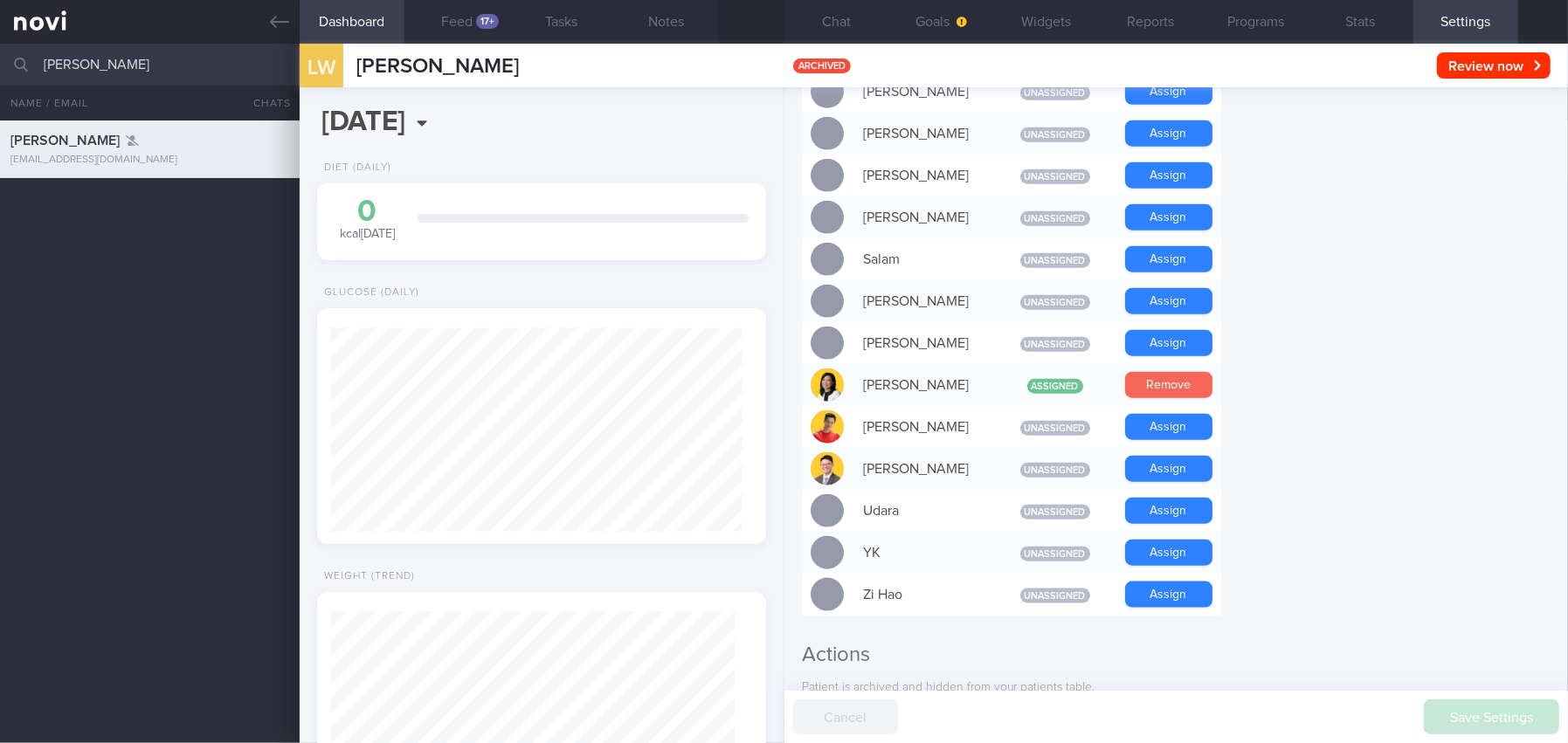
click at [1186, 372] on button "Remove" at bounding box center [1169, 384] width 88 height 26
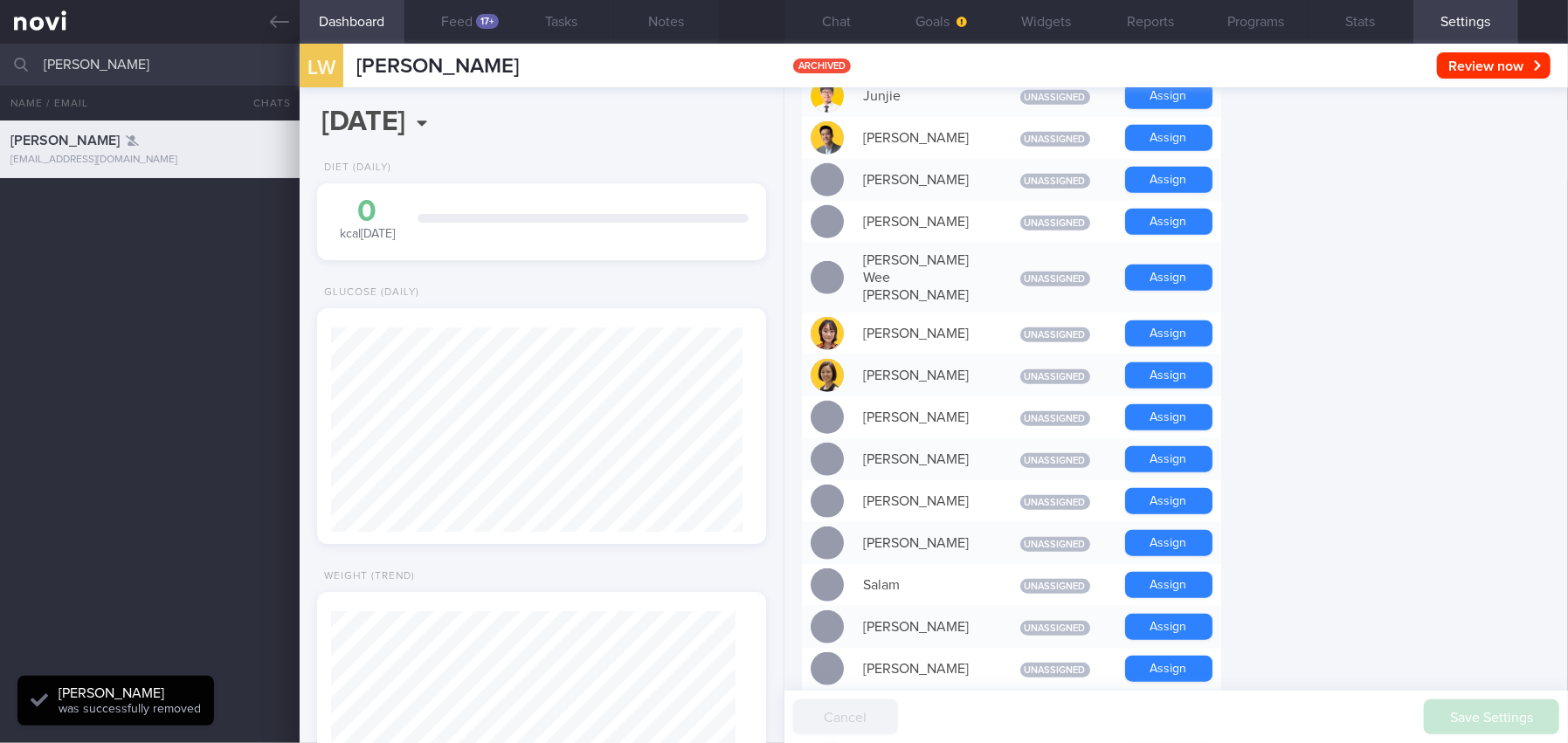
scroll to position [960, 0]
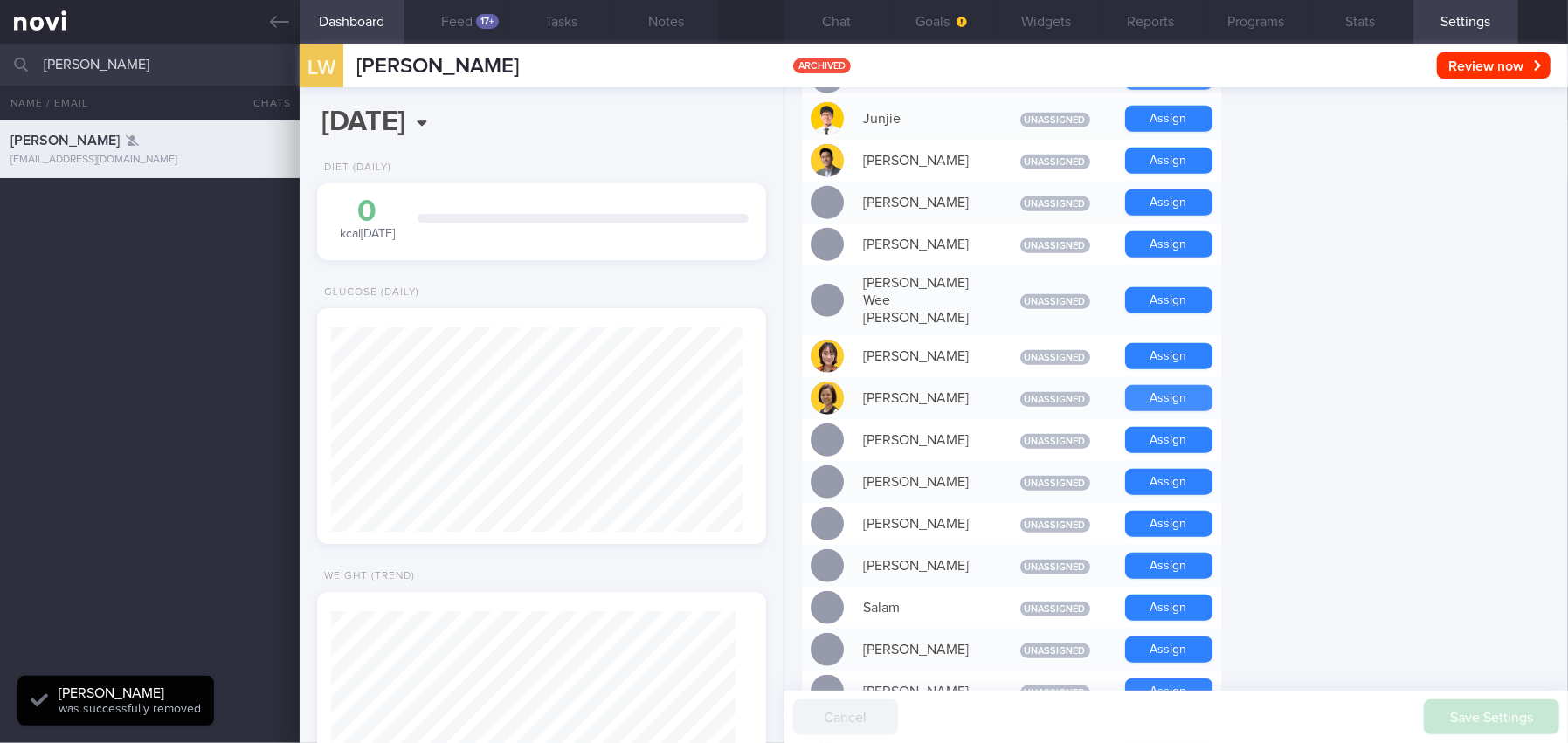
click at [1166, 385] on button "Assign" at bounding box center [1169, 398] width 88 height 26
click at [1168, 159] on button "Assign" at bounding box center [1169, 160] width 88 height 26
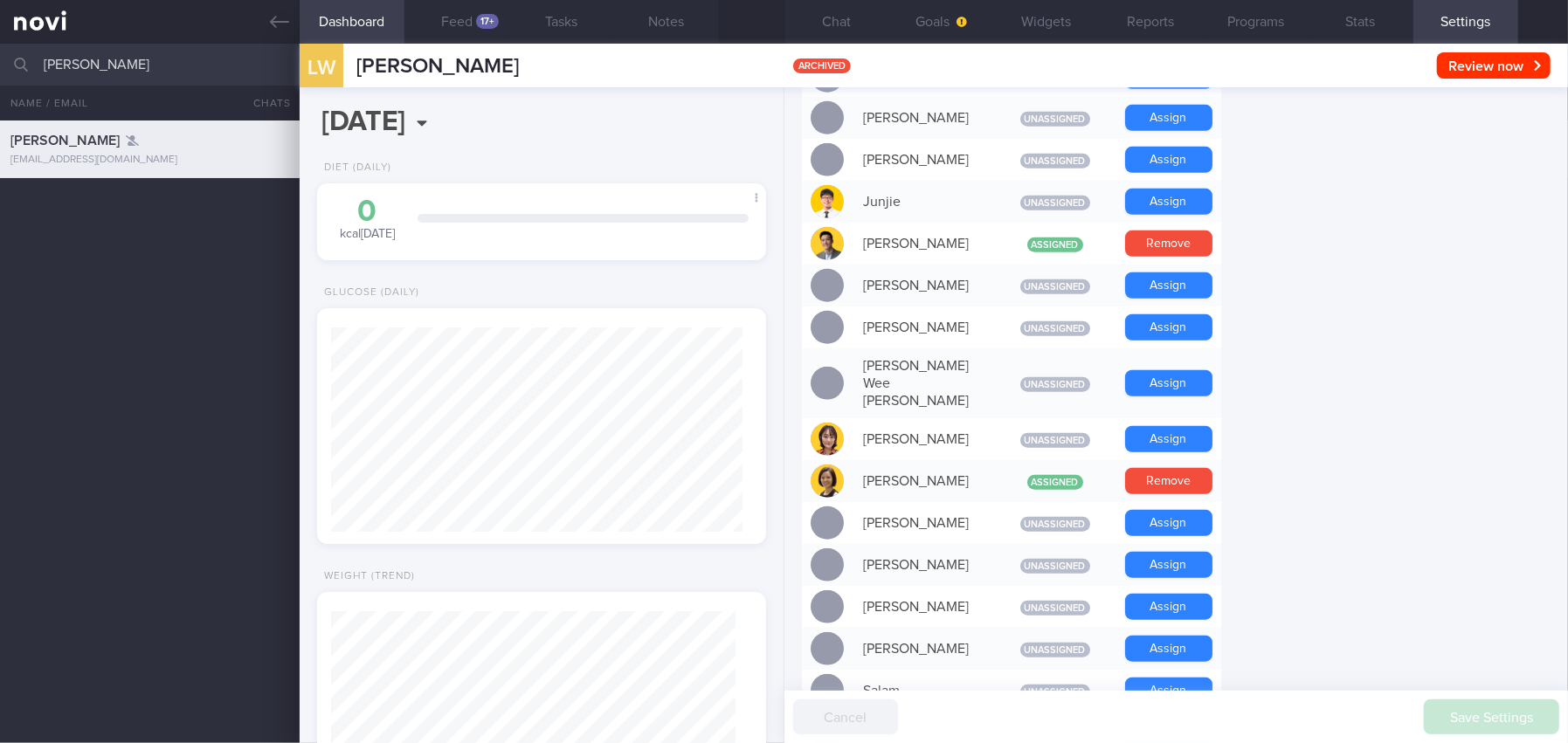
scroll to position [873, 0]
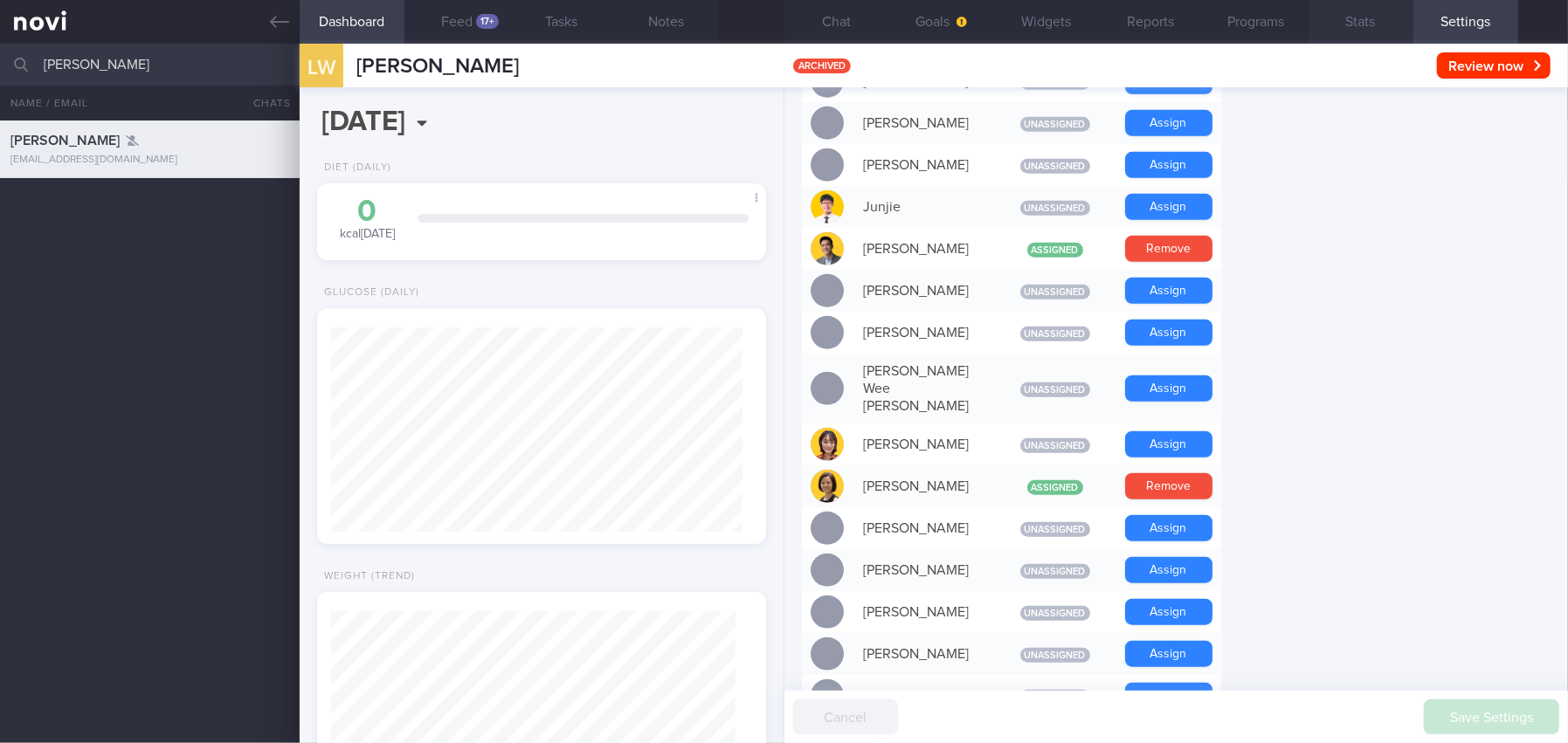
click at [1365, 12] on button "Stats" at bounding box center [1361, 22] width 105 height 44
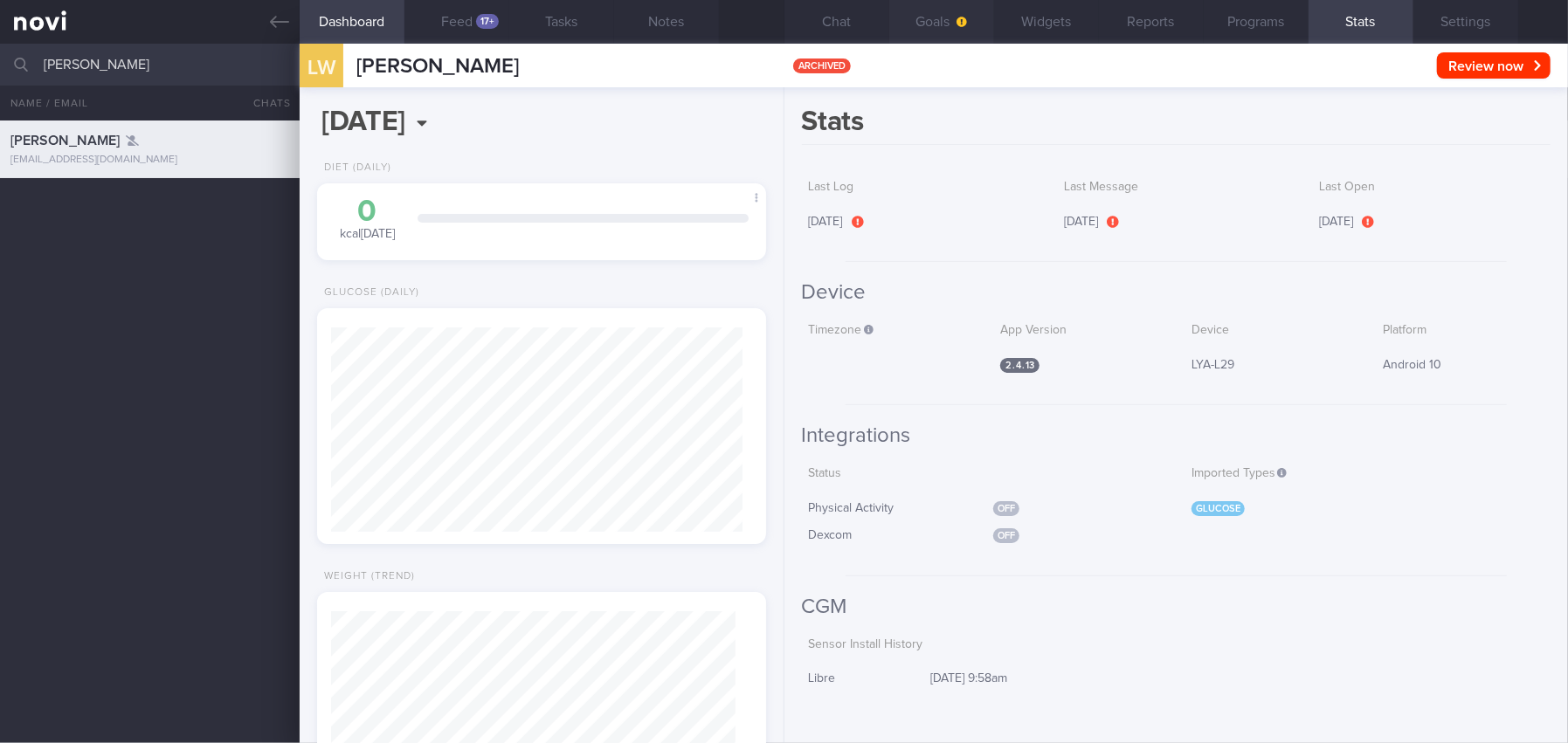
click at [933, 18] on button "Goals" at bounding box center [941, 22] width 105 height 44
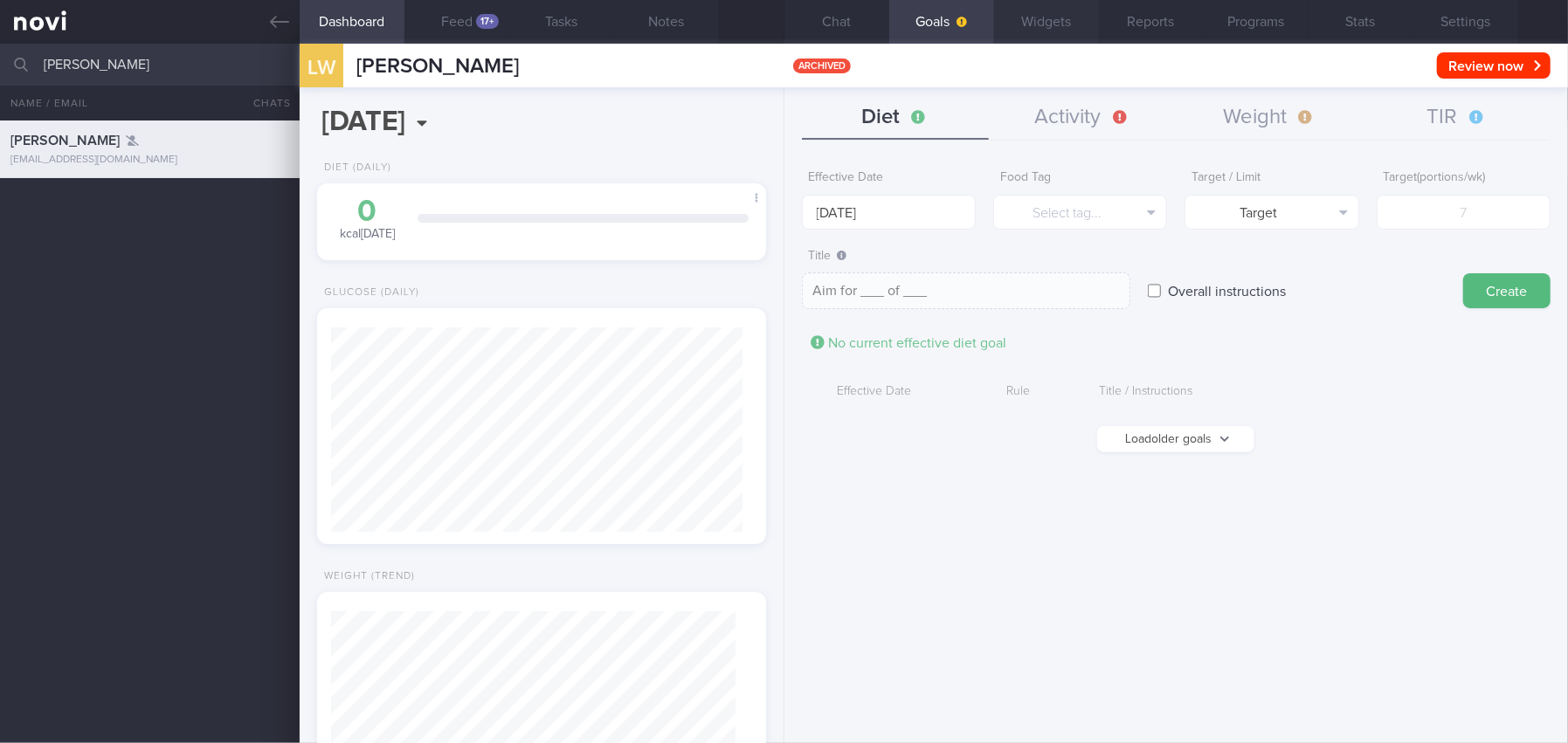
click at [1049, 30] on button "Widgets" at bounding box center [1046, 22] width 105 height 44
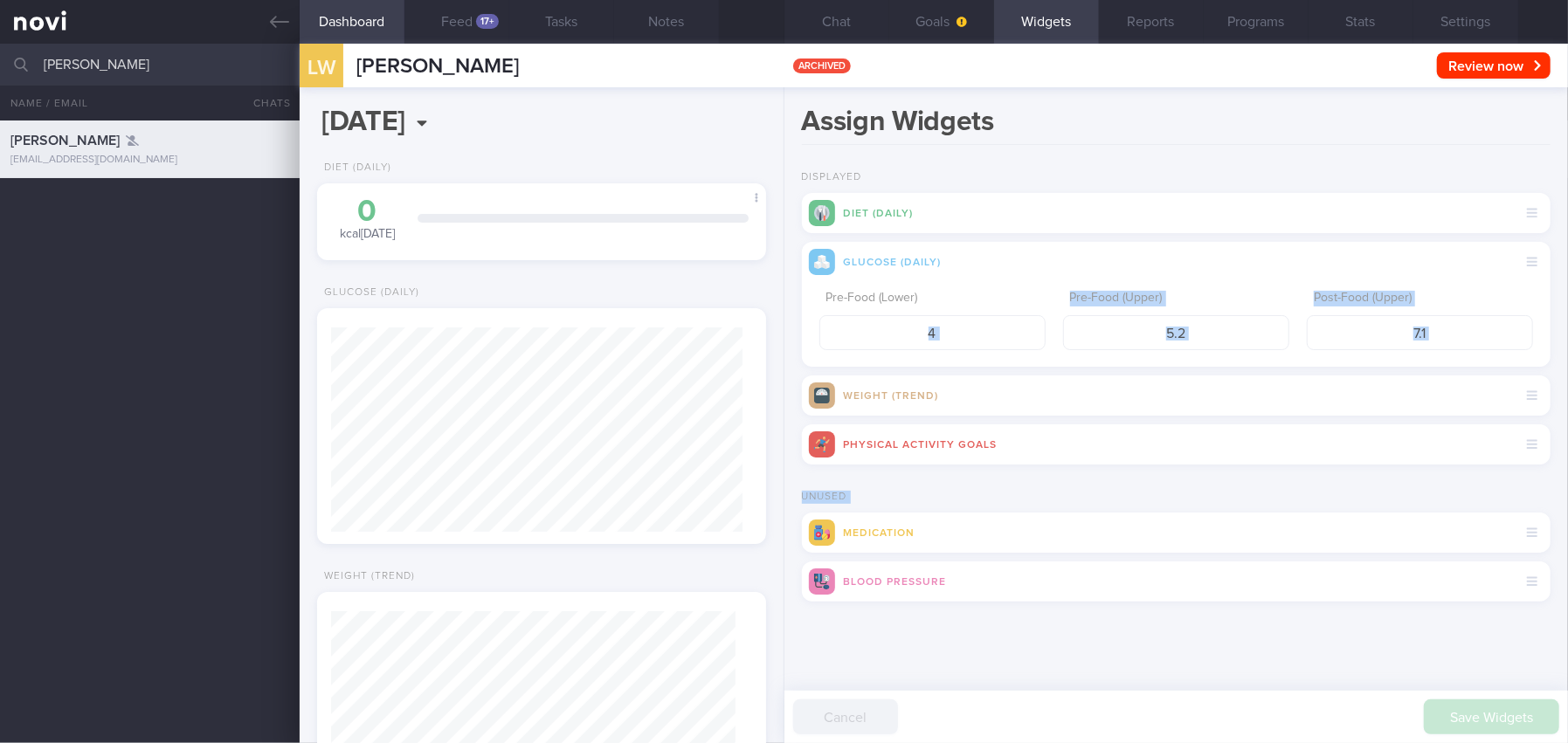
drag, startPoint x: 973, startPoint y: 291, endPoint x: 959, endPoint y: 259, distance: 34.9
click at [975, 508] on form "Displayed Diet (Daily) Glucose (Daily) Pre-Food (Lower) 4 Pre-Food (Upper) 5.2 …" at bounding box center [1176, 400] width 749 height 457
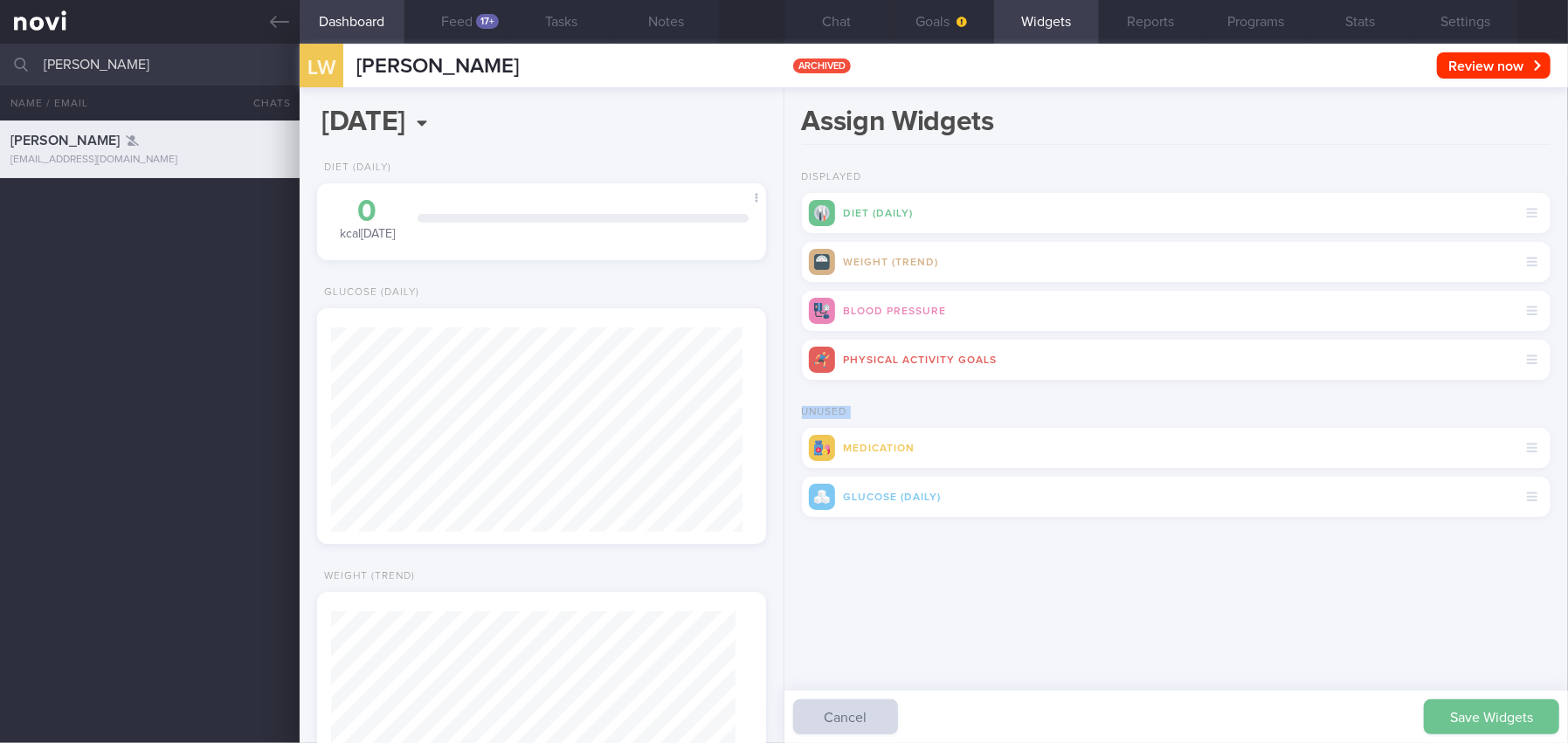
click at [1425, 675] on button "Save Widgets" at bounding box center [1492, 717] width 135 height 35
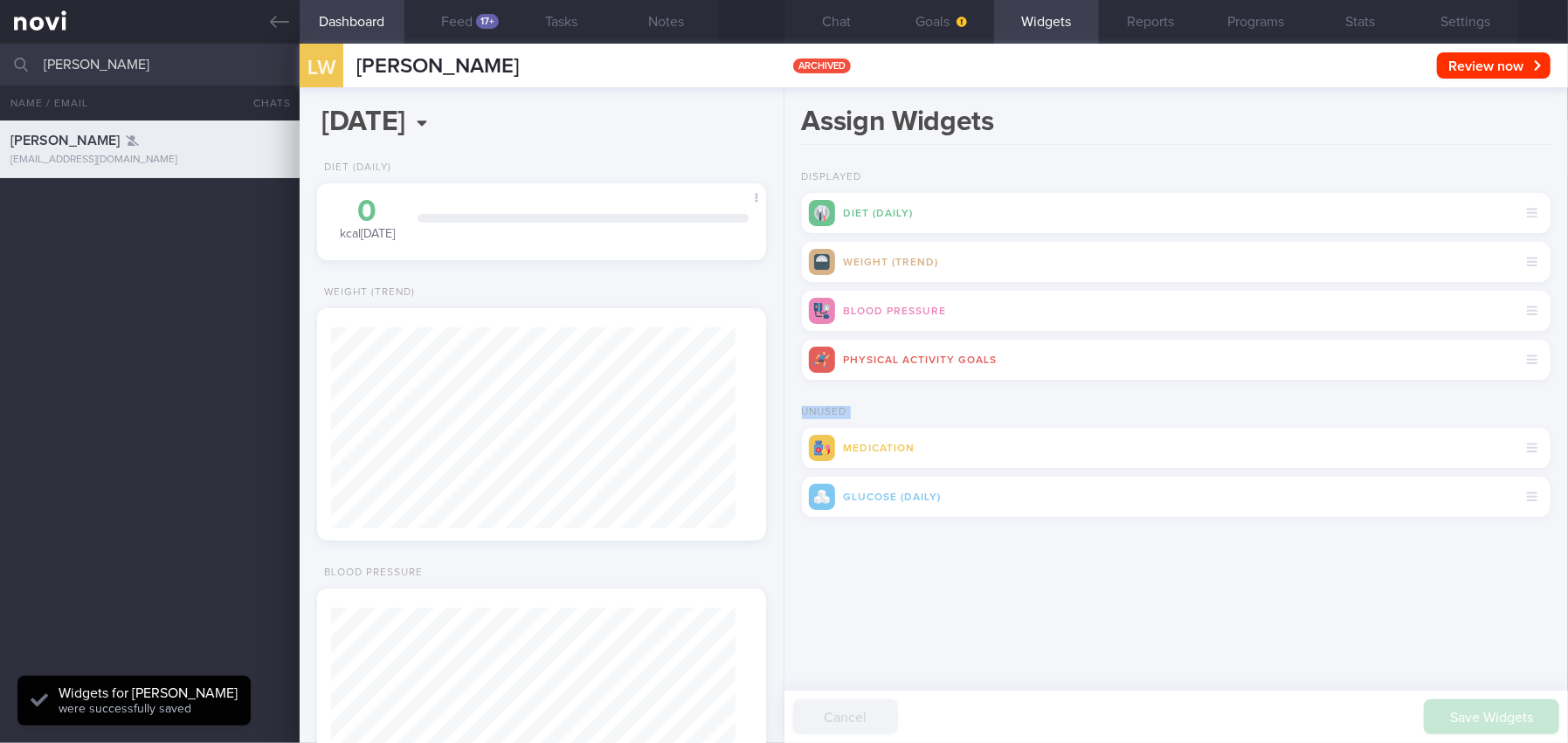
scroll to position [201, 404]
click at [934, 27] on button "Goals" at bounding box center [941, 22] width 105 height 44
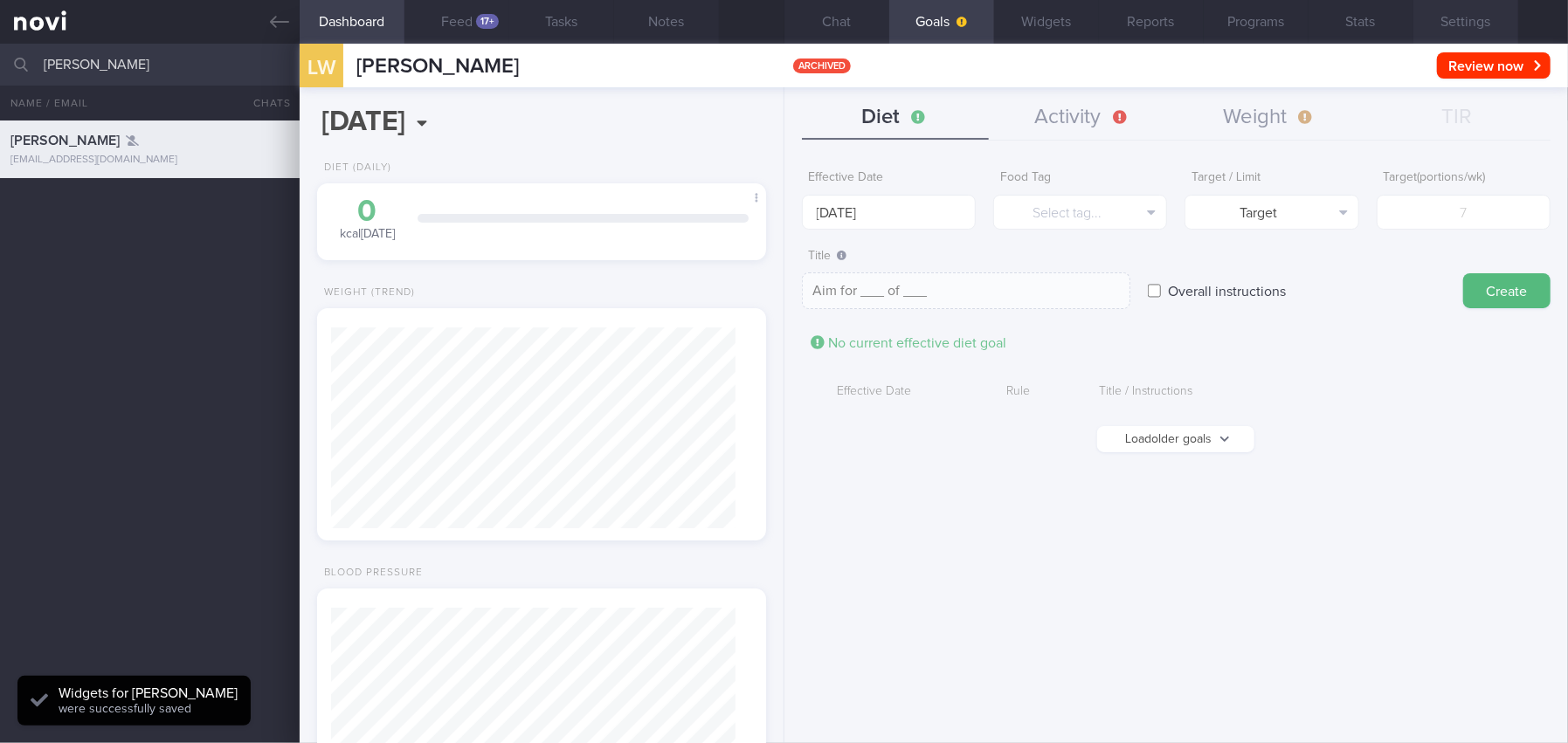
click at [1425, 25] on button "Settings" at bounding box center [1466, 22] width 105 height 44
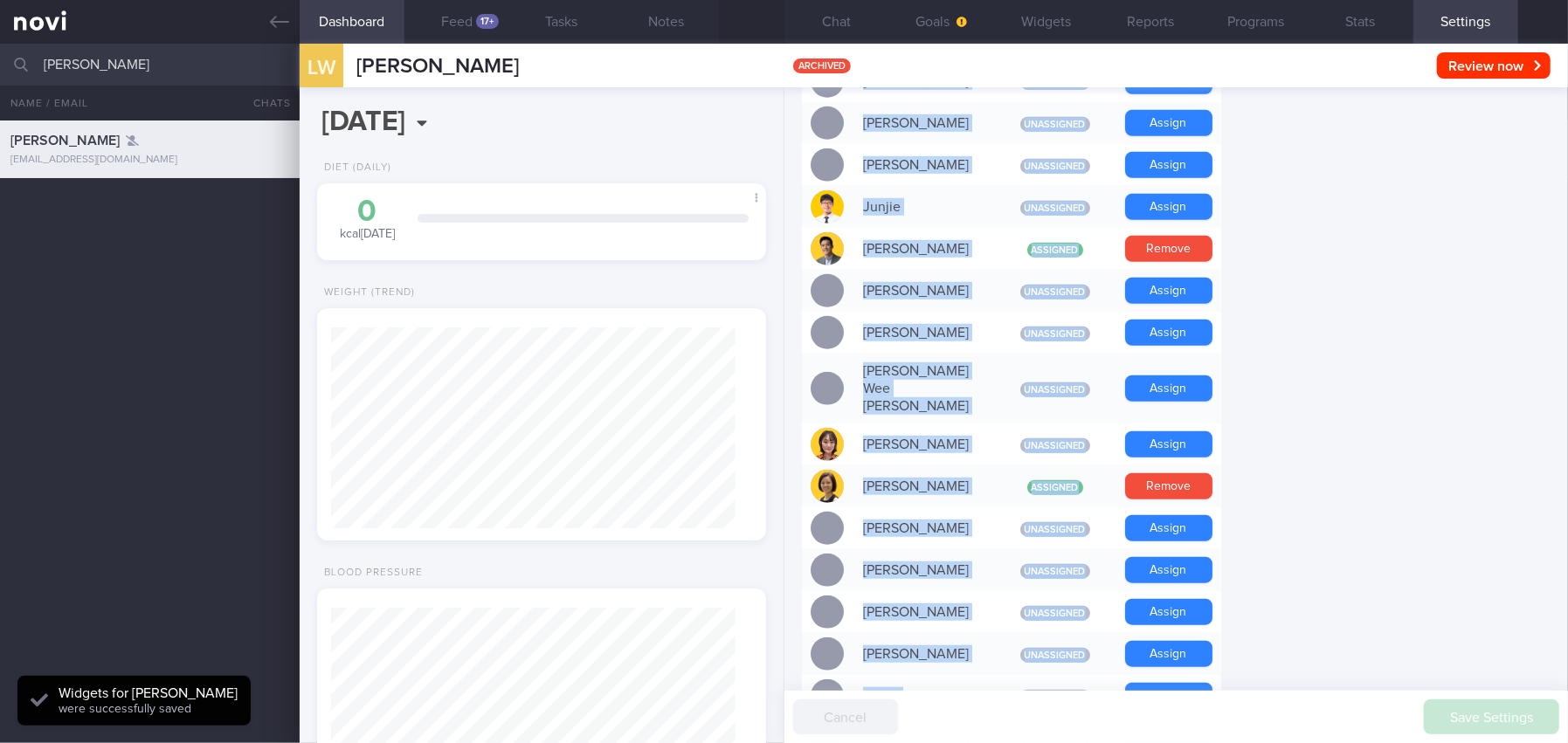
click at [1425, 269] on form "Profile Display Name Lu Wenjun Email yokilwj@hotmail.com Login Method Email + P…" at bounding box center [1176, 287] width 749 height 1977
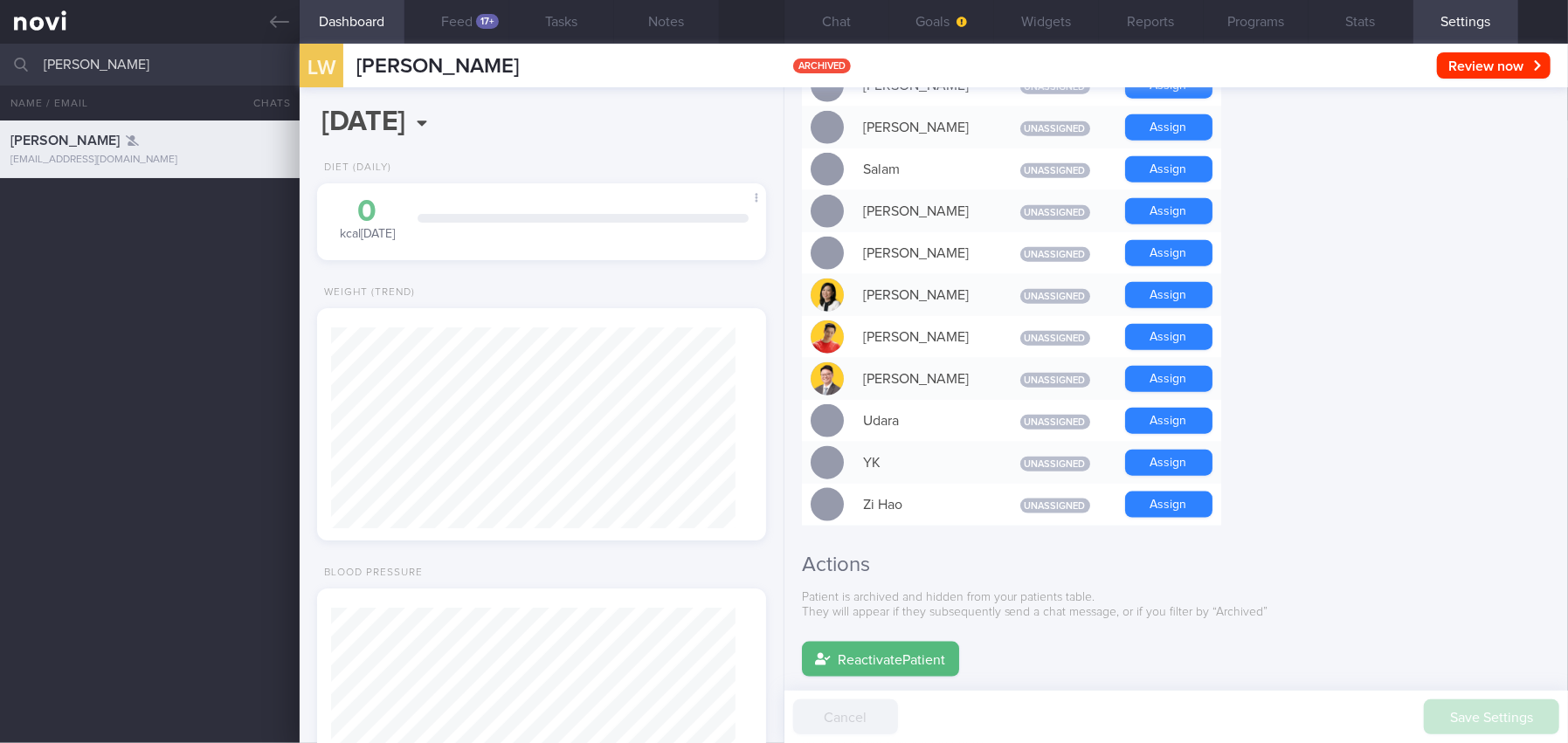
scroll to position [1447, 0]
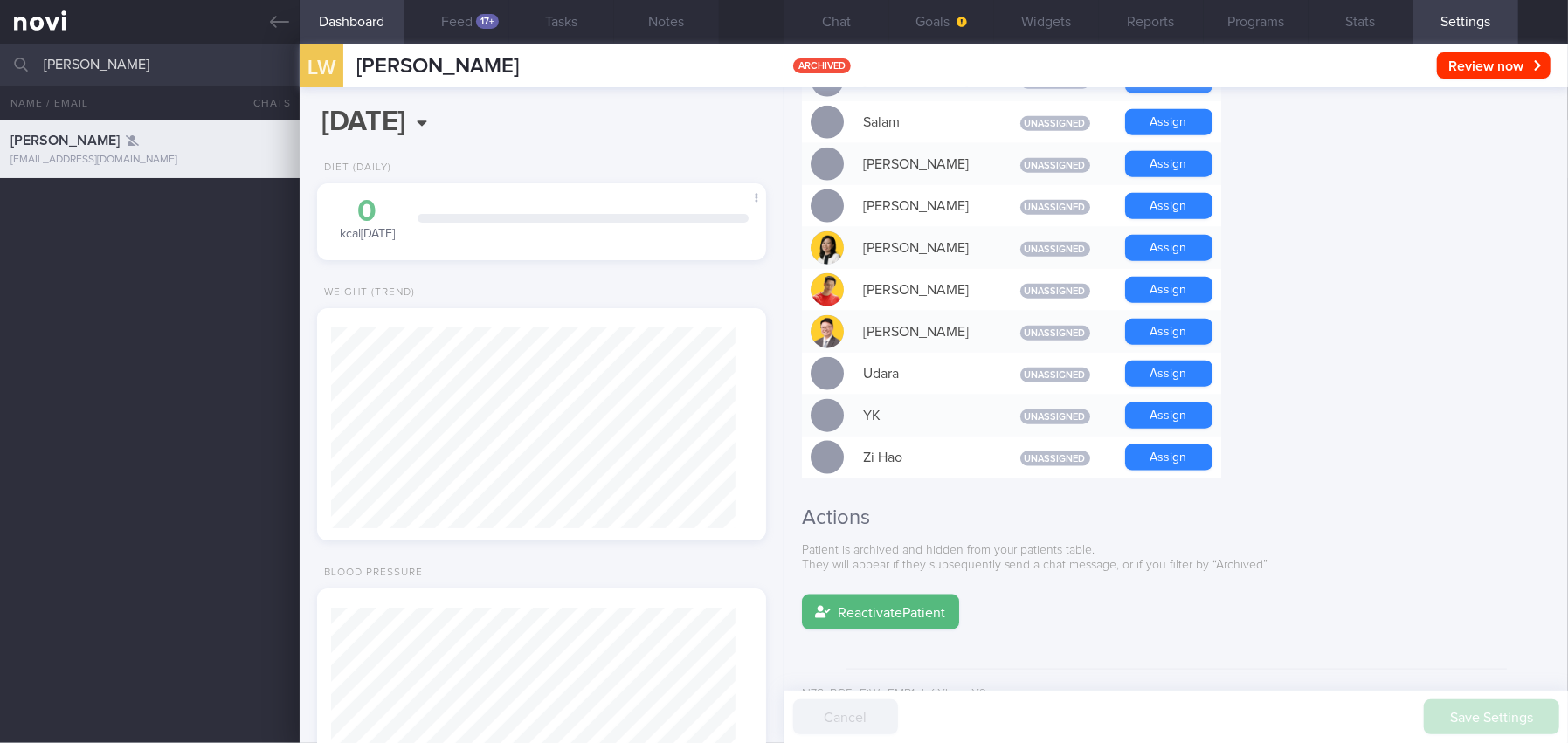
drag, startPoint x: 916, startPoint y: 594, endPoint x: 876, endPoint y: 68, distance: 527.5
click at [915, 595] on button "Reactivate Patient" at bounding box center [880, 612] width 157 height 35
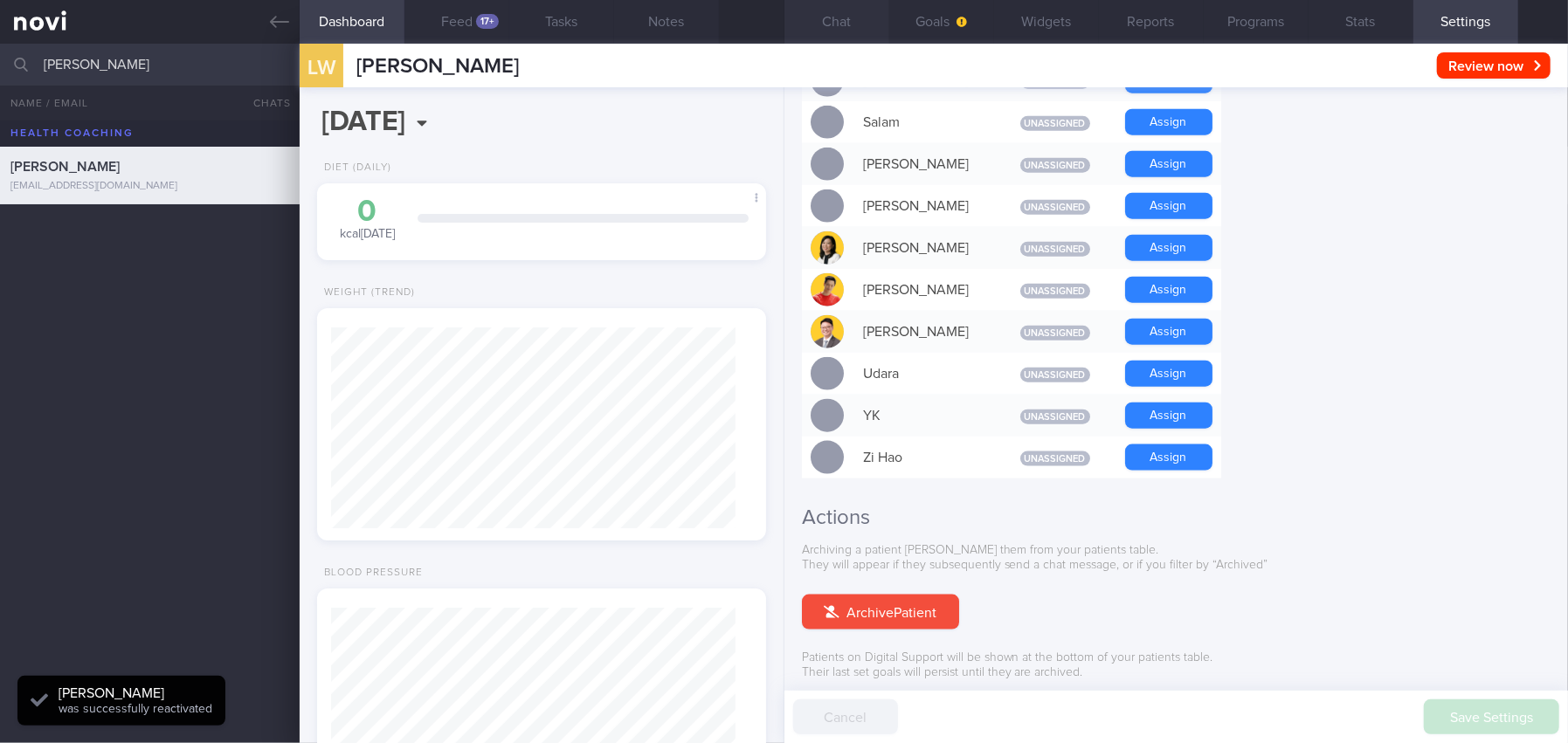
scroll to position [0, 0]
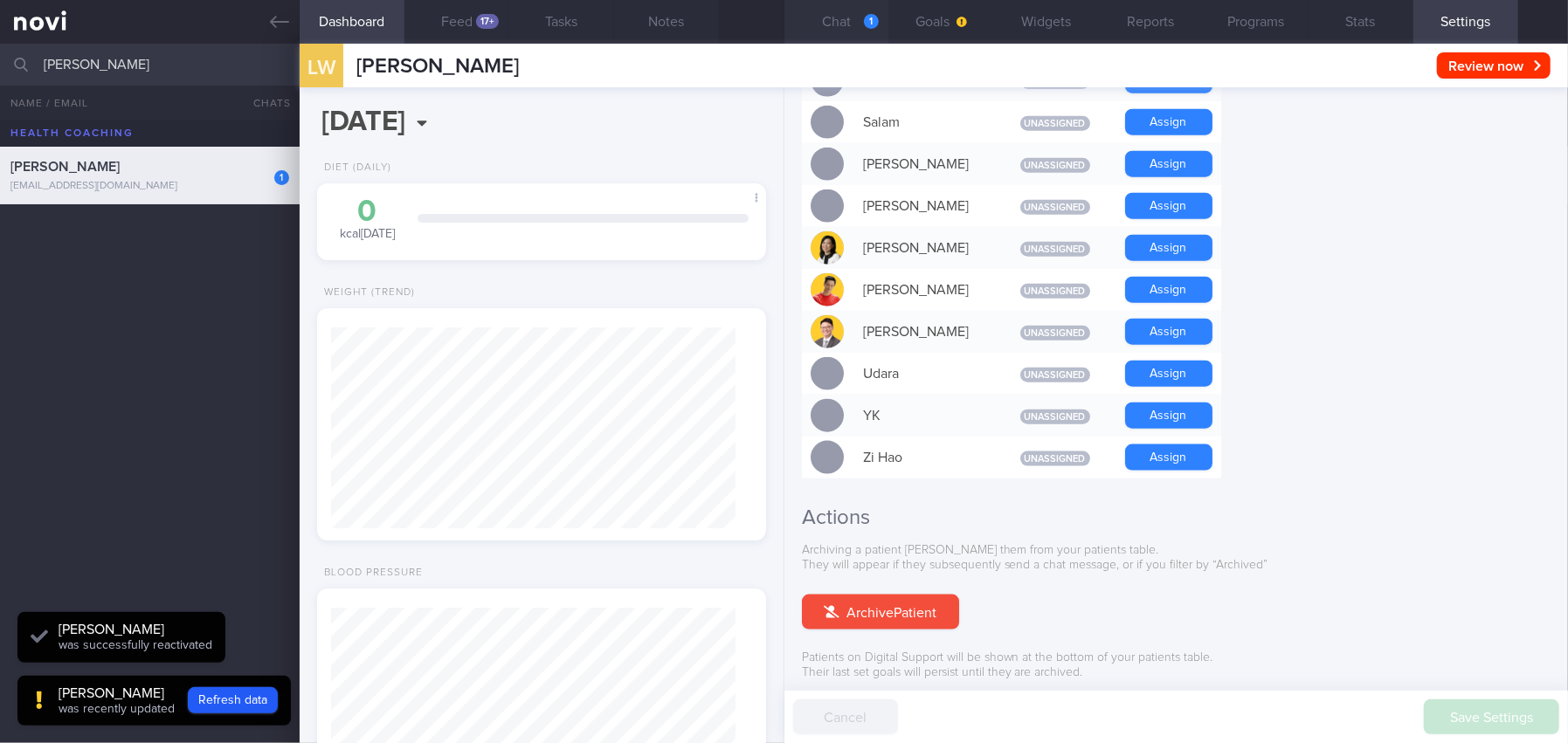
click at [857, 26] on button "Chat 1" at bounding box center [836, 22] width 105 height 44
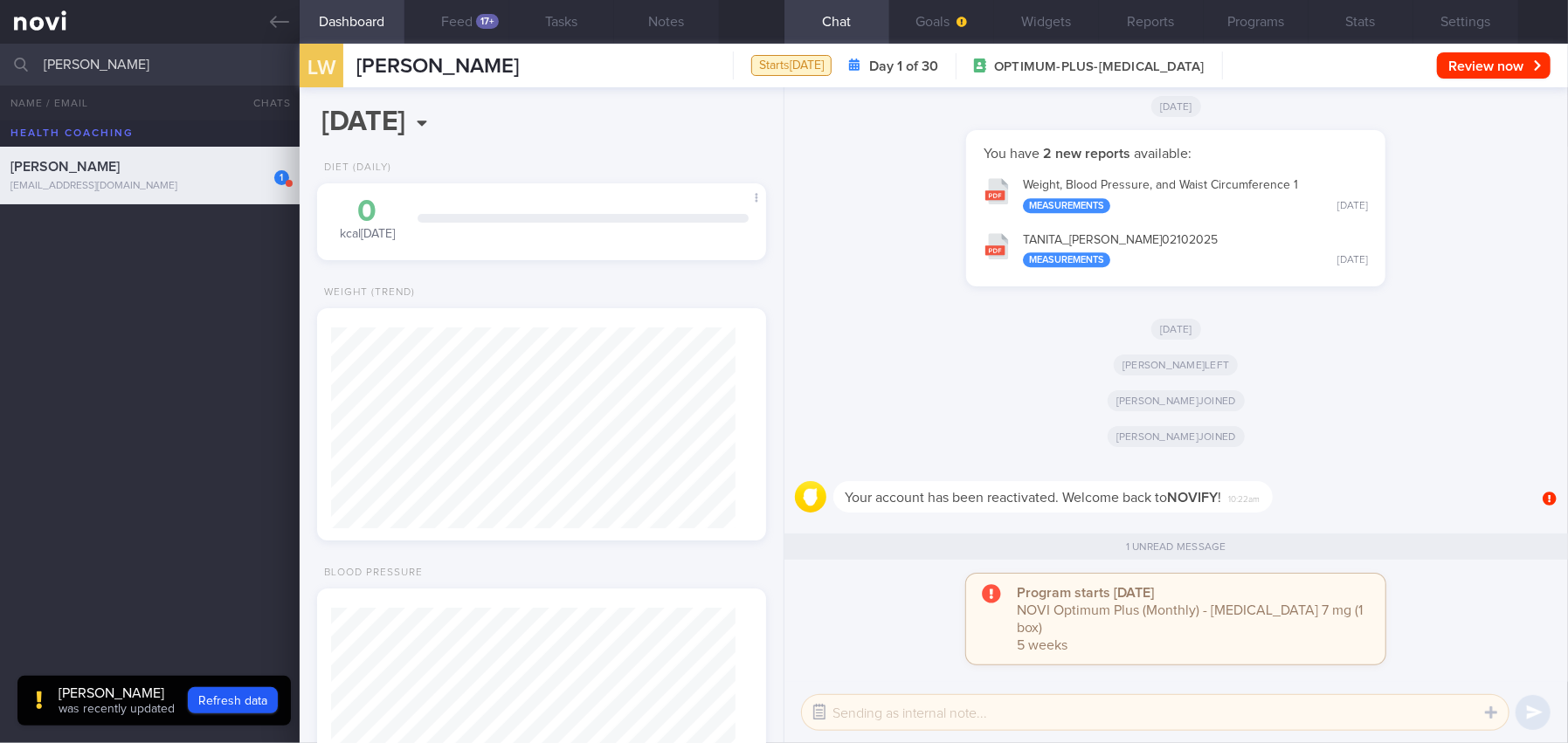
click at [823, 675] on button "button" at bounding box center [819, 712] width 31 height 31
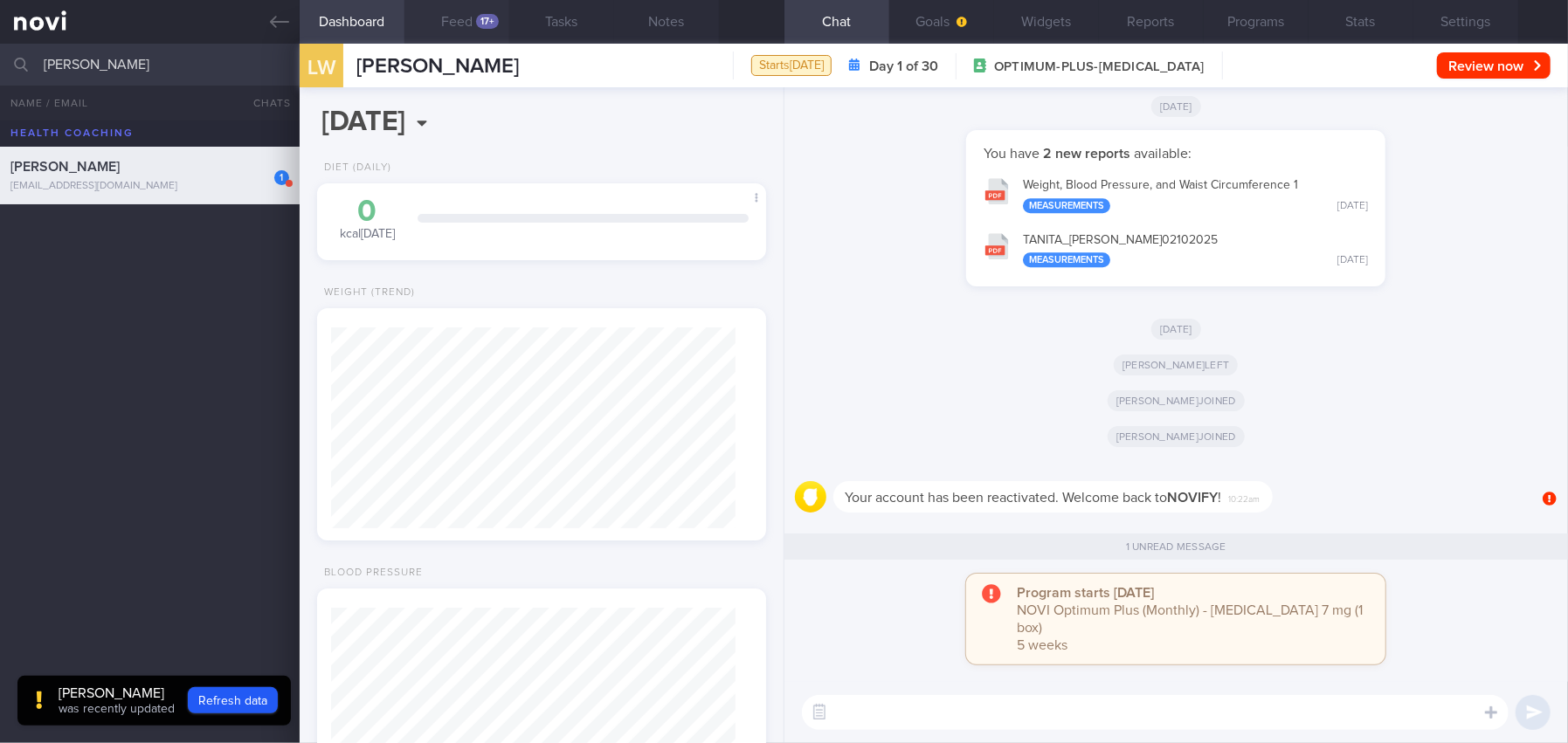
click at [479, 25] on div "17+" at bounding box center [487, 22] width 23 height 15
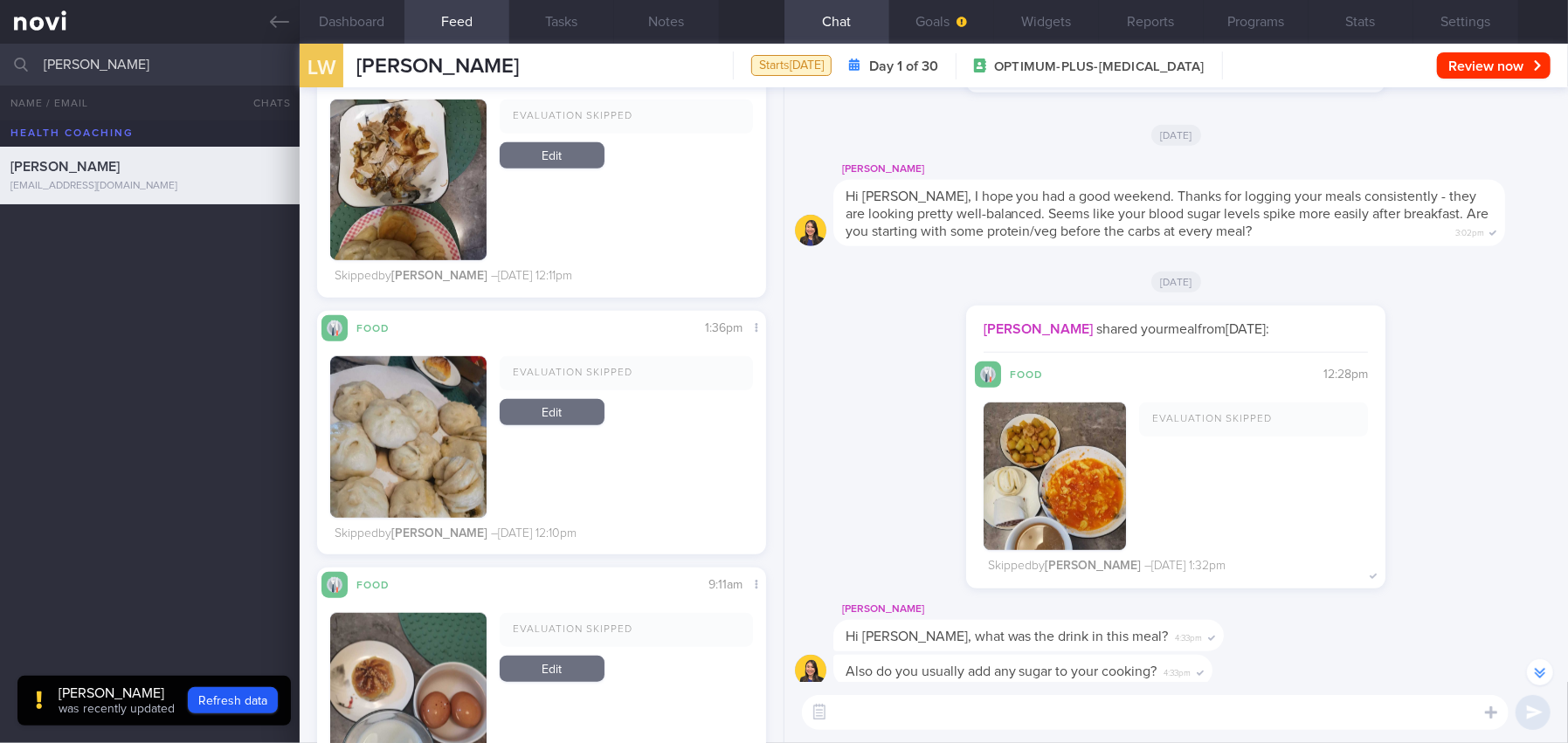
scroll to position [-2405, 0]
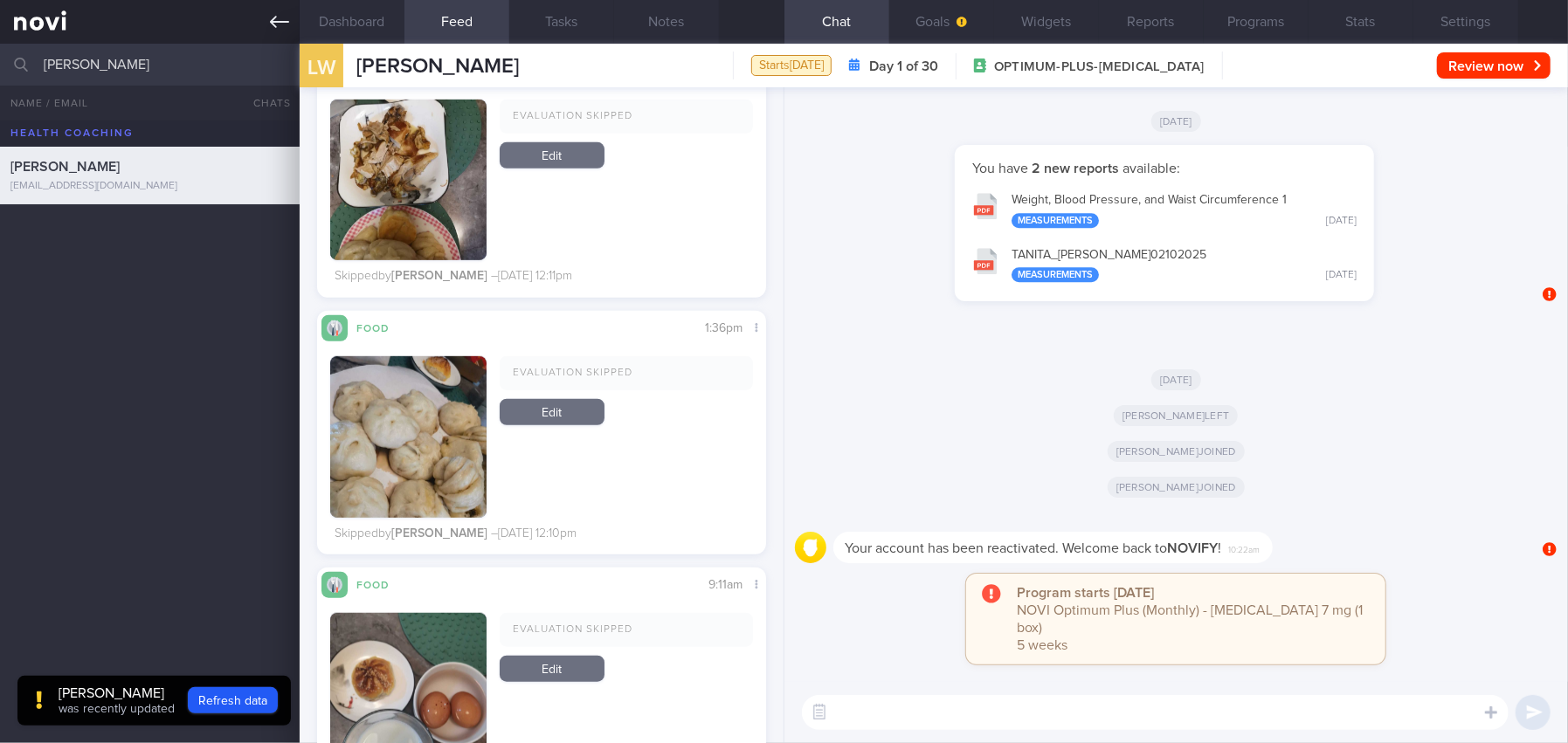
click at [282, 27] on icon at bounding box center [279, 22] width 19 height 19
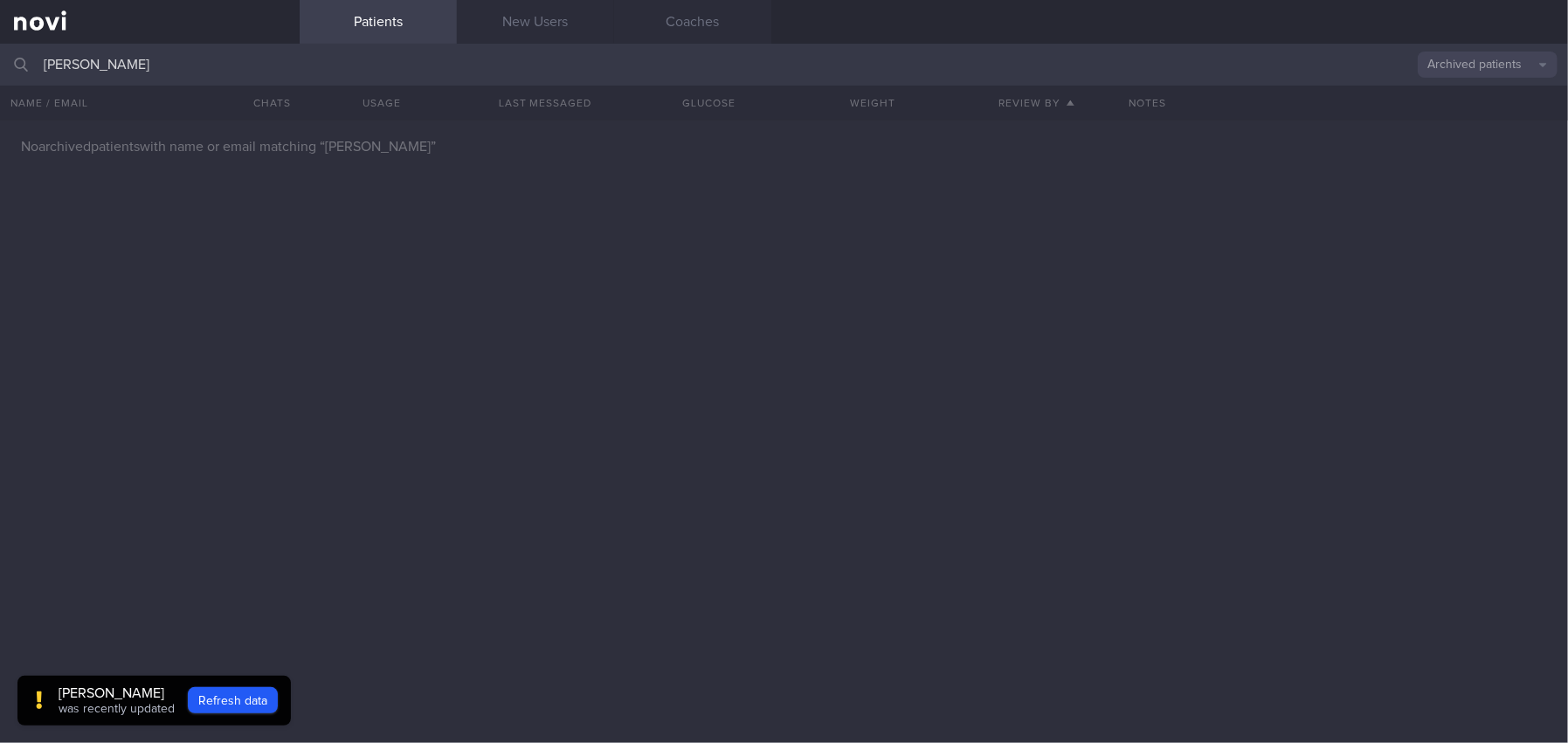
drag, startPoint x: 150, startPoint y: 67, endPoint x: -9, endPoint y: 68, distance: 159.0
click at [0, 68] on html "You are offline! Some functionality will be unavailable Patients New Users Coac…" at bounding box center [784, 371] width 1568 height 743
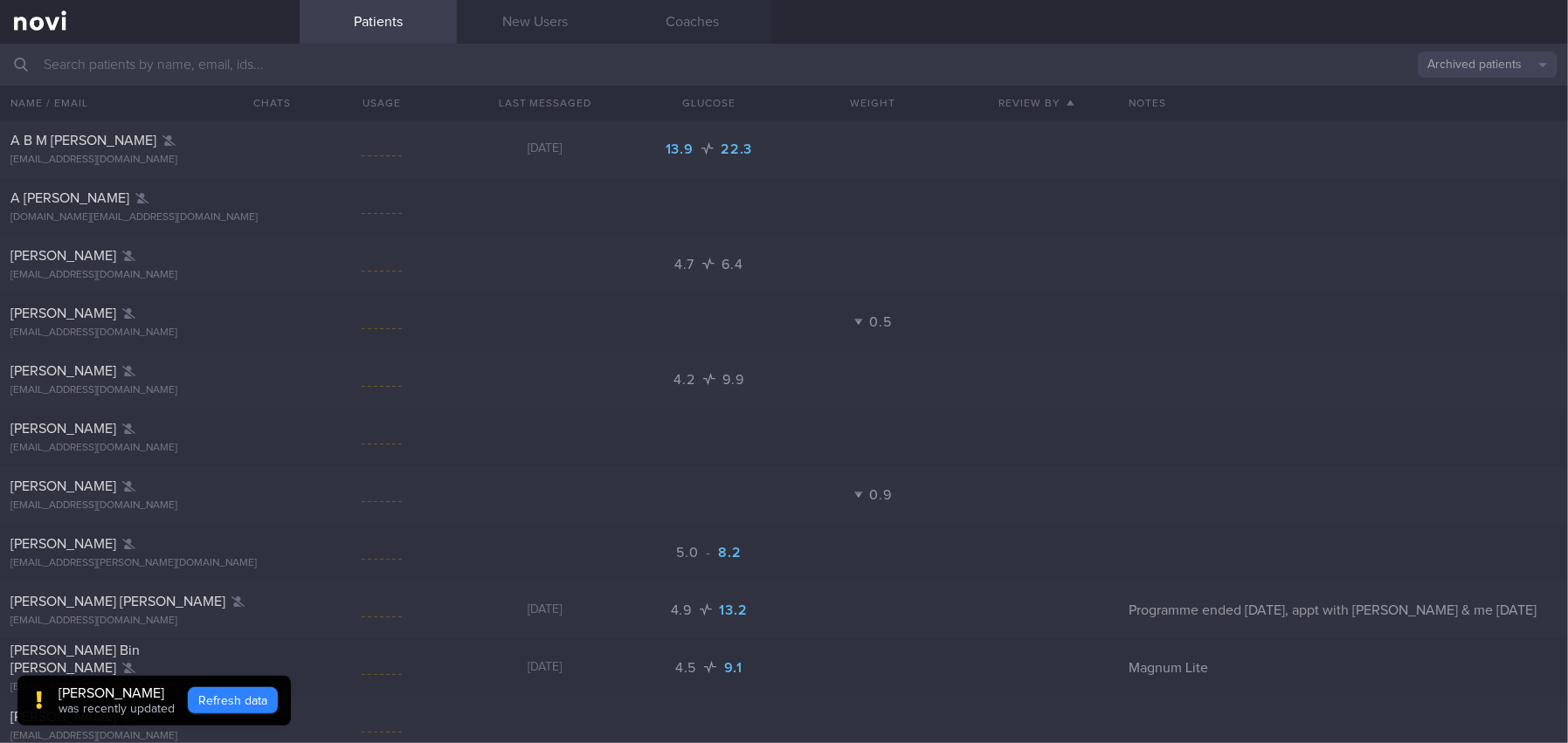
click at [237, 709] on button "Refresh data" at bounding box center [233, 700] width 90 height 26
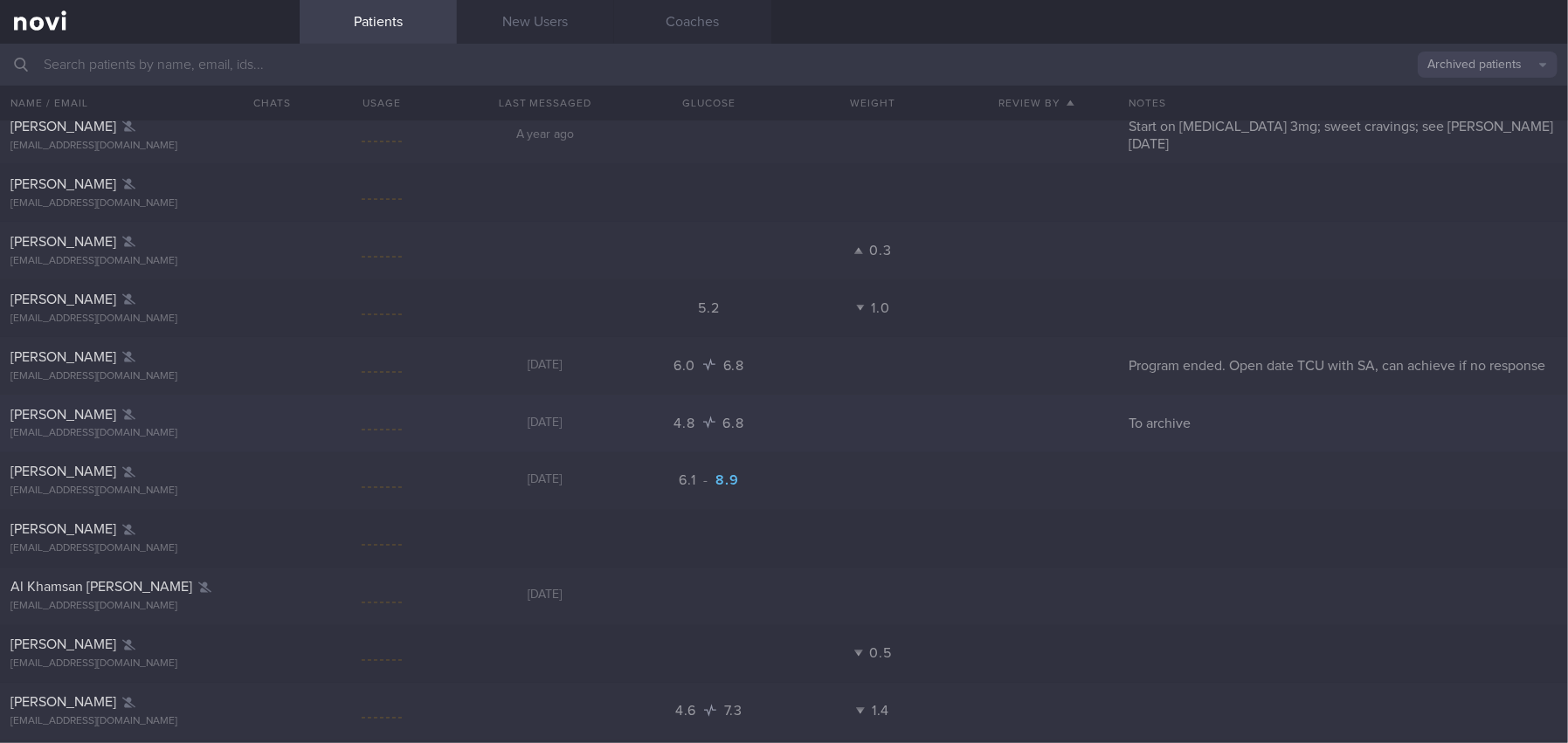
scroll to position [2096, 0]
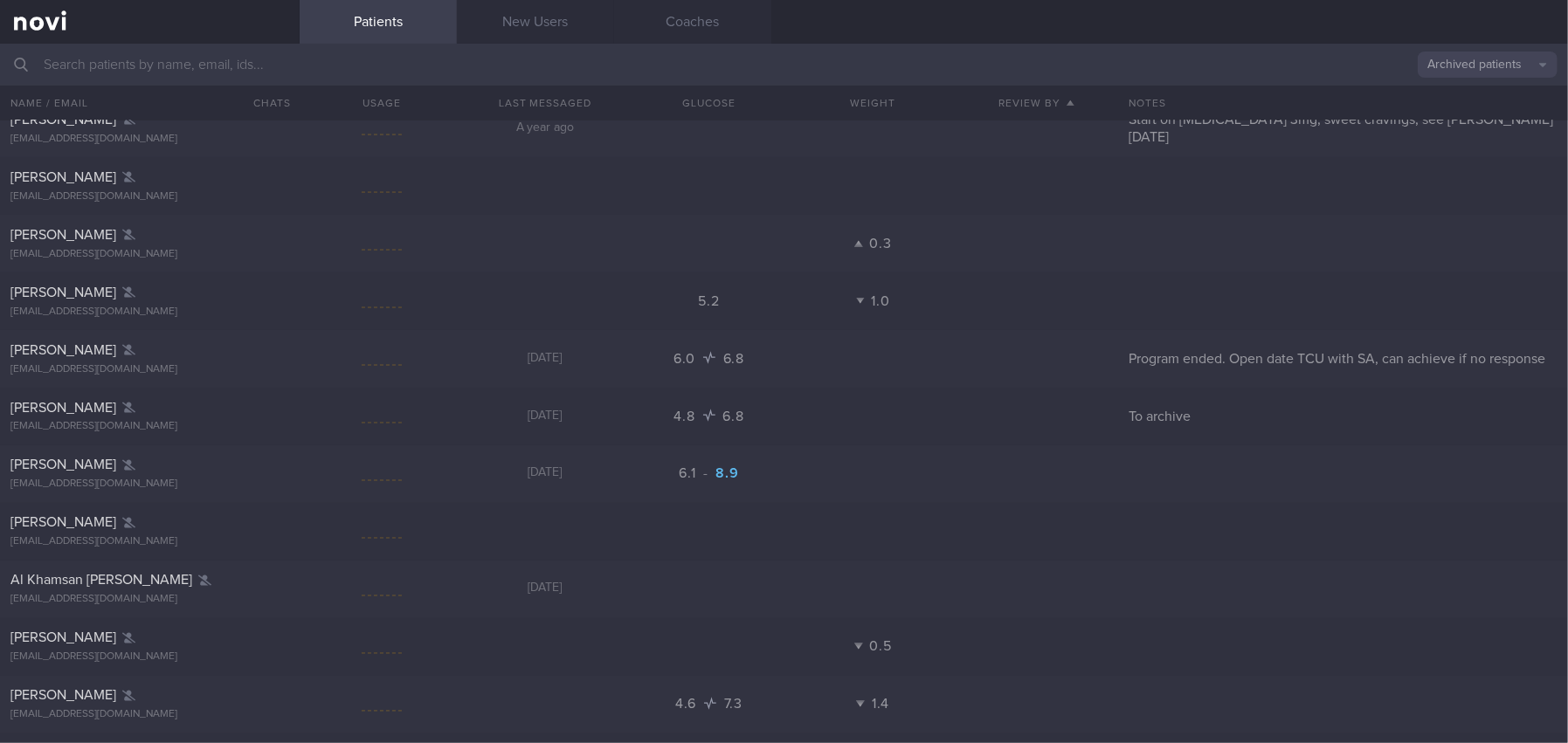
click at [1445, 64] on button "Archived patients" at bounding box center [1487, 64] width 140 height 26
click at [1442, 100] on button "Assigned patients" at bounding box center [1487, 93] width 140 height 26
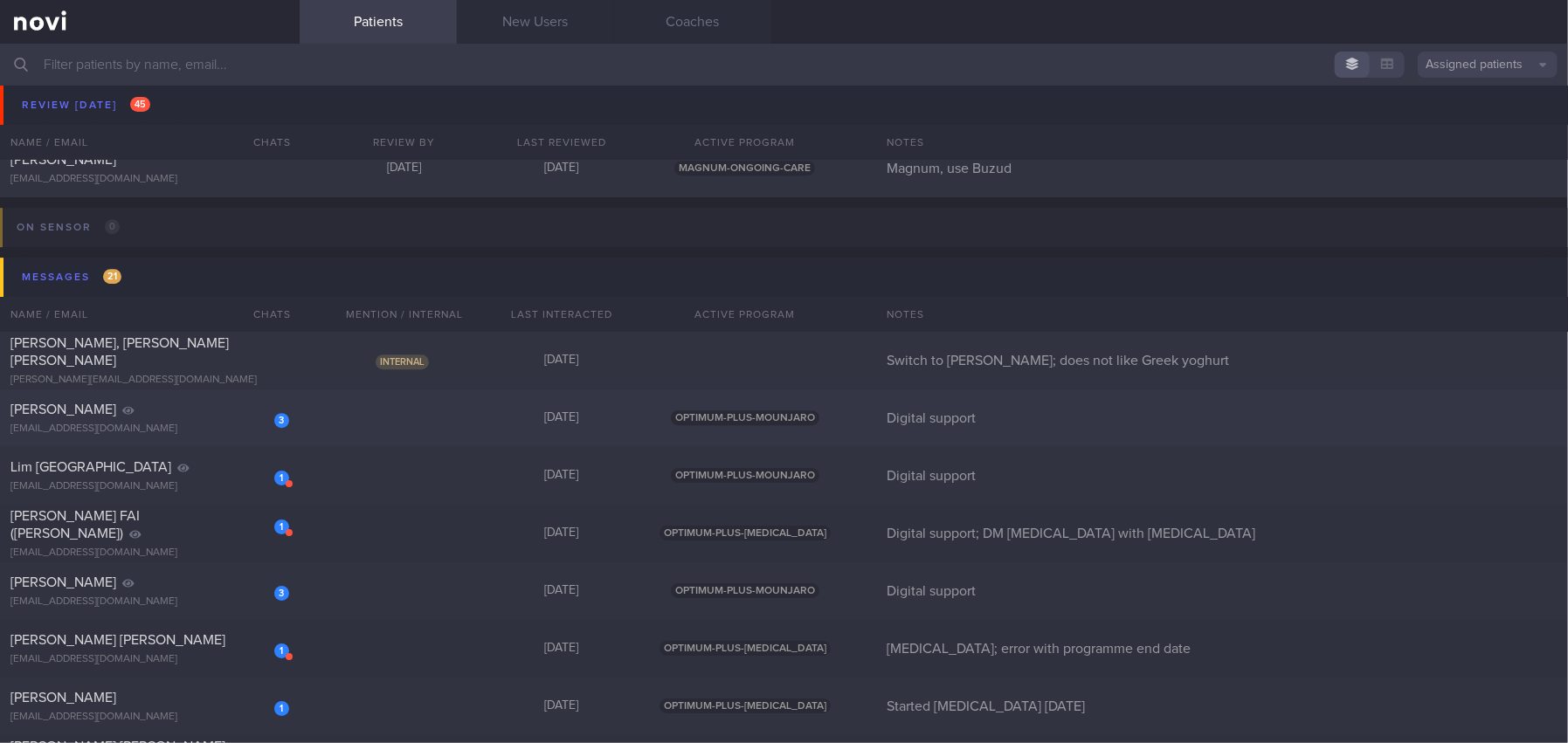
scroll to position [8735, 0]
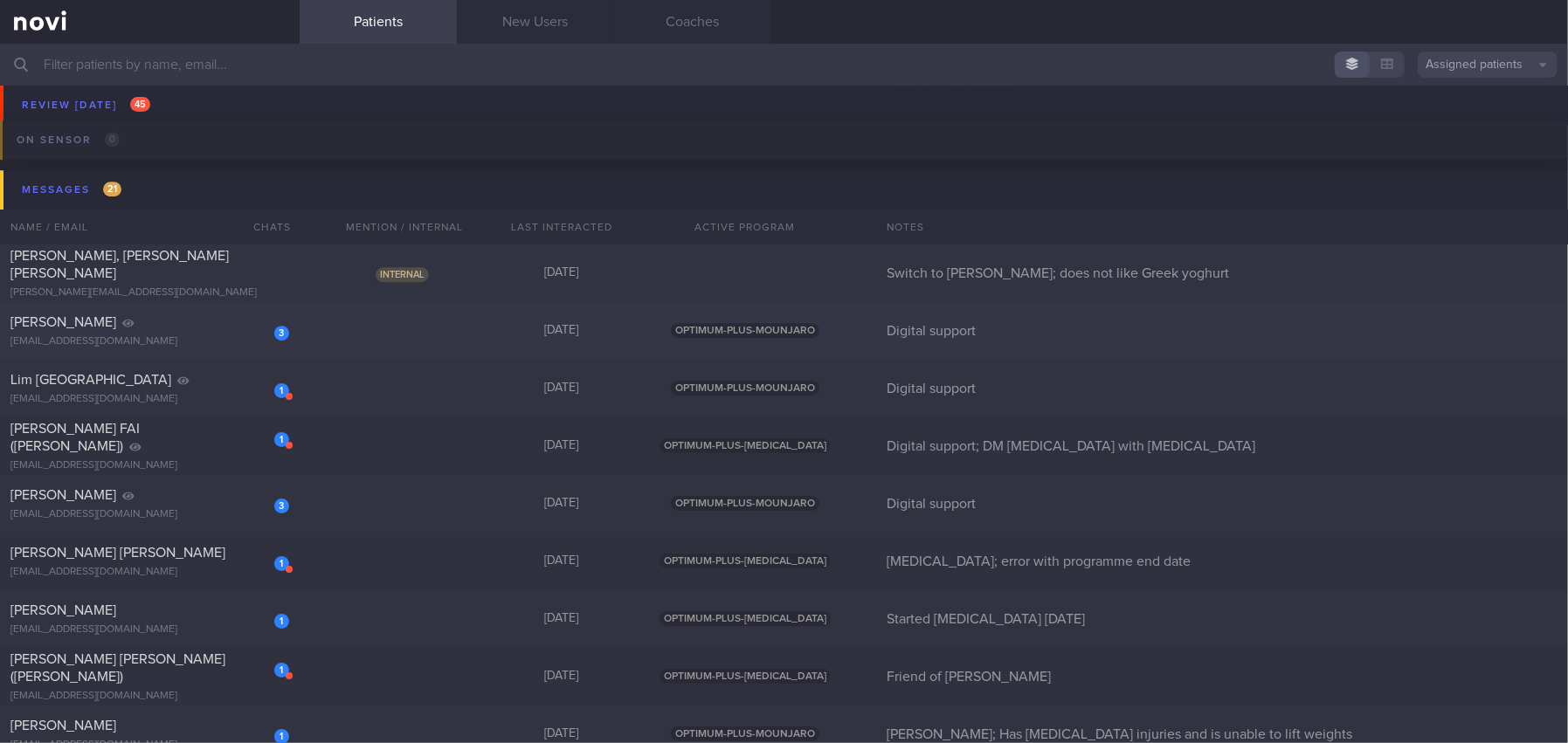
click at [199, 322] on div "[PERSON_NAME]" at bounding box center [148, 322] width 275 height 17
select select "9"
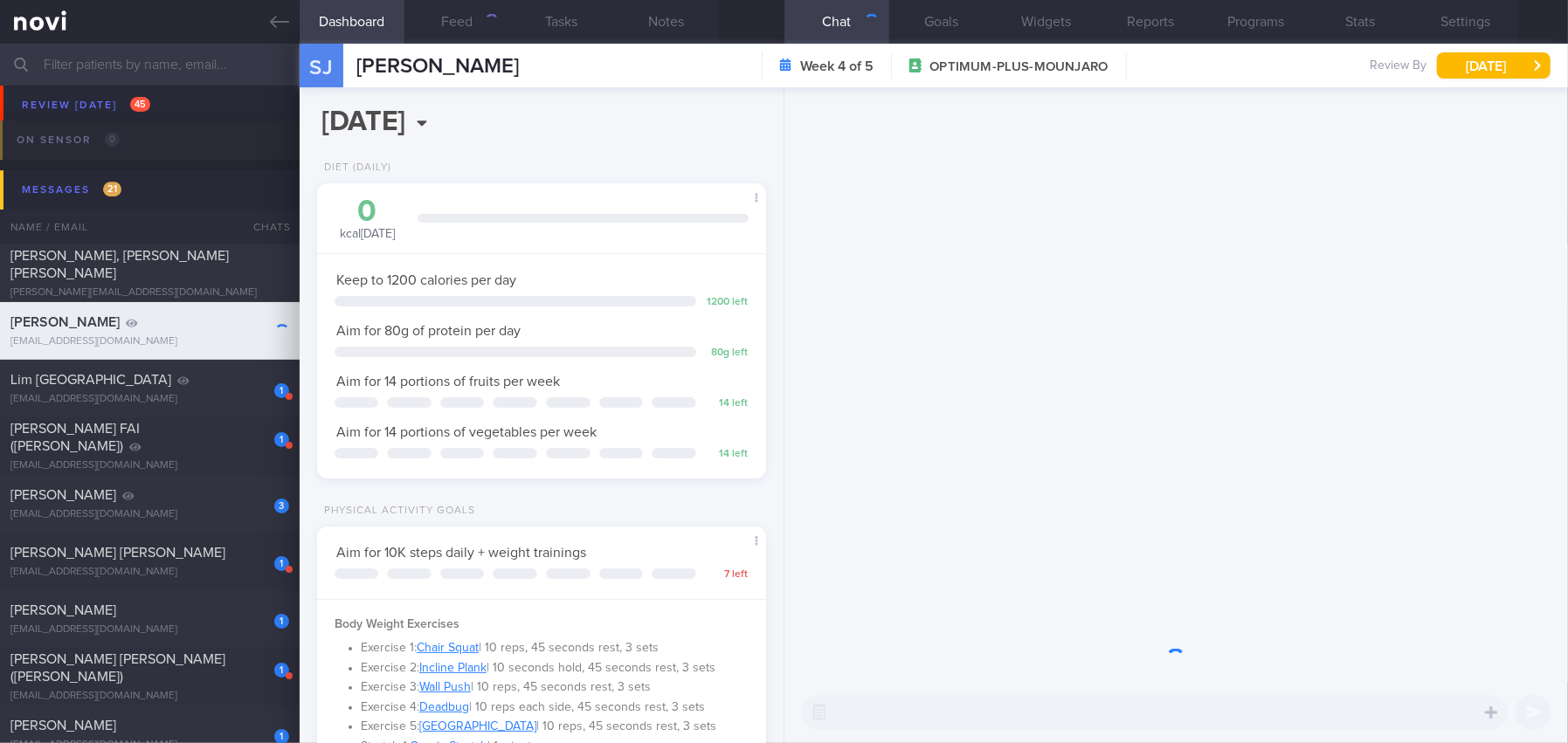
scroll to position [226, 404]
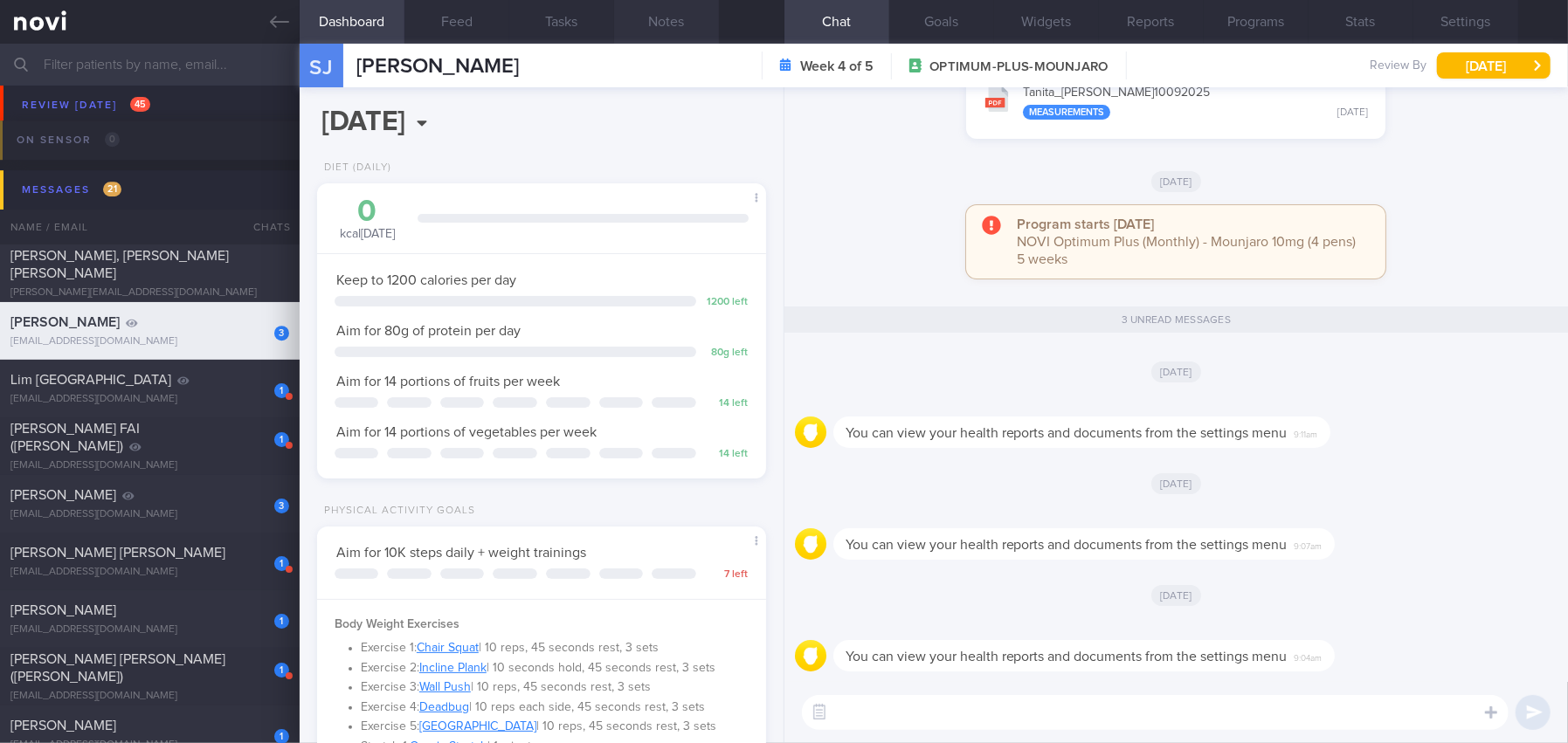
click at [677, 27] on button "Notes" at bounding box center [667, 22] width 105 height 44
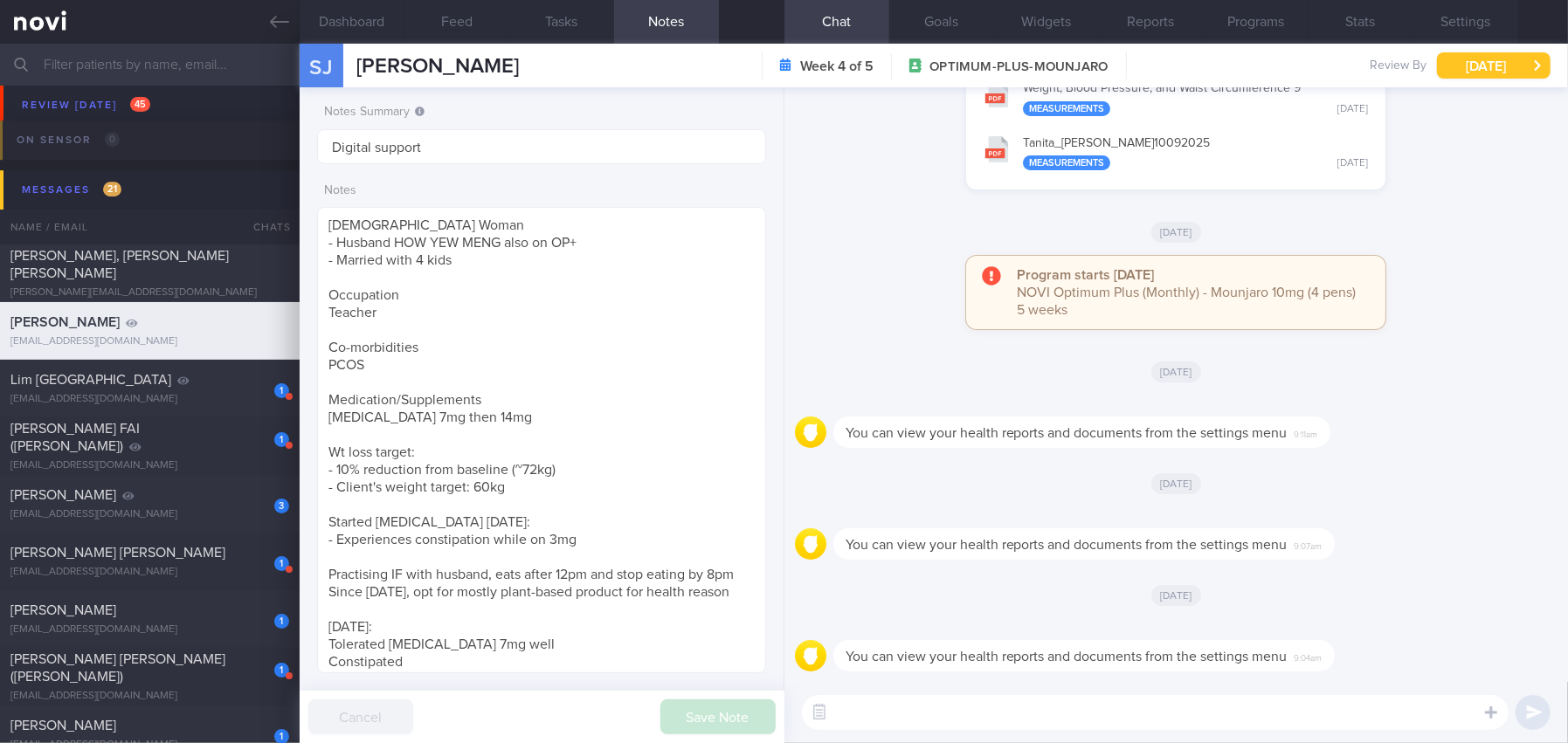
click at [1478, 68] on button "[DATE]" at bounding box center [1494, 65] width 113 height 26
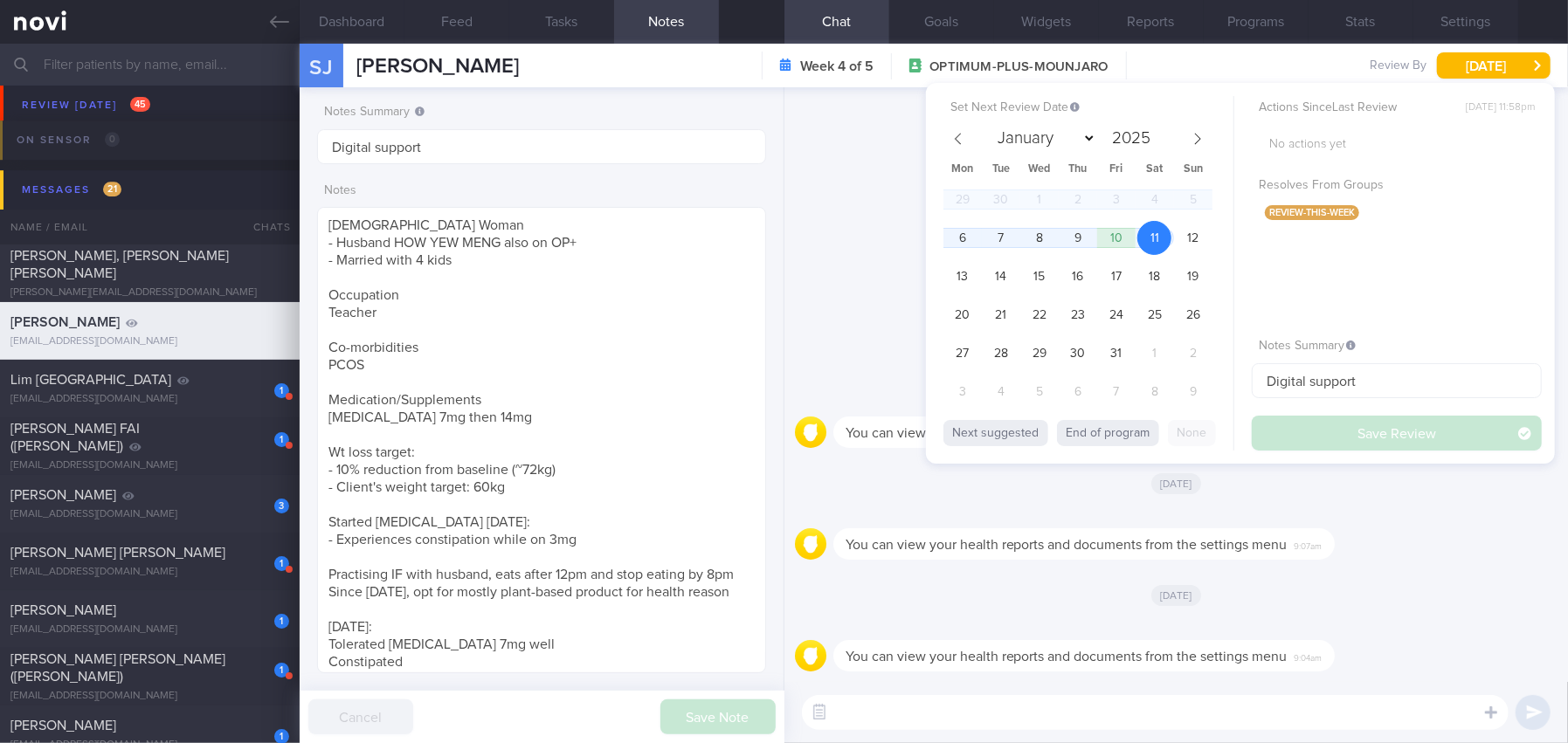
click at [1495, 514] on div "You can view your health reports and documents from the settings menu 9:07am" at bounding box center [1176, 539] width 763 height 63
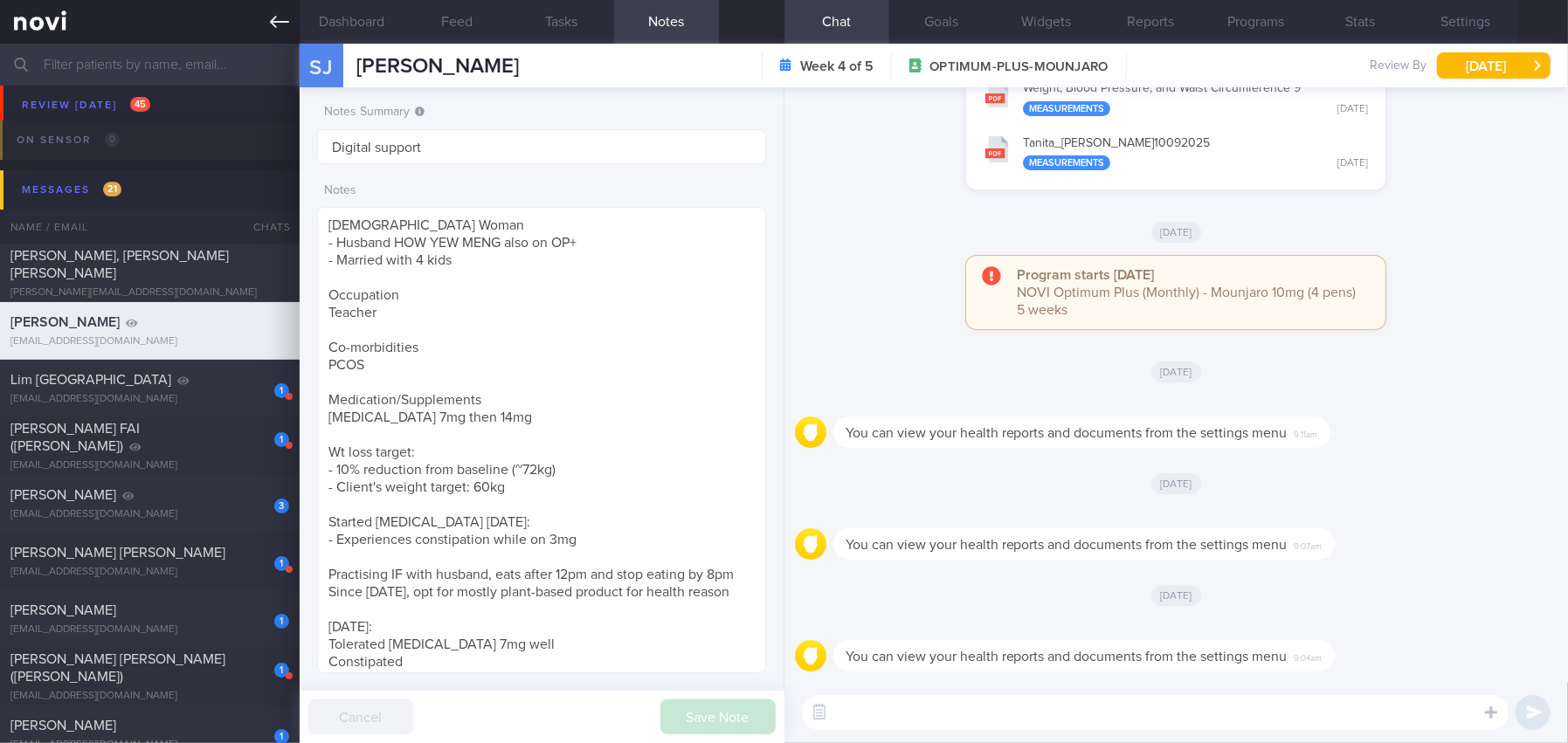
click at [287, 32] on link at bounding box center [150, 22] width 299 height 44
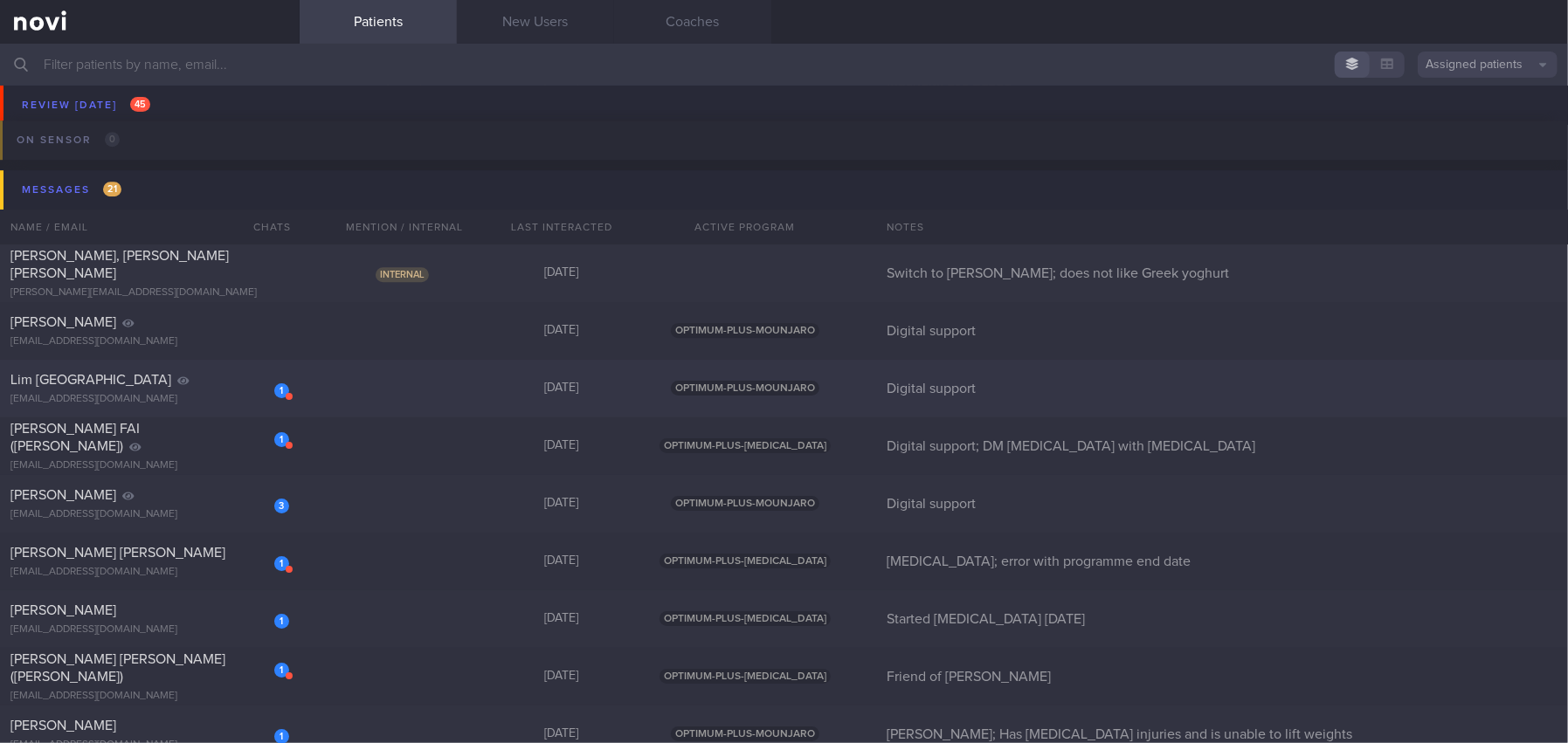
click at [173, 397] on div "[EMAIL_ADDRESS][DOMAIN_NAME]" at bounding box center [150, 400] width 279 height 13
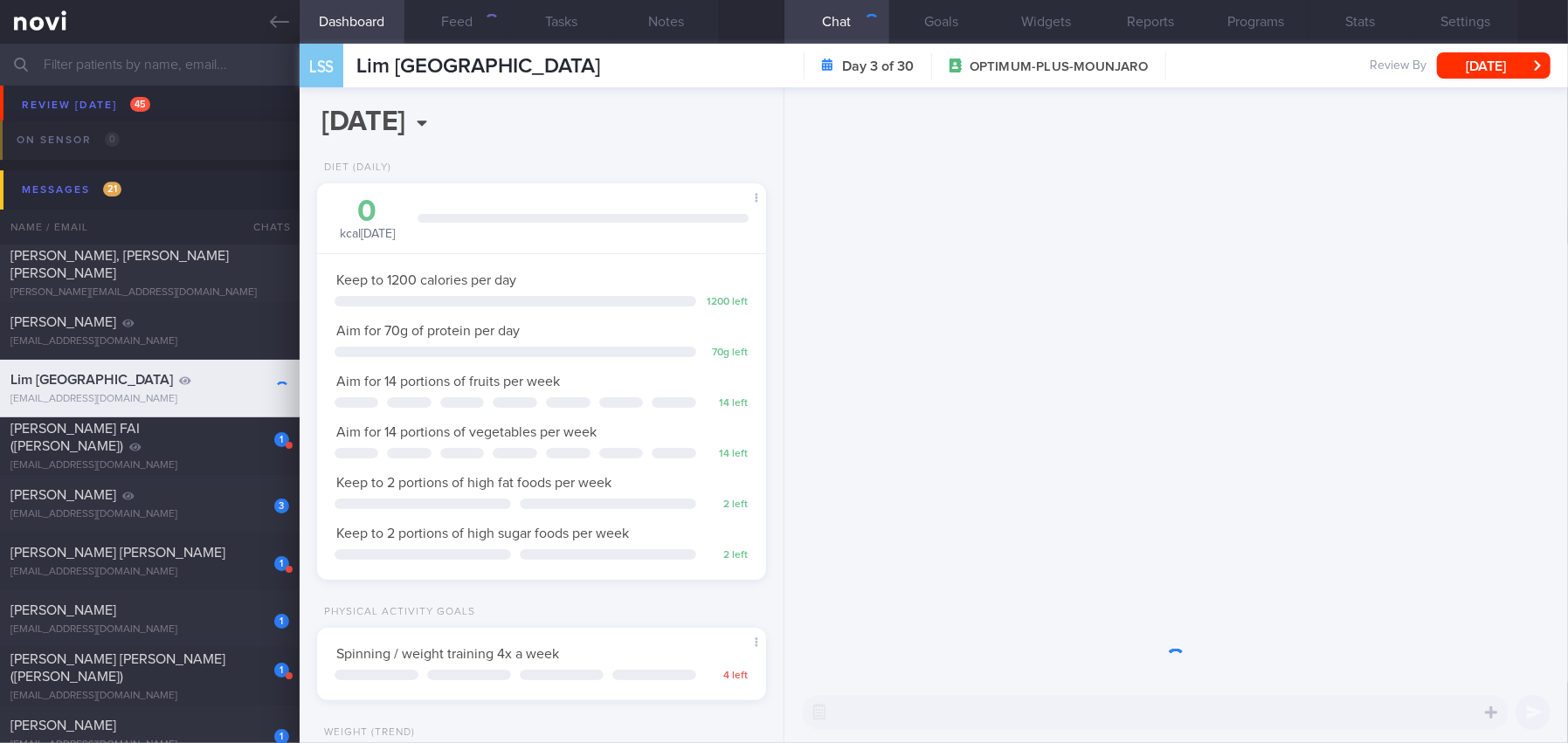
scroll to position [226, 404]
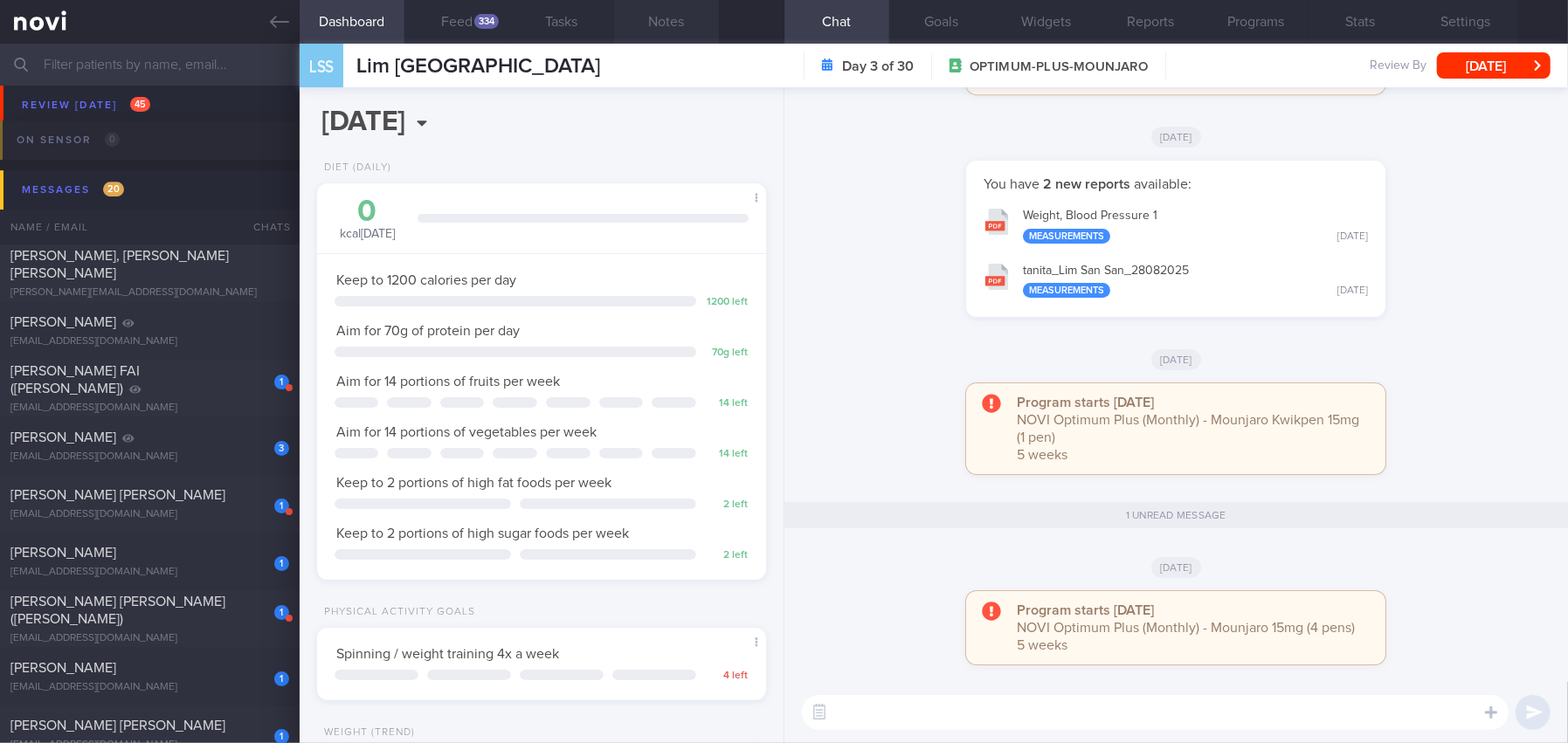
click at [672, 8] on button "Notes" at bounding box center [667, 22] width 105 height 44
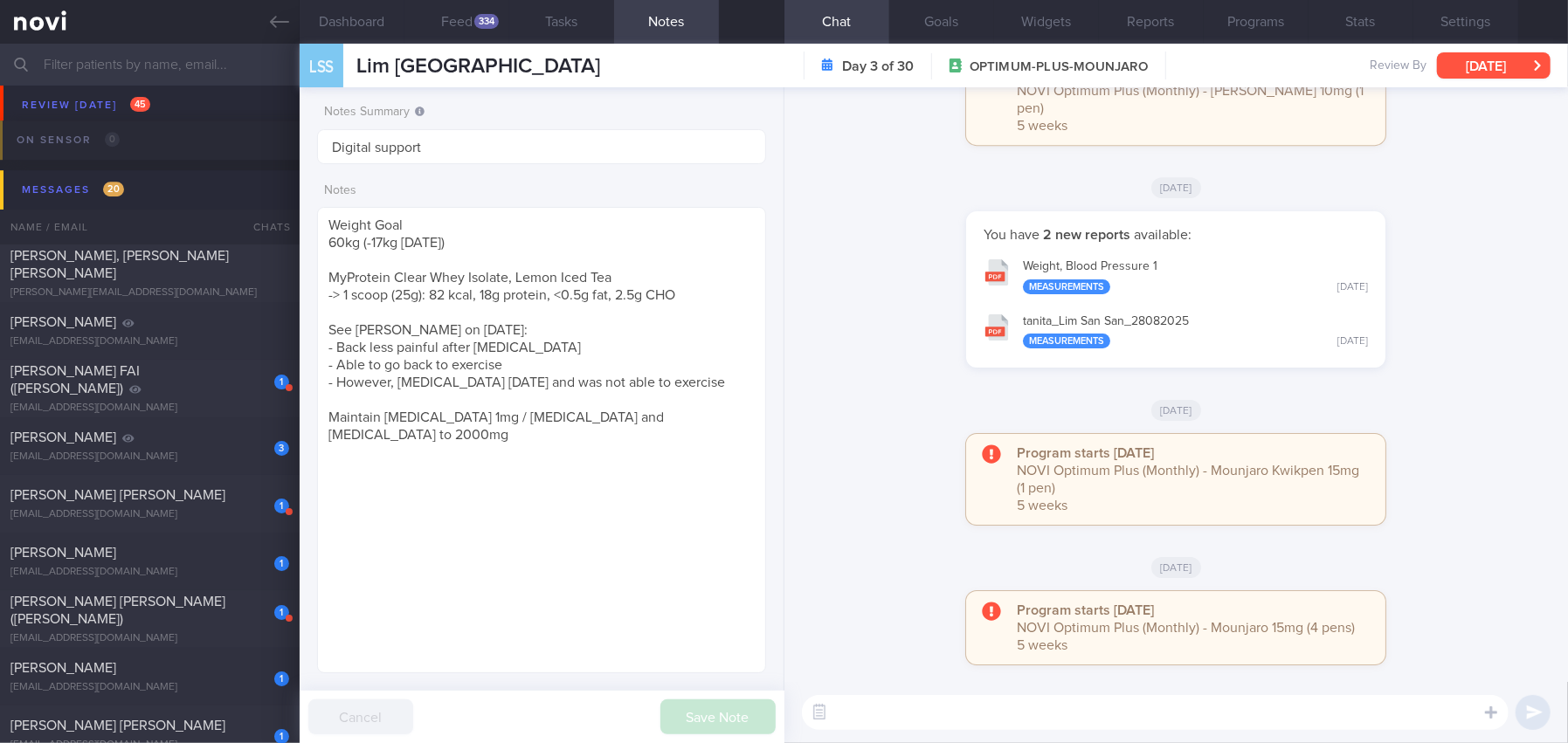
click at [1480, 68] on button "[DATE]" at bounding box center [1494, 65] width 113 height 26
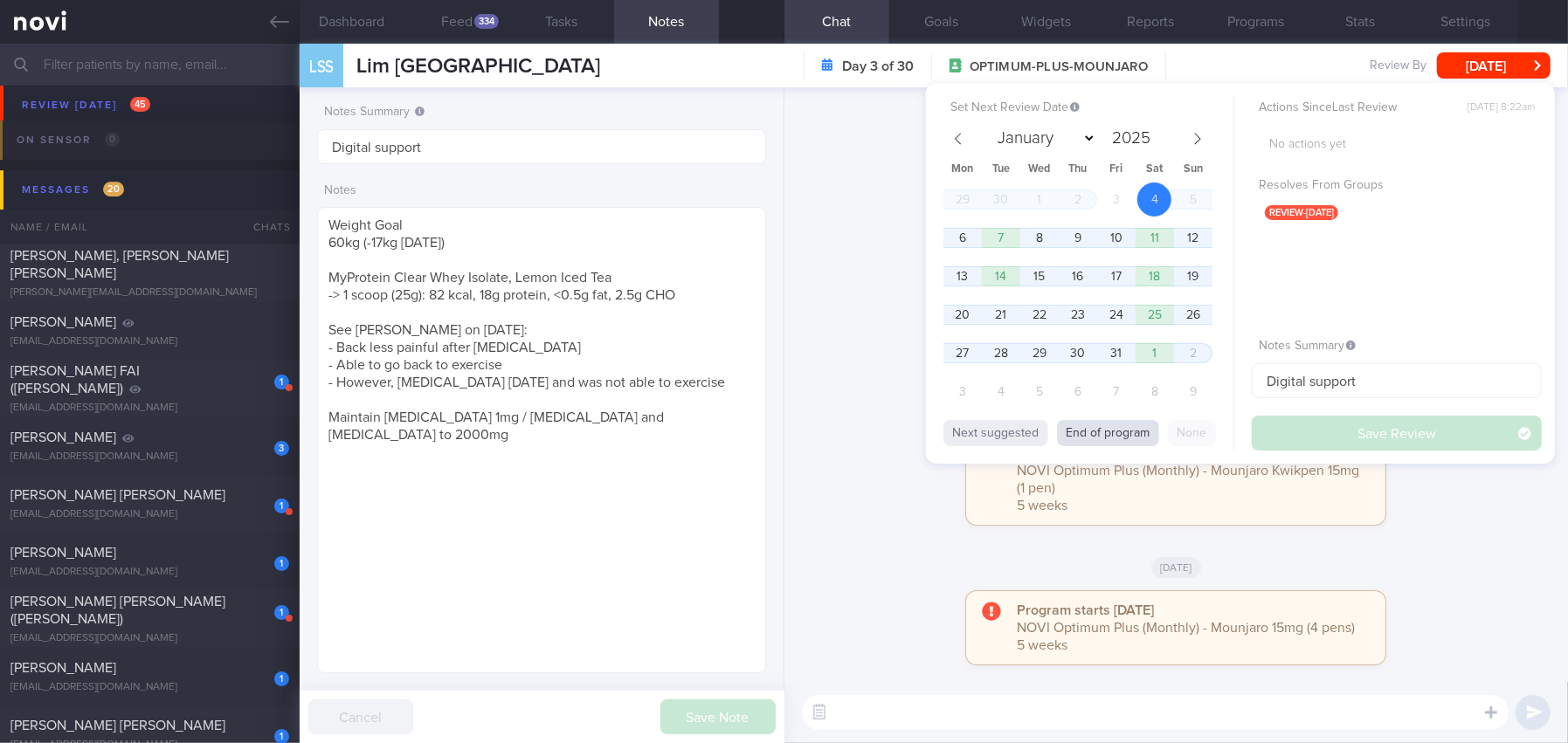
click at [1110, 437] on button "End of program" at bounding box center [1107, 433] width 102 height 26
select select "10"
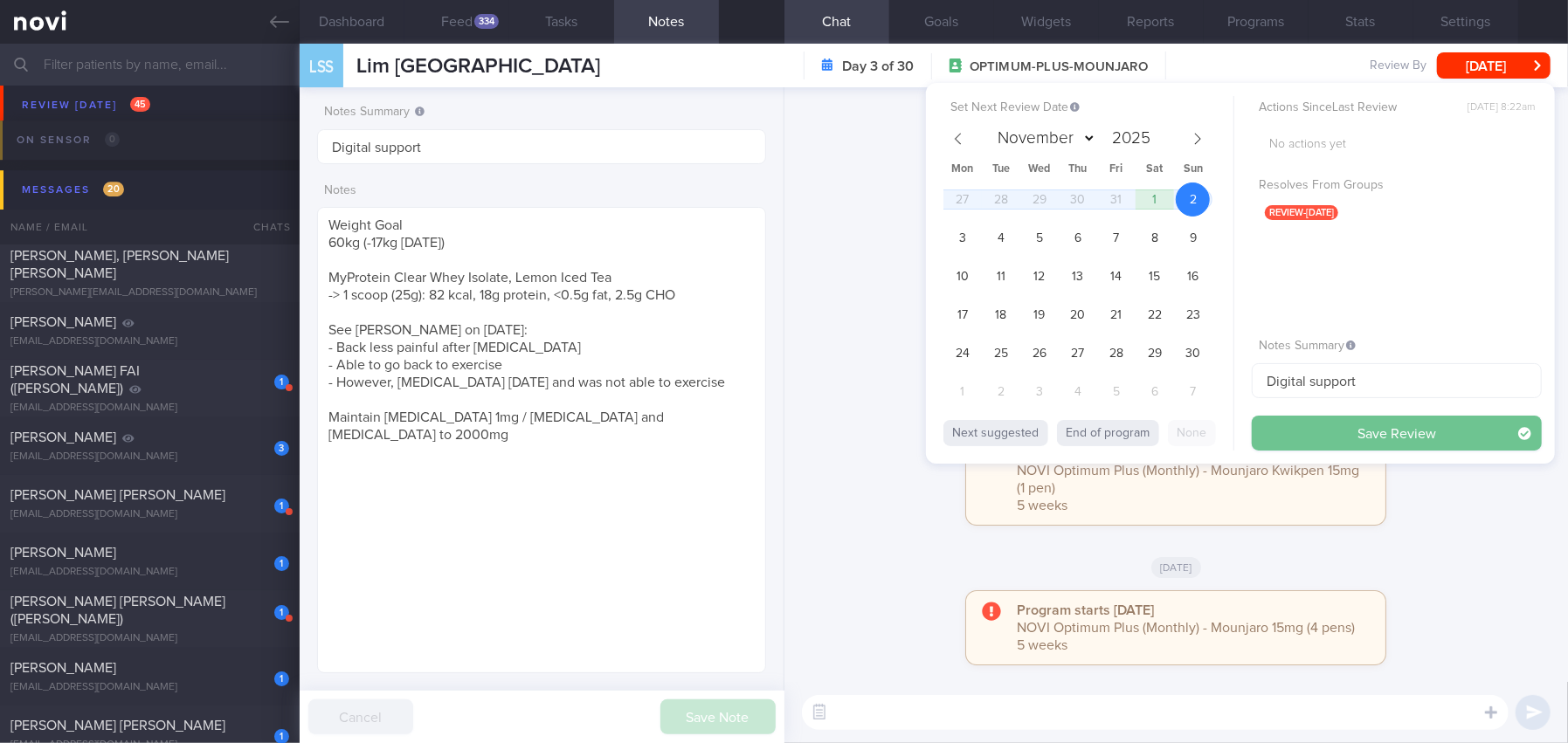
click at [1299, 430] on button "Save Review" at bounding box center [1396, 433] width 290 height 35
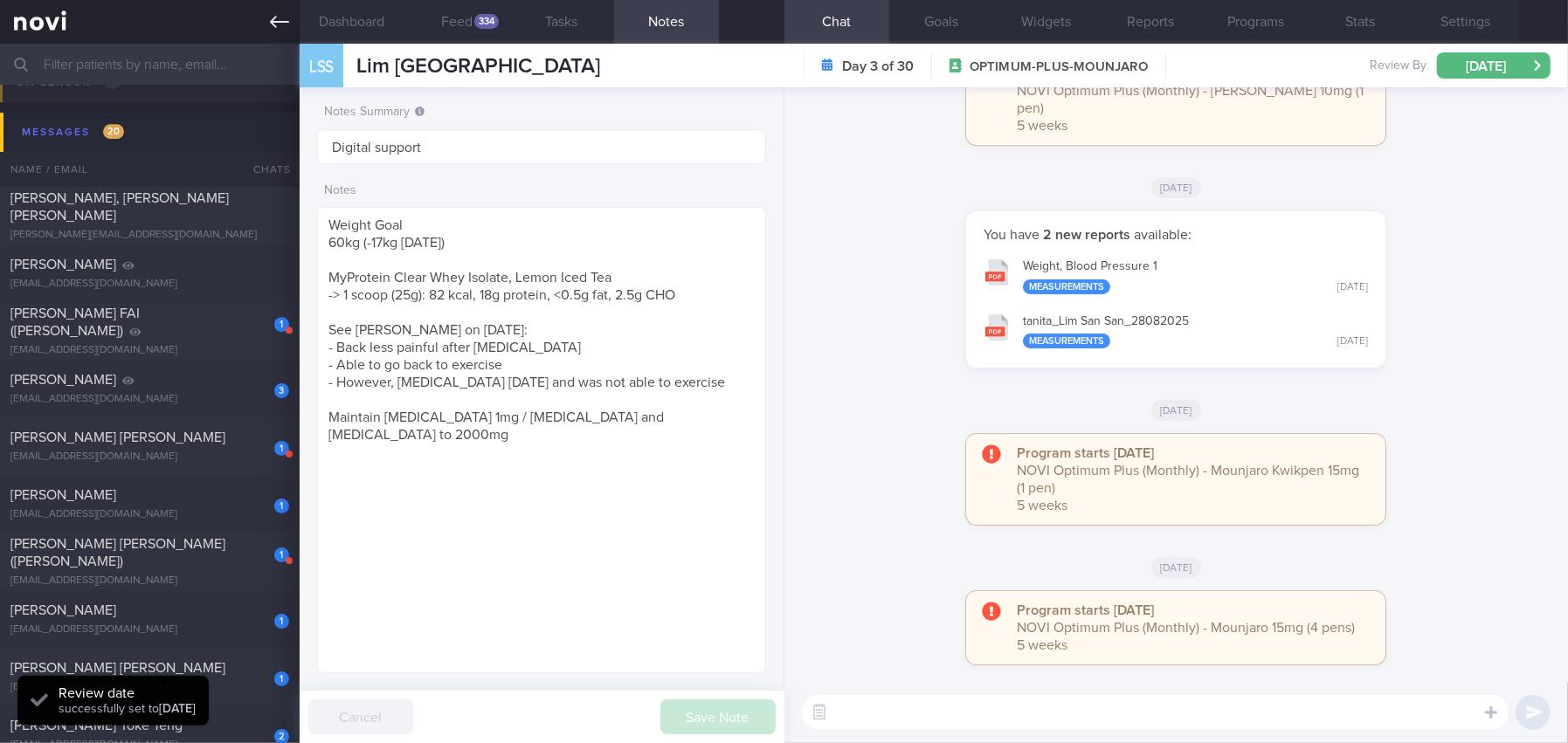
click at [275, 26] on icon at bounding box center [279, 21] width 19 height 12
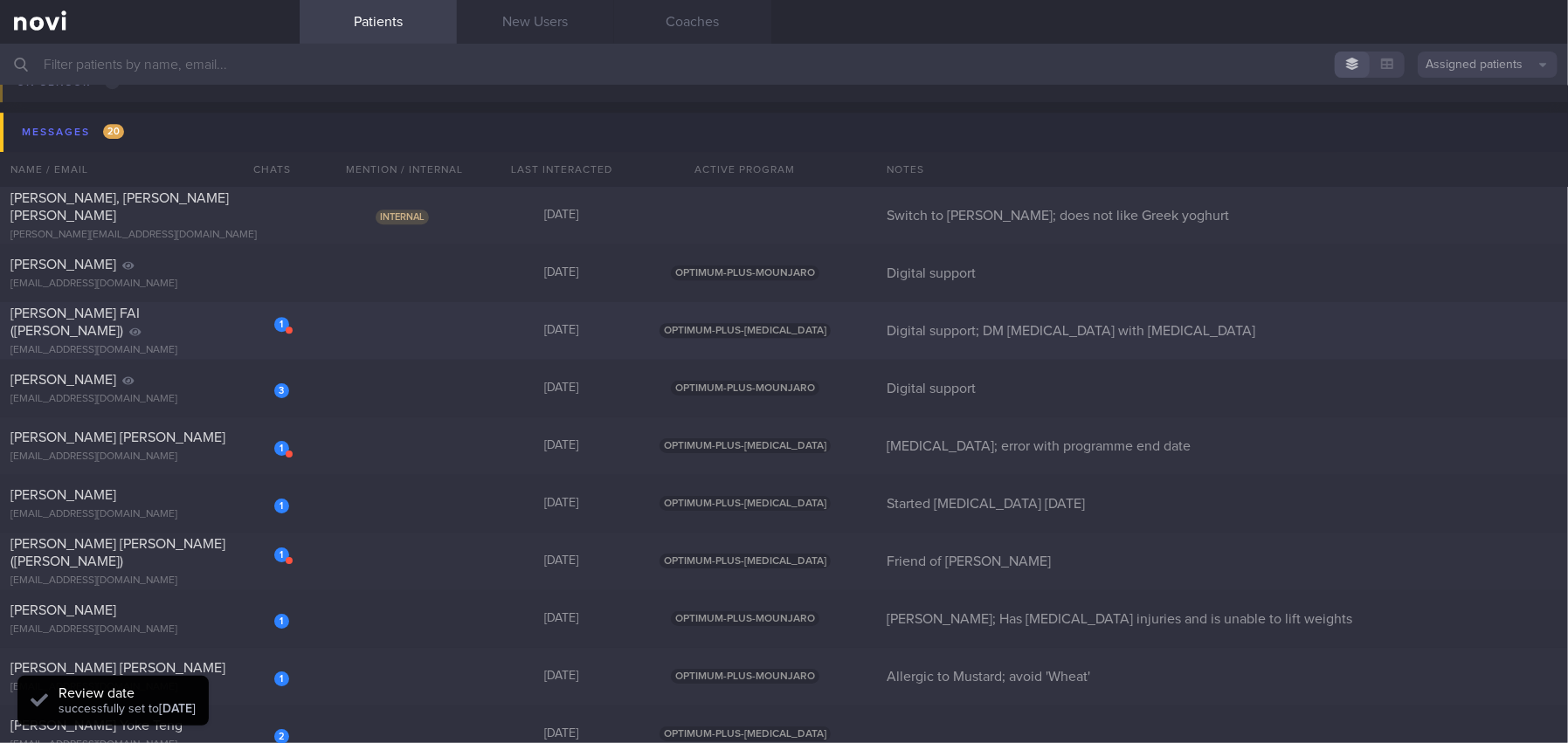
click at [112, 325] on span "[PERSON_NAME] FAI ([PERSON_NAME])" at bounding box center [75, 321] width 130 height 31
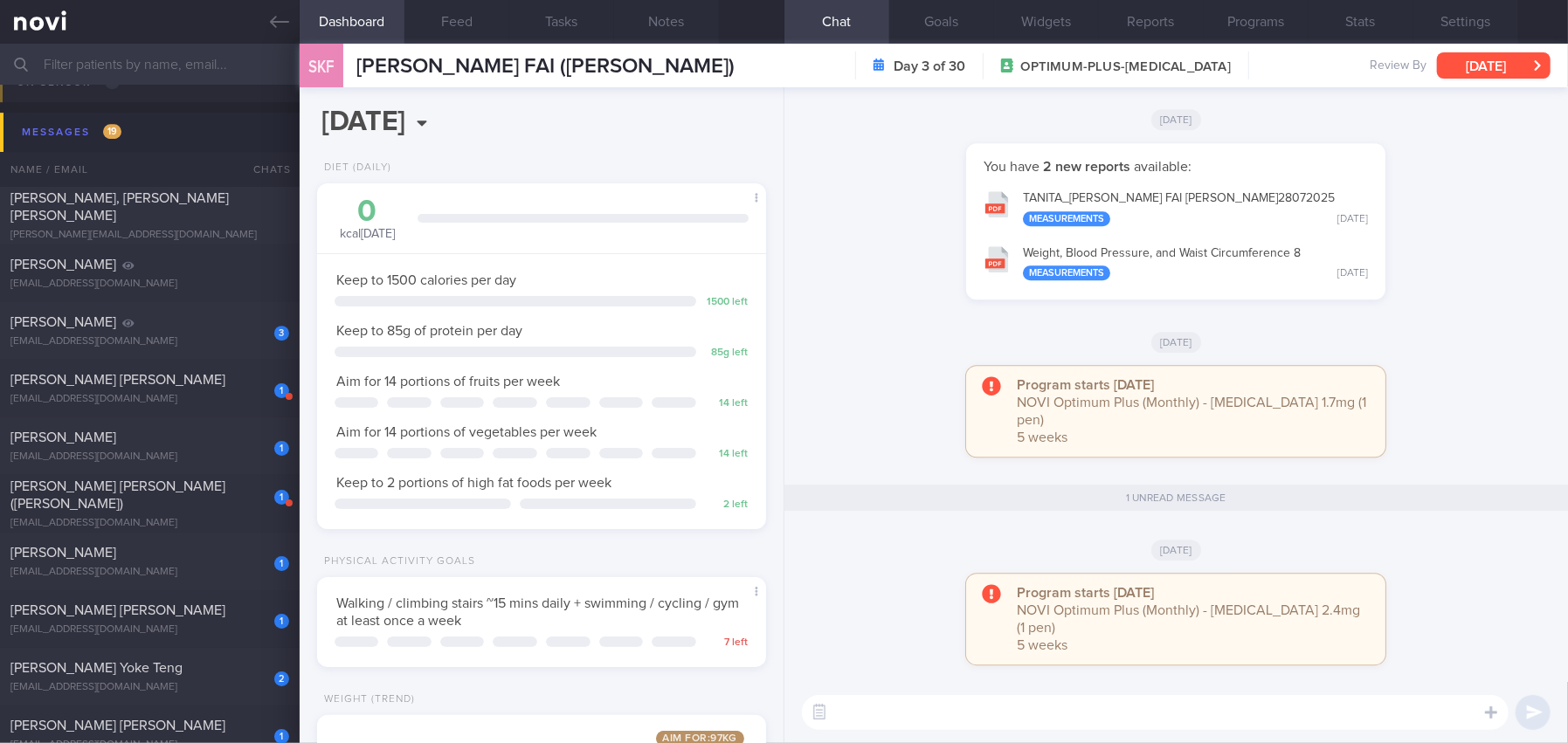
click at [1490, 68] on button "[DATE]" at bounding box center [1494, 65] width 113 height 26
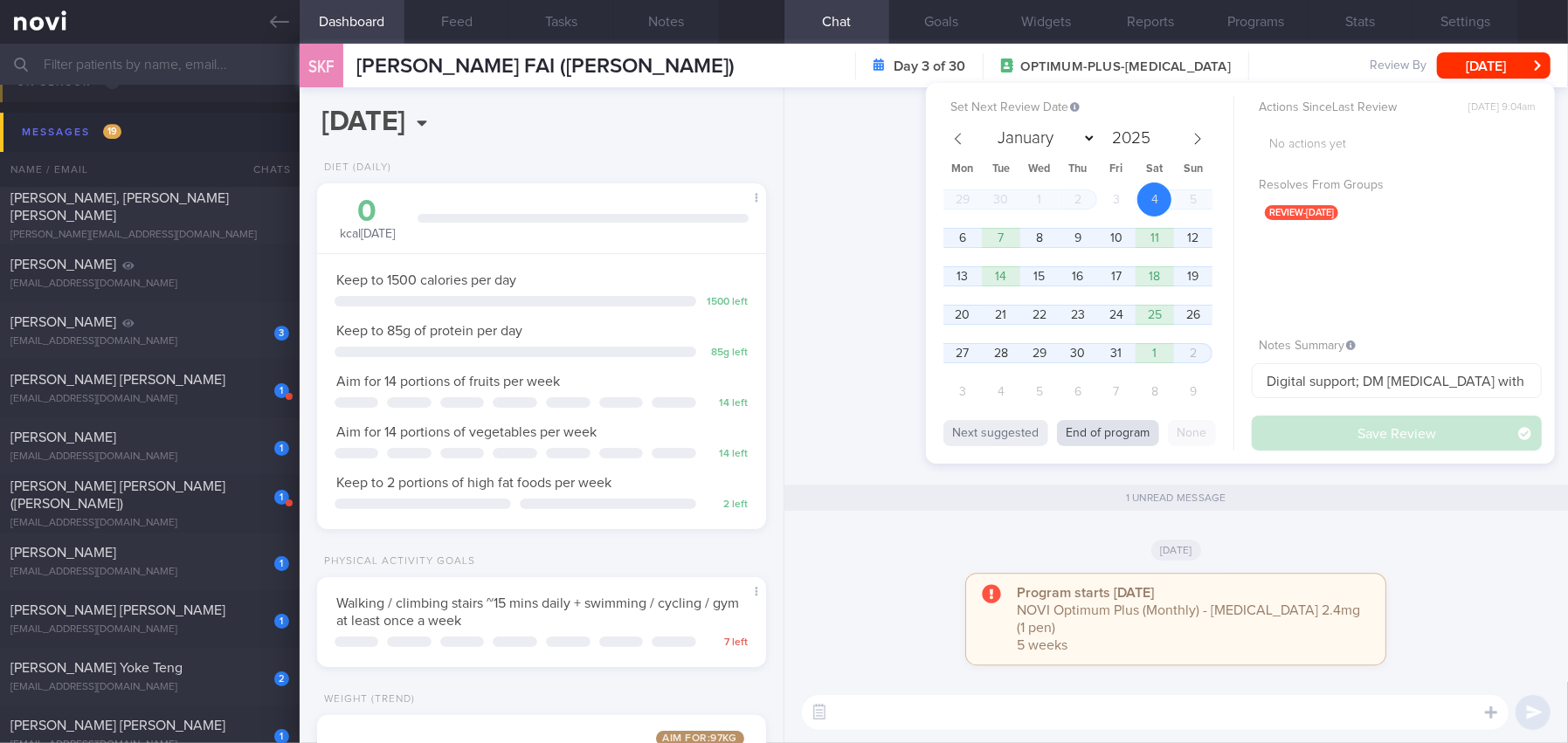
click at [1142, 432] on button "End of program" at bounding box center [1107, 433] width 102 height 26
select select "10"
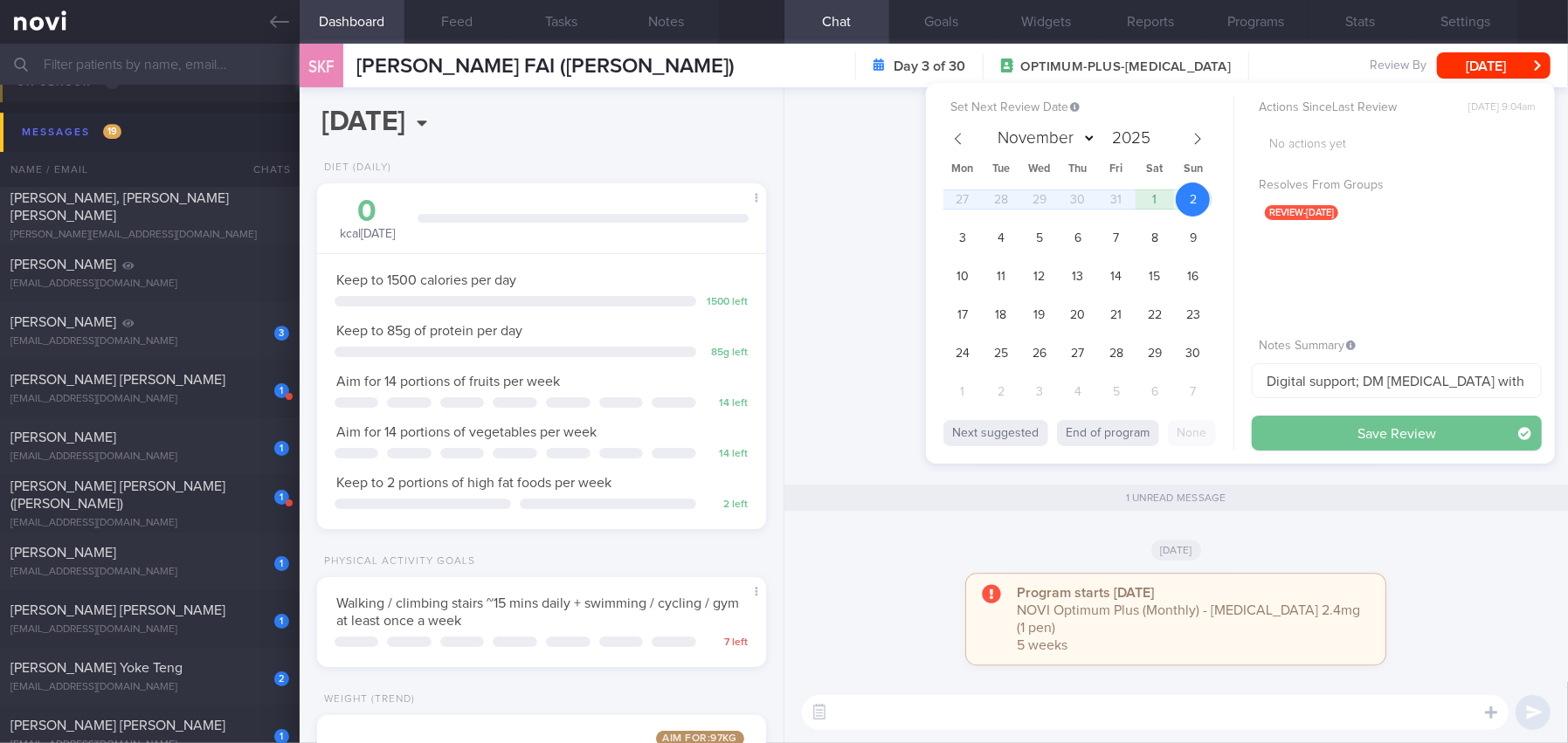
click at [1339, 431] on button "Save Review" at bounding box center [1396, 433] width 290 height 35
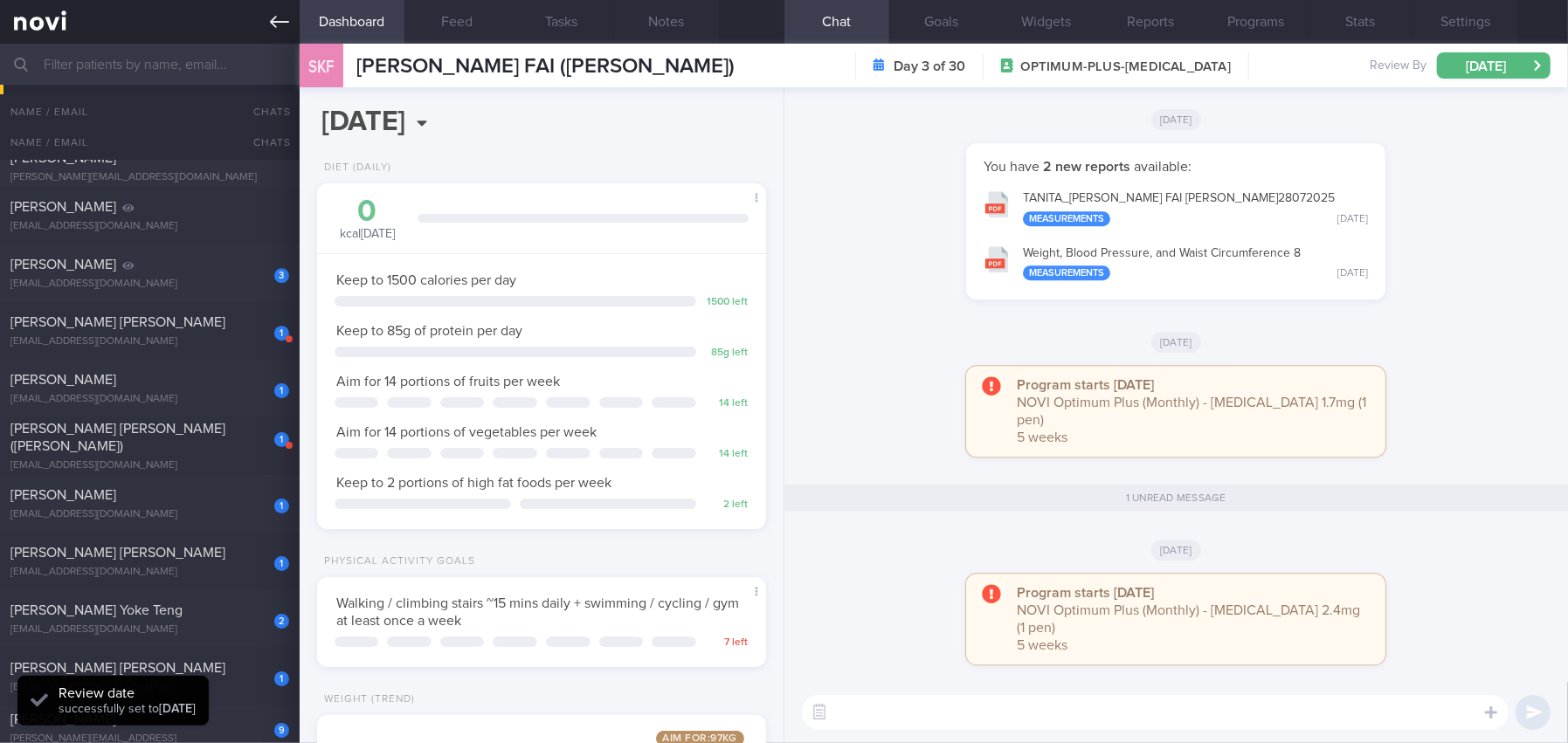
scroll to position [205, 411]
click at [279, 26] on icon at bounding box center [279, 22] width 19 height 19
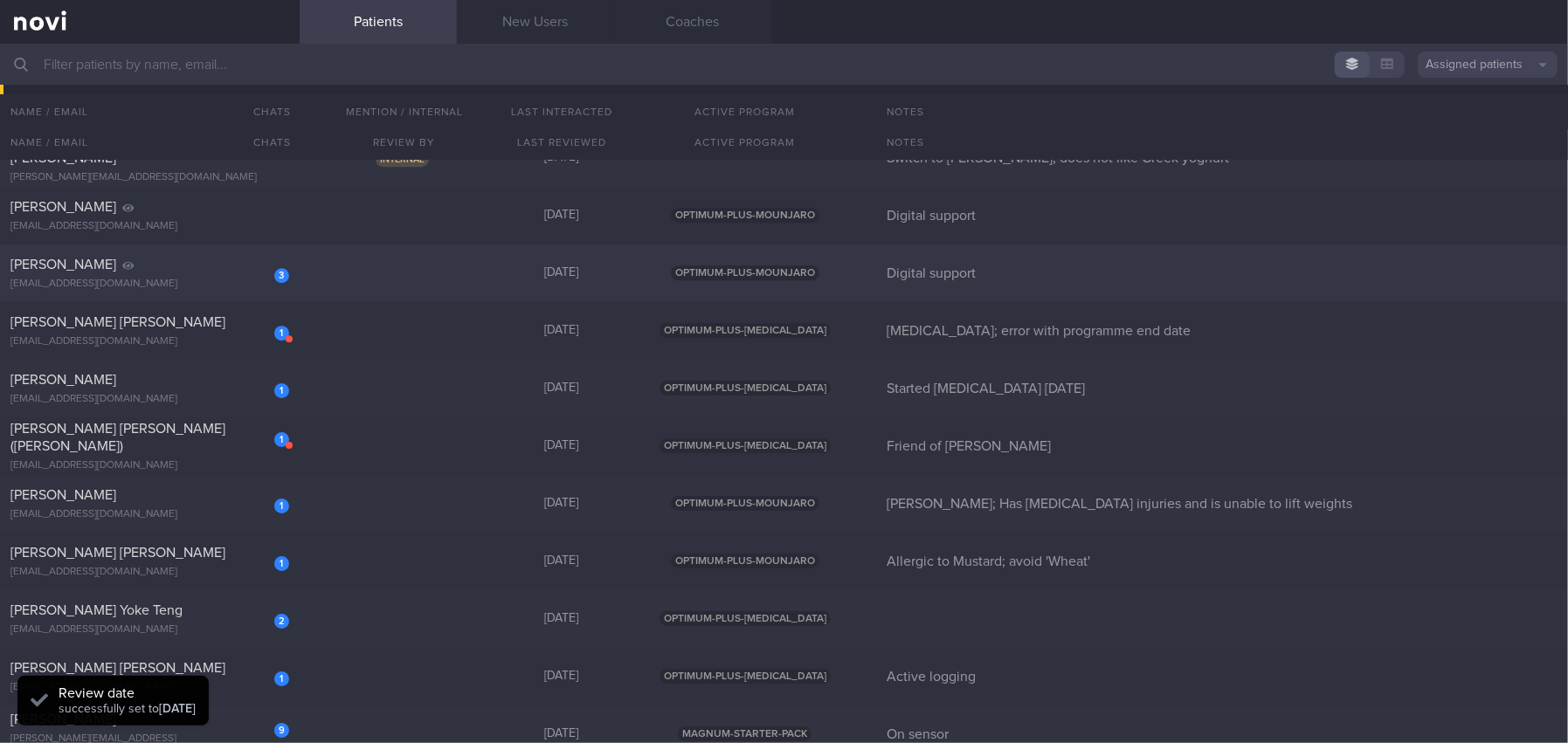
click at [147, 264] on div "[PERSON_NAME]" at bounding box center [148, 264] width 275 height 17
select select "9"
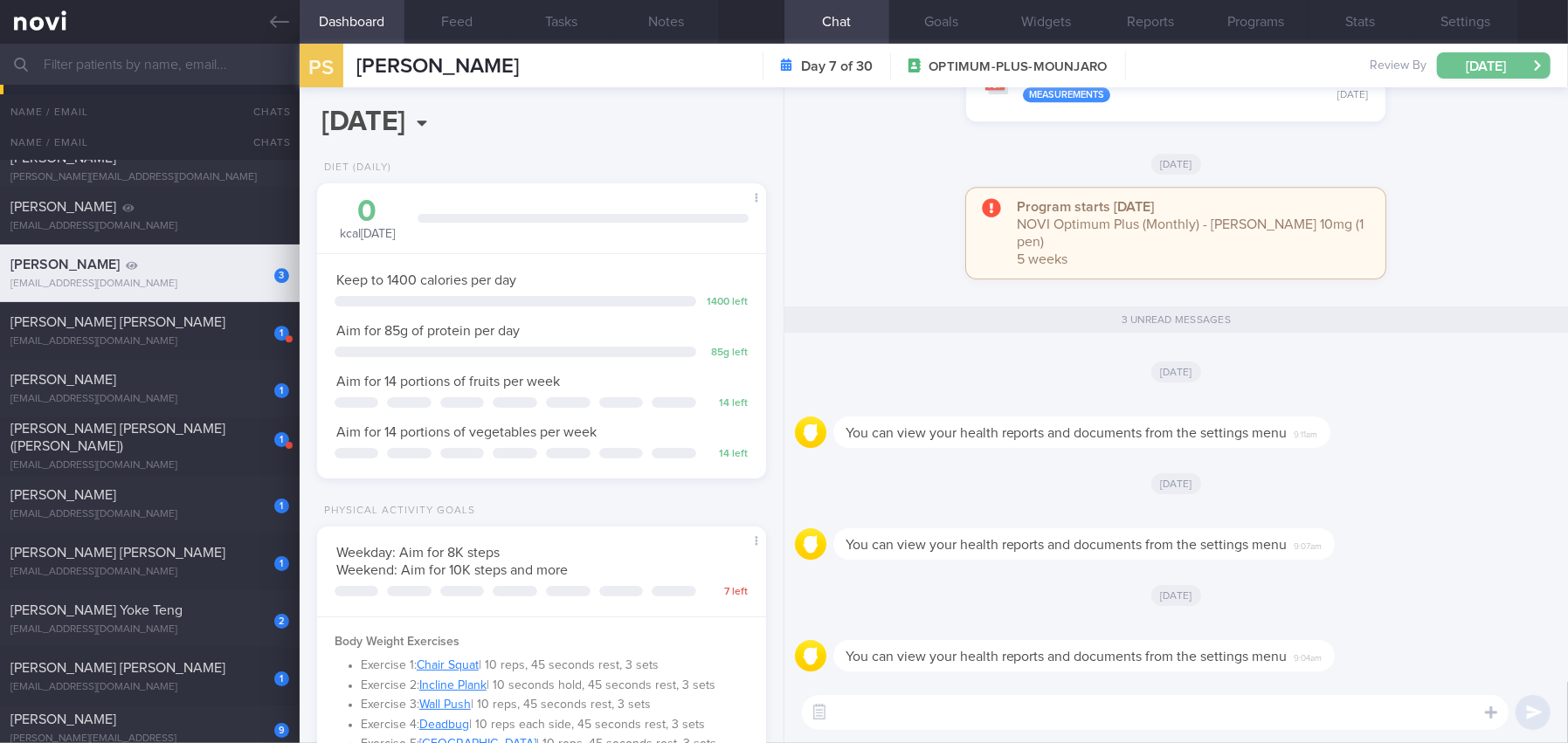
click at [1463, 64] on button "[DATE]" at bounding box center [1494, 65] width 113 height 26
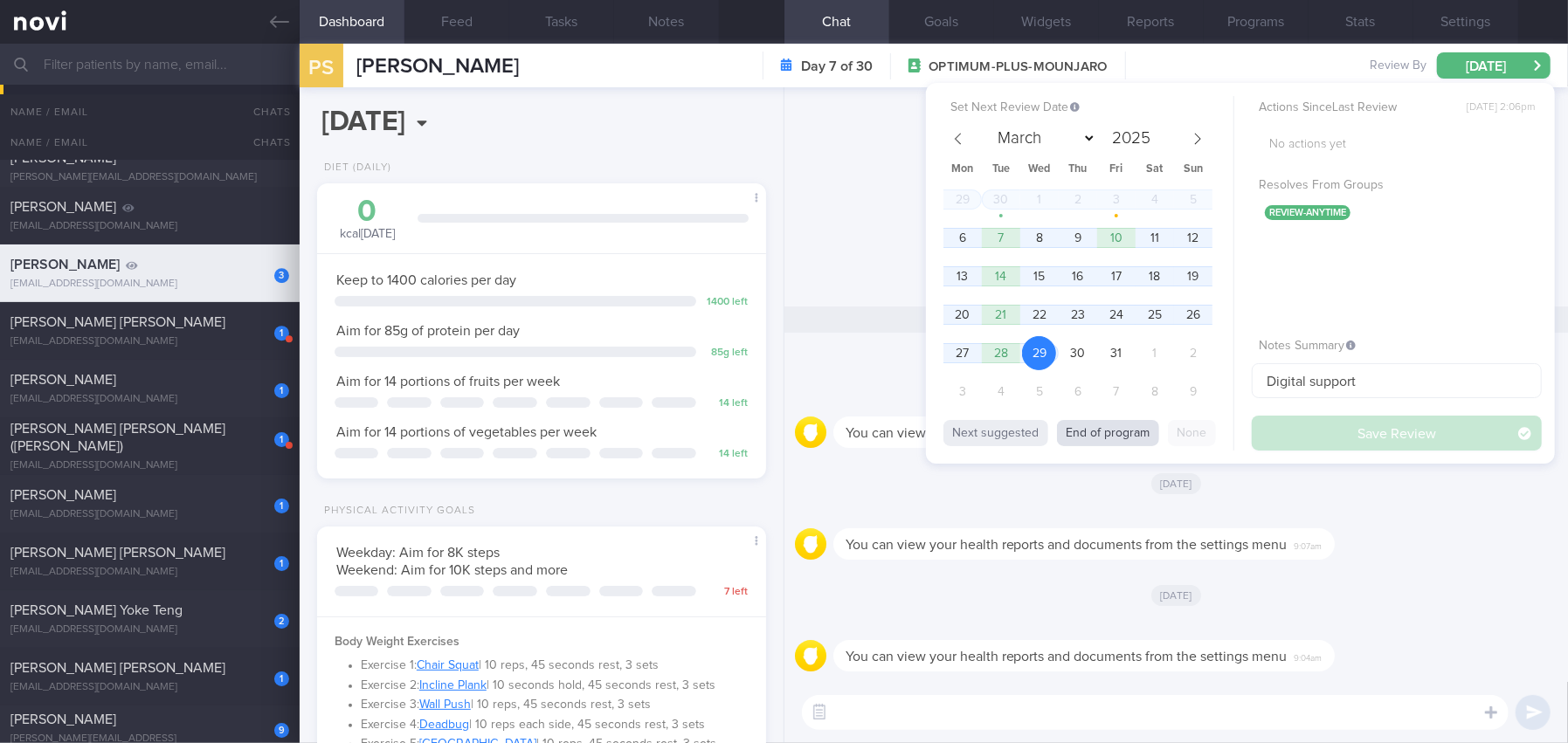
click at [1116, 421] on button "End of program" at bounding box center [1107, 433] width 102 height 26
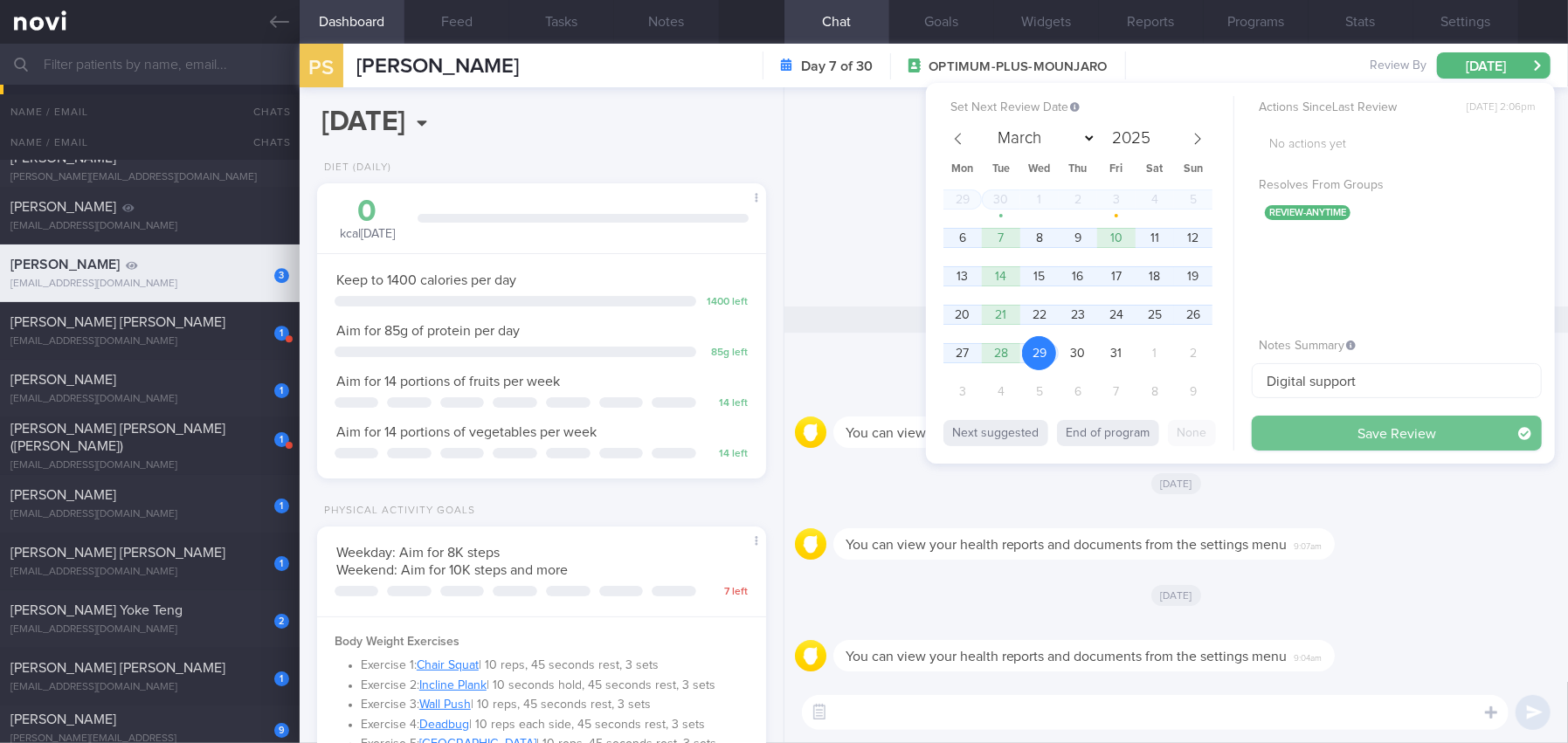
click at [1290, 440] on button "Save Review" at bounding box center [1396, 433] width 290 height 35
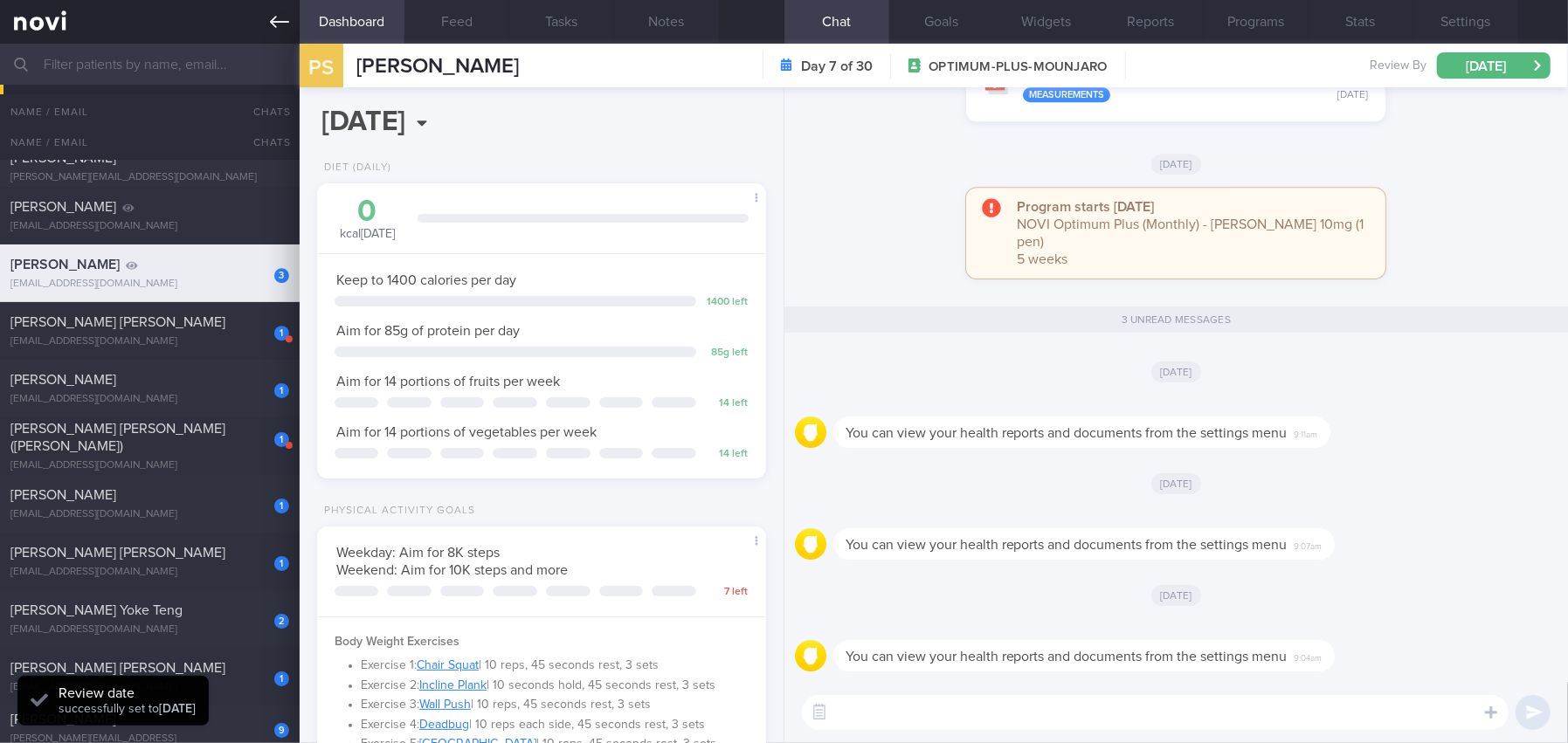
click at [270, 28] on icon at bounding box center [279, 22] width 19 height 19
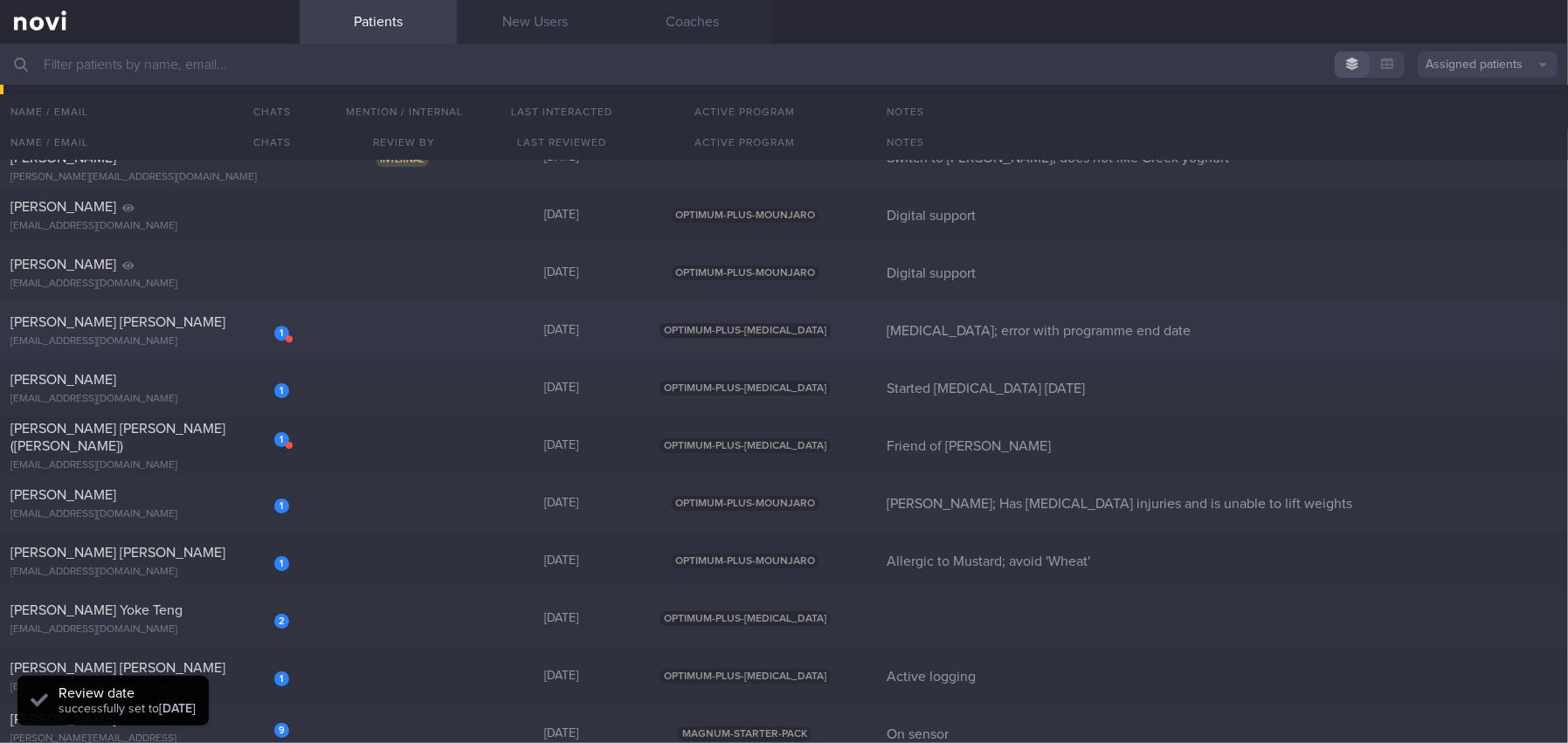
click at [161, 328] on div "[PERSON_NAME] [PERSON_NAME]" at bounding box center [148, 322] width 275 height 17
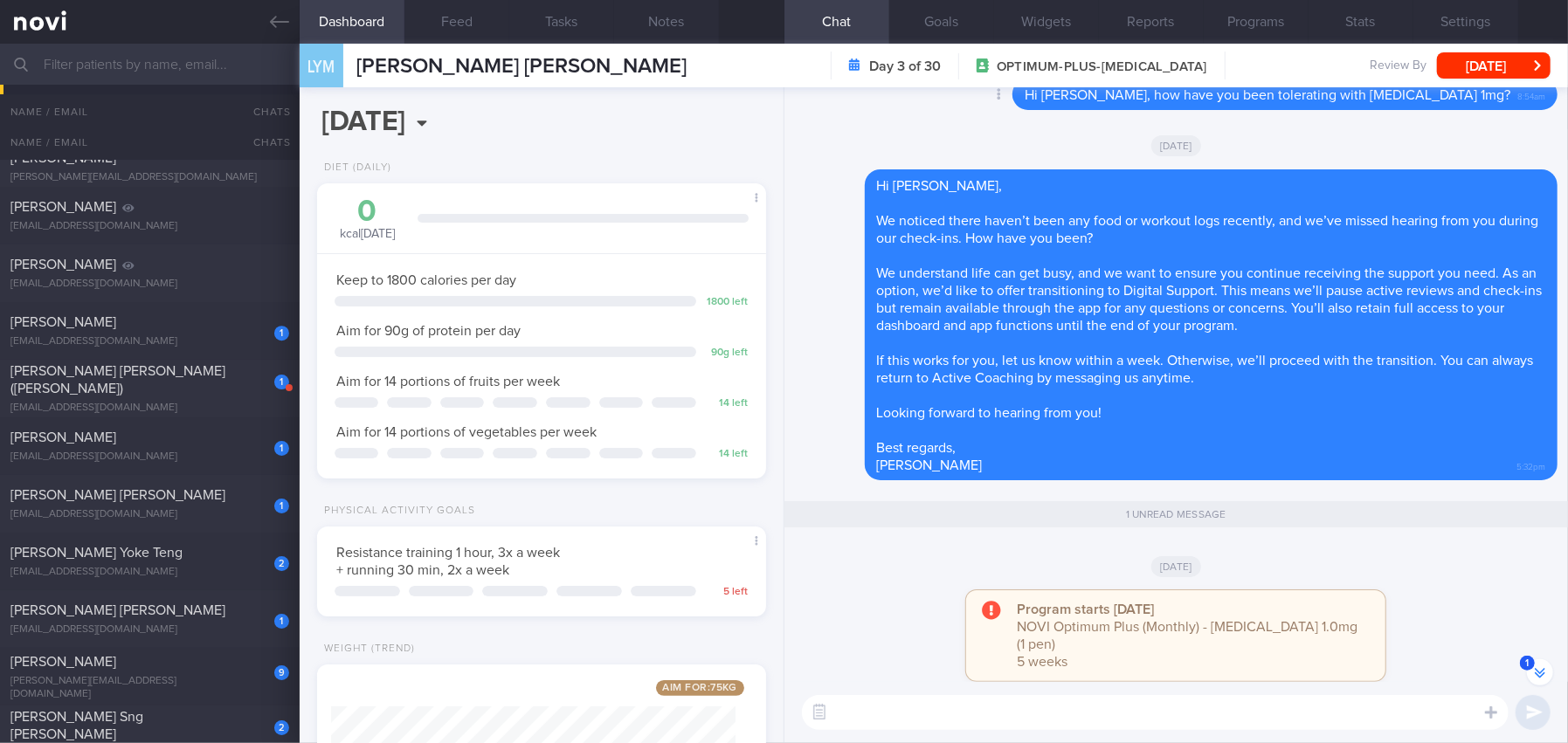
scroll to position [-88, 0]
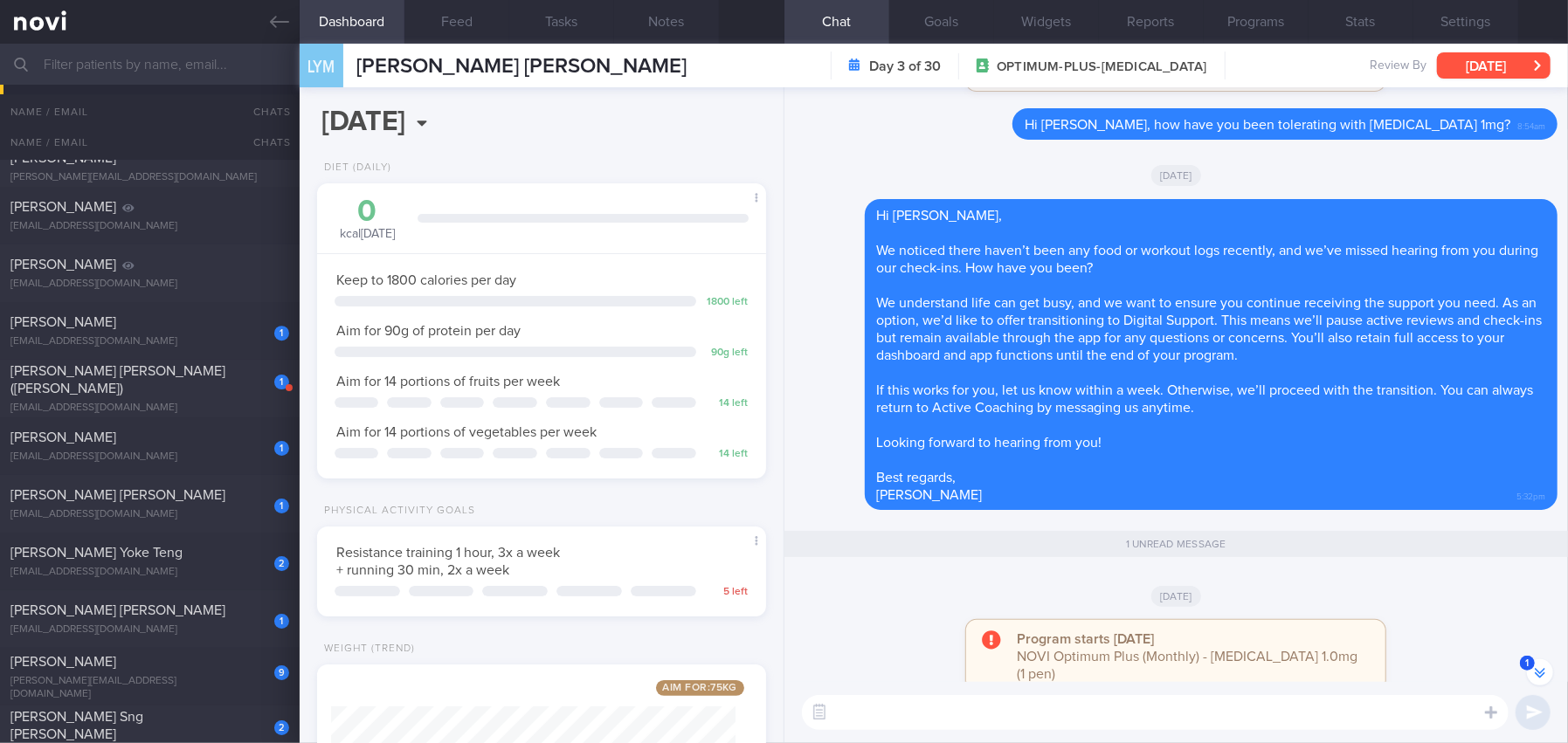
click at [1484, 66] on button "[DATE]" at bounding box center [1494, 65] width 113 height 26
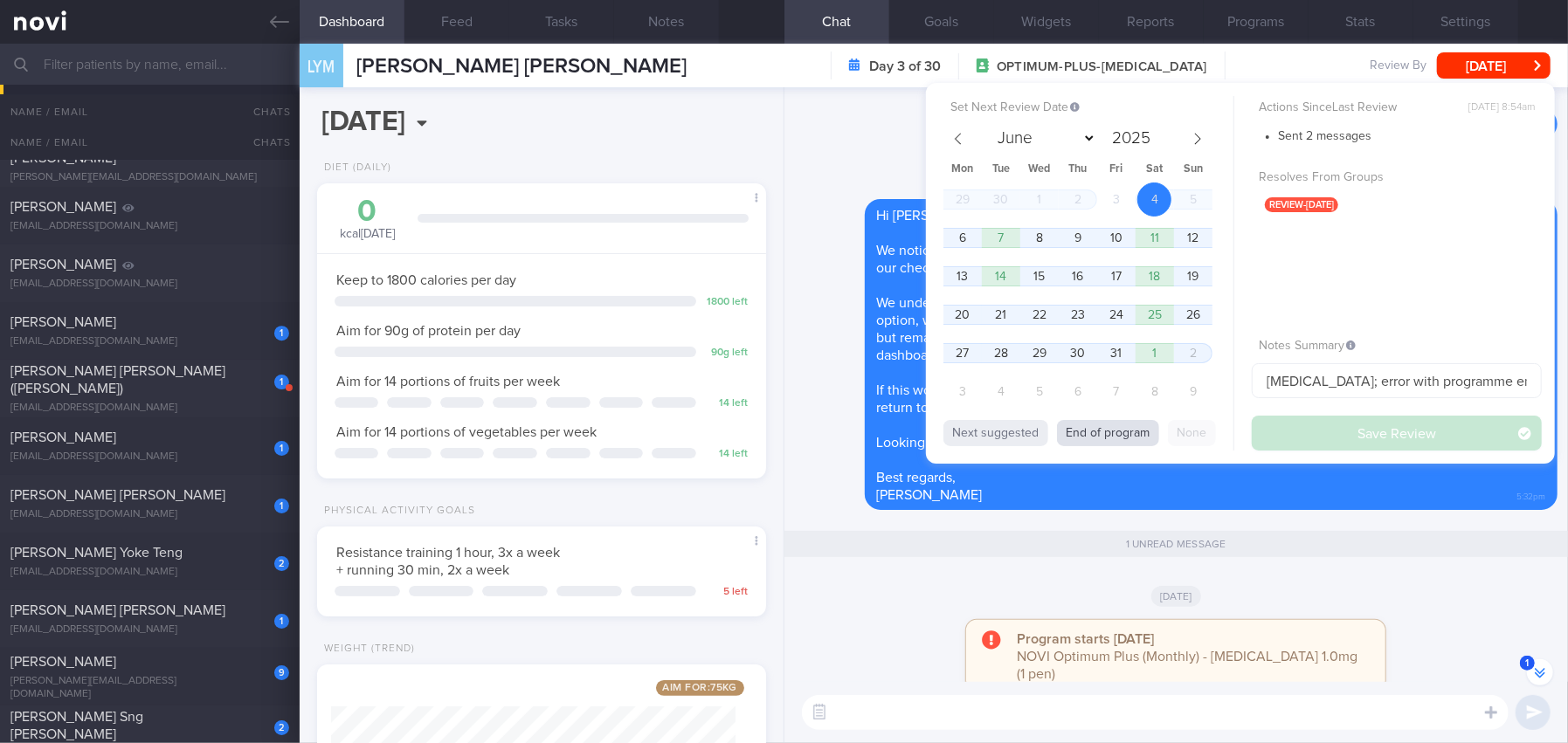
click at [1121, 440] on button "End of program" at bounding box center [1107, 433] width 102 height 26
select select "10"
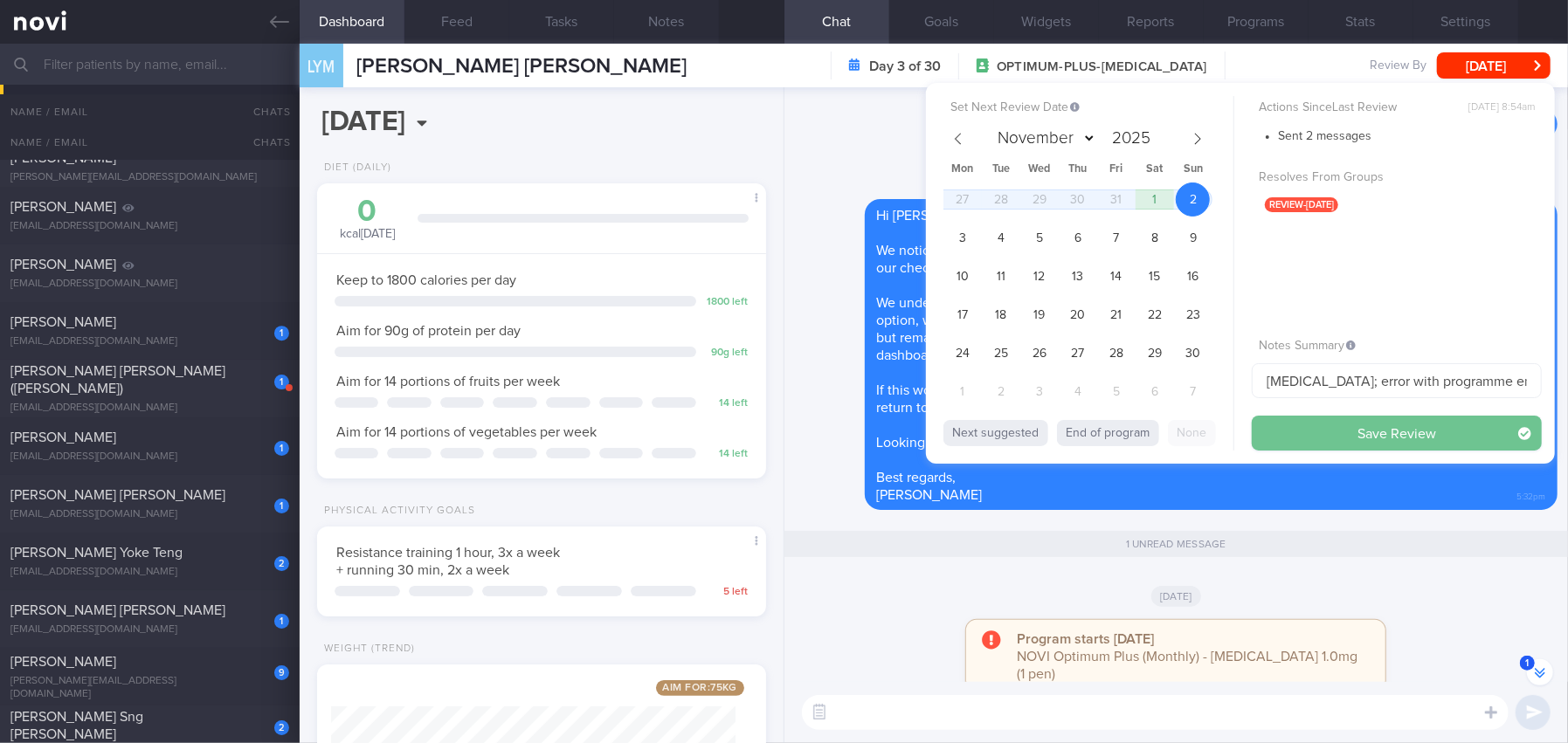
click at [1317, 421] on button "Save Review" at bounding box center [1396, 433] width 290 height 35
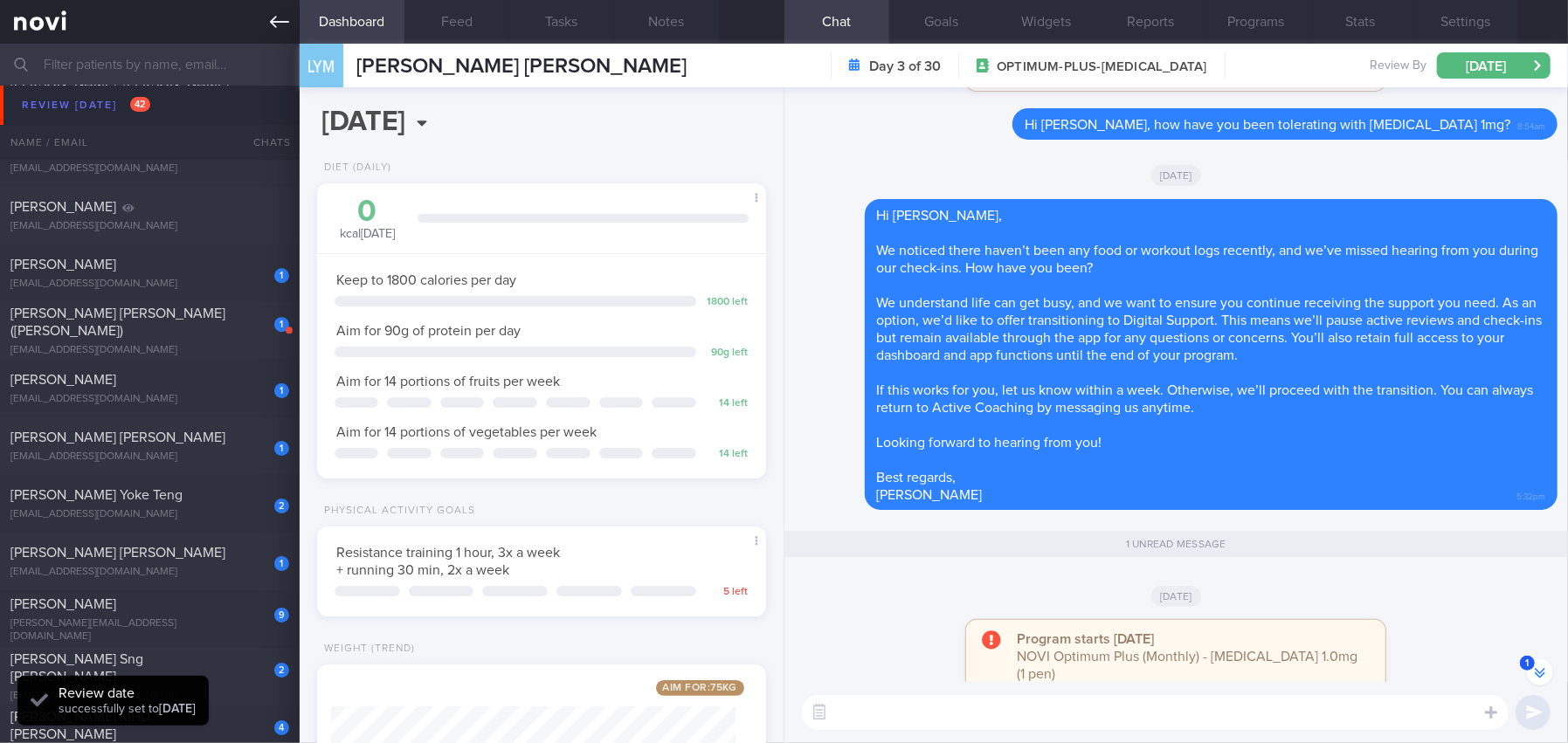
click at [266, 19] on link at bounding box center [150, 22] width 299 height 44
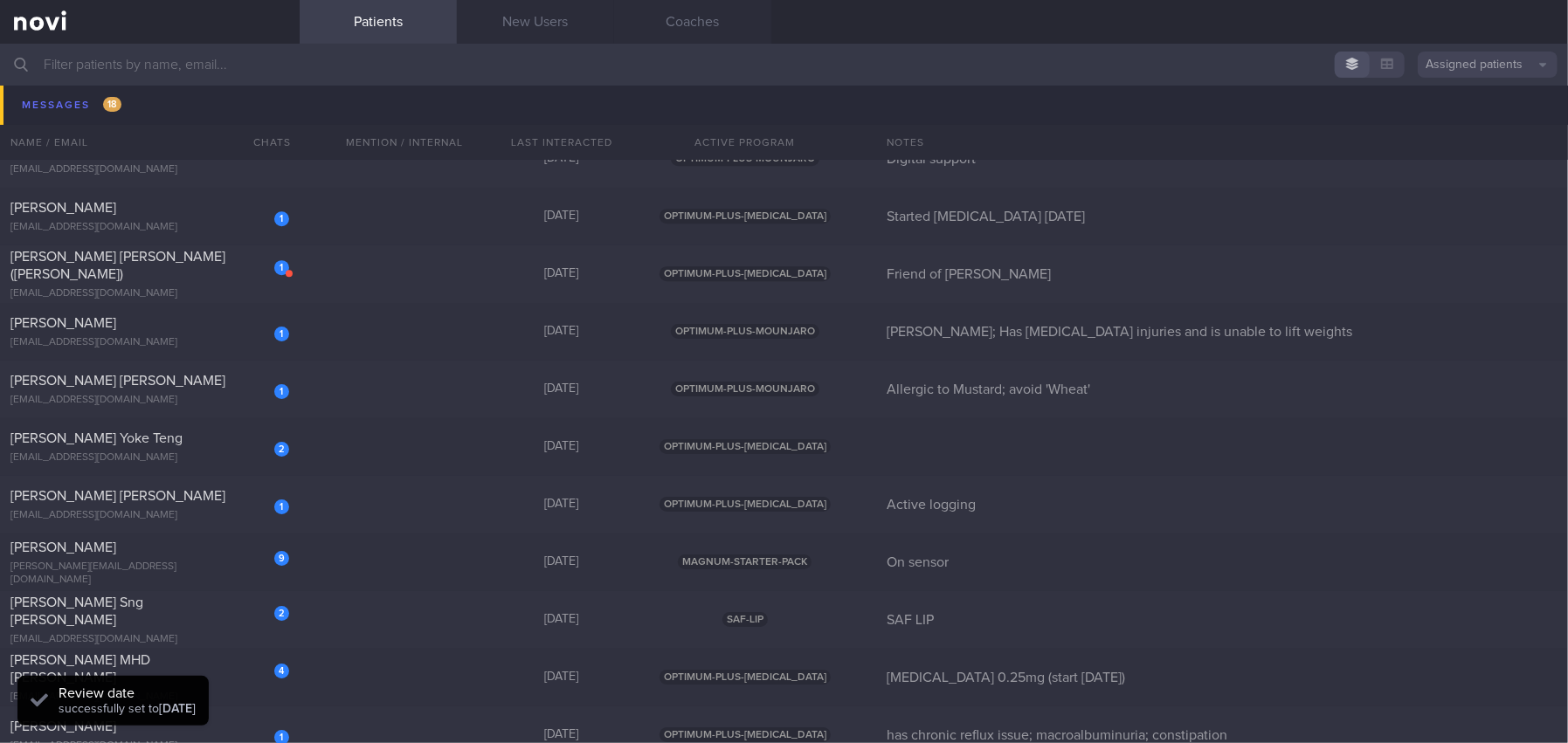
scroll to position [8823, 0]
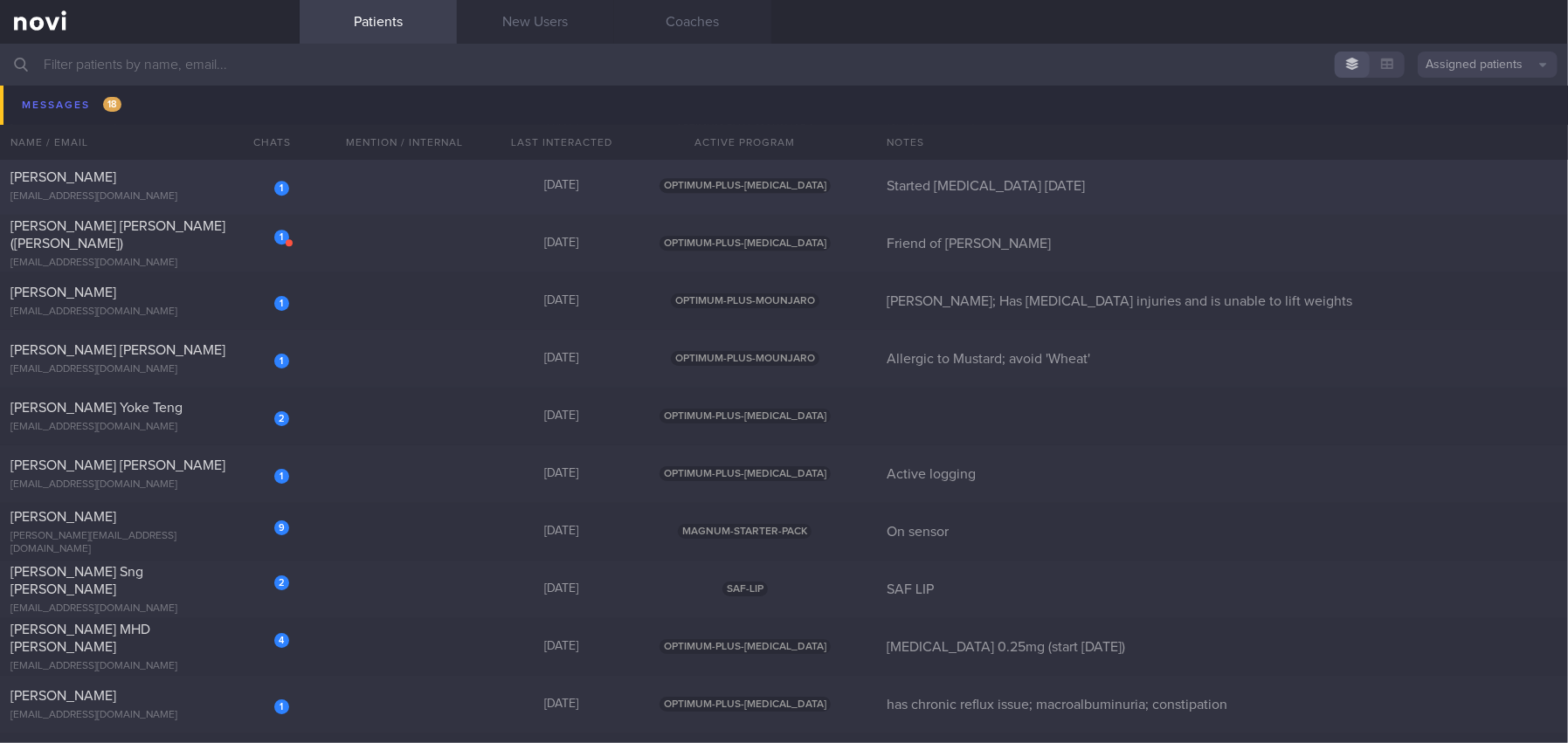
click at [200, 181] on div "[PERSON_NAME]" at bounding box center [148, 177] width 275 height 17
select select "9"
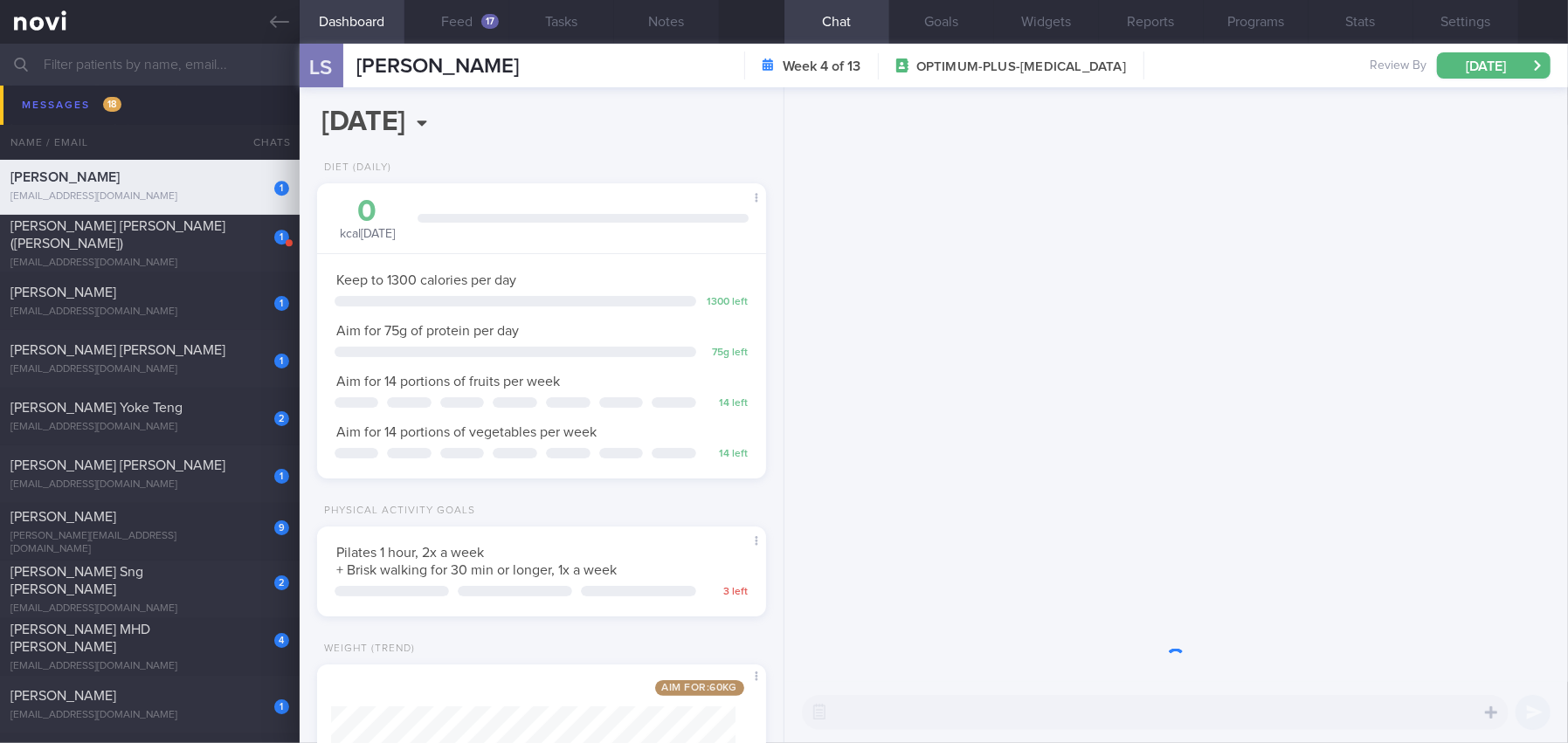
scroll to position [226, 404]
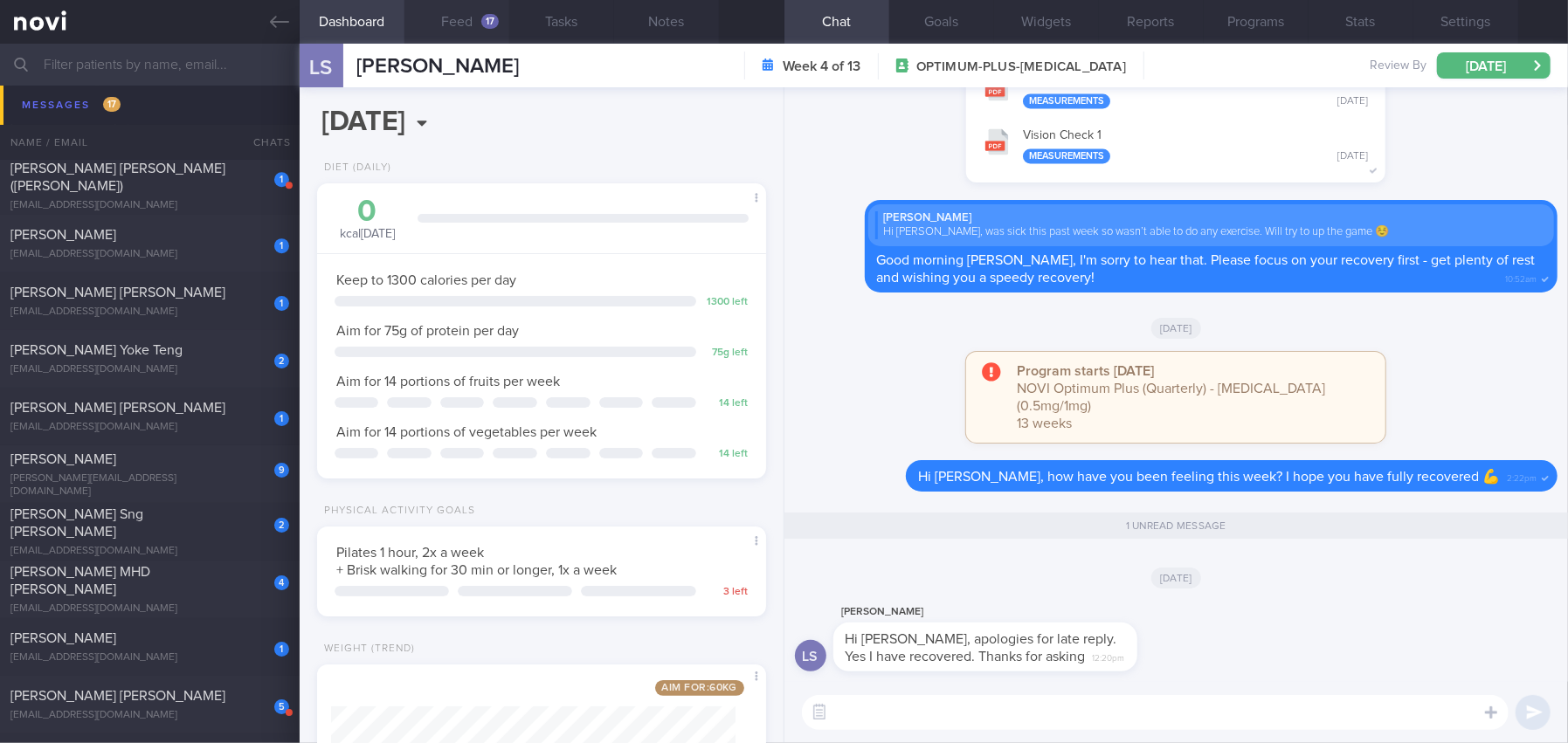
click at [480, 29] on button "Feed 17" at bounding box center [457, 22] width 105 height 44
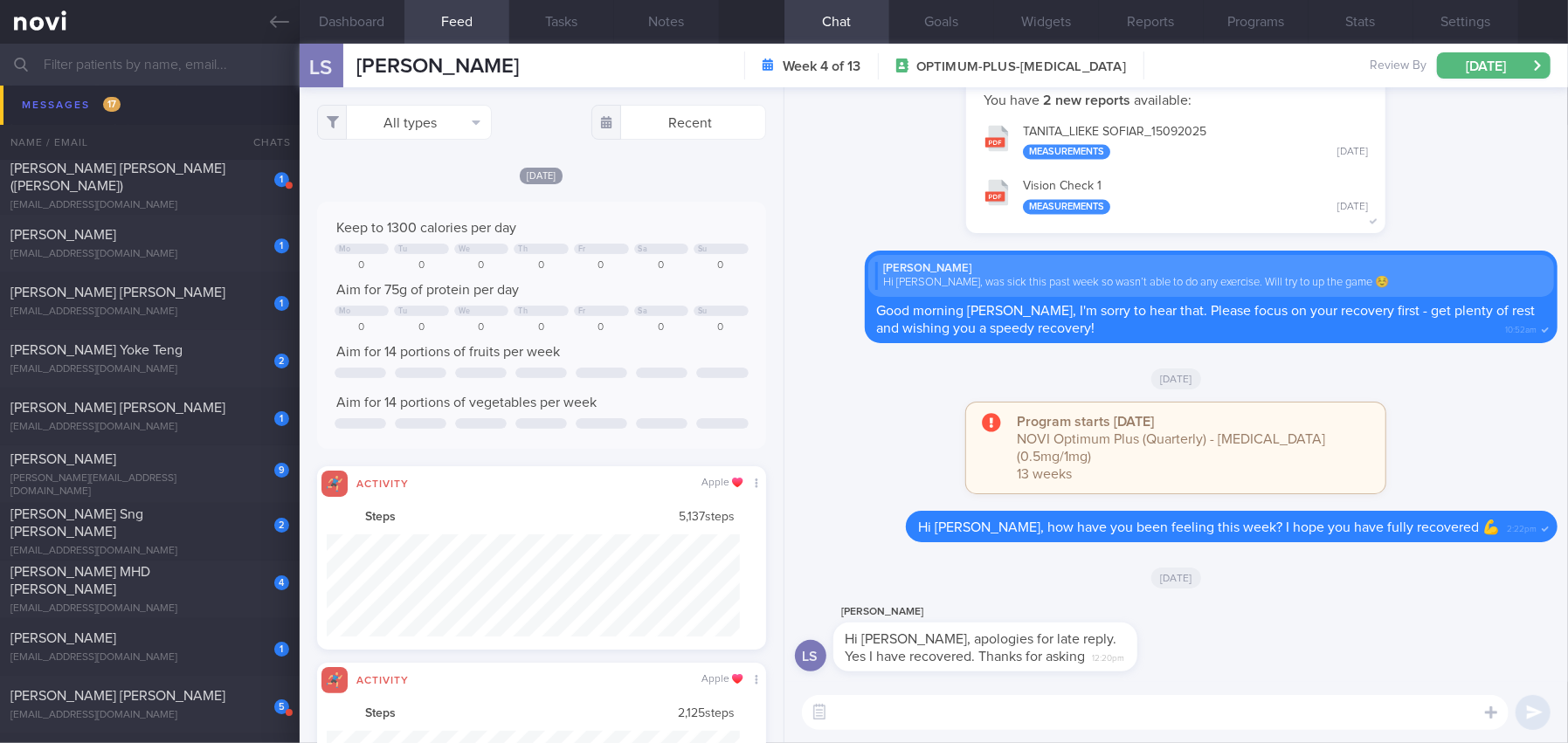
scroll to position [103, 412]
click at [410, 119] on button "All types" at bounding box center [403, 122] width 175 height 35
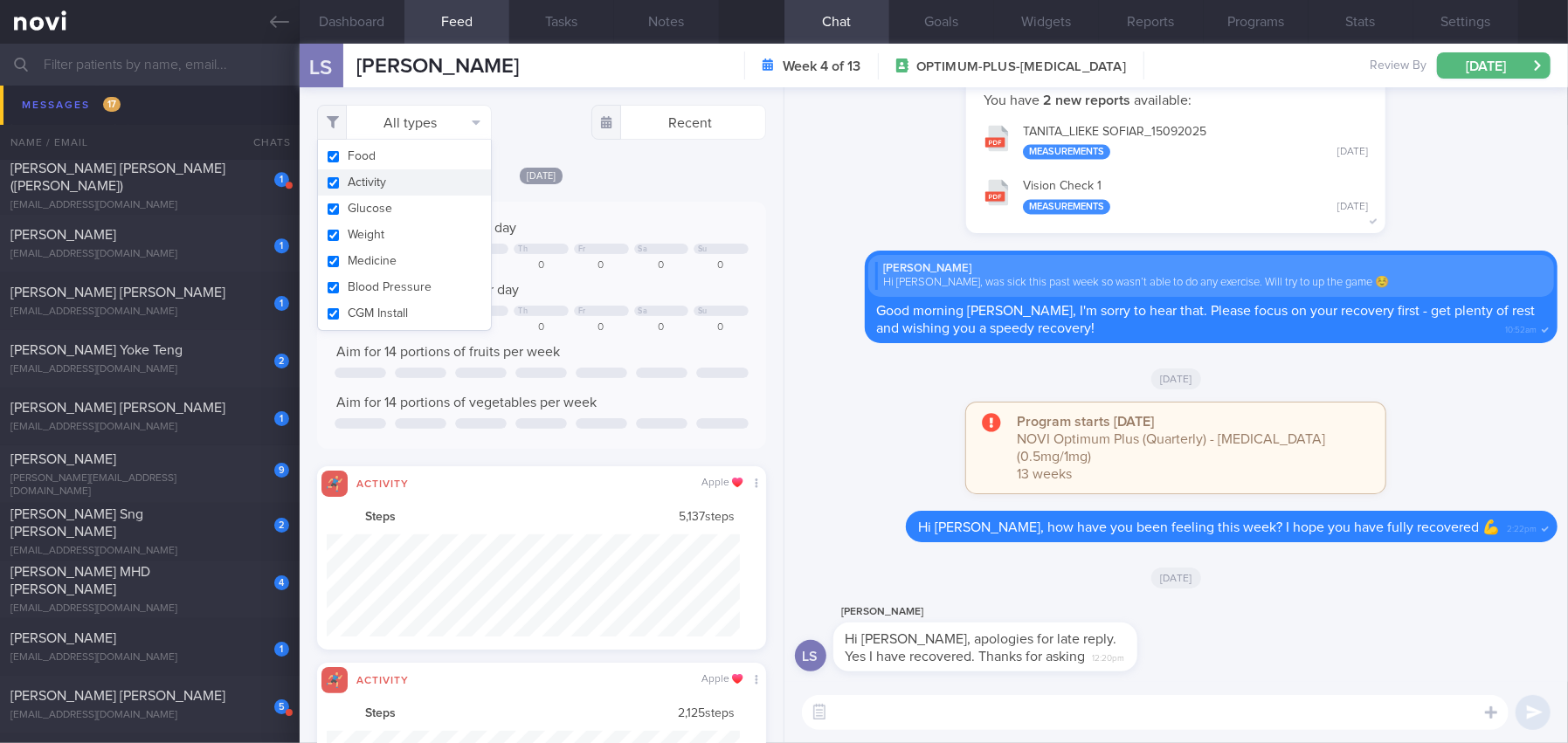
click at [327, 180] on button "Activity" at bounding box center [403, 182] width 173 height 26
checkbox input "false"
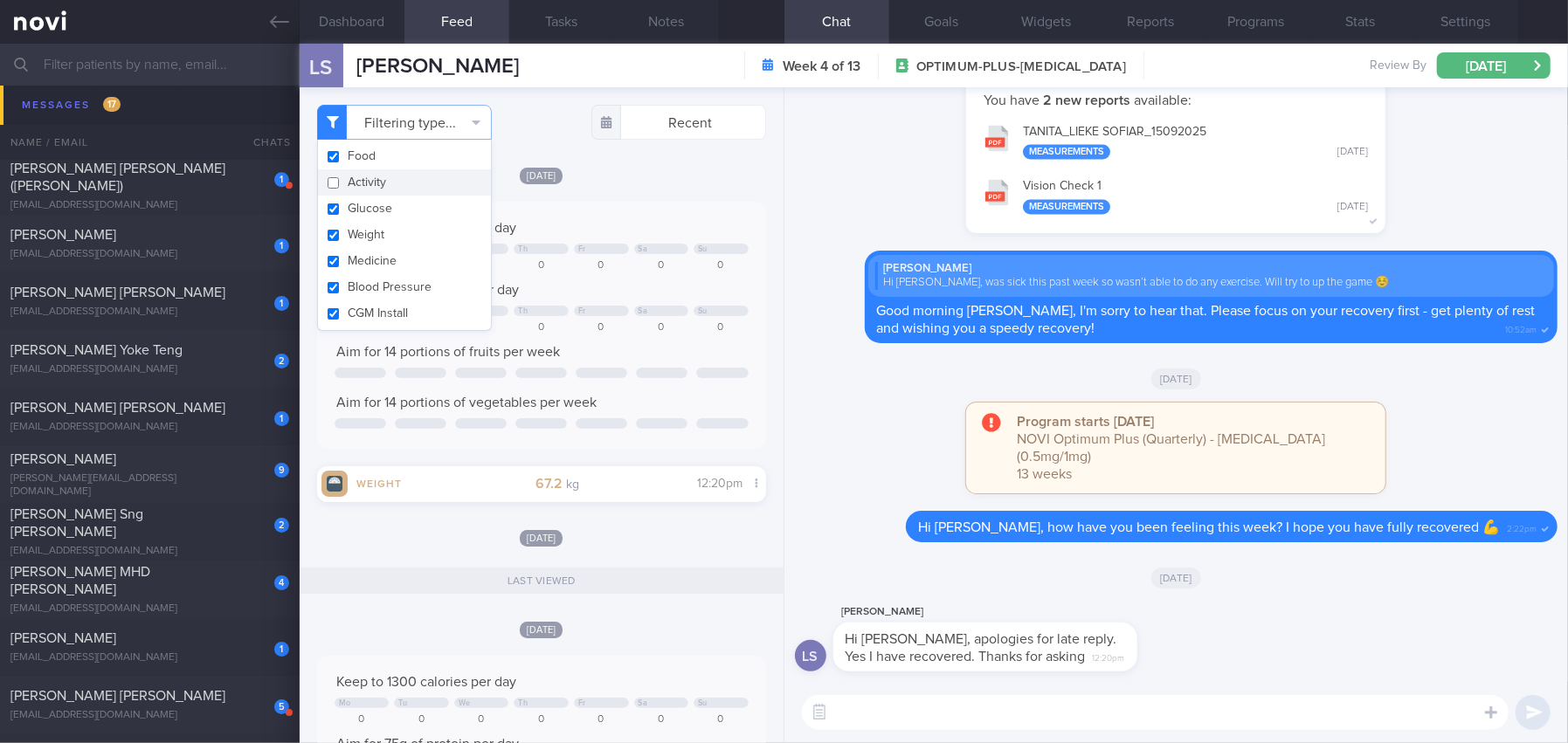
click at [664, 182] on div "[DATE]" at bounding box center [541, 175] width 449 height 18
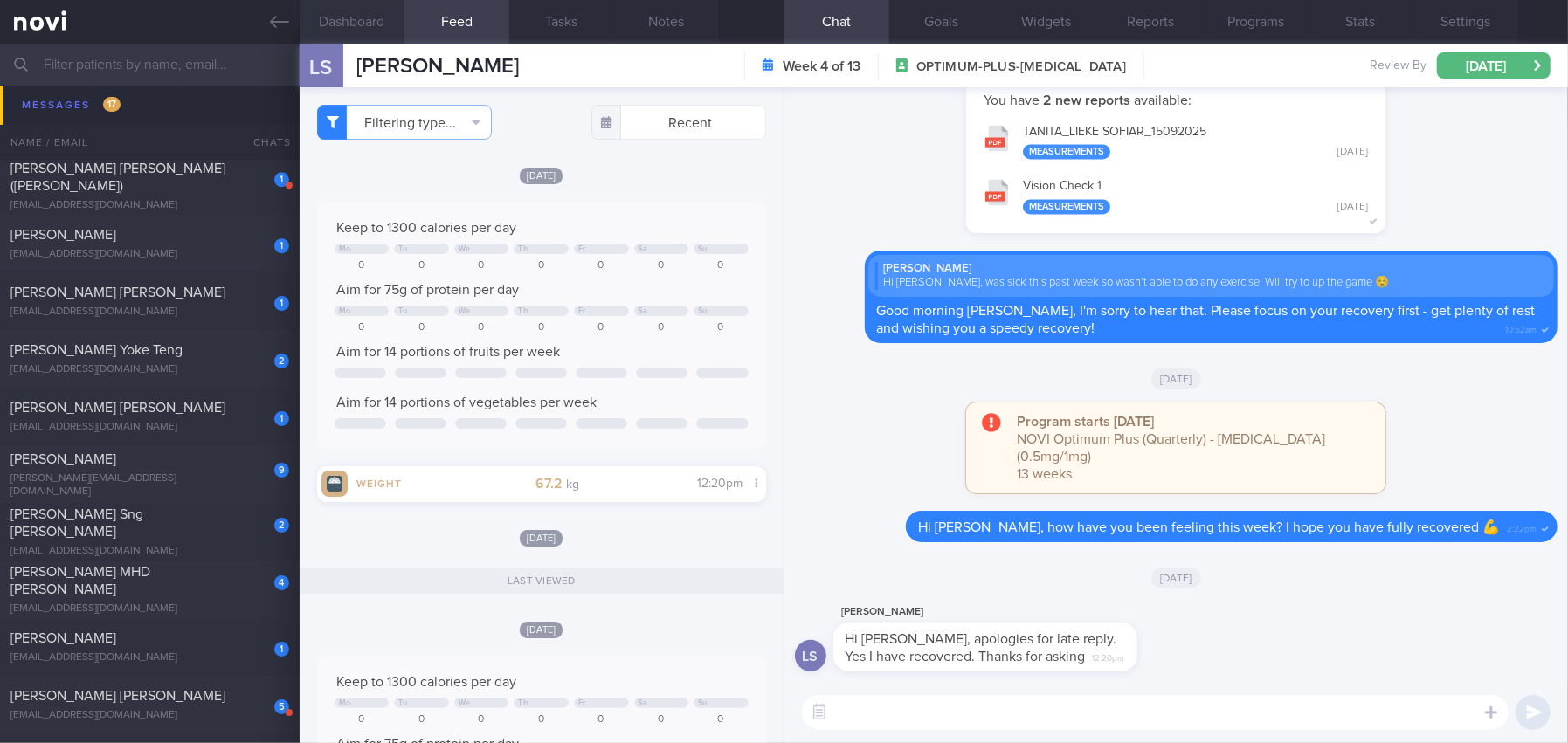
click at [333, 11] on button "Dashboard" at bounding box center [352, 22] width 105 height 44
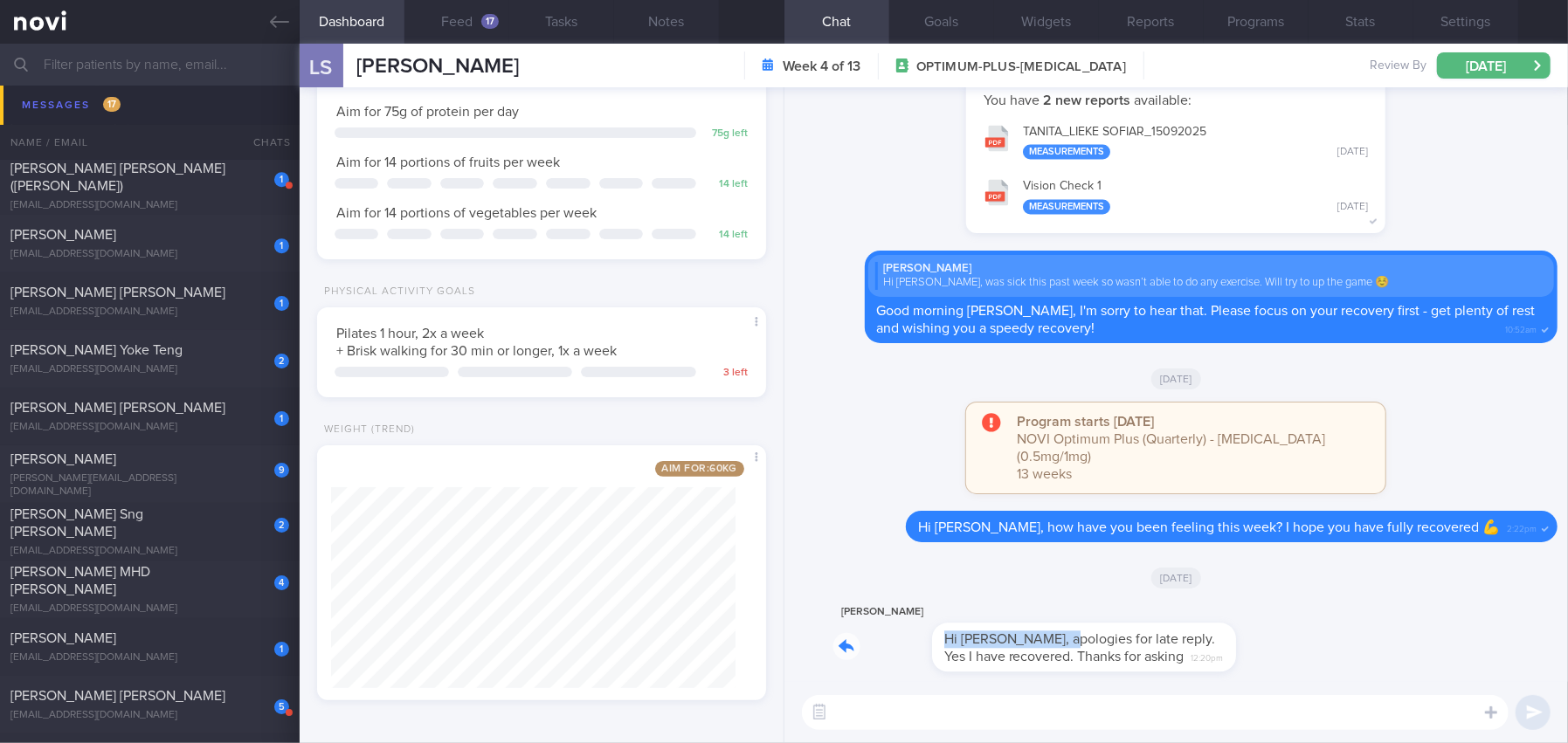
drag, startPoint x: 961, startPoint y: 626, endPoint x: 1359, endPoint y: 649, distance: 398.7
click at [1359, 649] on div "LS L Sofiar Hi [PERSON_NAME], apologies for late reply. Yes I have recovered. T…" at bounding box center [1176, 642] width 763 height 80
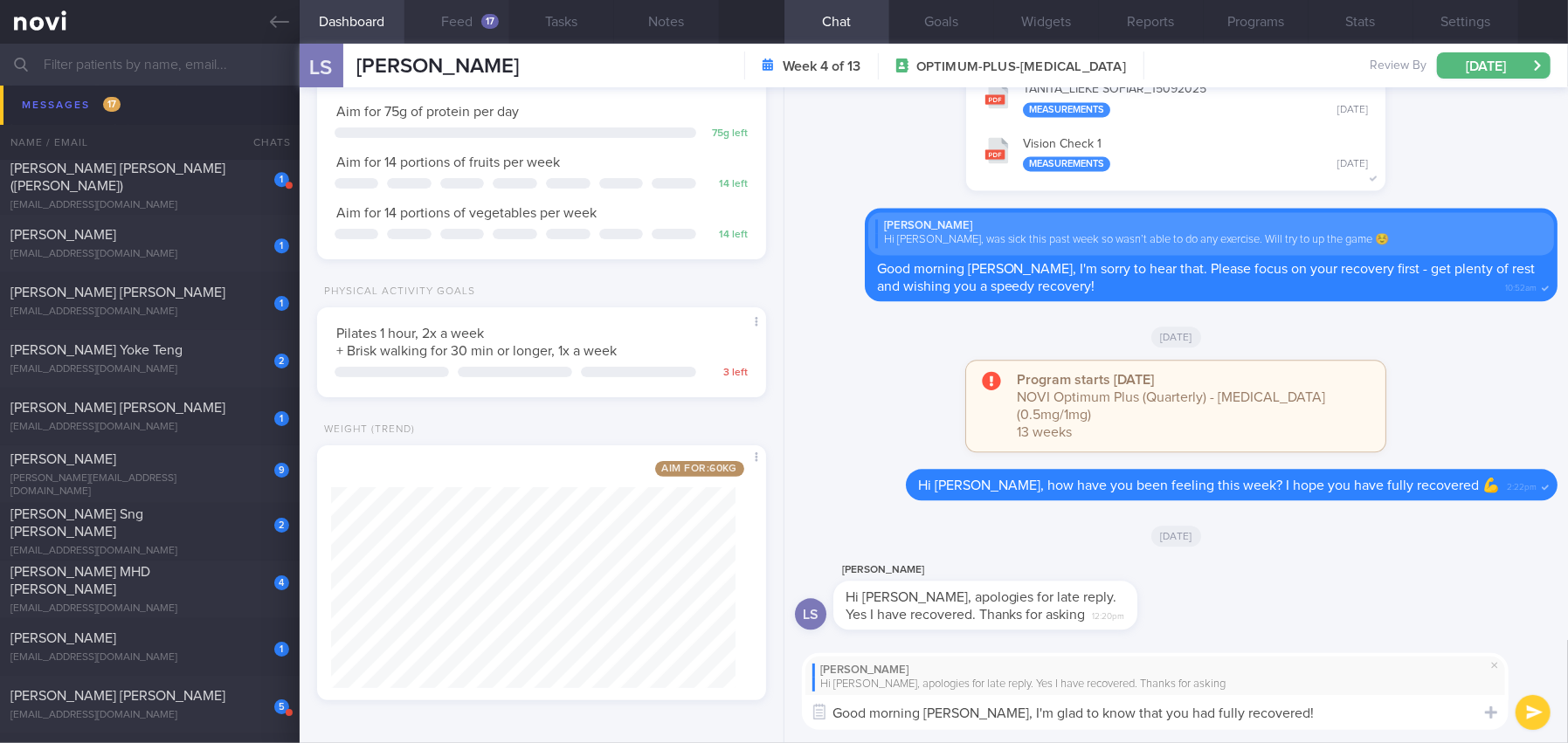
click at [444, 17] on button "Feed 17" at bounding box center [457, 22] width 105 height 44
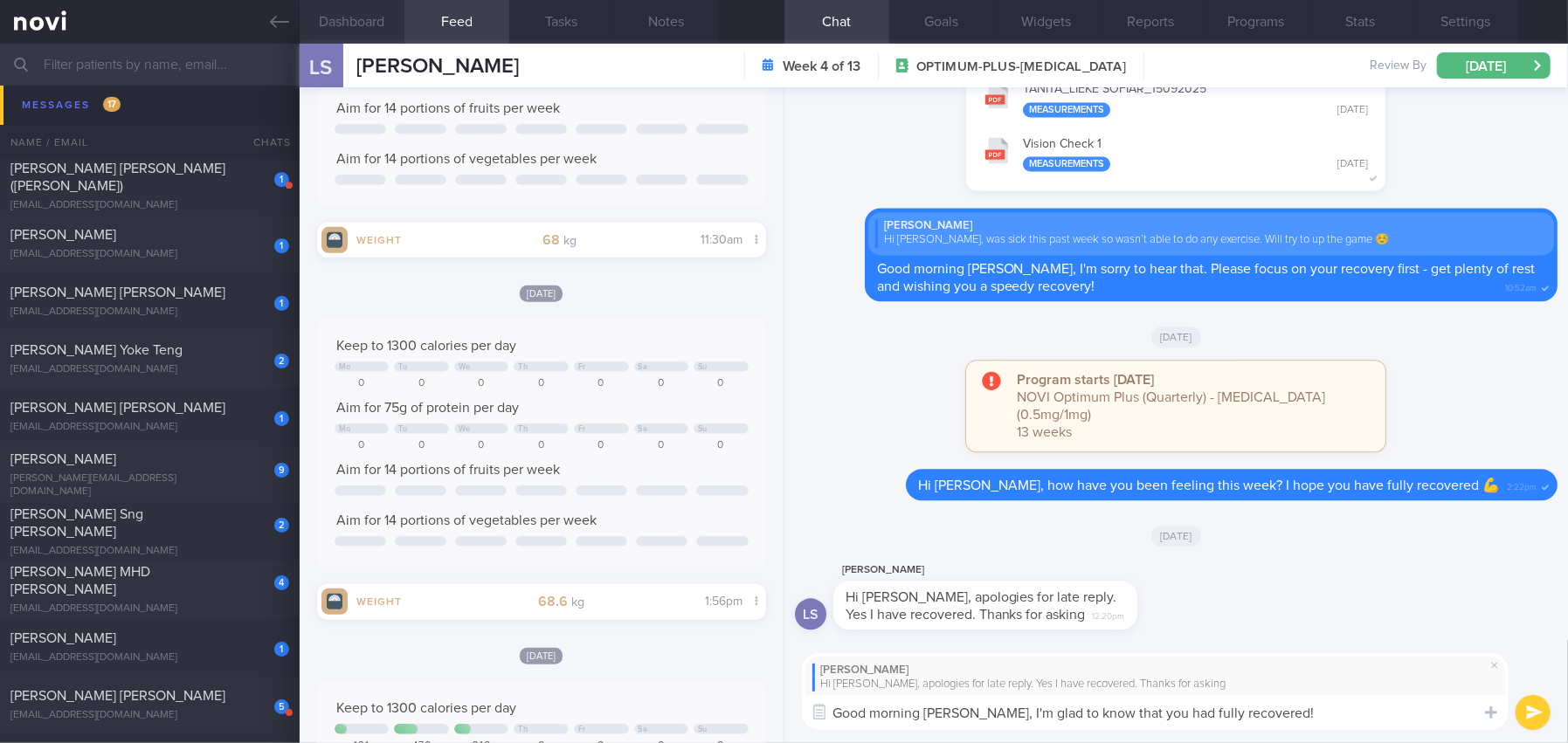
click at [357, 17] on button "Dashboard" at bounding box center [352, 22] width 105 height 44
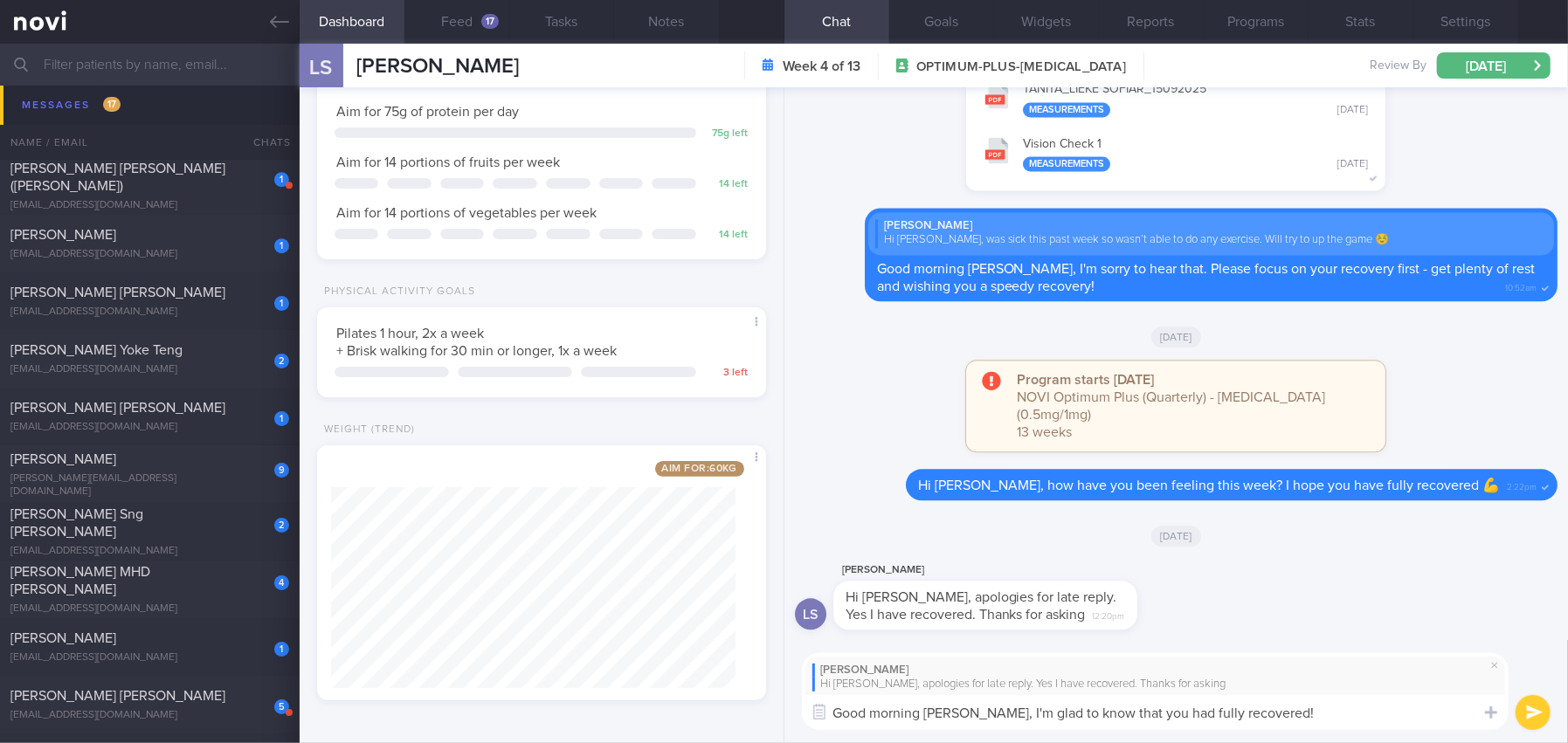
click at [1285, 717] on textarea "Good morning [PERSON_NAME], I'm glad to know that you had fully recovered!" at bounding box center [1155, 712] width 707 height 35
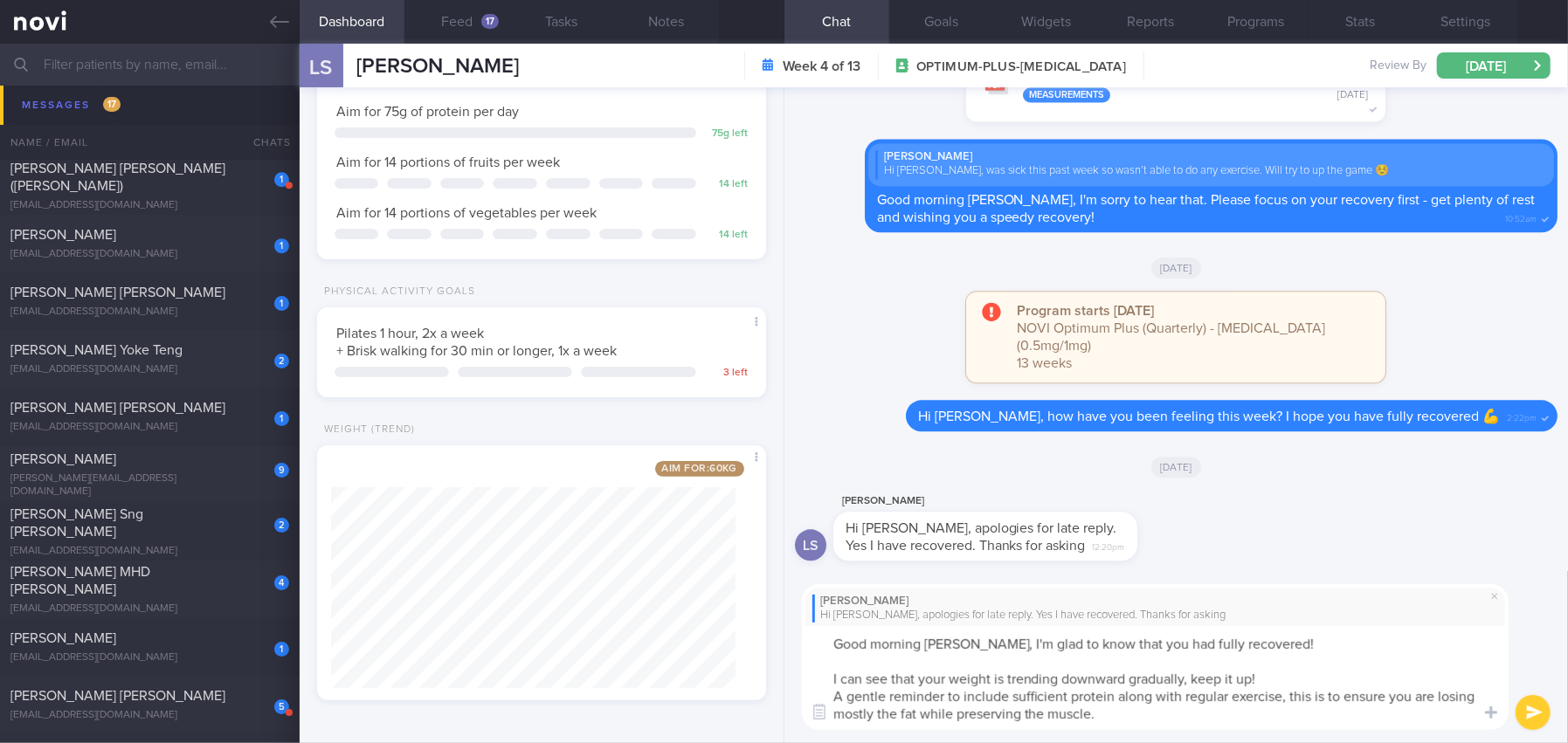
drag, startPoint x: 963, startPoint y: 636, endPoint x: 1163, endPoint y: 732, distance: 221.8
click at [1163, 732] on div "L Sofiar Hi Mee Li, apologies for late reply. Yes I have recovered. Thanks for …" at bounding box center [1175, 657] width 783 height 173
click at [966, 649] on textarea "Good morning Lieke, I'm glad to know that you had fully recovered! I can see th…" at bounding box center [1155, 678] width 707 height 104
drag, startPoint x: 964, startPoint y: 643, endPoint x: 1131, endPoint y: 723, distance: 185.2
click at [1131, 723] on textarea "Good morning Lieke, I'm glad to know that you had fully recovered! I can see th…" at bounding box center [1155, 678] width 707 height 104
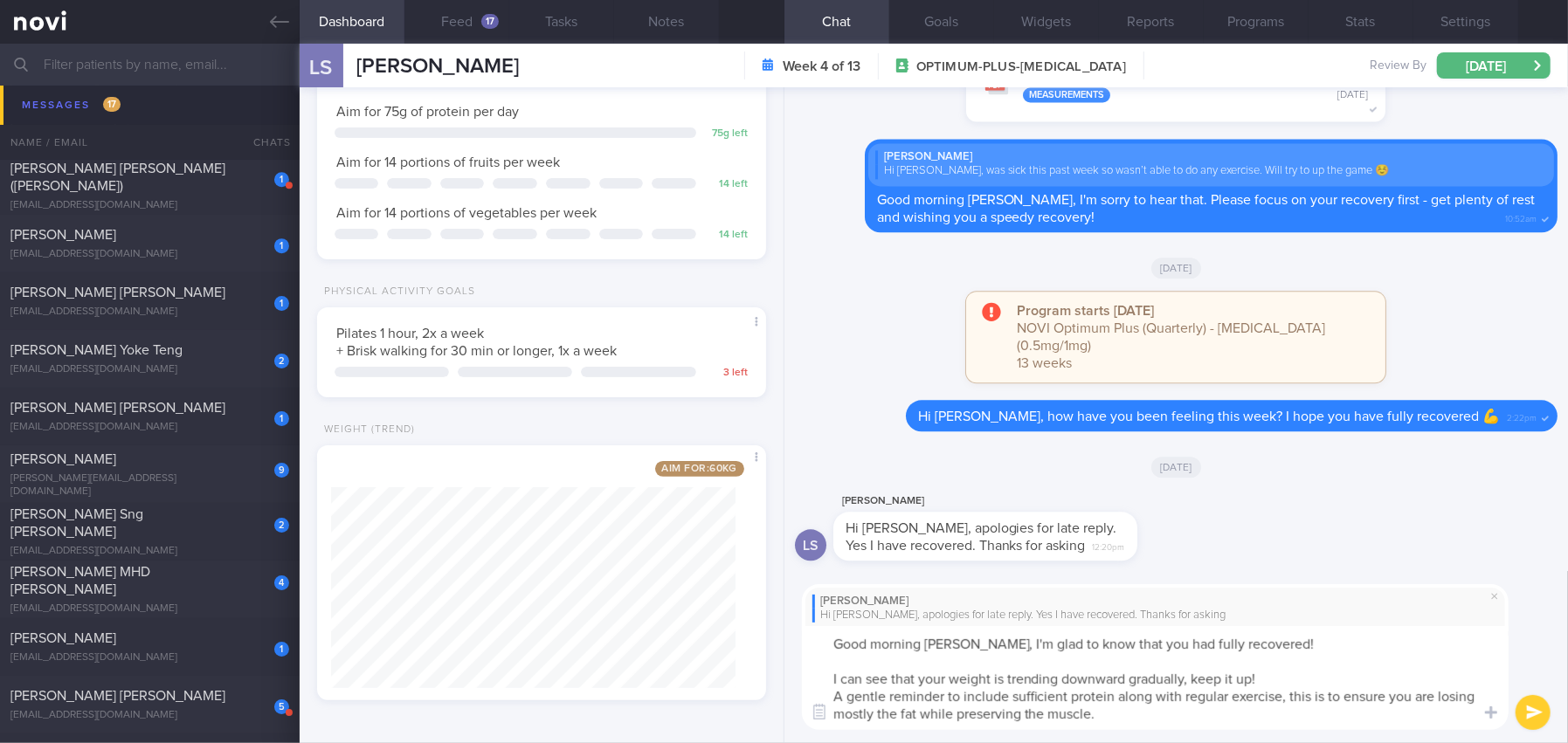
paste textarea "’m glad to know that you’ve fully recovered! I can see that your weight is grad…"
click at [1132, 641] on textarea "Good morning Lieke, I’m glad to know that you’ve fully recovered! I can see tha…" at bounding box center [1155, 678] width 707 height 104
click at [1197, 676] on textarea "Good morning Lieke, I’m glad to know that you have fully recovered! I can see t…" at bounding box center [1155, 678] width 707 height 104
click at [1294, 680] on textarea "Good morning Lieke, I’m glad to know that you have fully recovered! I can see t…" at bounding box center [1155, 678] width 707 height 104
click at [828, 699] on textarea "Good morning Lieke, I’m glad to know that you have fully recovered! I can see t…" at bounding box center [1155, 678] width 707 height 104
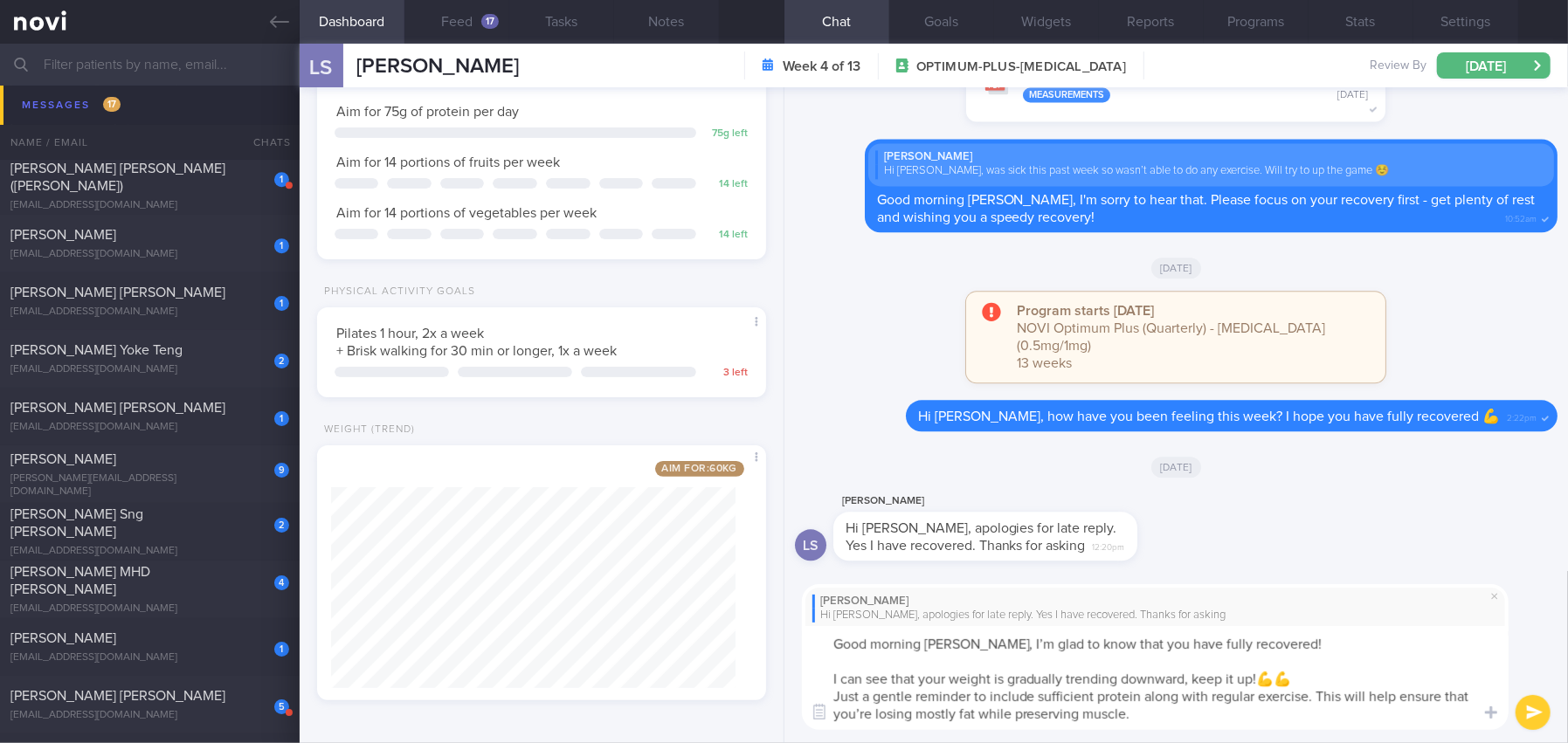
click at [871, 711] on textarea "Good morning Lieke, I’m glad to know that you have fully recovered! I can see t…" at bounding box center [1155, 678] width 707 height 104
click at [1187, 711] on textarea "Good morning Lieke, I’m glad to know that you have fully recovered! I can see t…" at bounding box center [1155, 678] width 707 height 104
type textarea "Good morning Lieke, I’m glad to know that you have fully recovered! I can see t…"
click at [1539, 713] on button "submit" at bounding box center [1533, 712] width 35 height 35
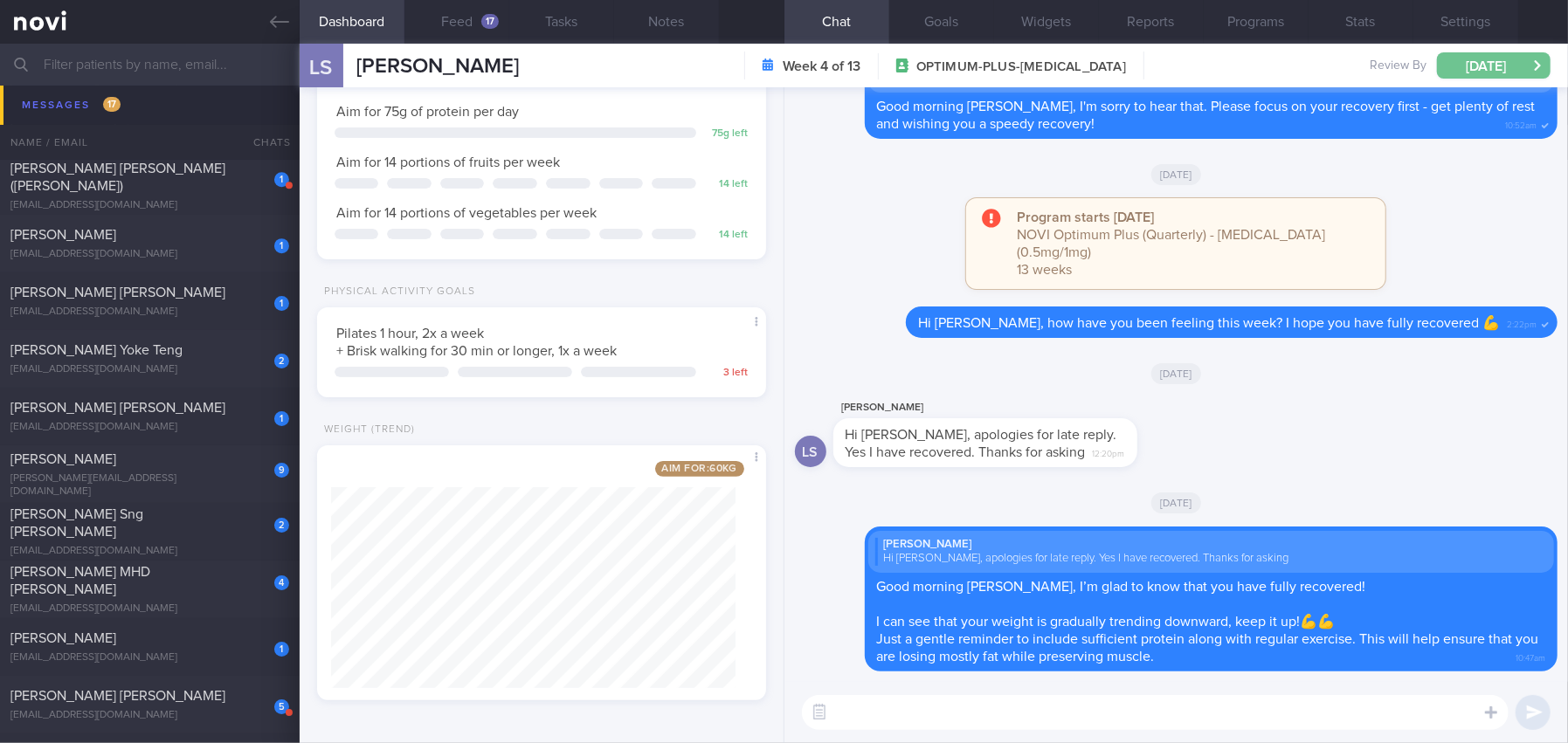
click at [1495, 58] on button "[DATE]" at bounding box center [1494, 65] width 113 height 26
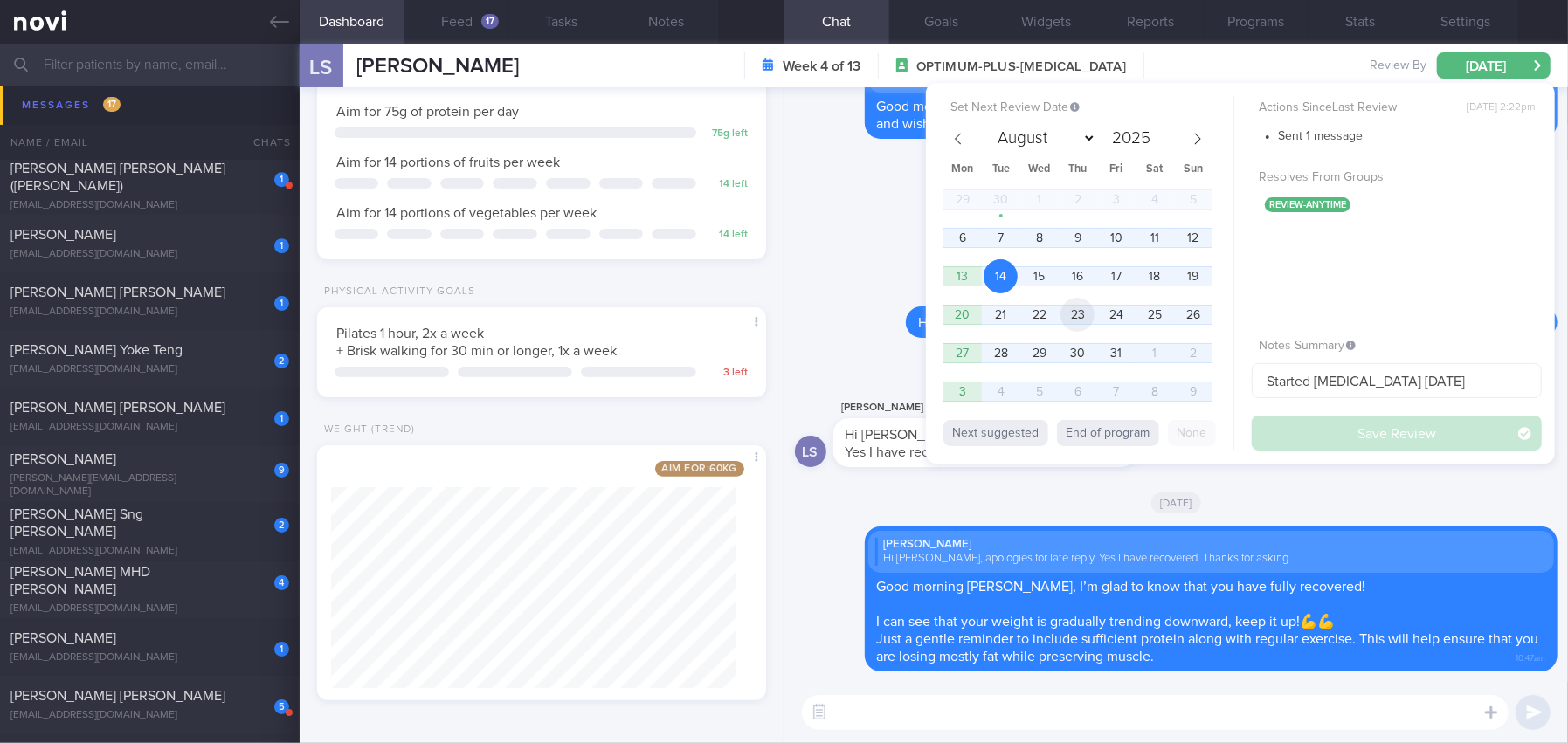
click at [1082, 314] on span "23" at bounding box center [1078, 315] width 34 height 34
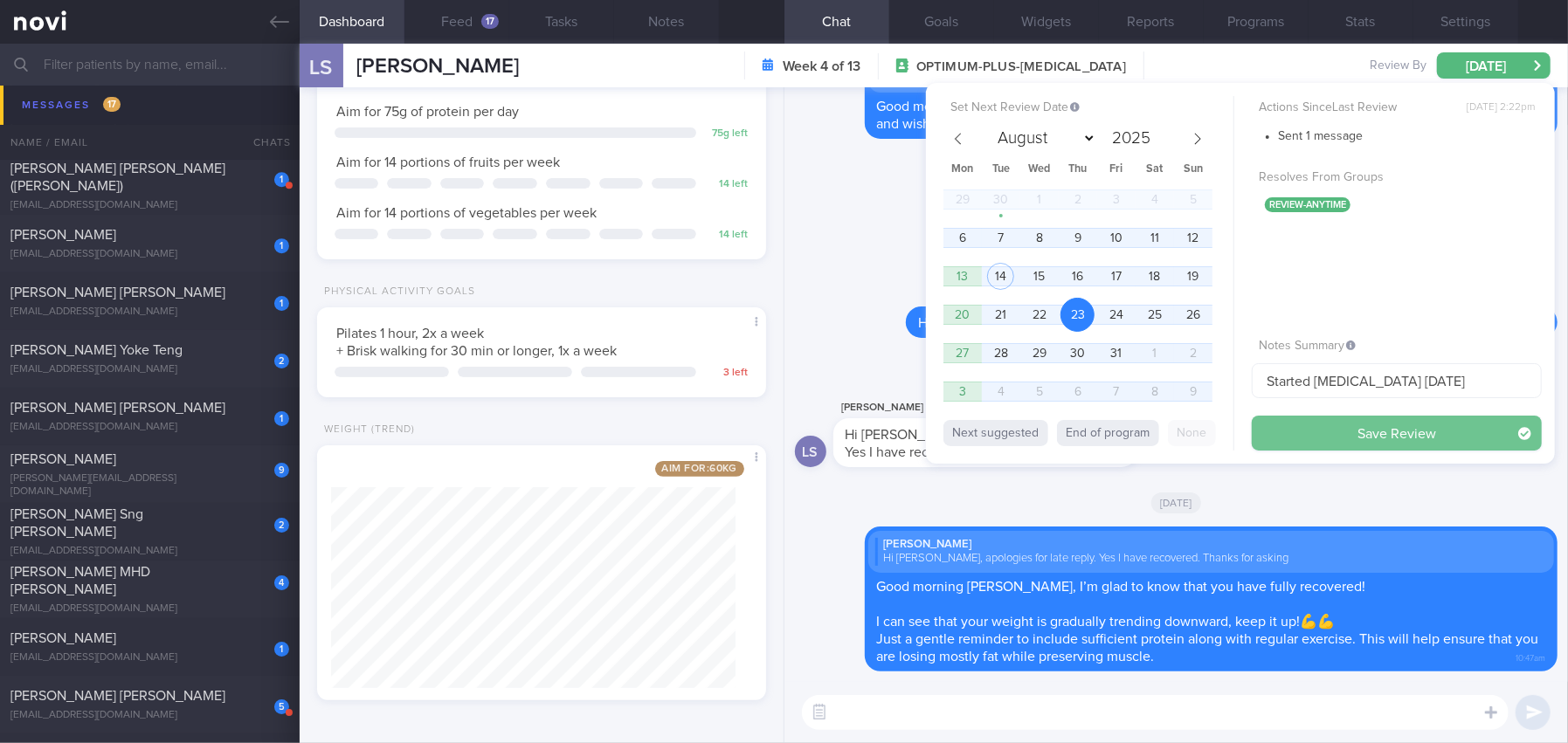
click at [1321, 431] on button "Save Review" at bounding box center [1396, 433] width 290 height 35
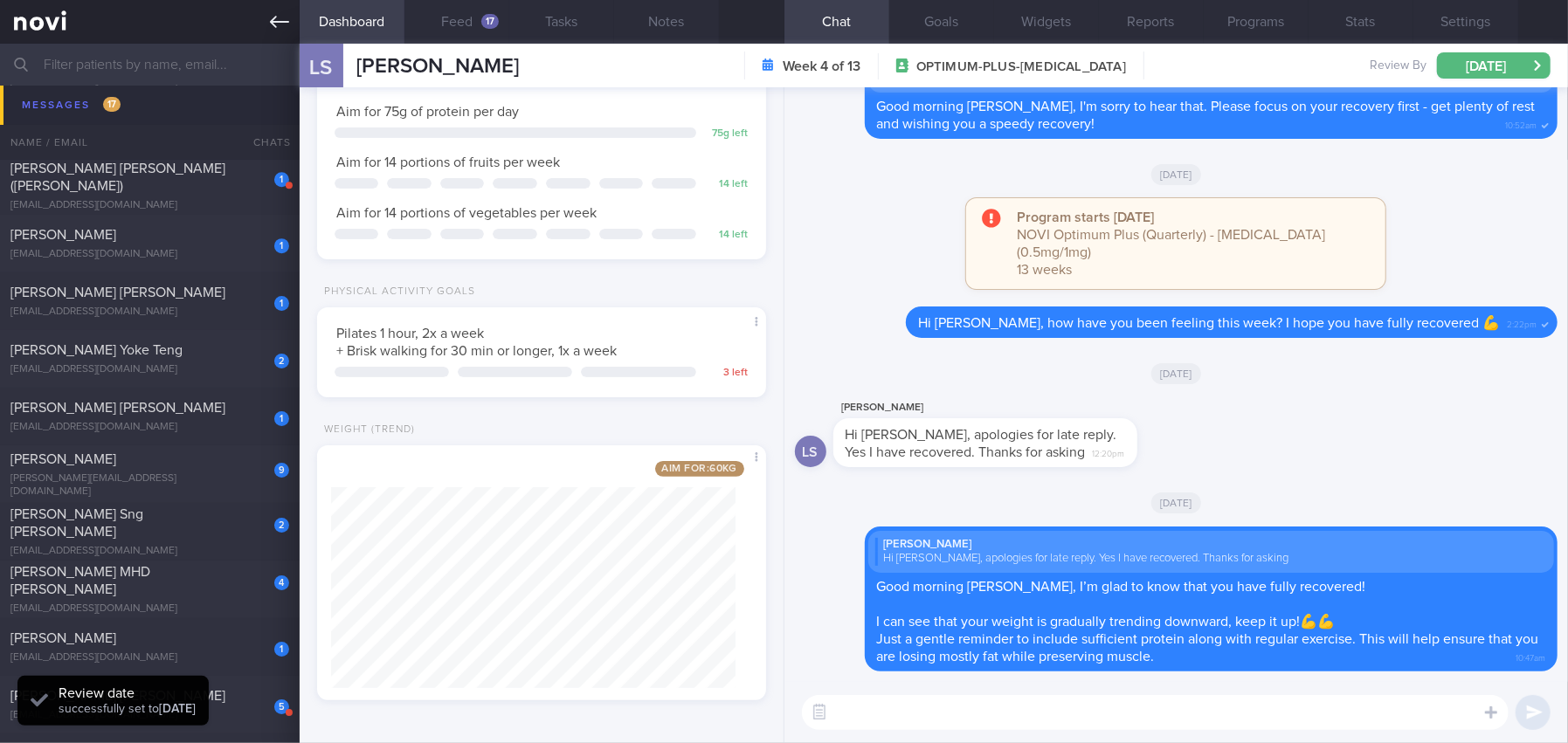
click at [275, 24] on icon at bounding box center [279, 22] width 19 height 19
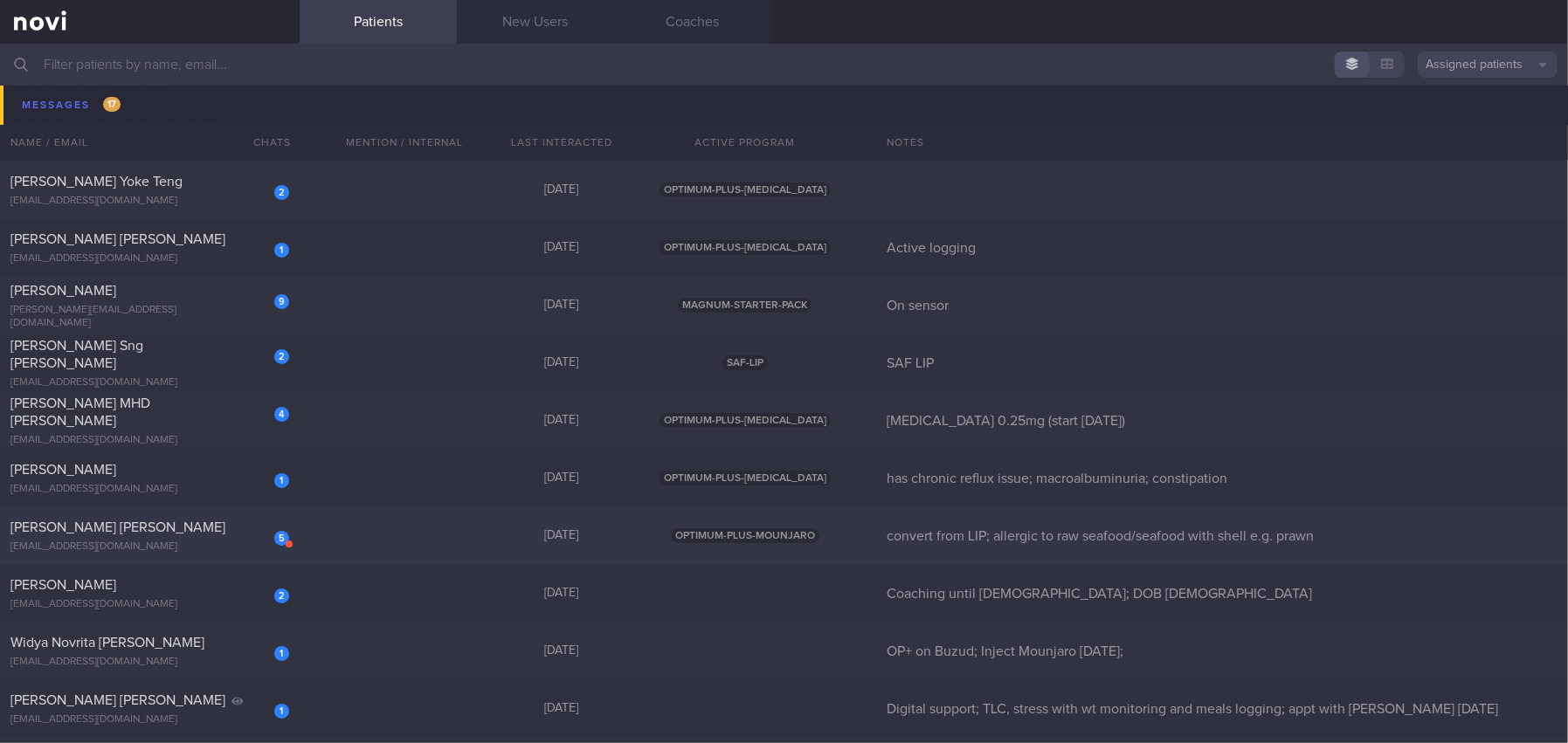
scroll to position [8997, 0]
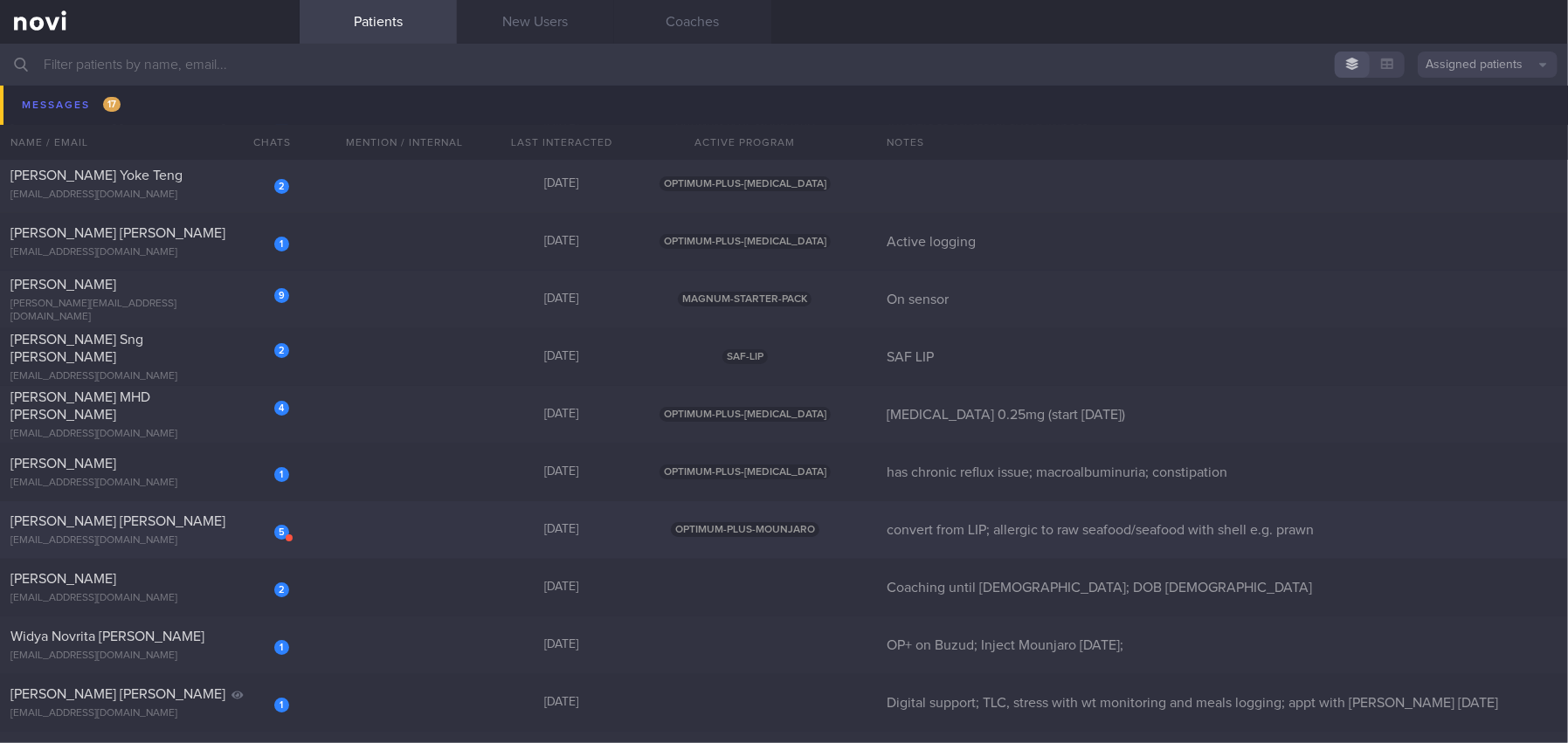
click at [175, 521] on div "[PERSON_NAME] [PERSON_NAME]" at bounding box center [148, 522] width 275 height 17
select select "9"
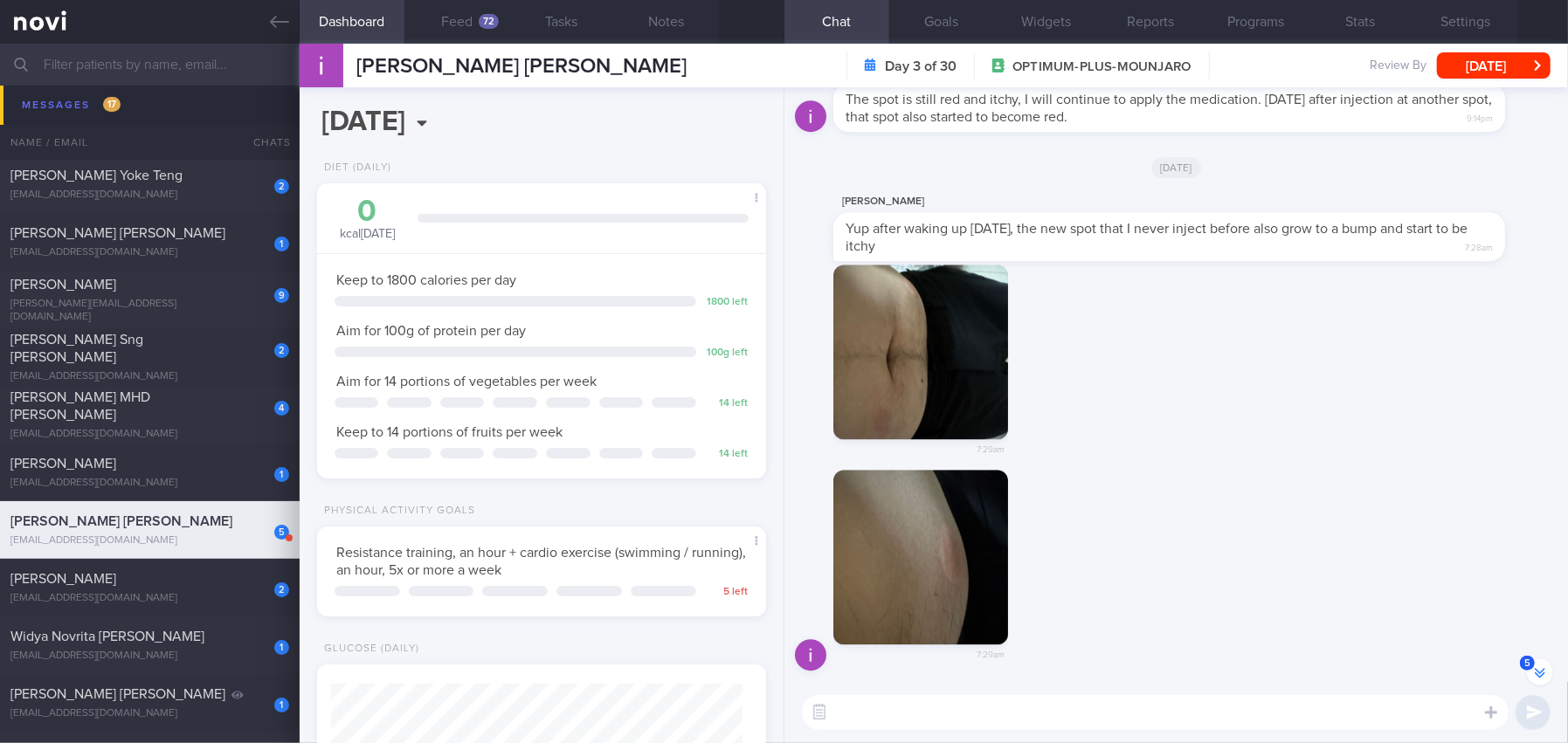
scroll to position [-86, 0]
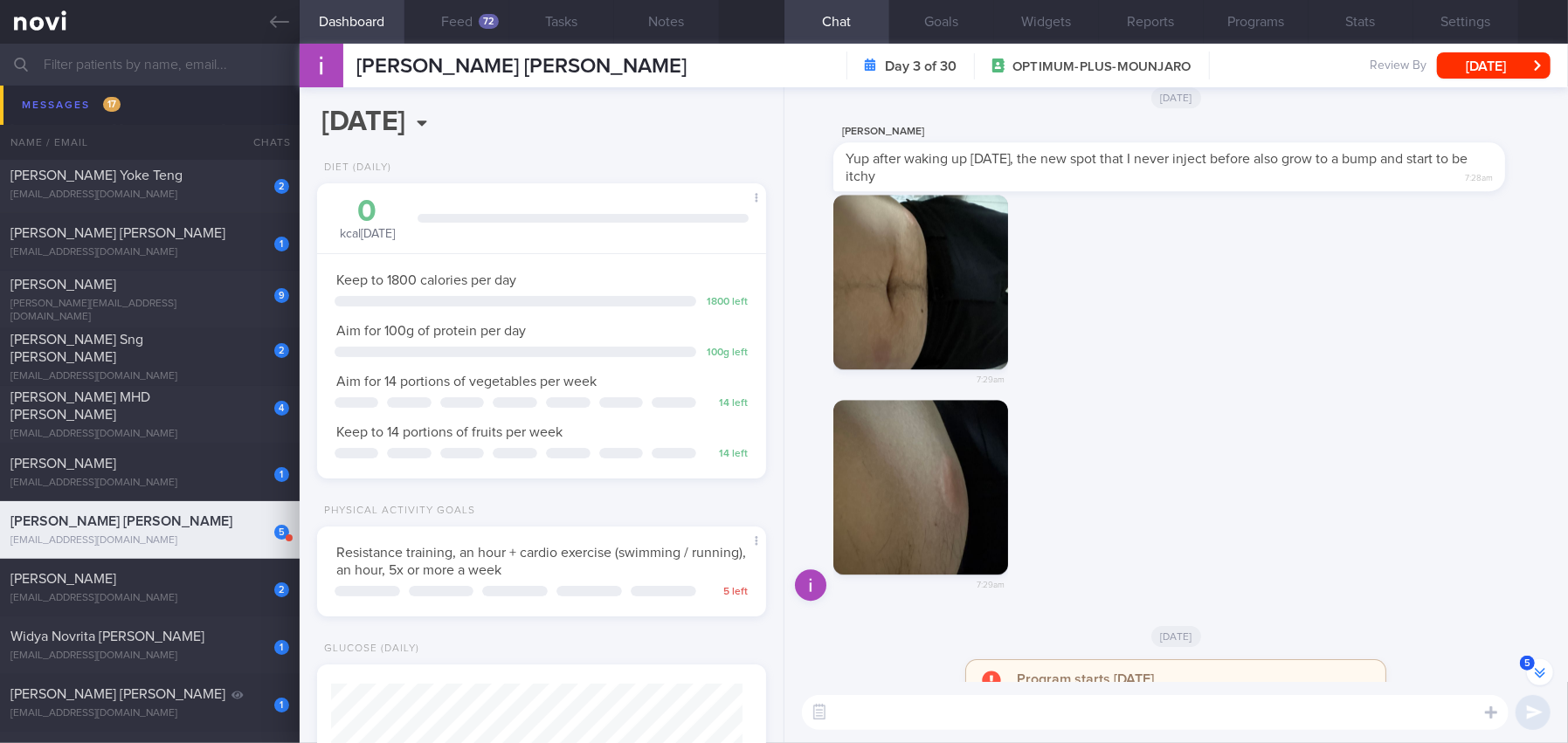
click at [966, 708] on textarea at bounding box center [1155, 712] width 707 height 35
type textarea "Hi [PERSON_NAME],"
click at [1452, 18] on button "Settings" at bounding box center [1466, 22] width 105 height 44
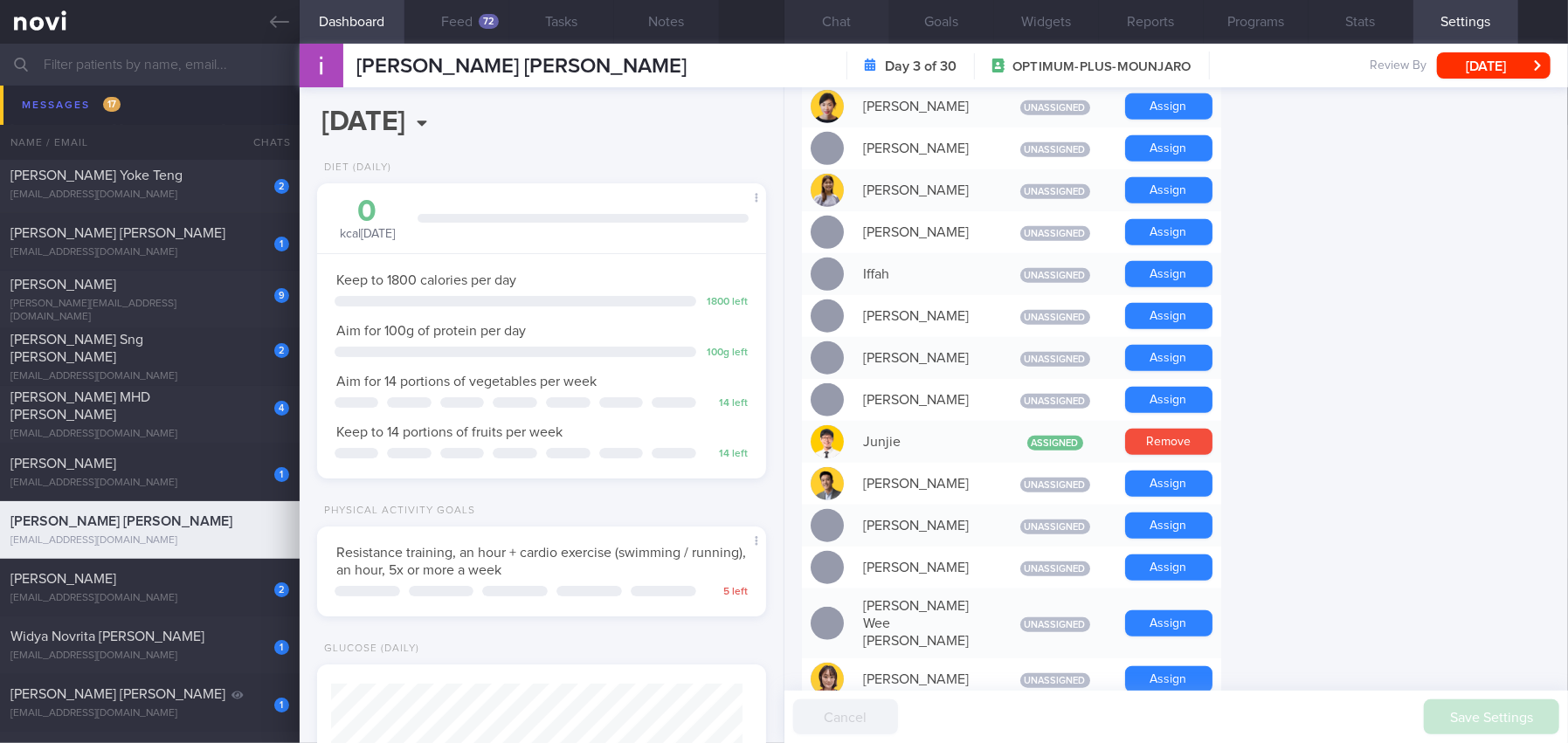
scroll to position [610, 0]
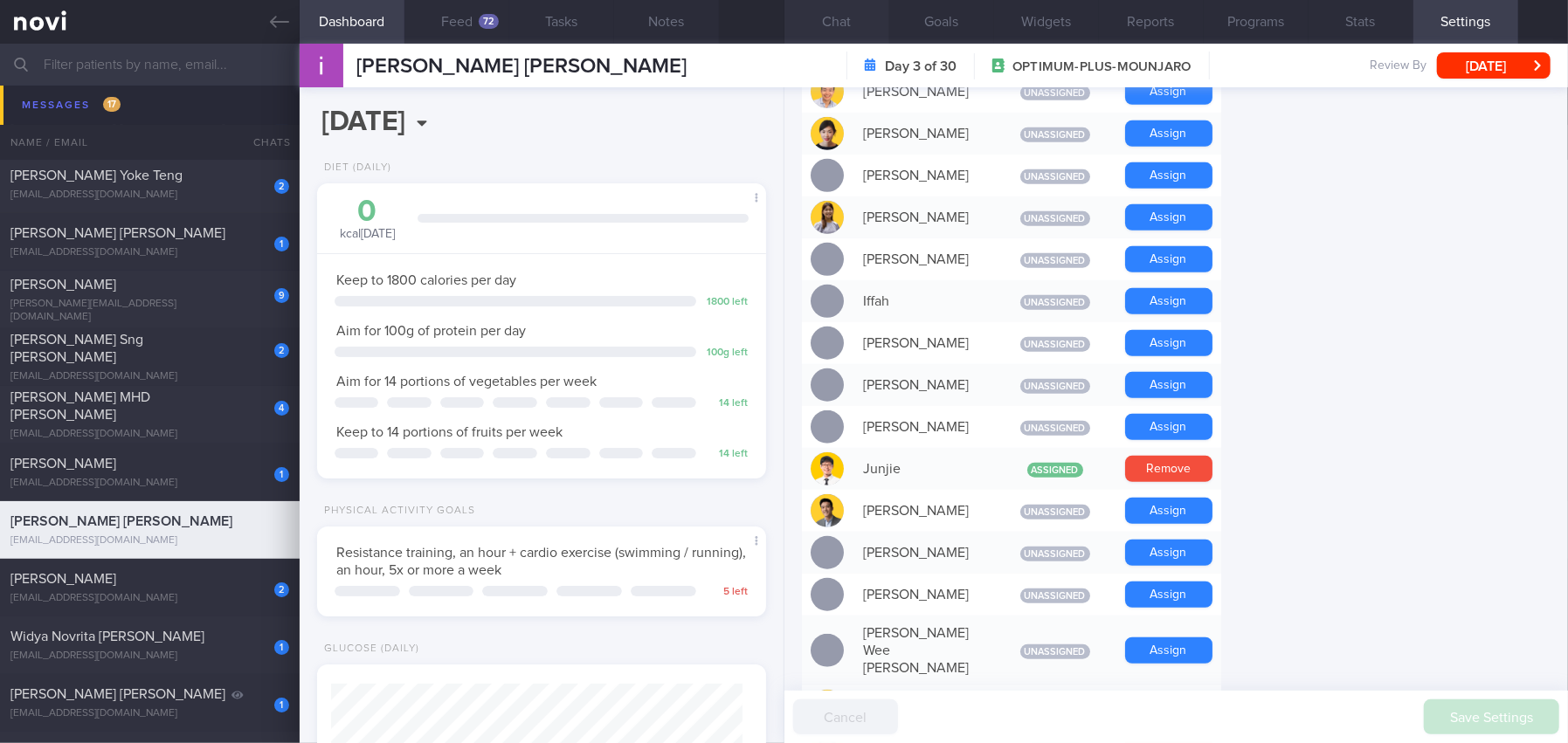
click at [838, 18] on button "Chat" at bounding box center [836, 22] width 105 height 44
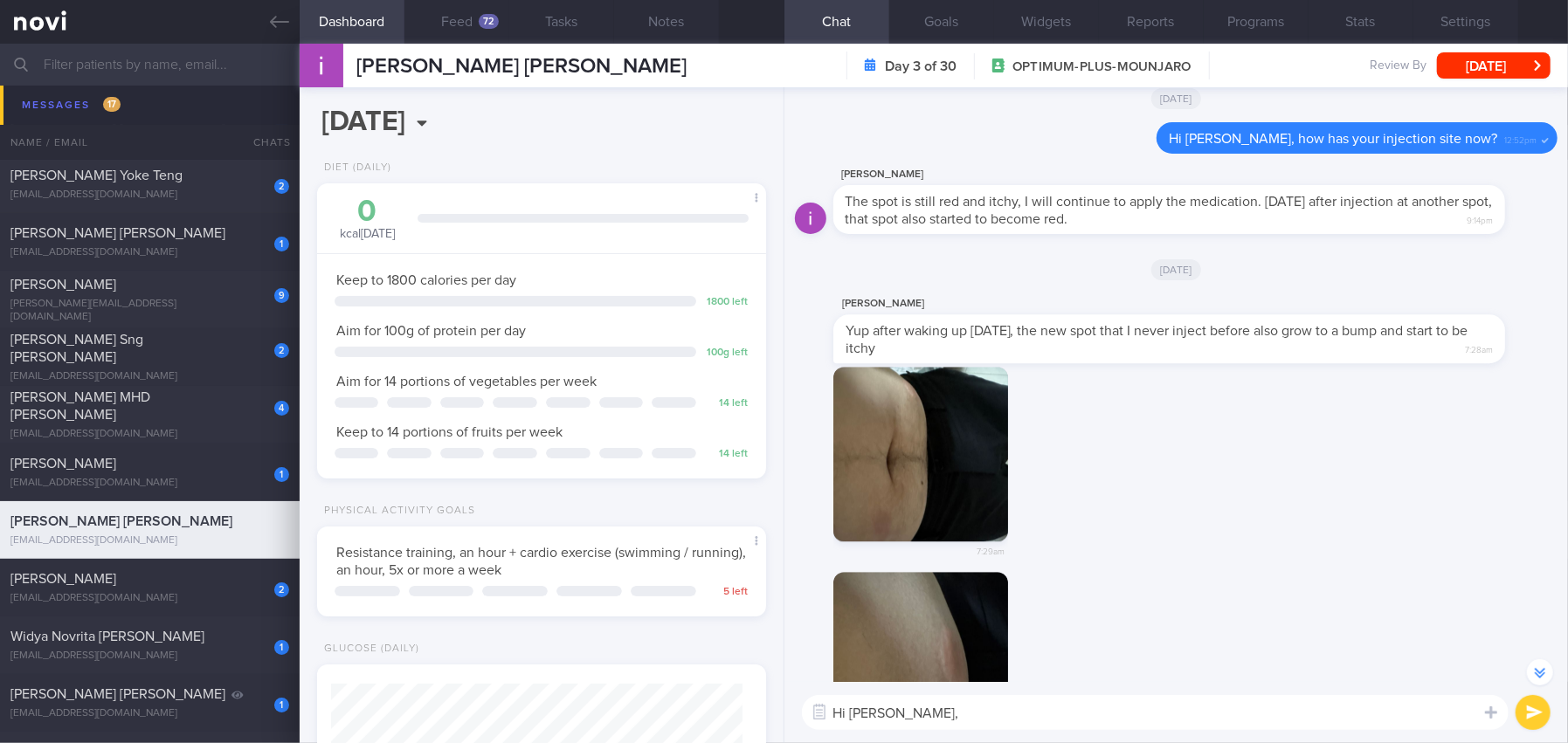
scroll to position [-261, 0]
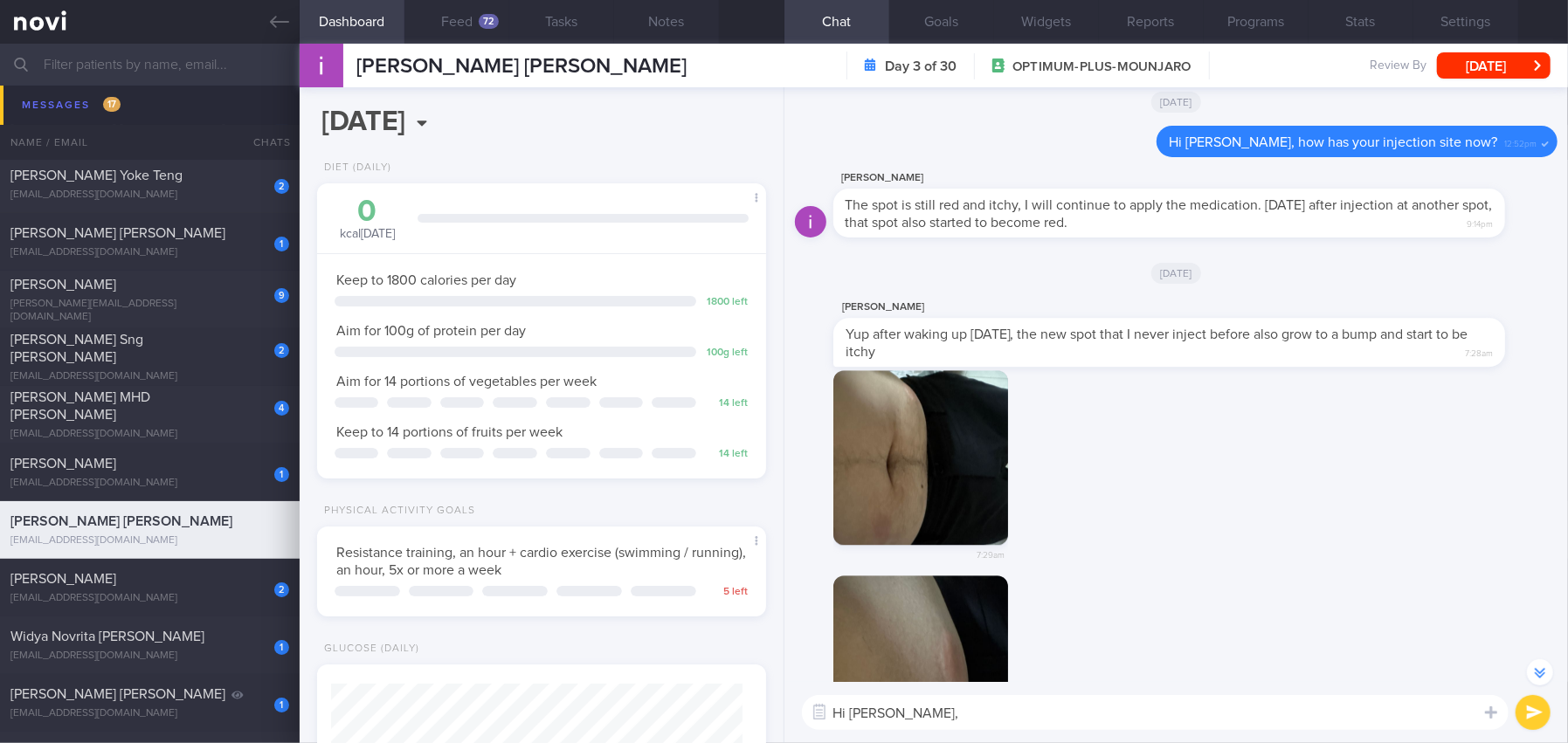
click at [943, 447] on button "button" at bounding box center [920, 457] width 175 height 175
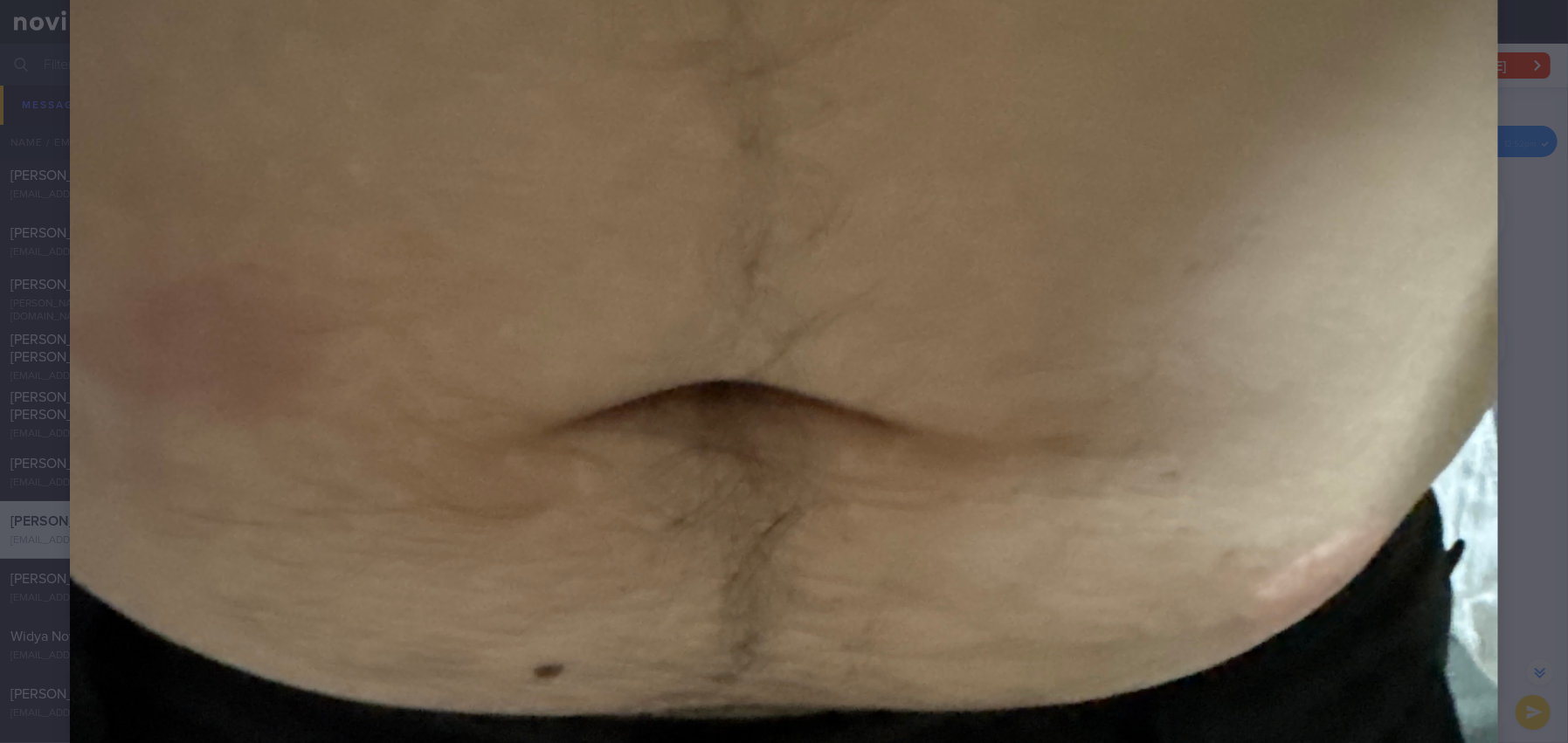
scroll to position [348, 0]
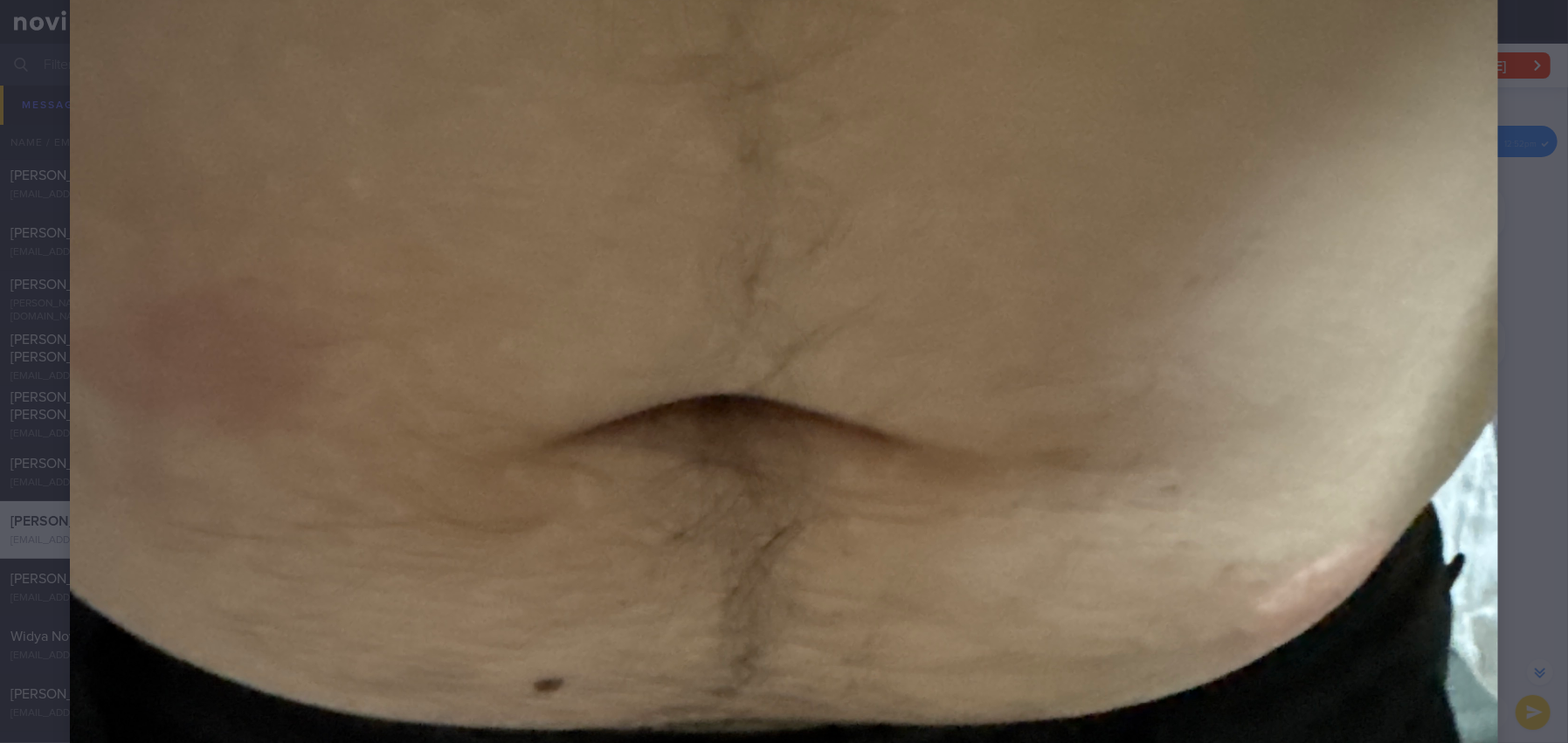
click at [1504, 361] on div at bounding box center [784, 673] width 1568 height 2044
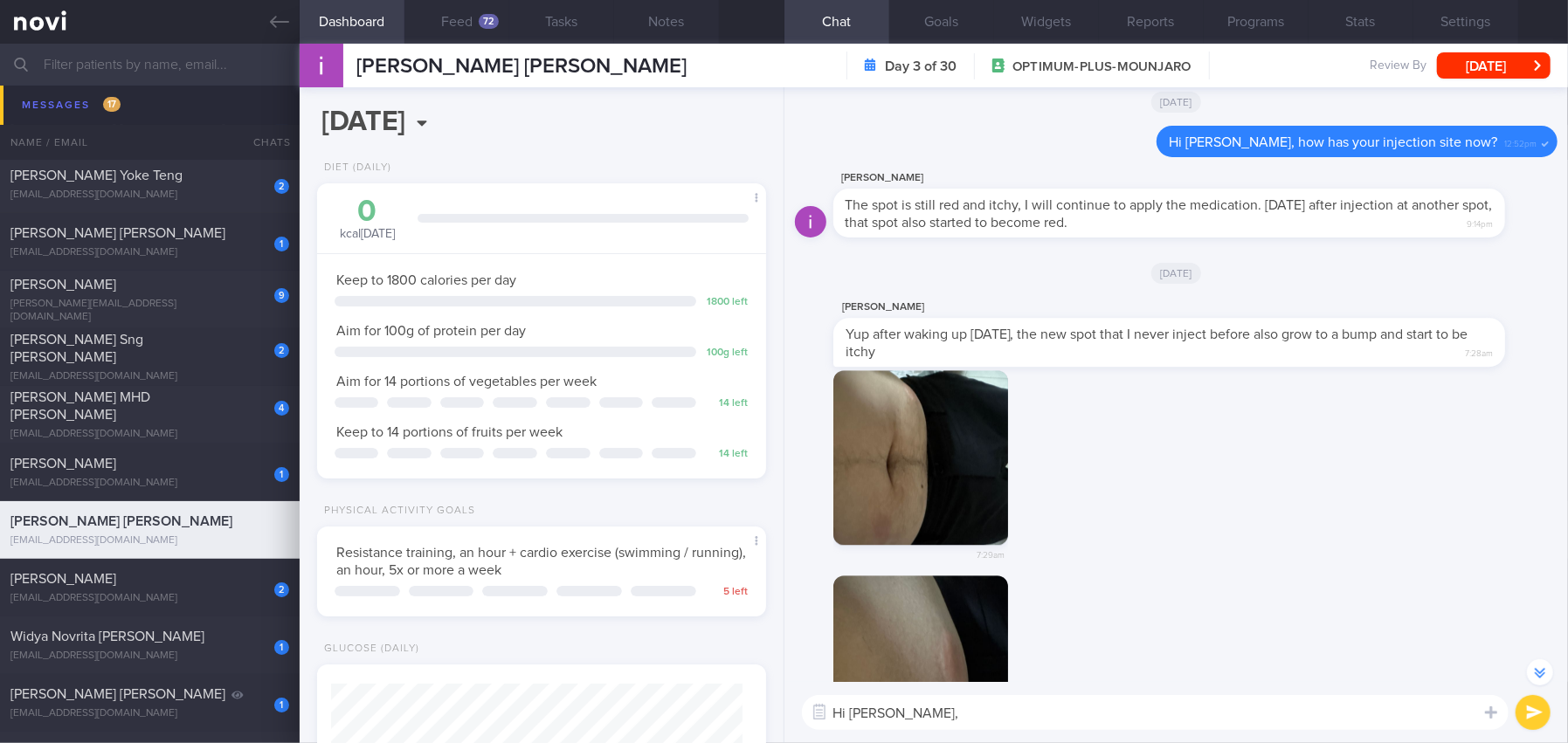
click at [930, 444] on button "button" at bounding box center [920, 457] width 175 height 175
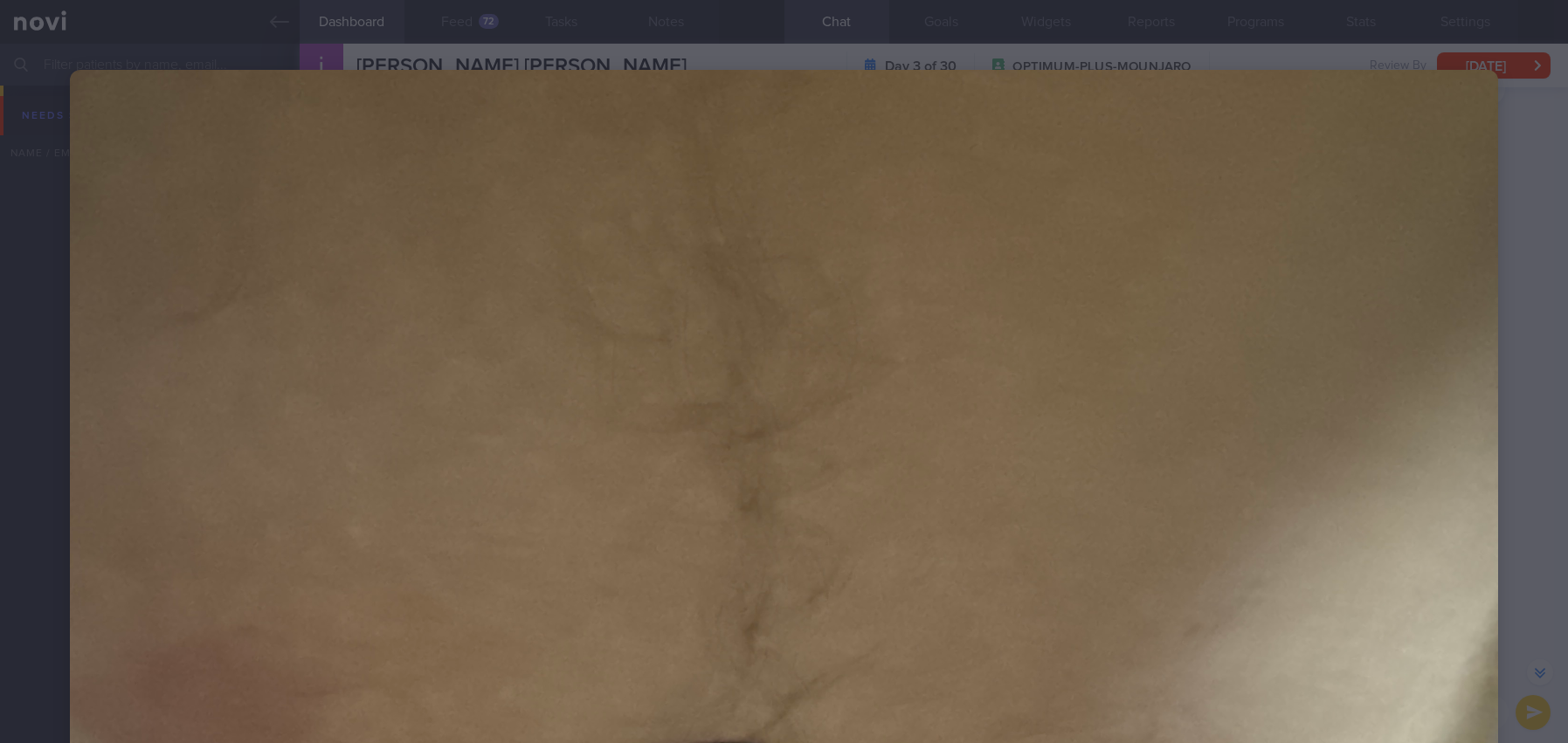
select select "9"
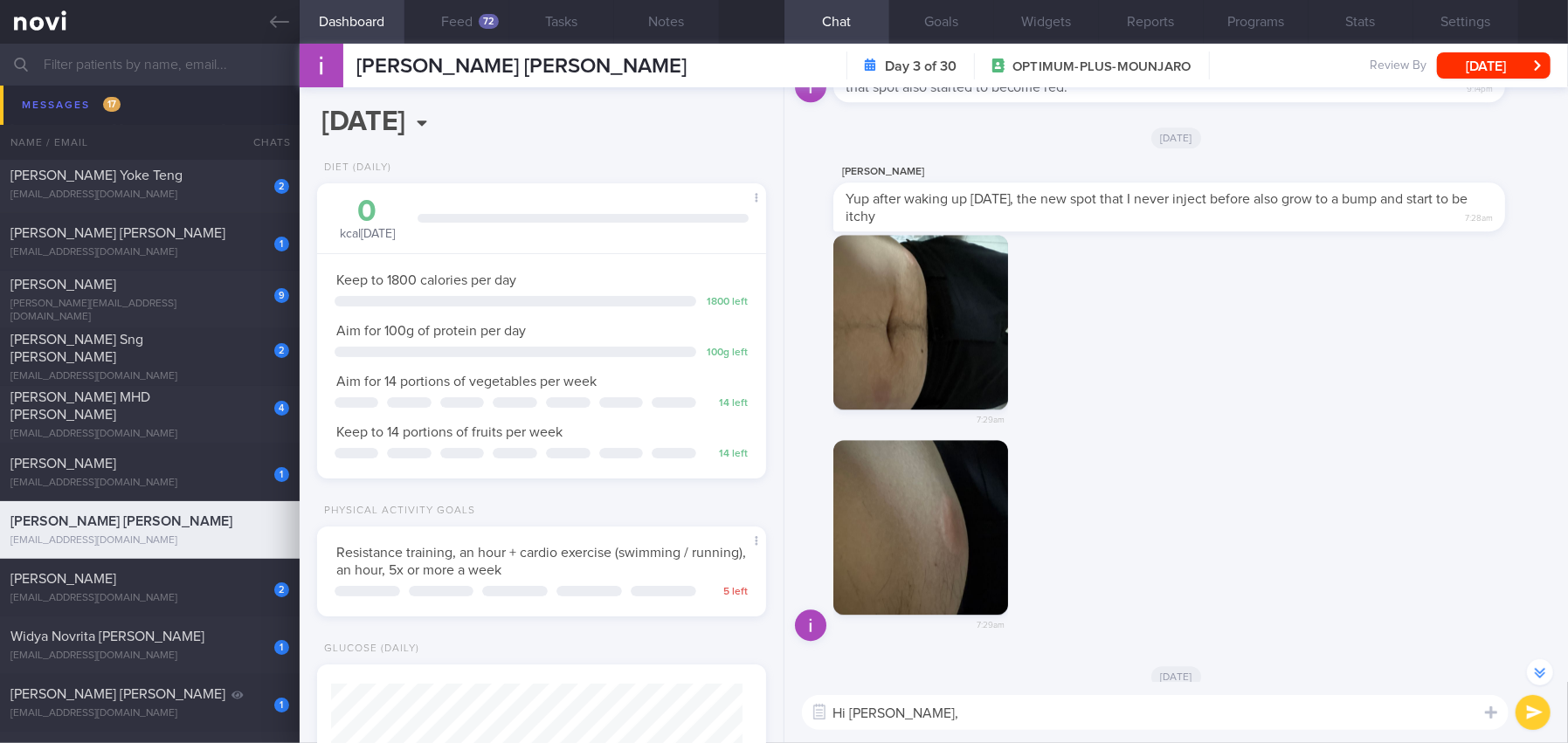
scroll to position [-86, 0]
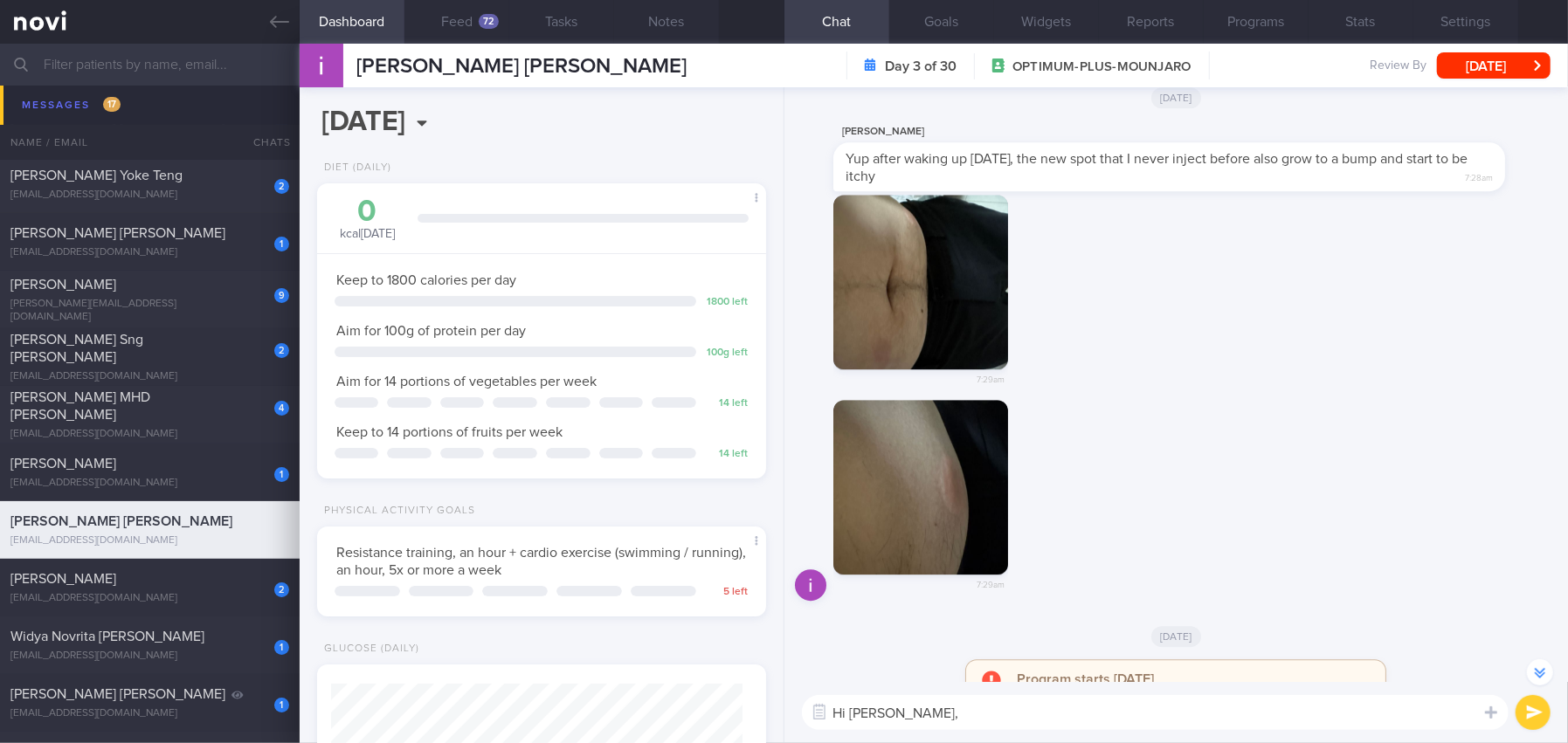
click at [918, 520] on button "button" at bounding box center [920, 486] width 175 height 175
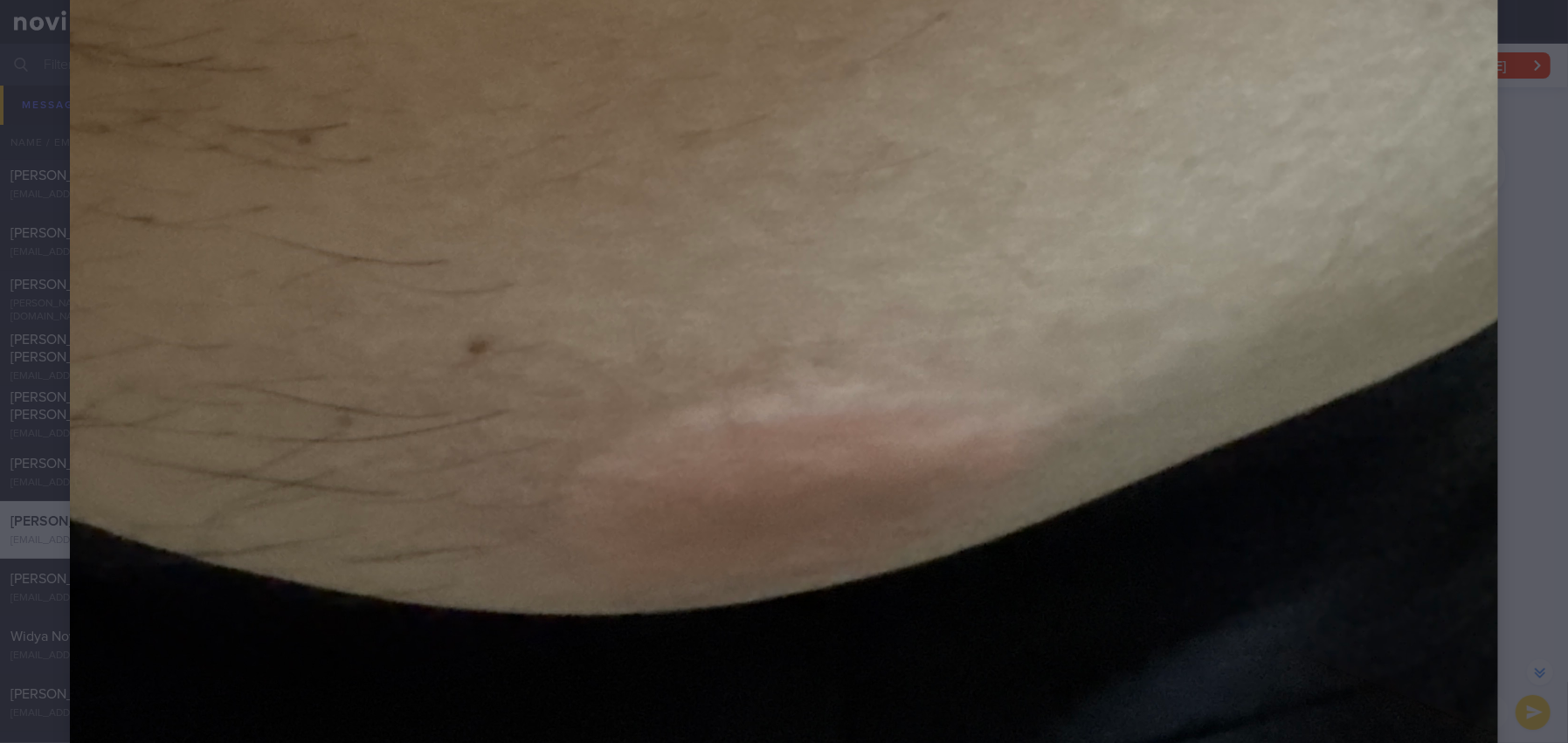
scroll to position [960, 0]
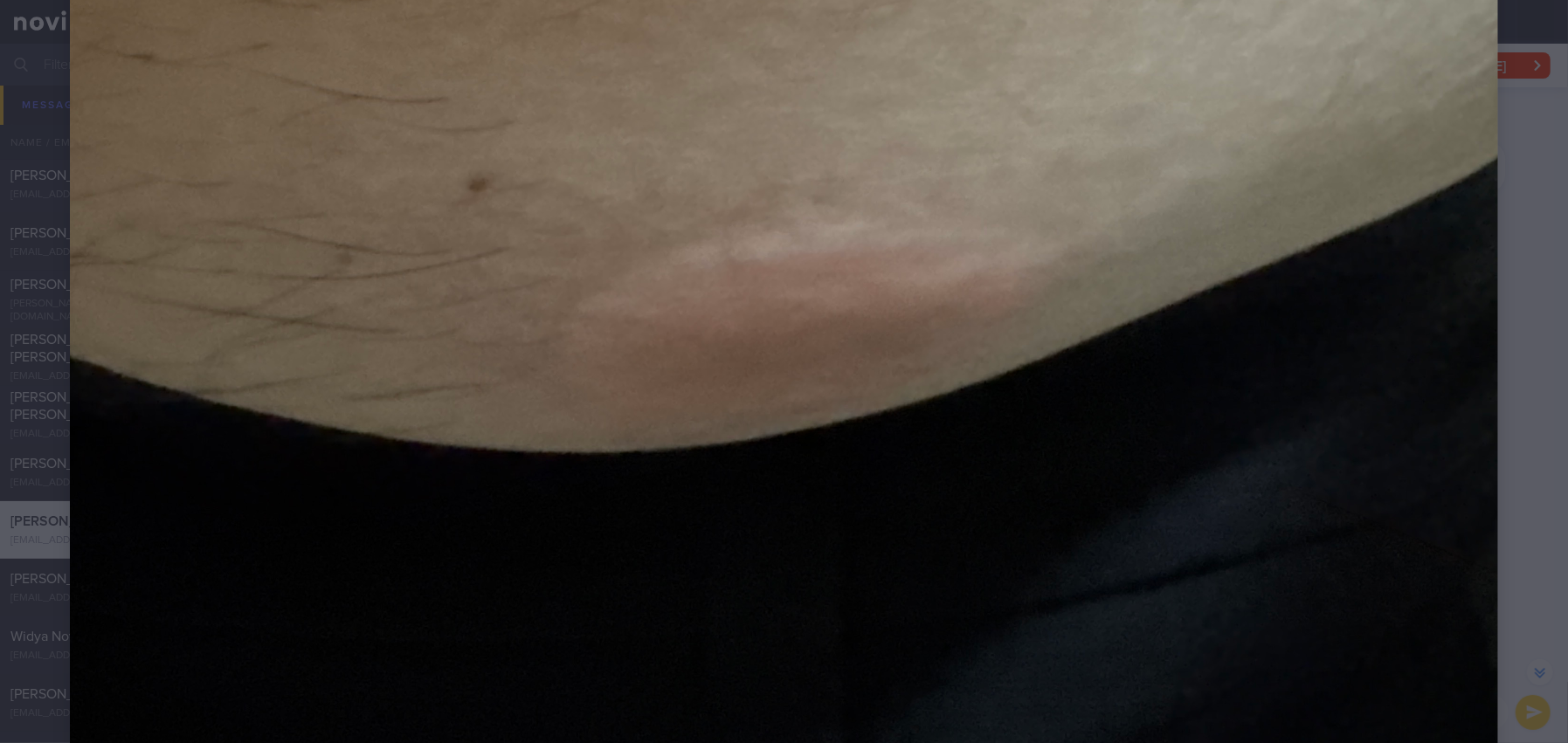
click at [1493, 202] on div at bounding box center [784, 61] width 1568 height 2044
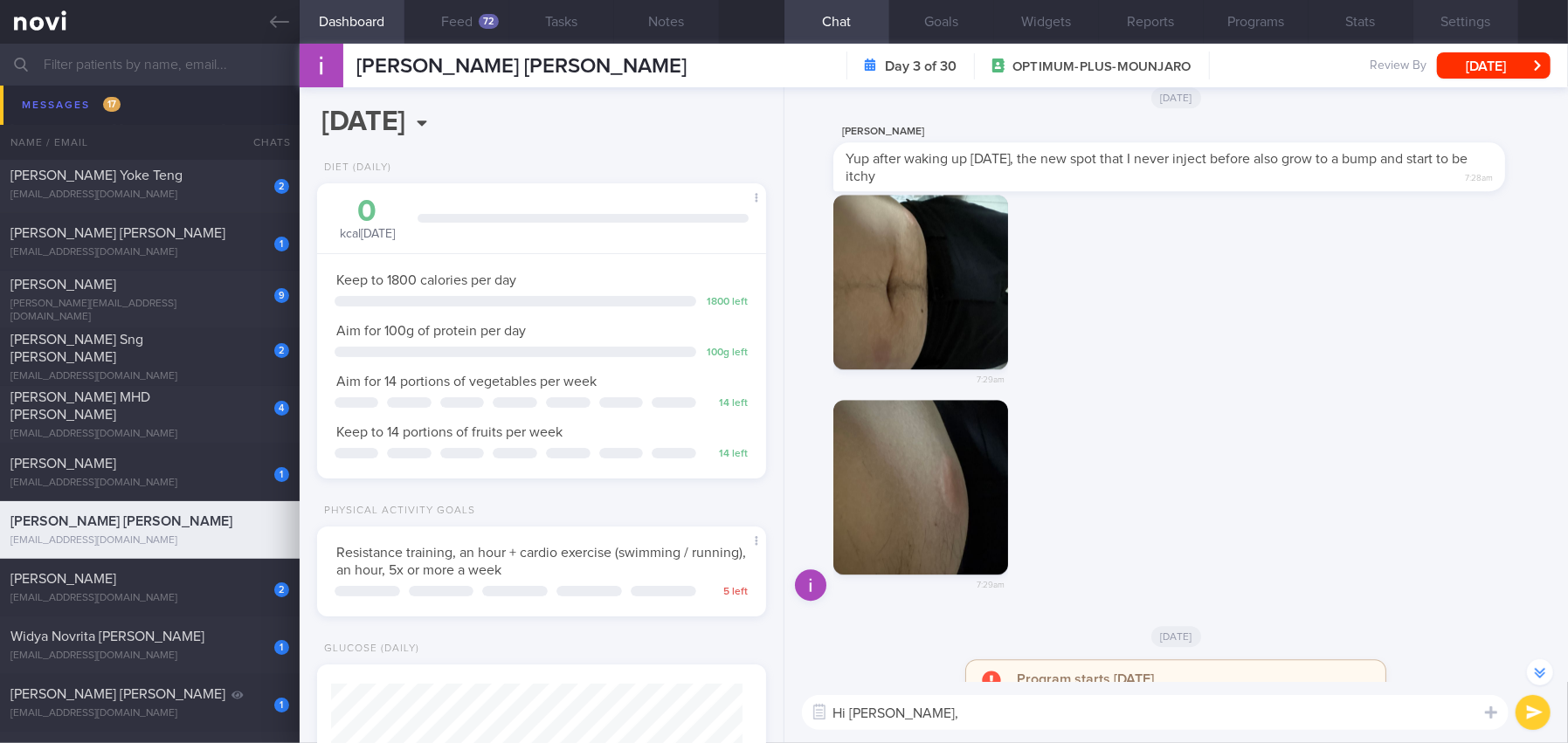
click at [1478, 13] on button "Settings" at bounding box center [1466, 22] width 105 height 44
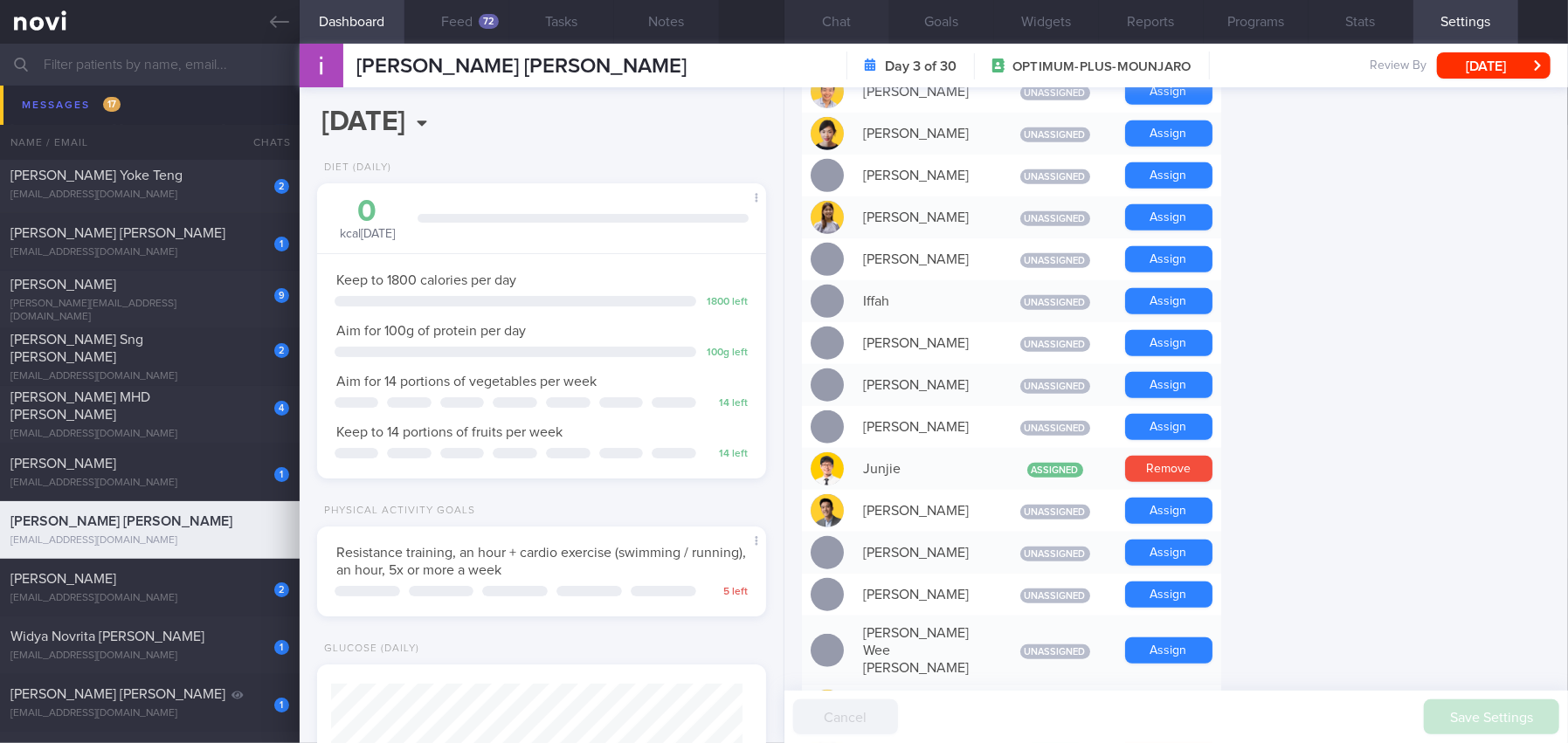
click at [832, 23] on button "Chat" at bounding box center [836, 22] width 105 height 44
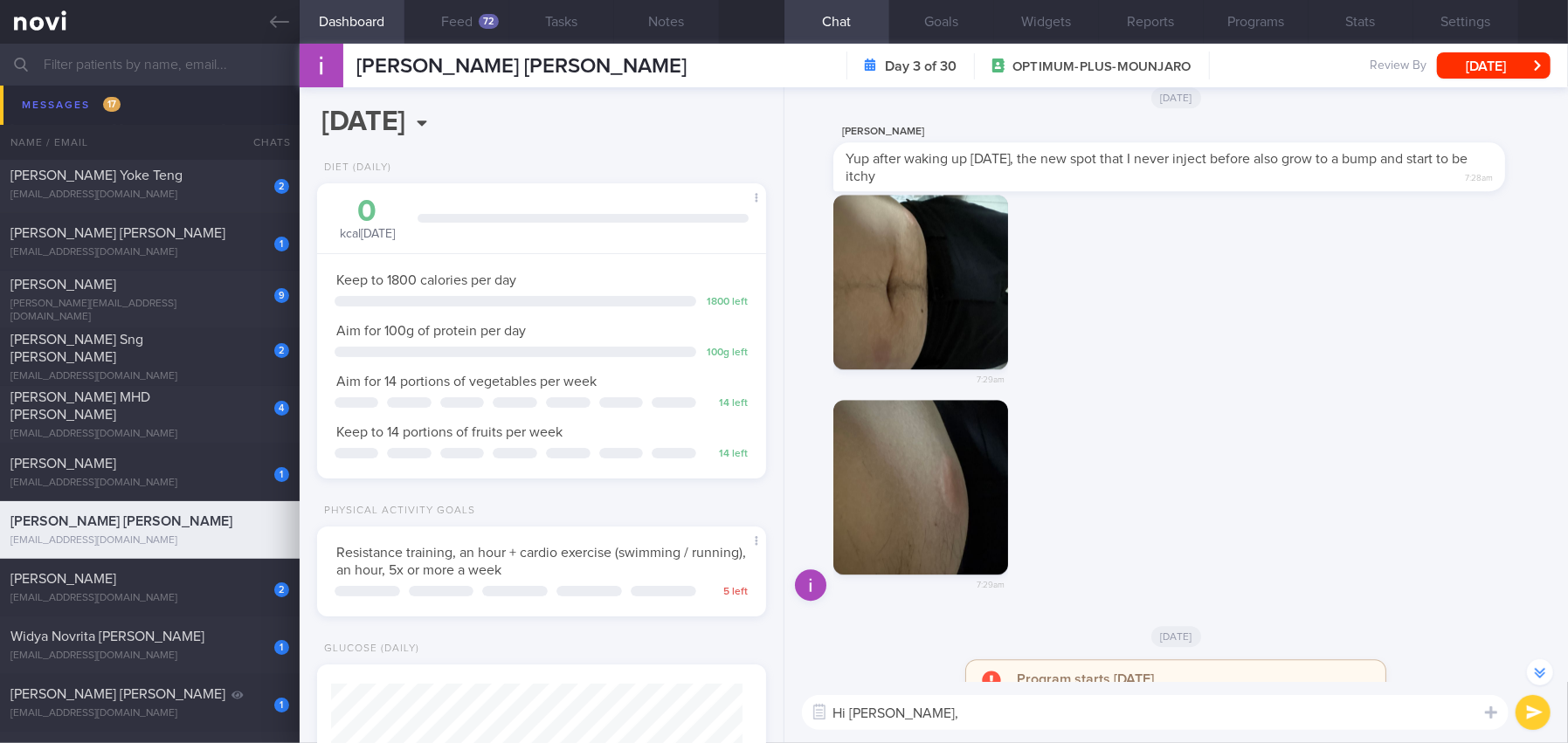
drag, startPoint x: 882, startPoint y: 708, endPoint x: 763, endPoint y: 704, distance: 119.1
click at [763, 704] on div "Dashboard Feed 72 Tasks Notes Chat Goals Widgets Reports Programs Stats Setting…" at bounding box center [934, 394] width 1269 height 700
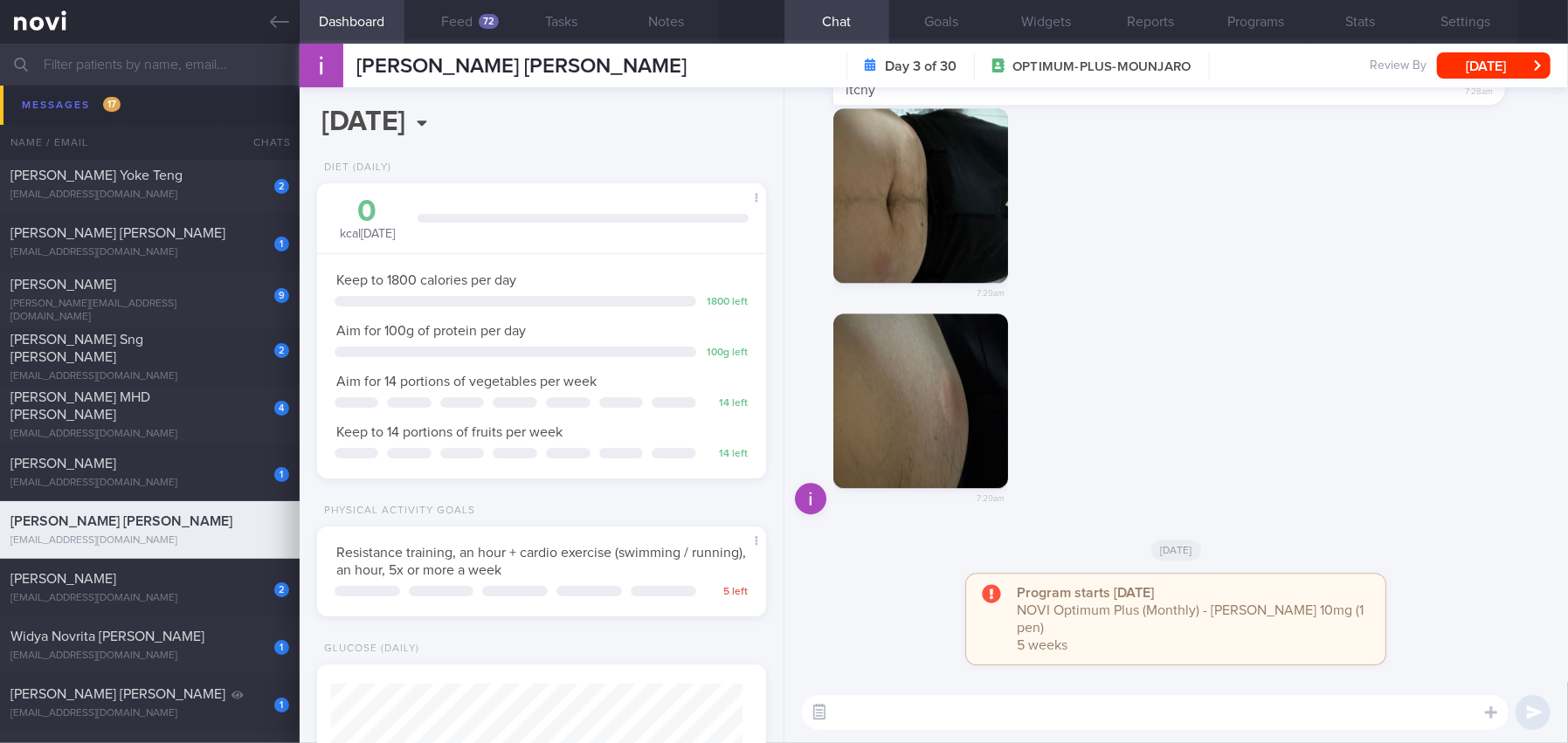
click at [822, 707] on button "button" at bounding box center [819, 712] width 31 height 31
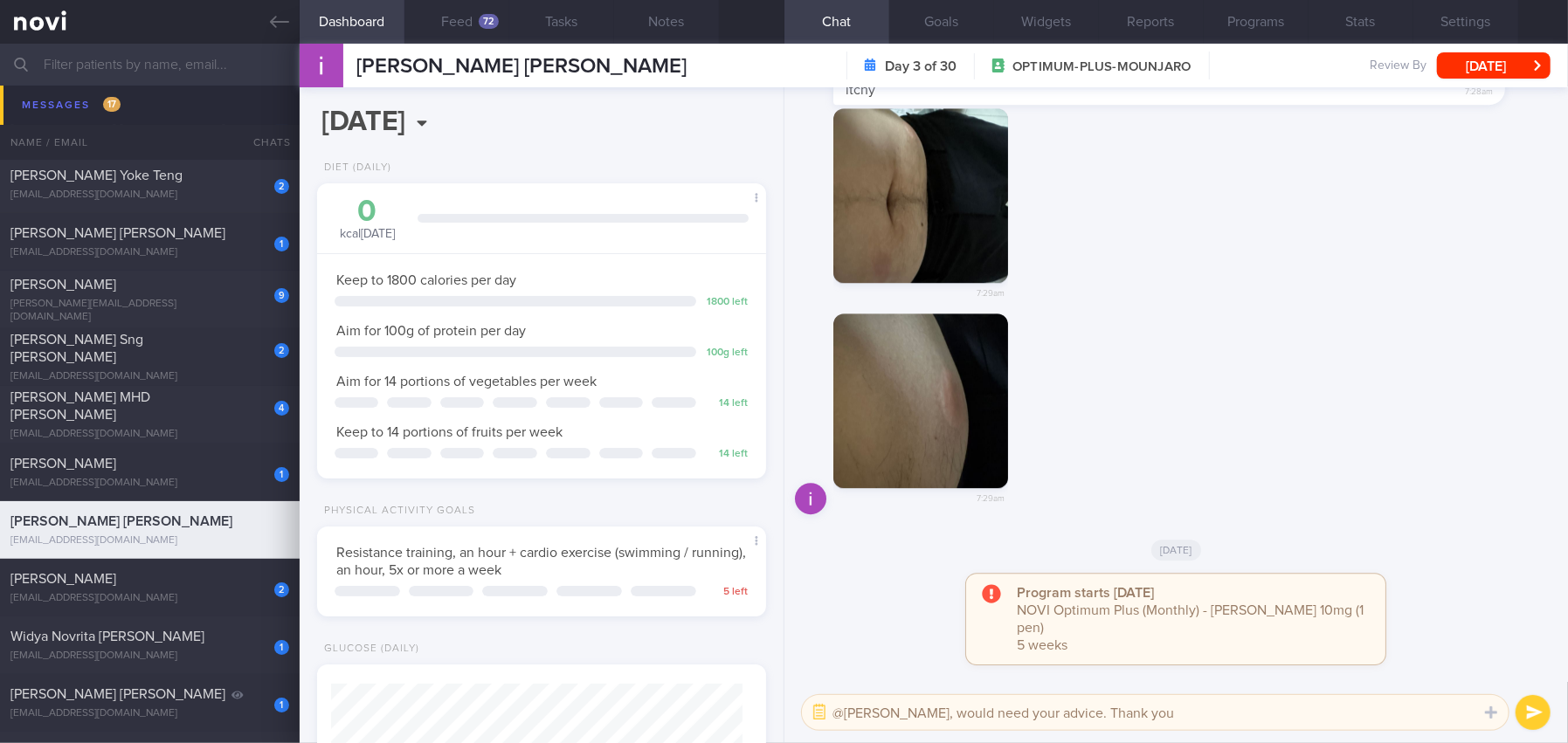
type textarea "@[PERSON_NAME], would need your advice. Thank you."
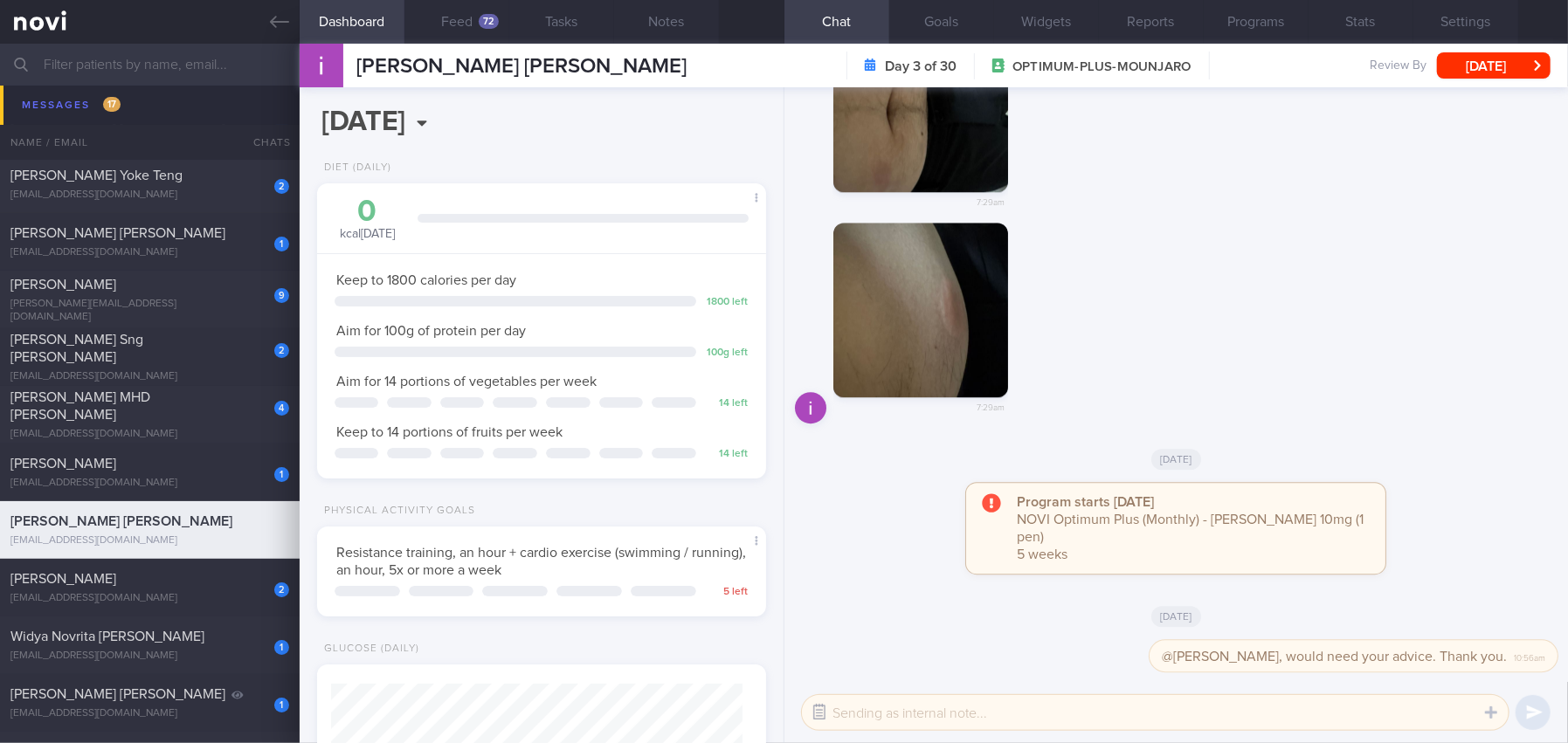
click at [823, 713] on button "button" at bounding box center [819, 712] width 31 height 31
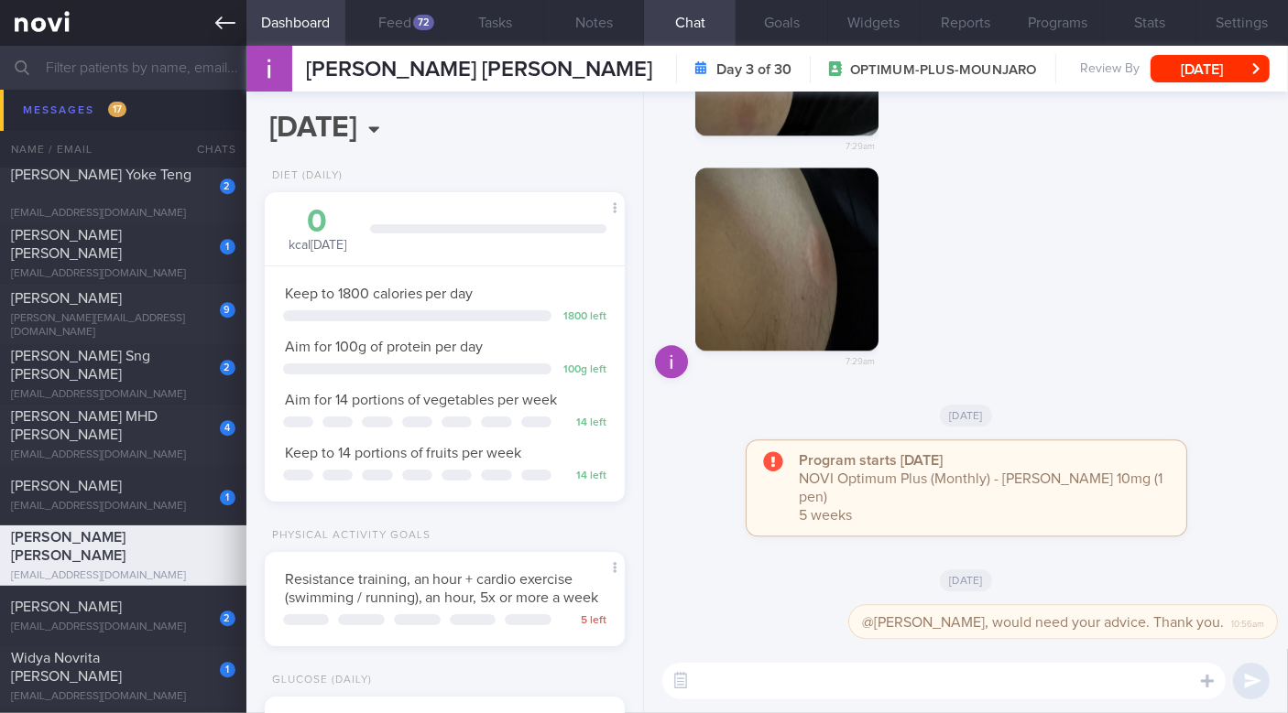
scroll to position [641, 0]
click at [223, 22] on icon at bounding box center [225, 22] width 20 height 13
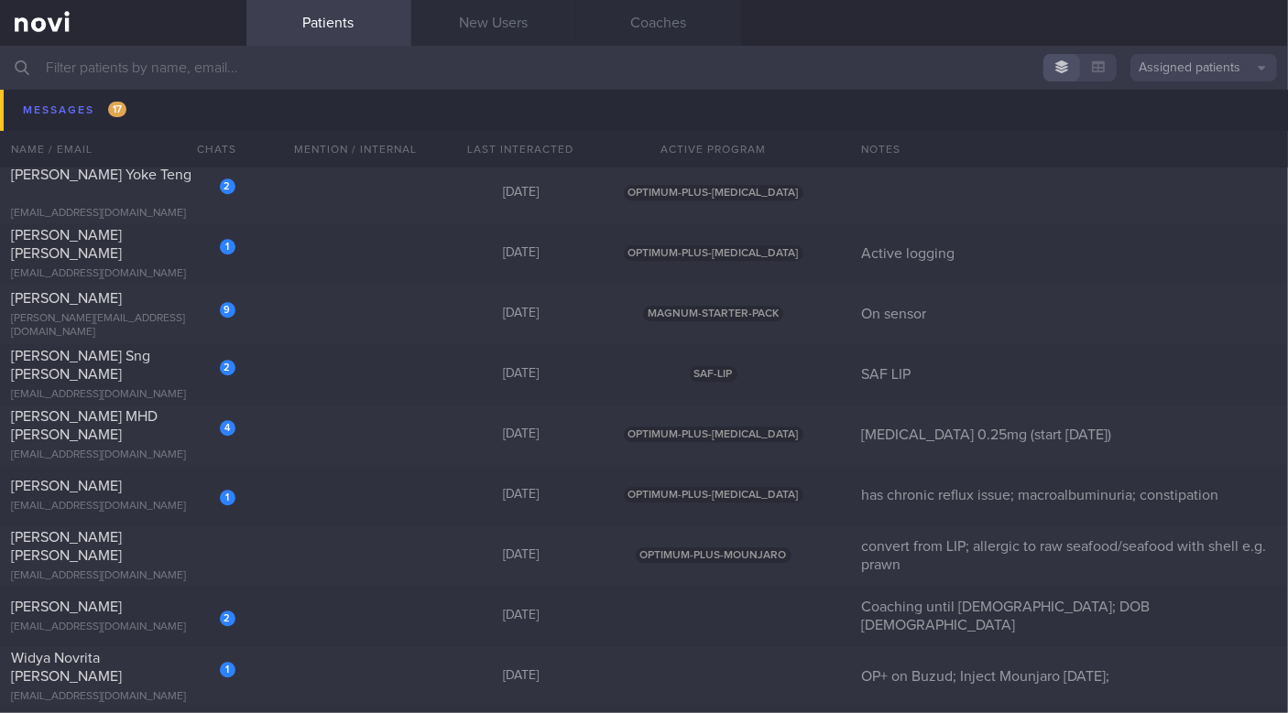
click at [313, 71] on input "text" at bounding box center [644, 68] width 1288 height 44
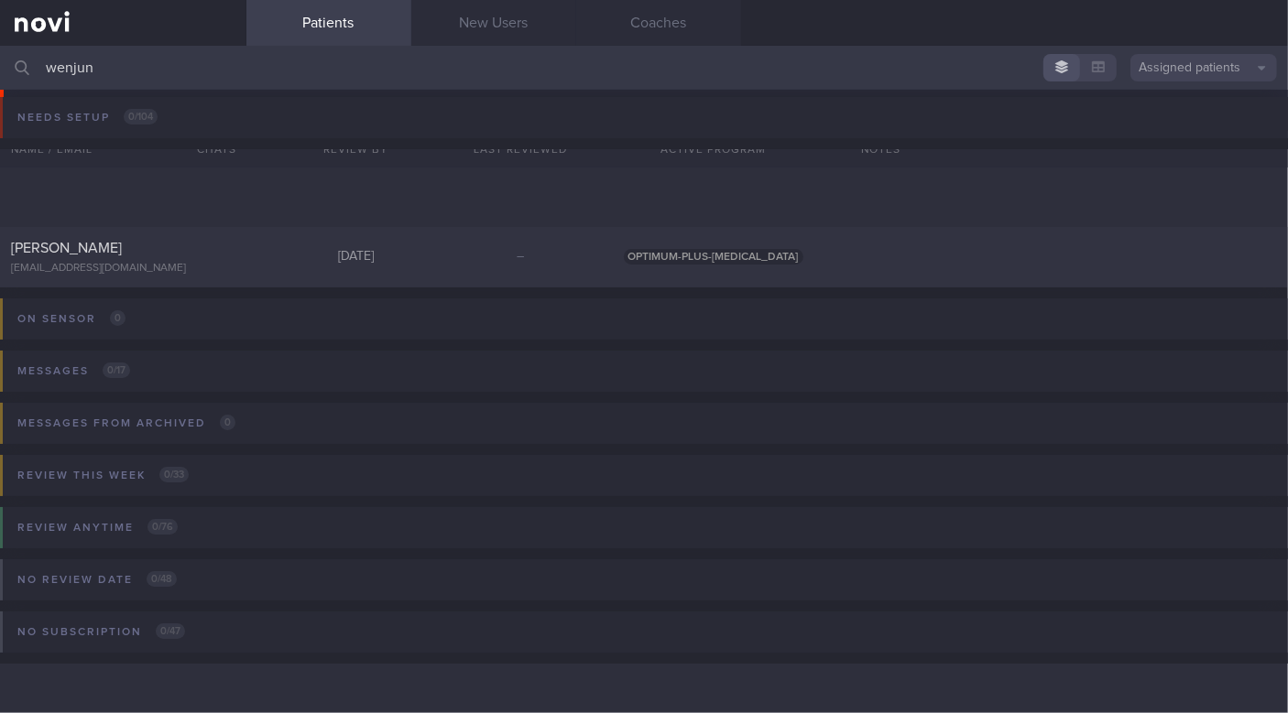
scroll to position [3, 0]
type input "wenjun"
click at [86, 258] on div "[PERSON_NAME] [EMAIL_ADDRESS][DOMAIN_NAME]" at bounding box center [123, 258] width 246 height 37
